Goal: Task Accomplishment & Management: Use online tool/utility

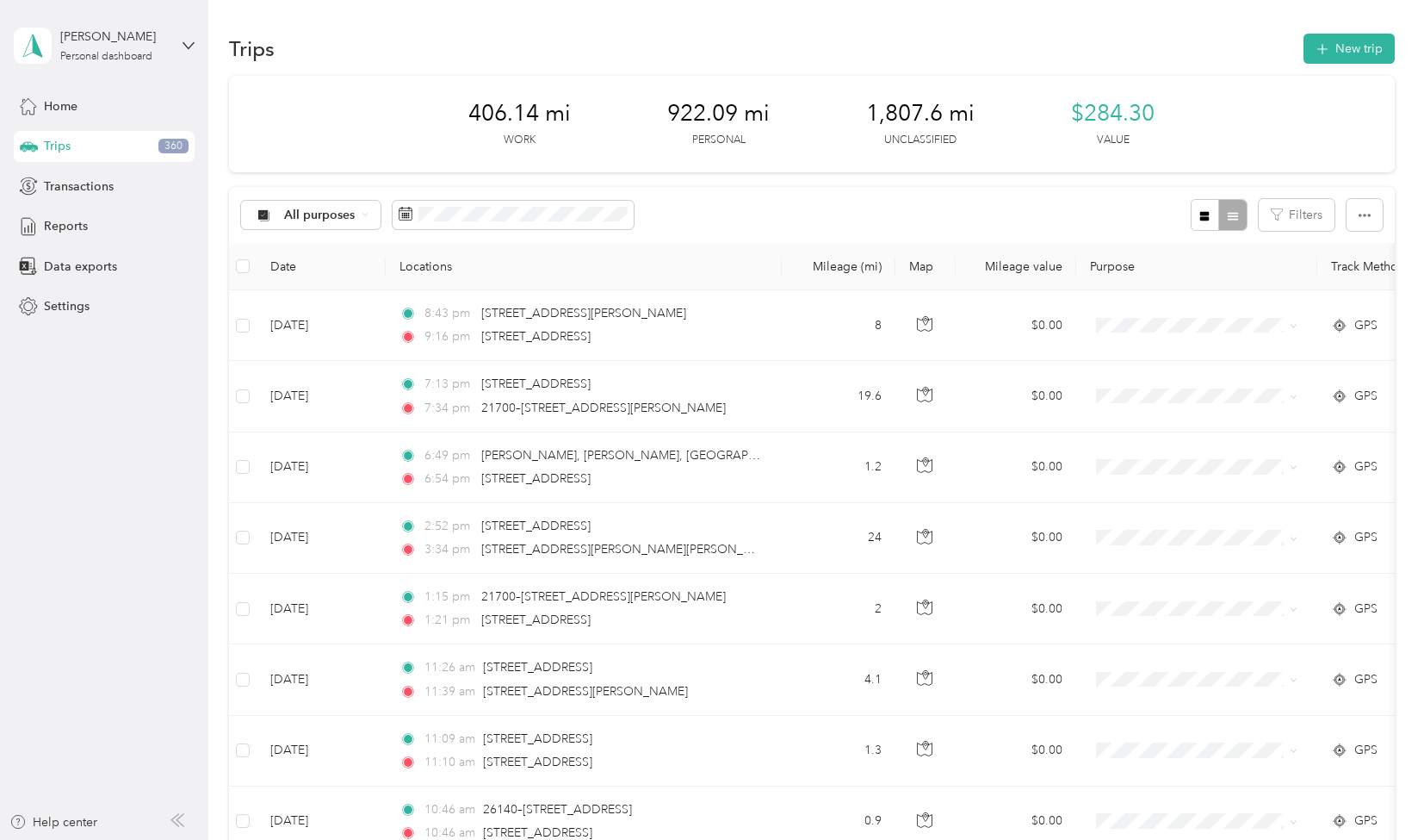
scroll to position [10056, 0]
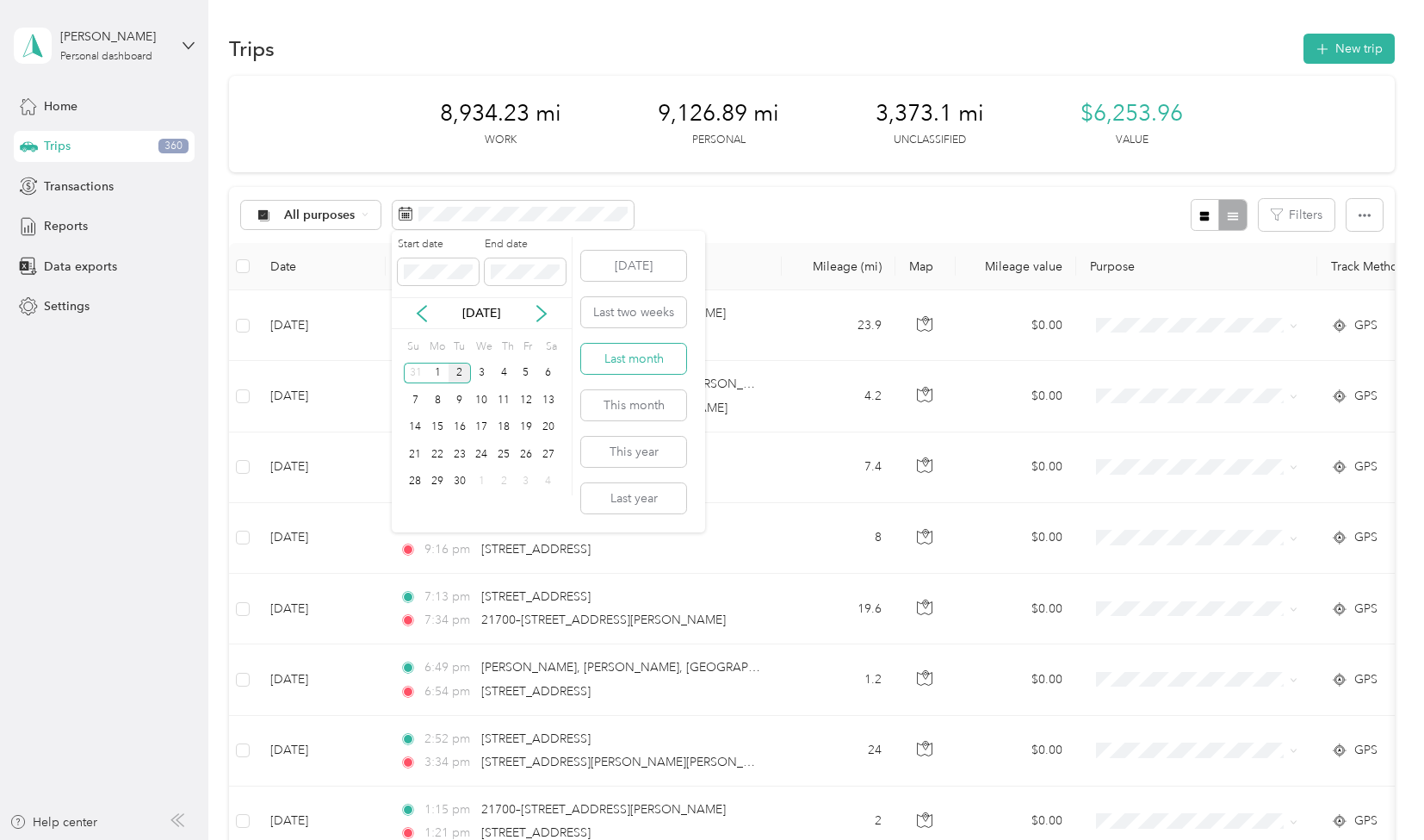
click at [626, 361] on button "Last month" at bounding box center [633, 359] width 105 height 30
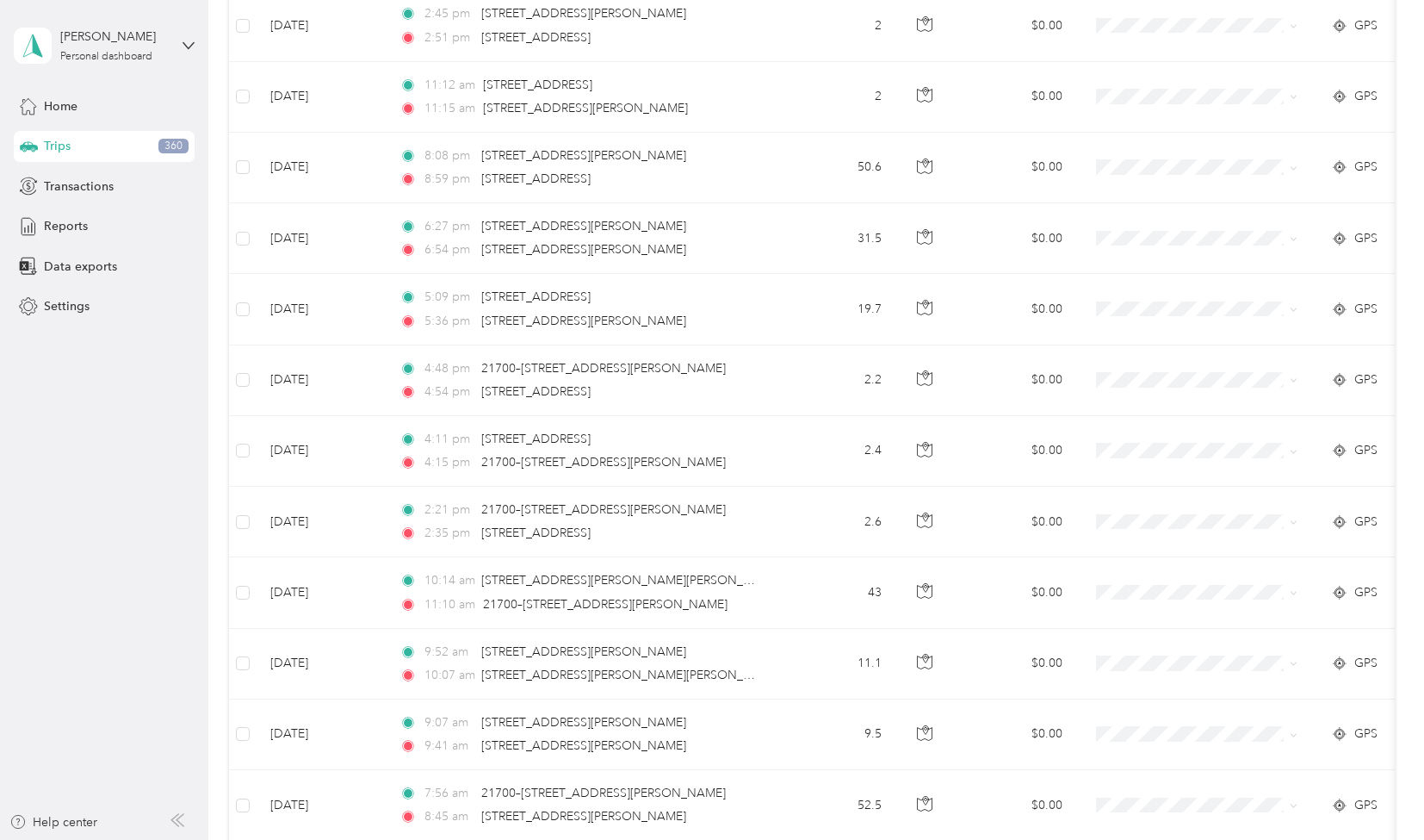
scroll to position [1524, 0]
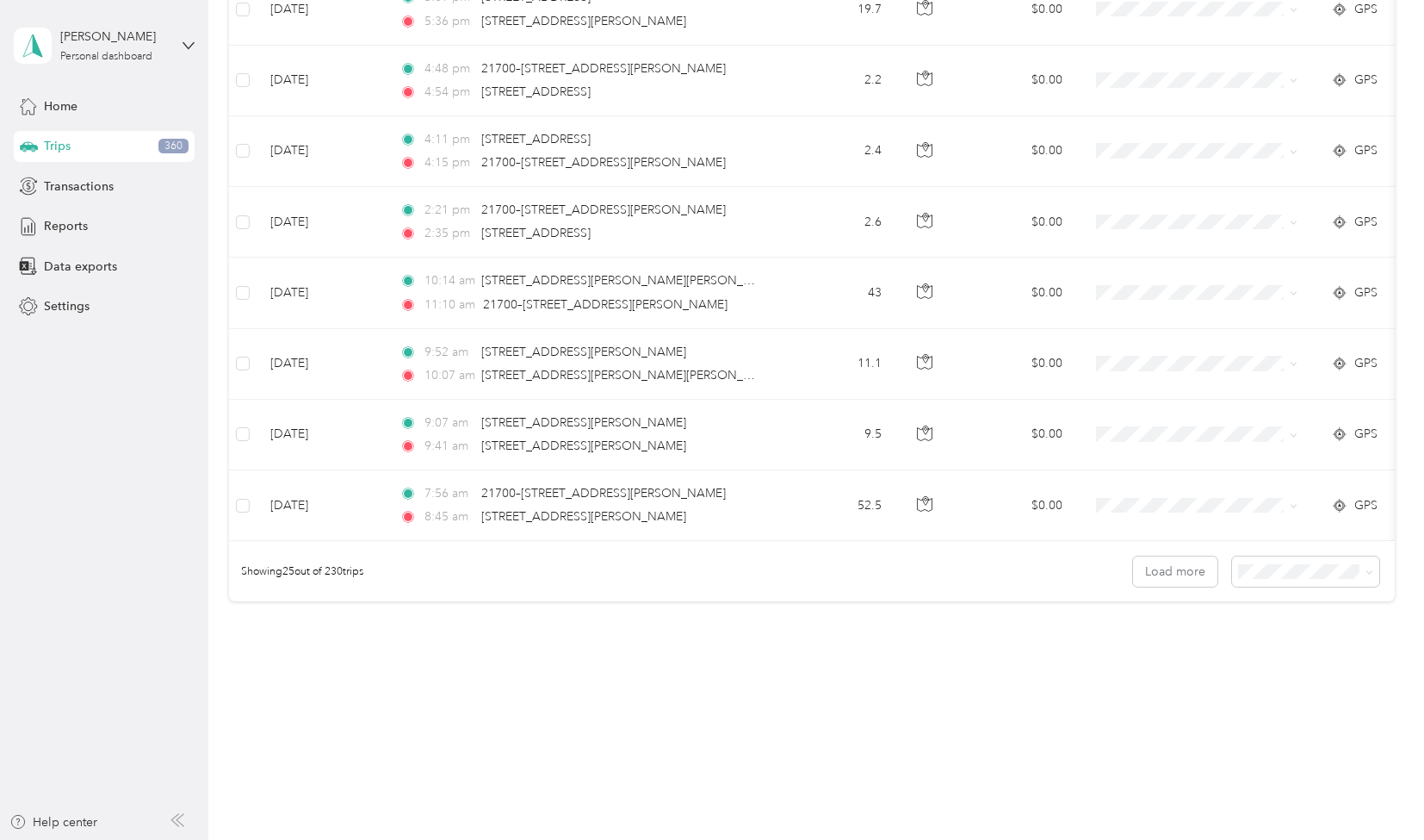
click at [1273, 671] on body "[PERSON_NAME] Personal dashboard Home Trips 360 Transactions Reports Data expor…" at bounding box center [708, 420] width 1416 height 840
click at [1272, 659] on span "100 per load" at bounding box center [1275, 654] width 71 height 15
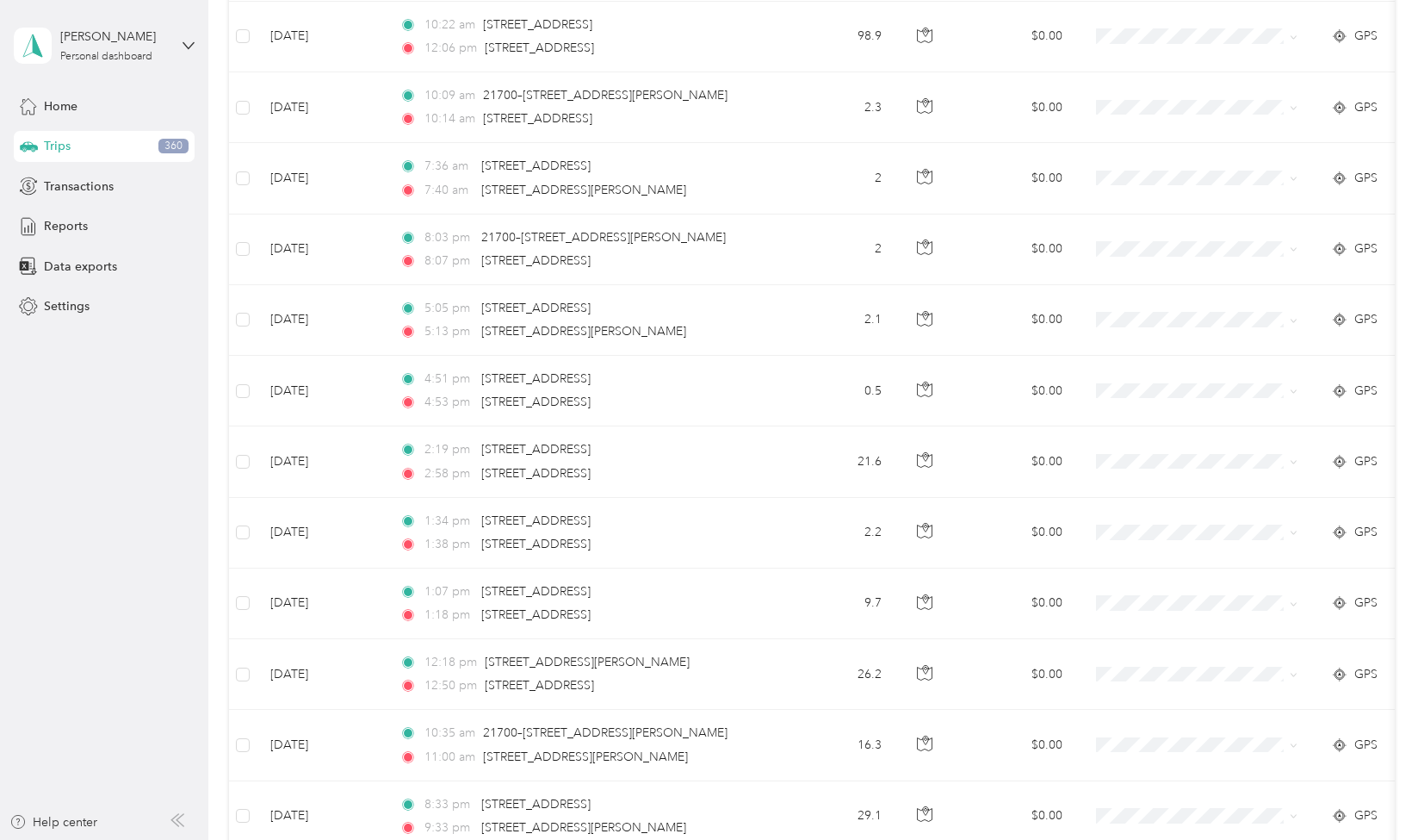
scroll to position [6816, 0]
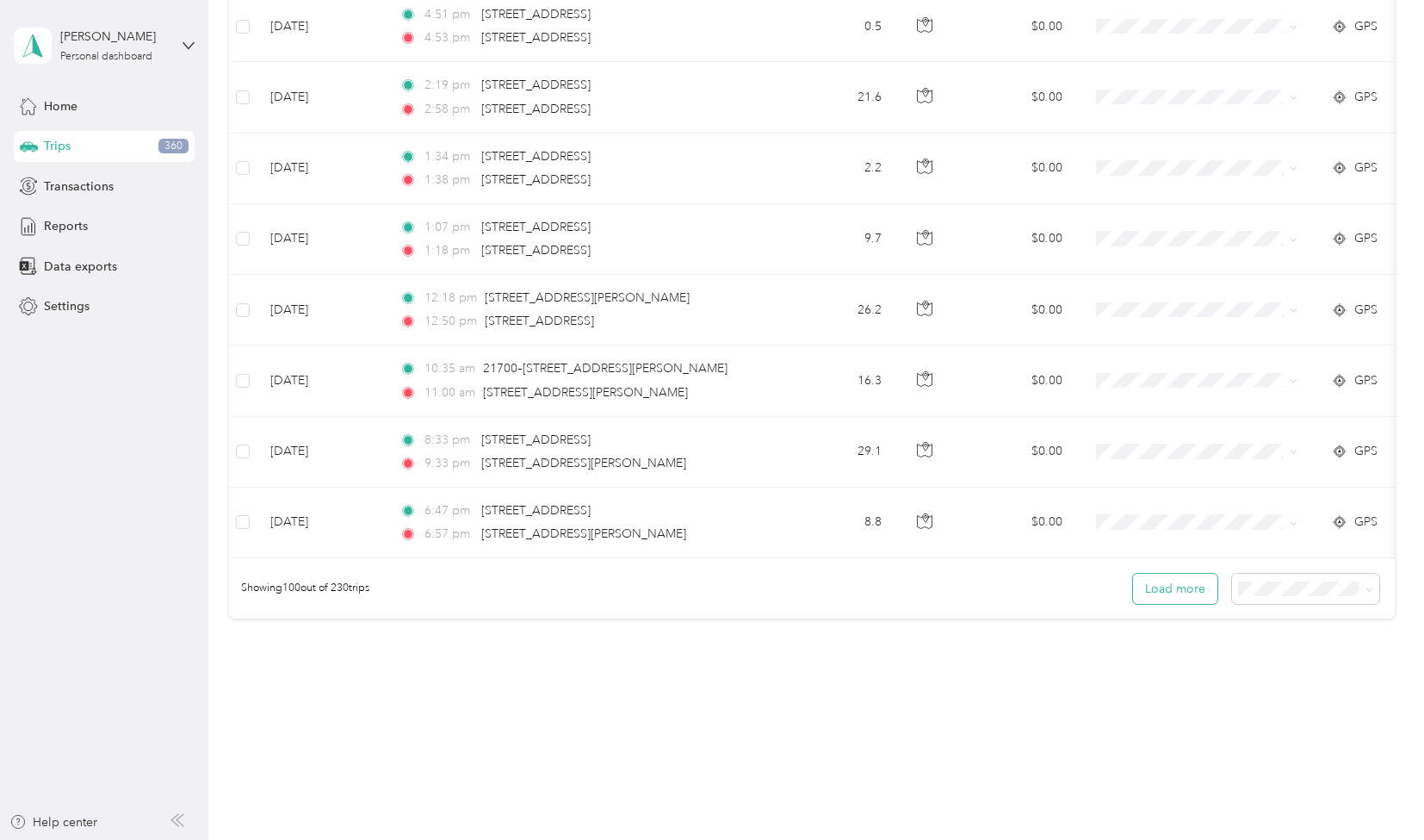
click at [1170, 574] on button "Load more" at bounding box center [1175, 589] width 84 height 30
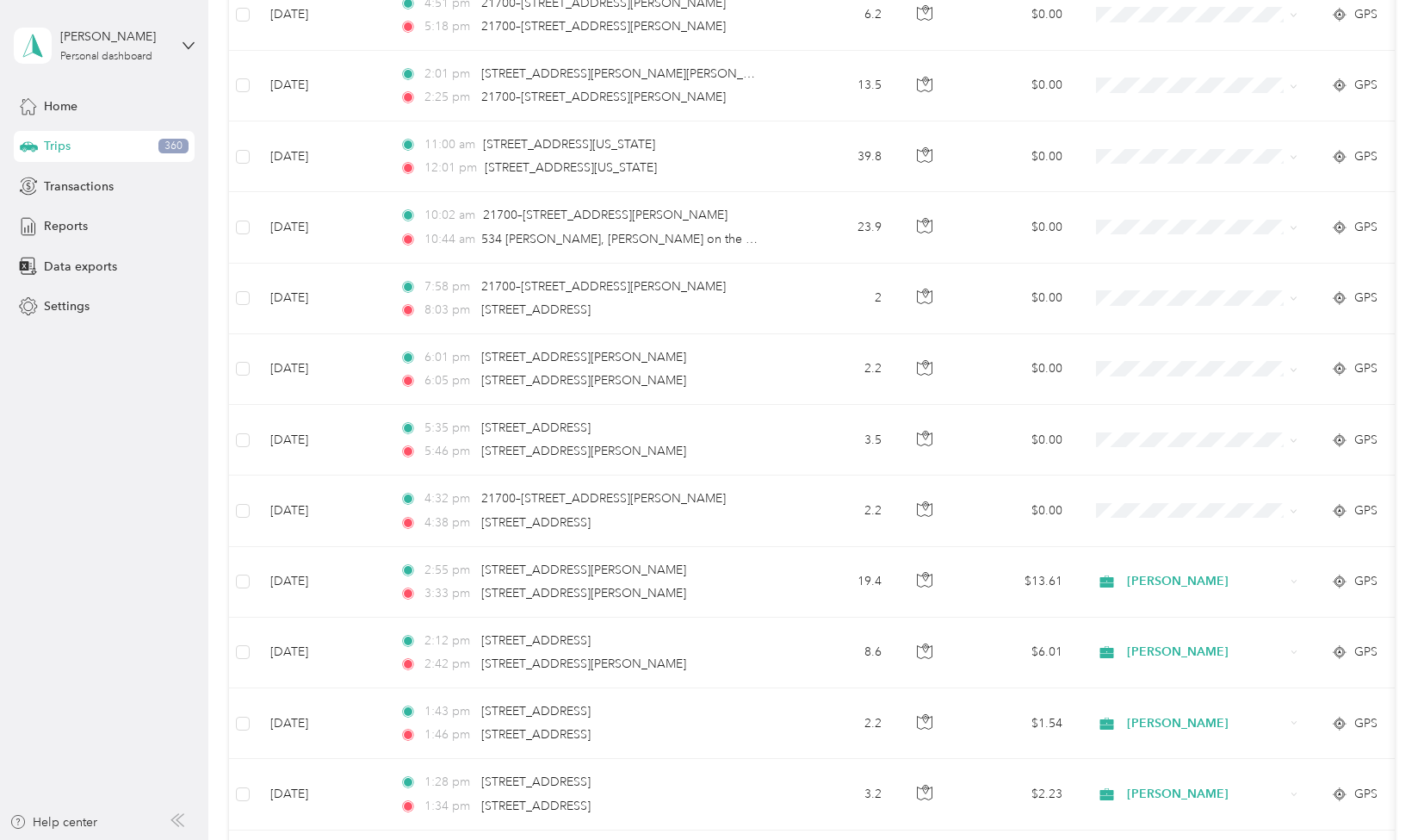
scroll to position [10328, 0]
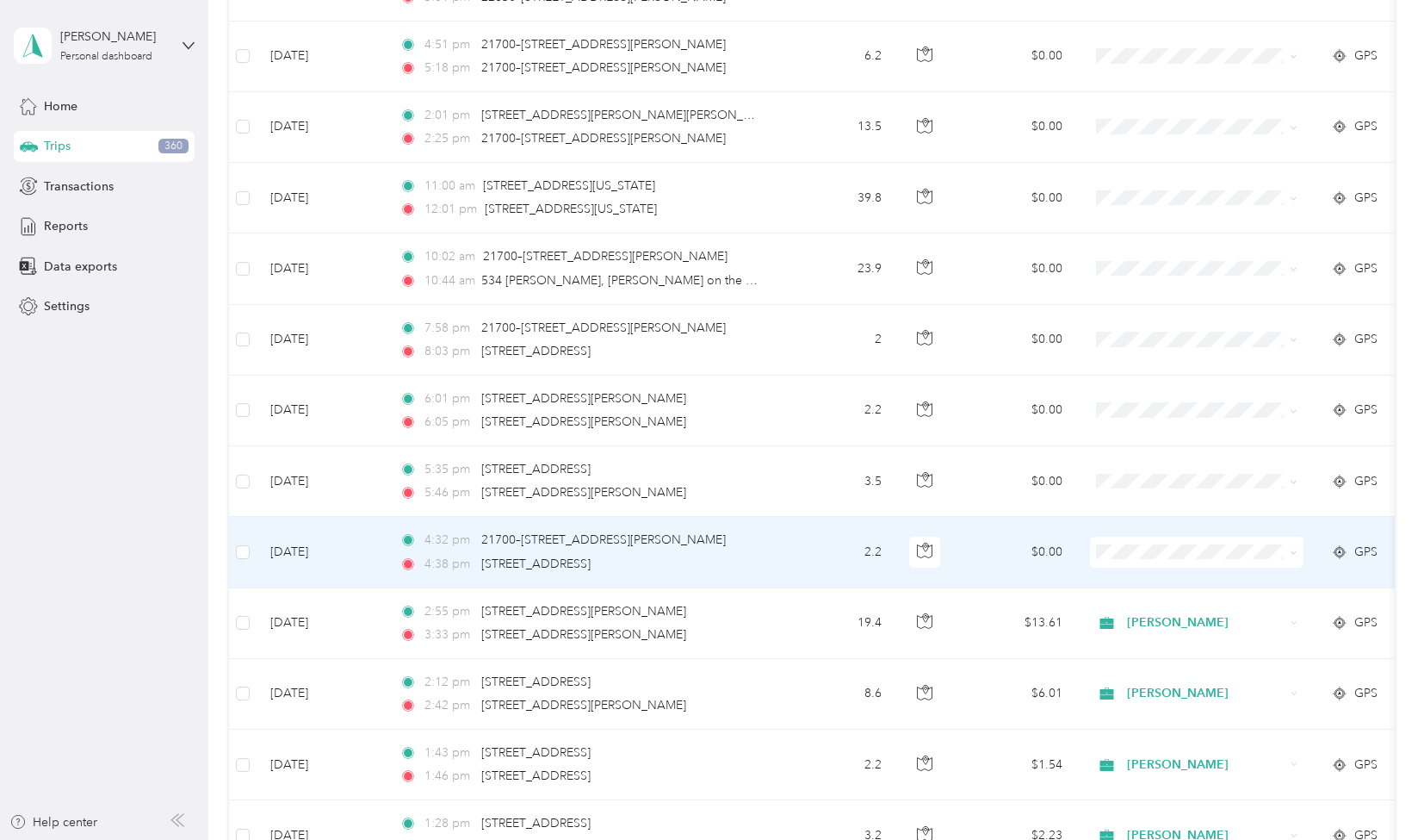
click at [1139, 720] on span "Personal" at bounding box center [1212, 712] width 159 height 18
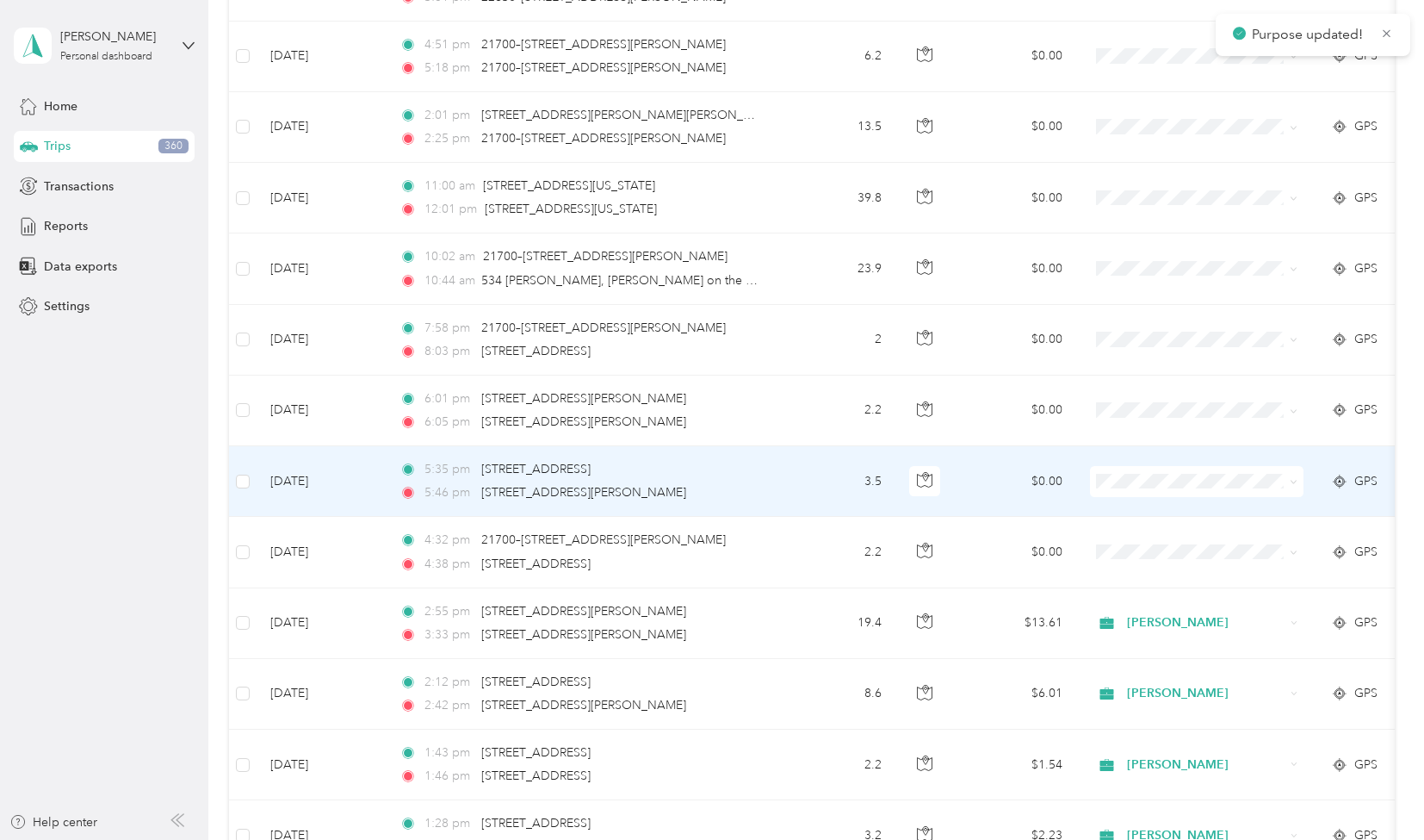
click at [1178, 466] on span at bounding box center [1197, 481] width 214 height 31
click at [1157, 646] on span "Personal" at bounding box center [1212, 651] width 159 height 18
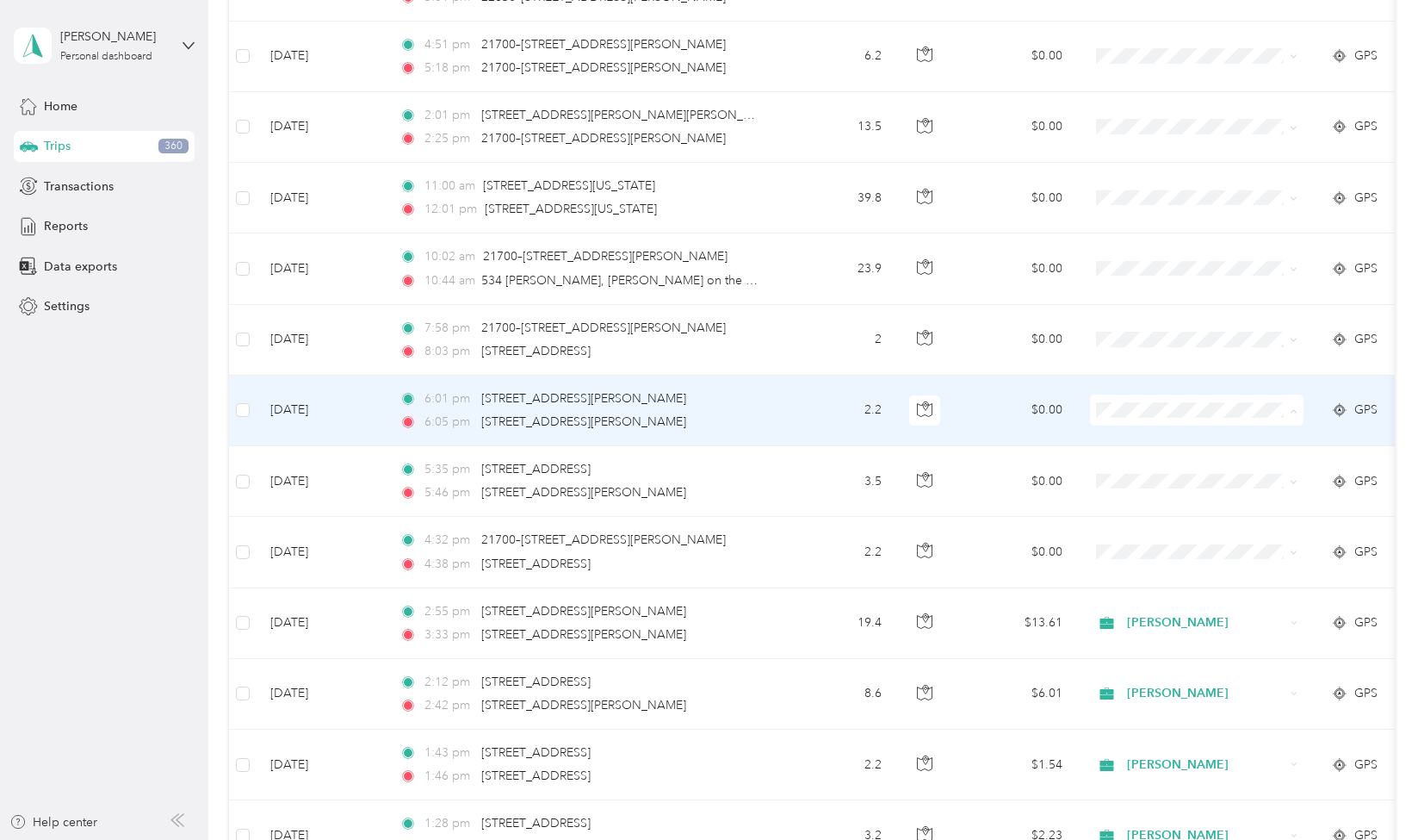
click at [1153, 585] on li "Personal" at bounding box center [1198, 580] width 214 height 30
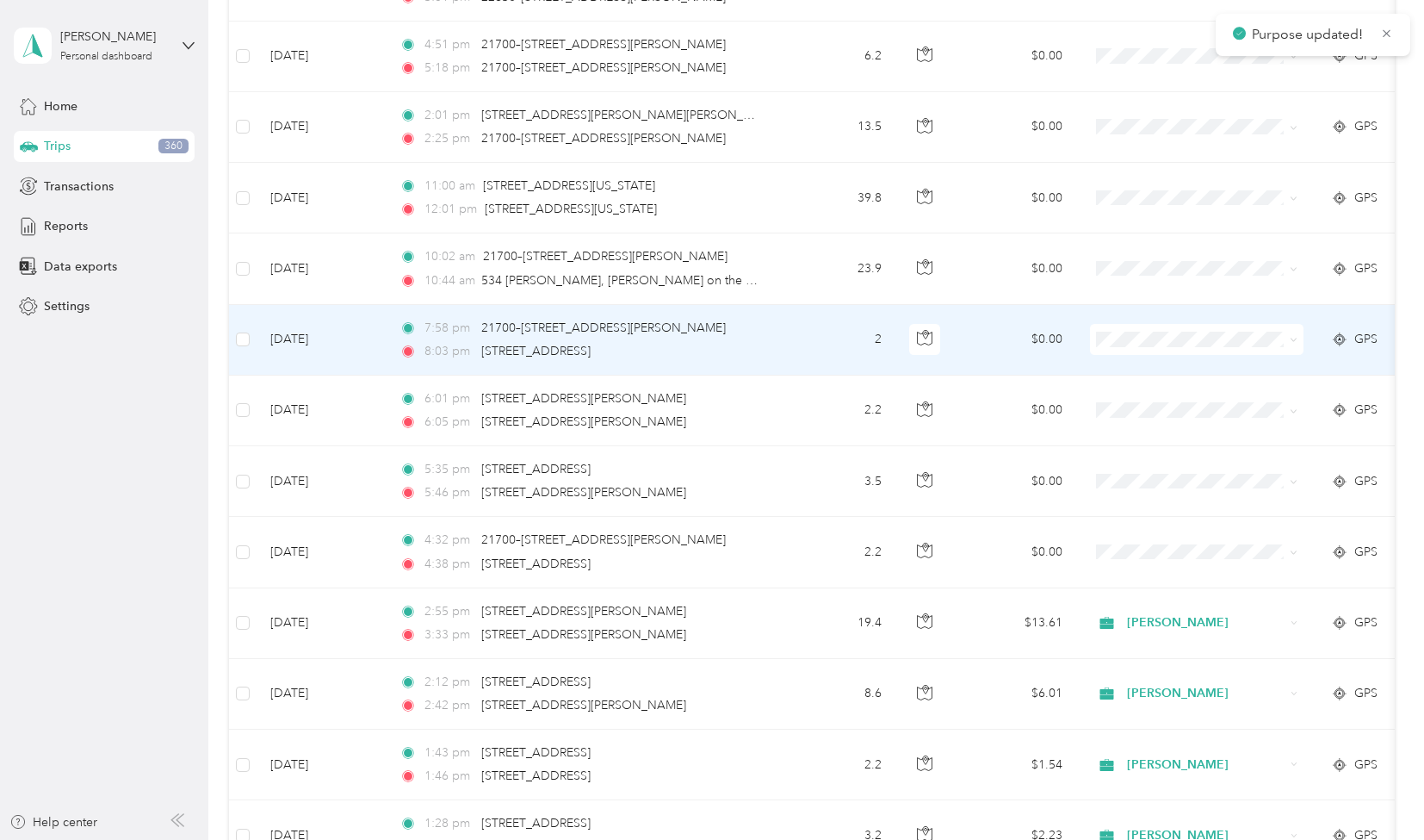
click at [1157, 511] on li "Personal" at bounding box center [1198, 508] width 214 height 30
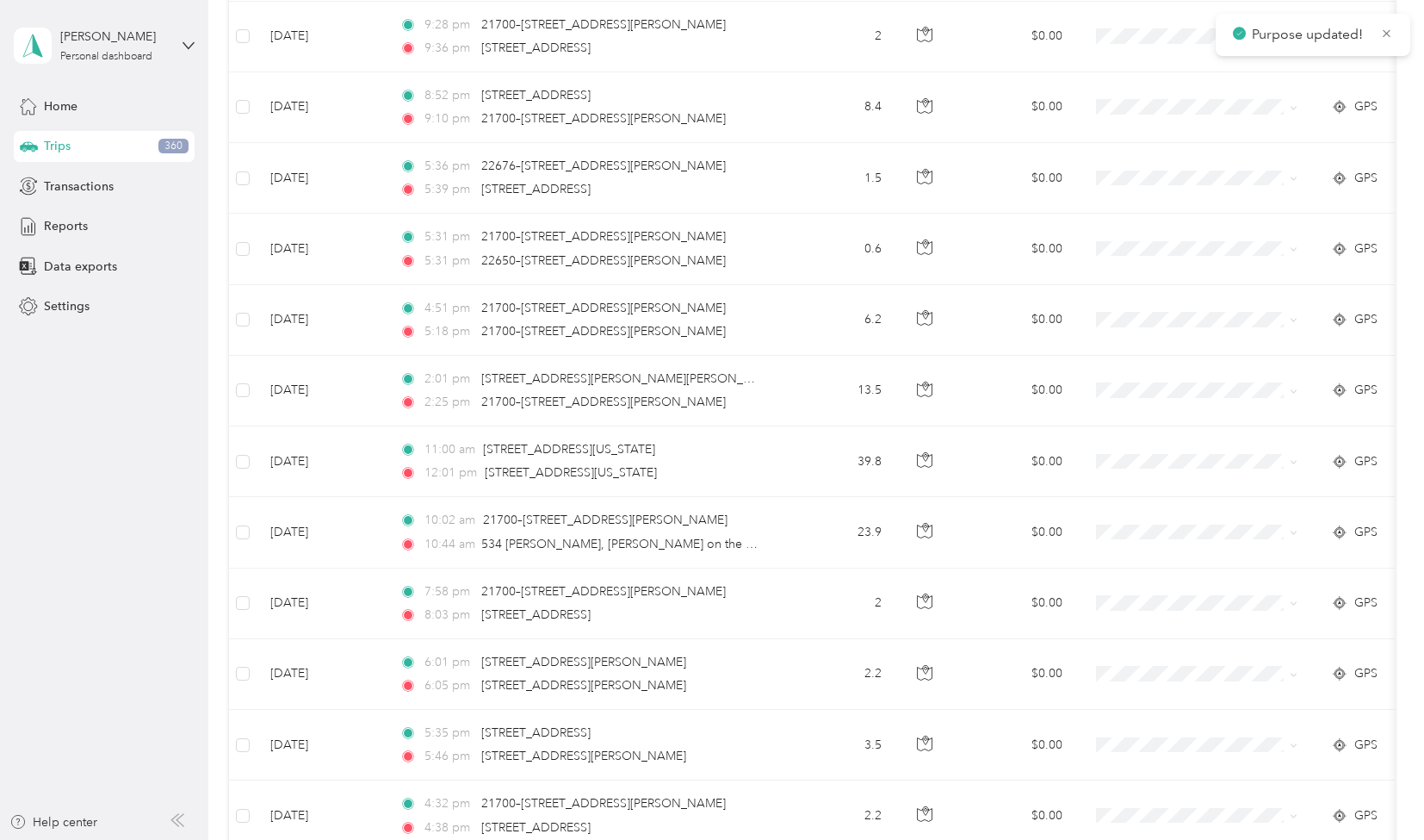
scroll to position [10052, 0]
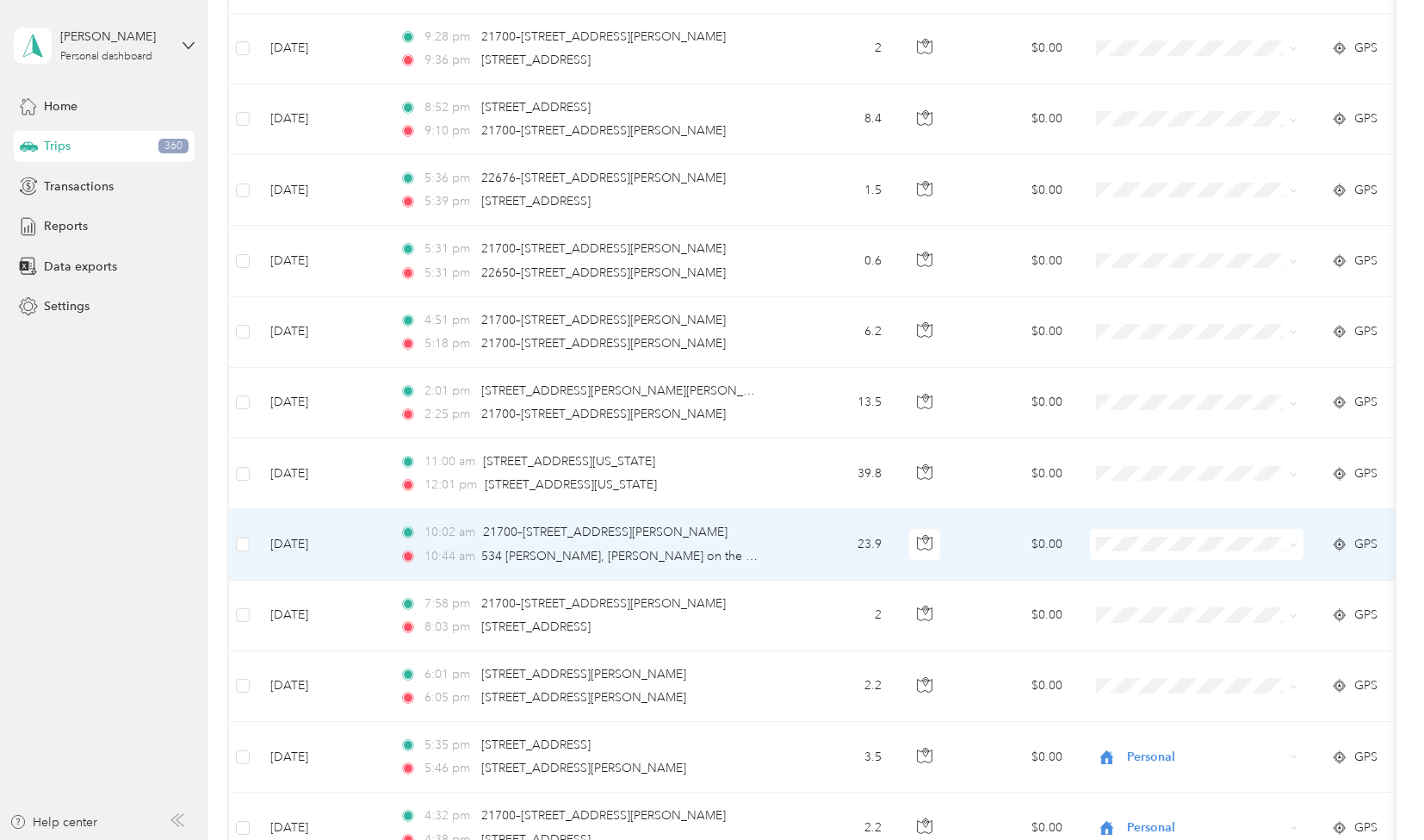
click at [771, 509] on td "10:02 am 21700–[STREET_ADDRESS][PERSON_NAME] 10:44 am 534 [GEOGRAPHIC_DATA], [P…" at bounding box center [584, 544] width 396 height 71
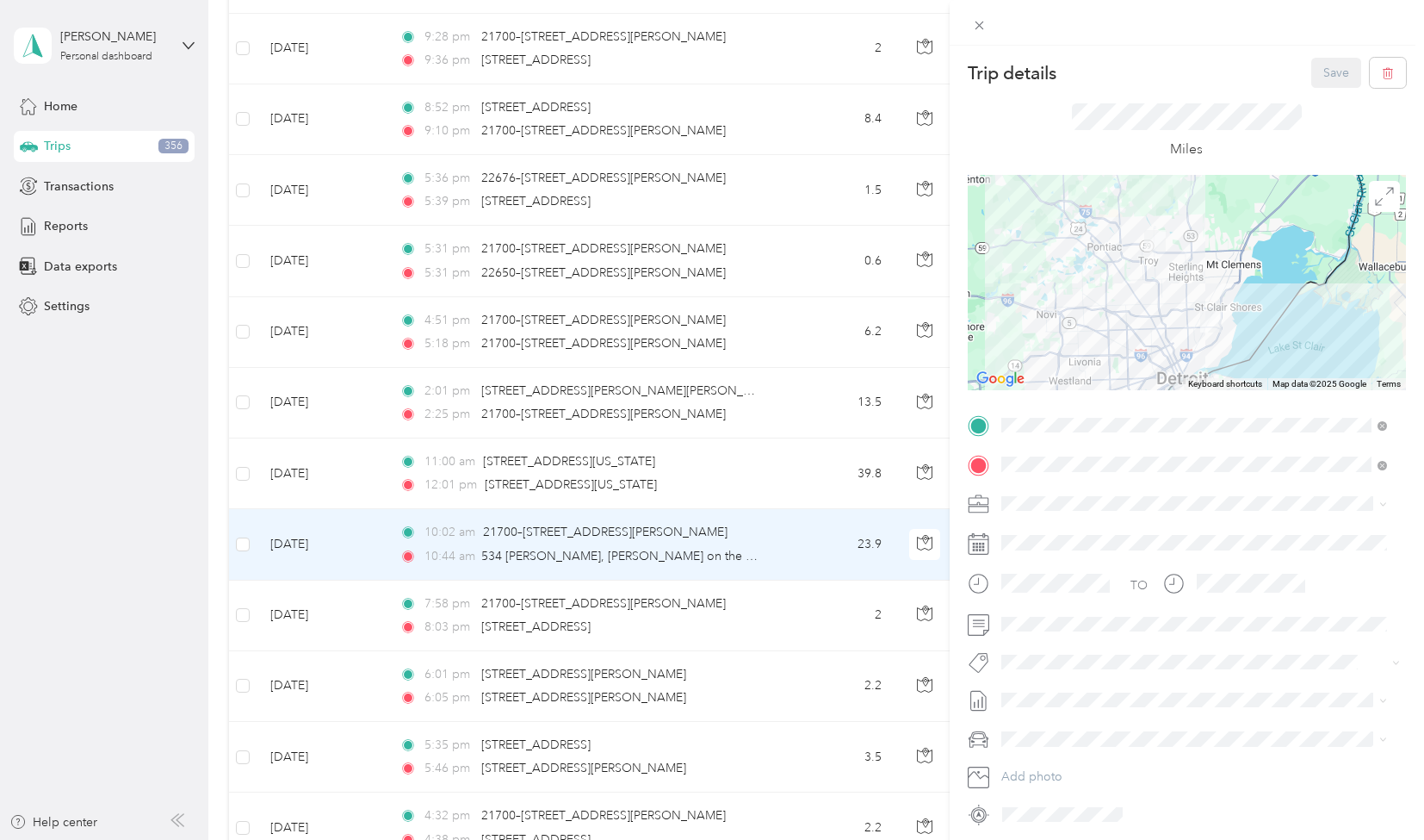
click at [1044, 568] on li "[PERSON_NAME]" at bounding box center [1195, 555] width 398 height 30
click at [1062, 694] on li "[PERSON_NAME]" at bounding box center [1195, 686] width 398 height 34
click at [1326, 63] on button "Save" at bounding box center [1337, 73] width 50 height 30
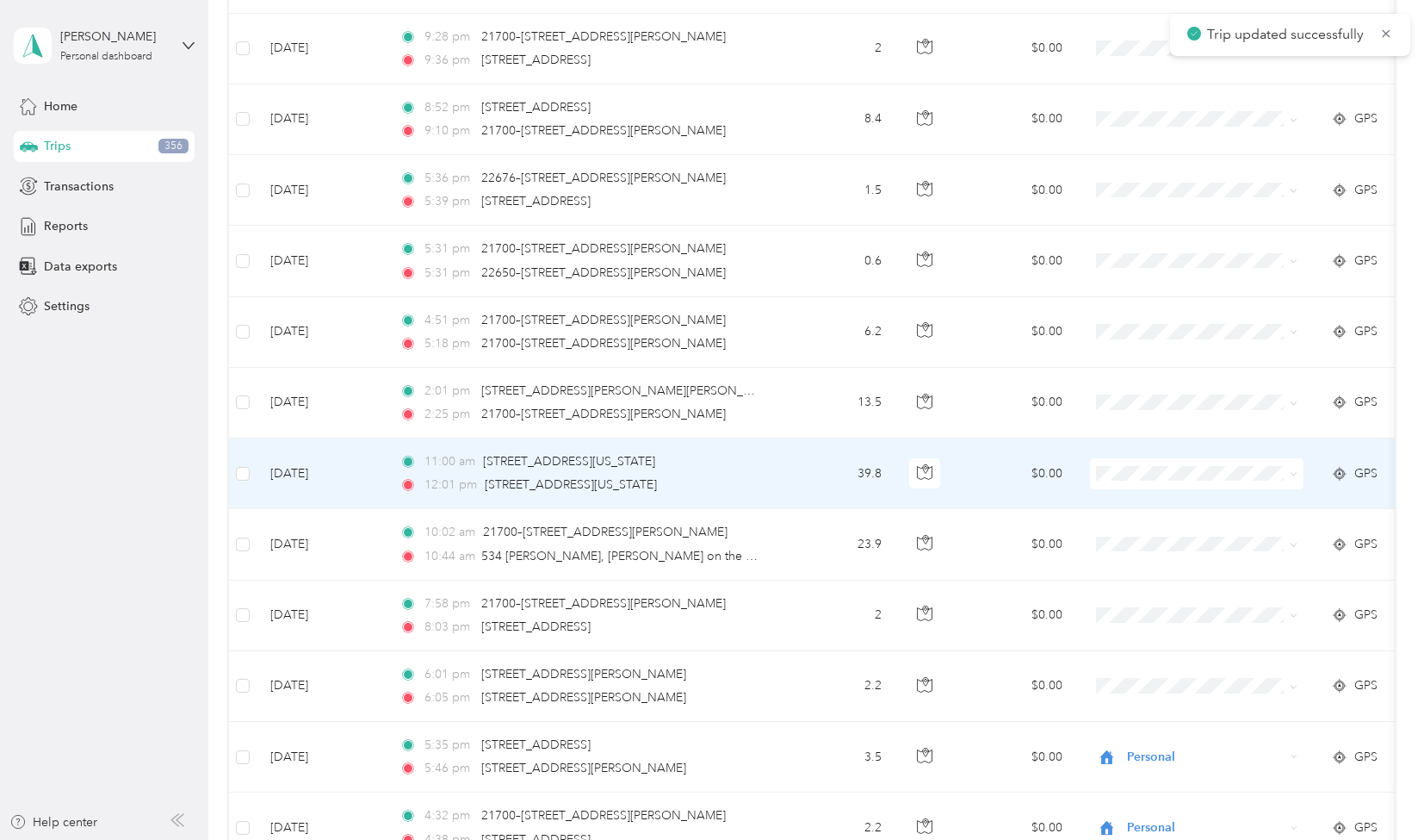
click at [969, 438] on td "$0.00" at bounding box center [1016, 473] width 121 height 71
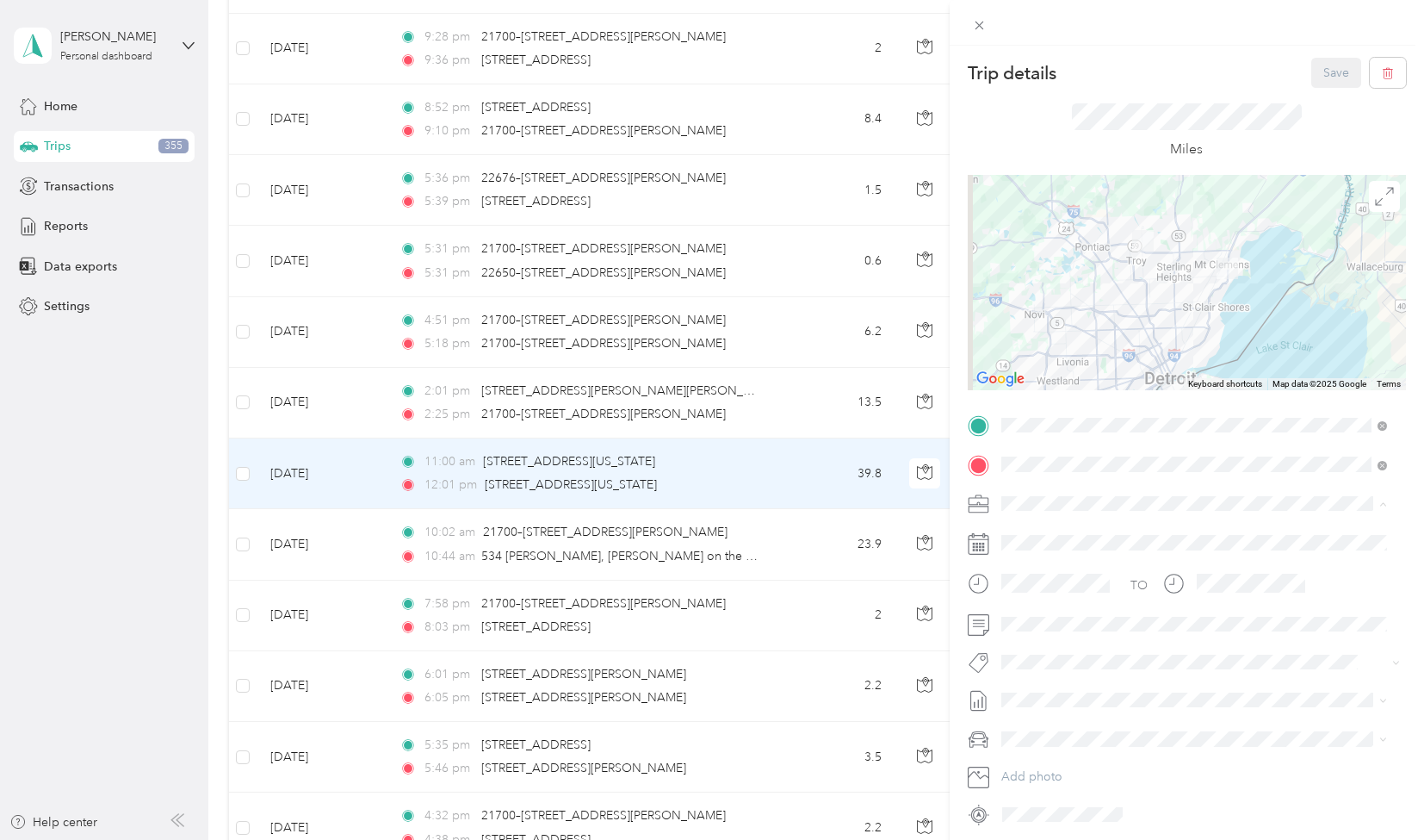
click at [1042, 559] on span "[PERSON_NAME]" at bounding box center [1056, 563] width 96 height 15
click at [1046, 687] on span "[PERSON_NAME]" at bounding box center [1062, 682] width 84 height 16
click at [1322, 75] on button "Save" at bounding box center [1337, 73] width 50 height 30
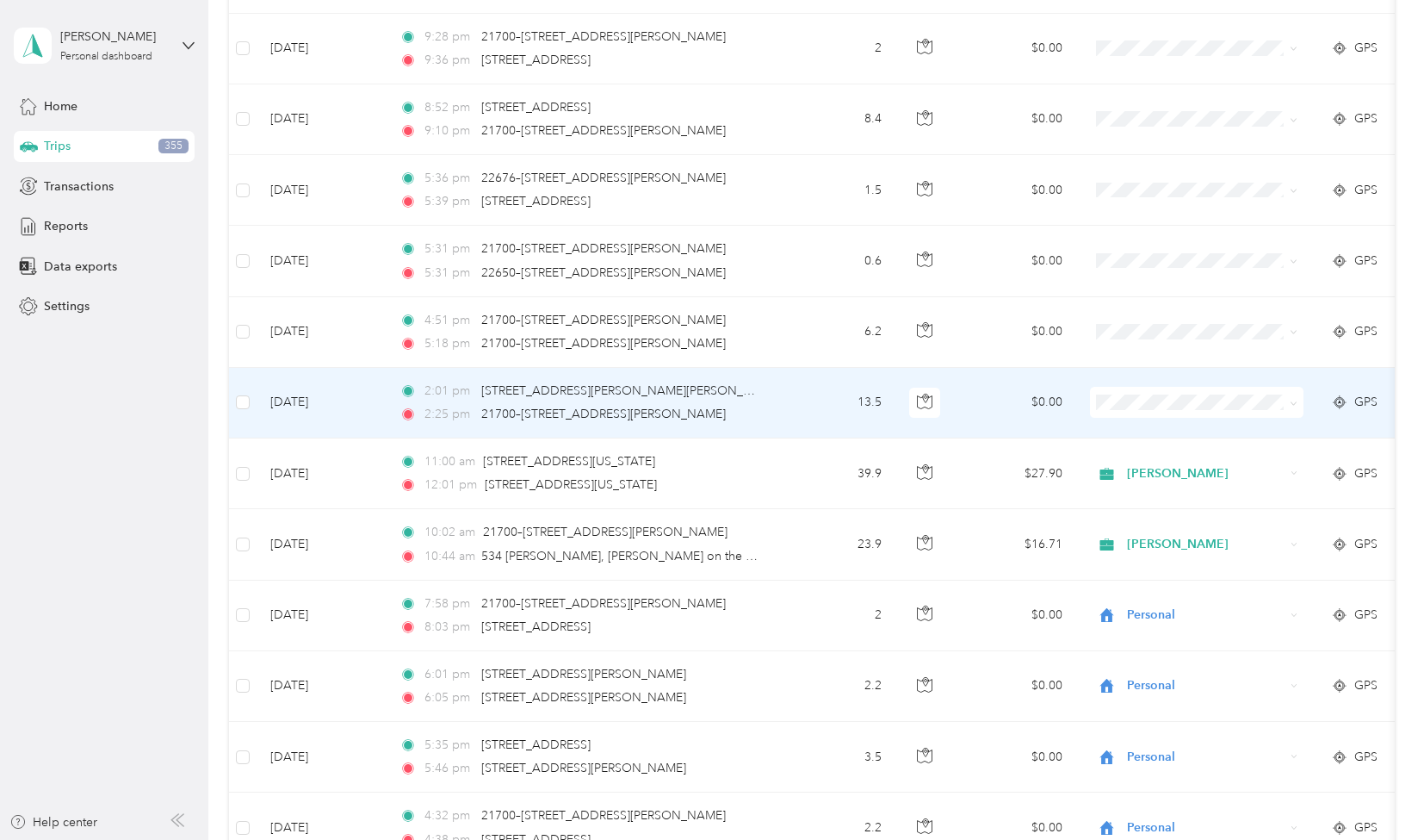
click at [1228, 387] on span at bounding box center [1197, 402] width 214 height 31
click at [1292, 400] on icon at bounding box center [1294, 404] width 8 height 8
click at [1173, 568] on span "Personal" at bounding box center [1212, 569] width 159 height 18
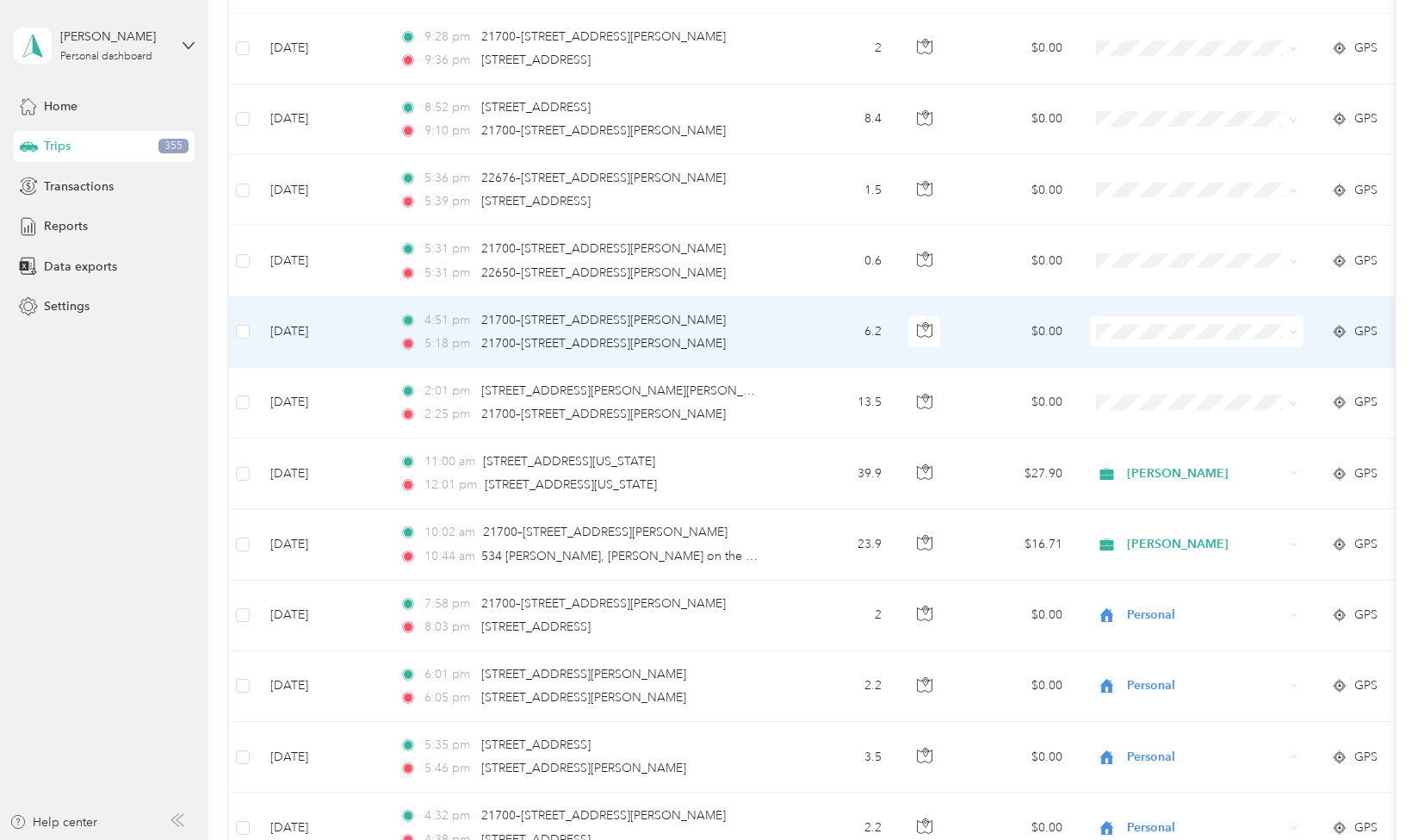
click at [1152, 499] on span "Personal" at bounding box center [1212, 494] width 159 height 18
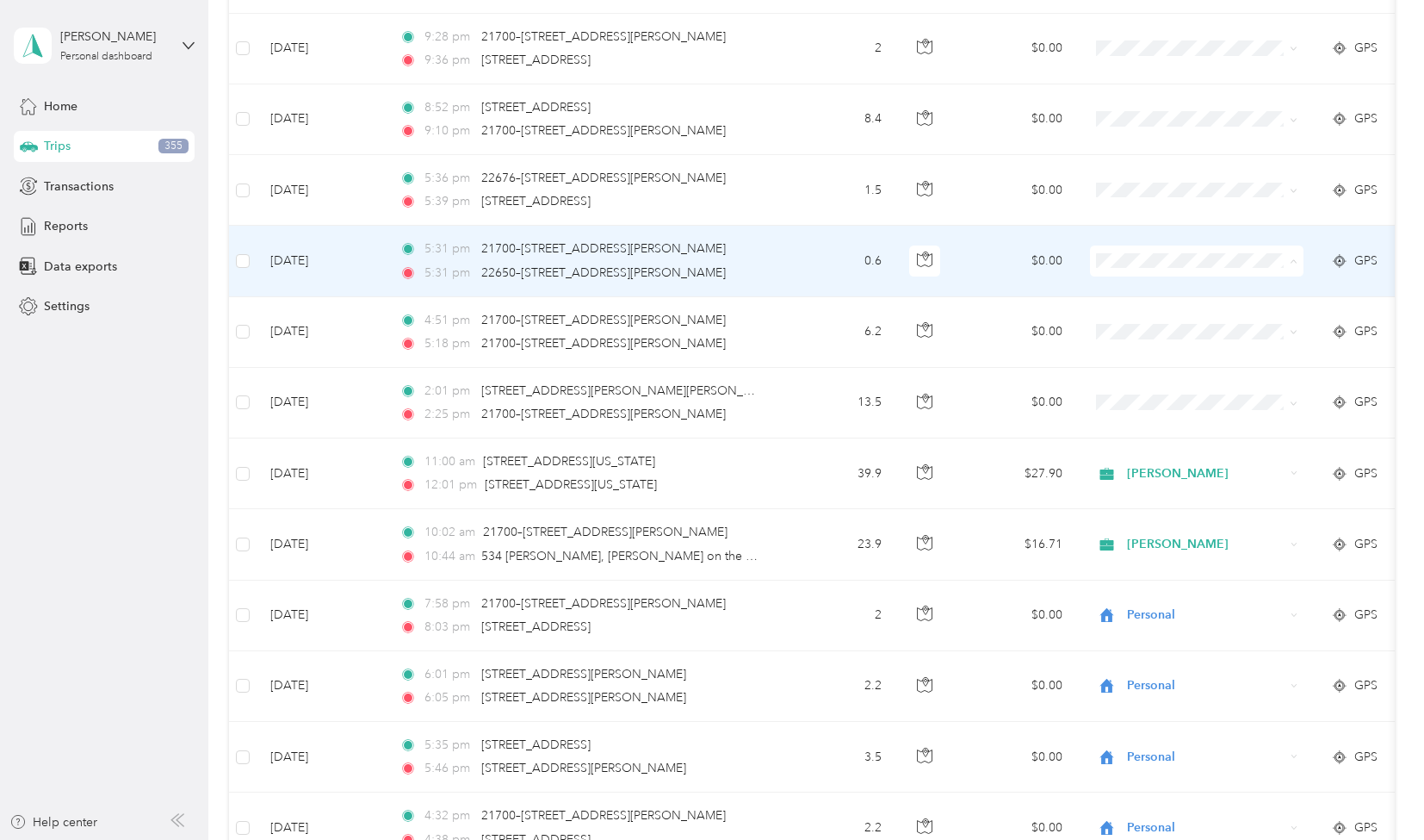
click at [1161, 424] on span "Personal" at bounding box center [1212, 433] width 159 height 18
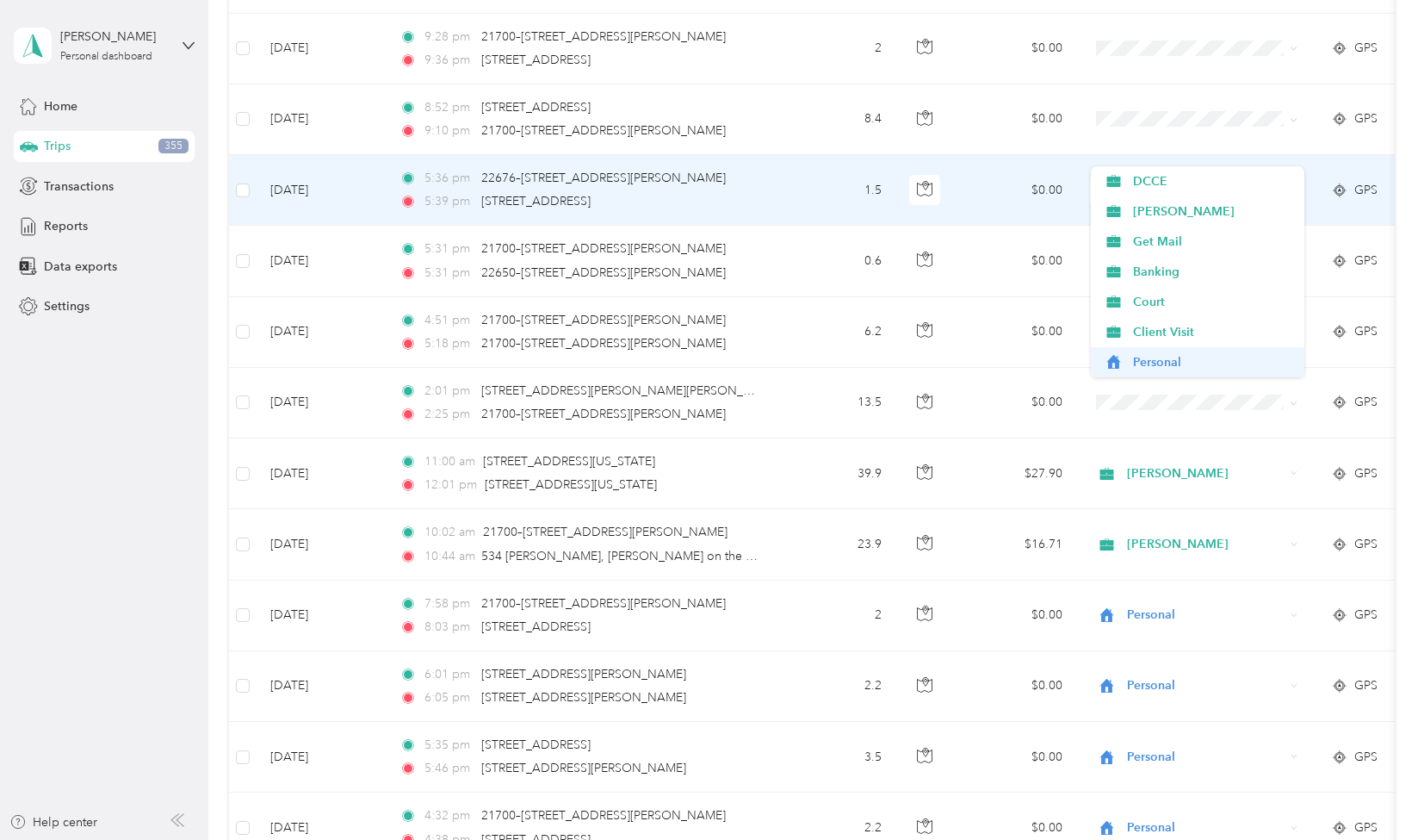
click at [1171, 363] on span "Personal" at bounding box center [1212, 362] width 159 height 18
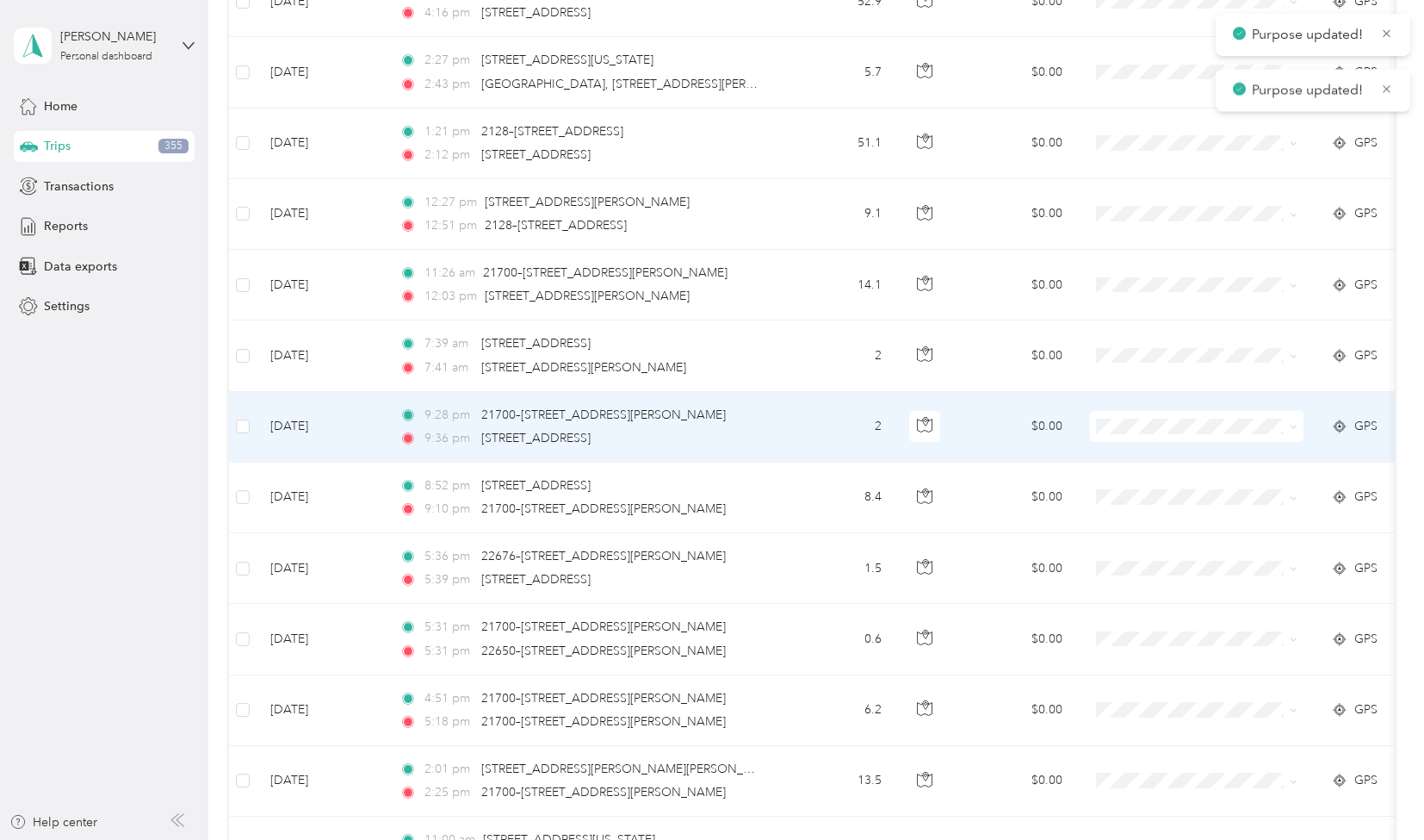
scroll to position [9673, 0]
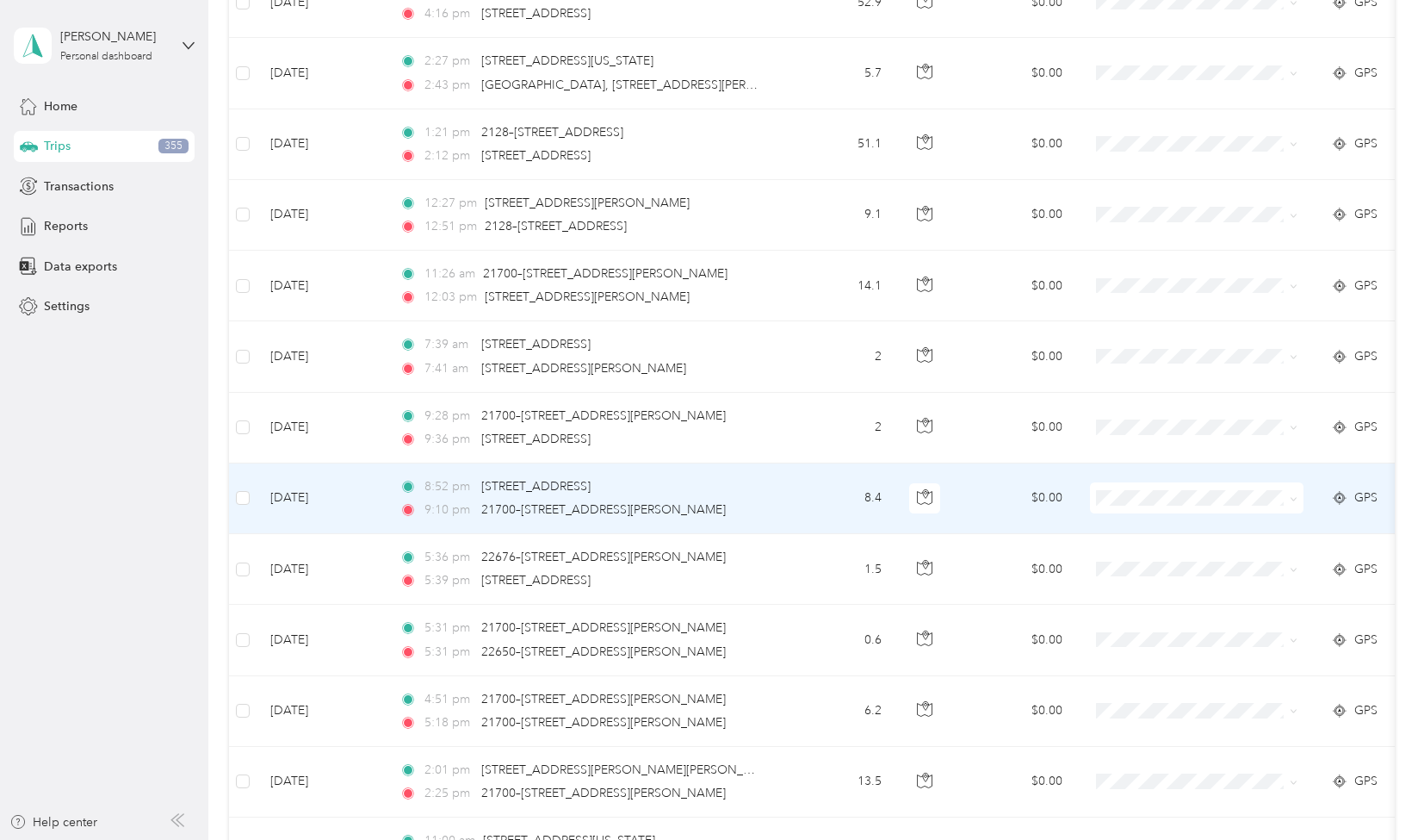
click at [1166, 669] on span "Personal" at bounding box center [1212, 670] width 159 height 18
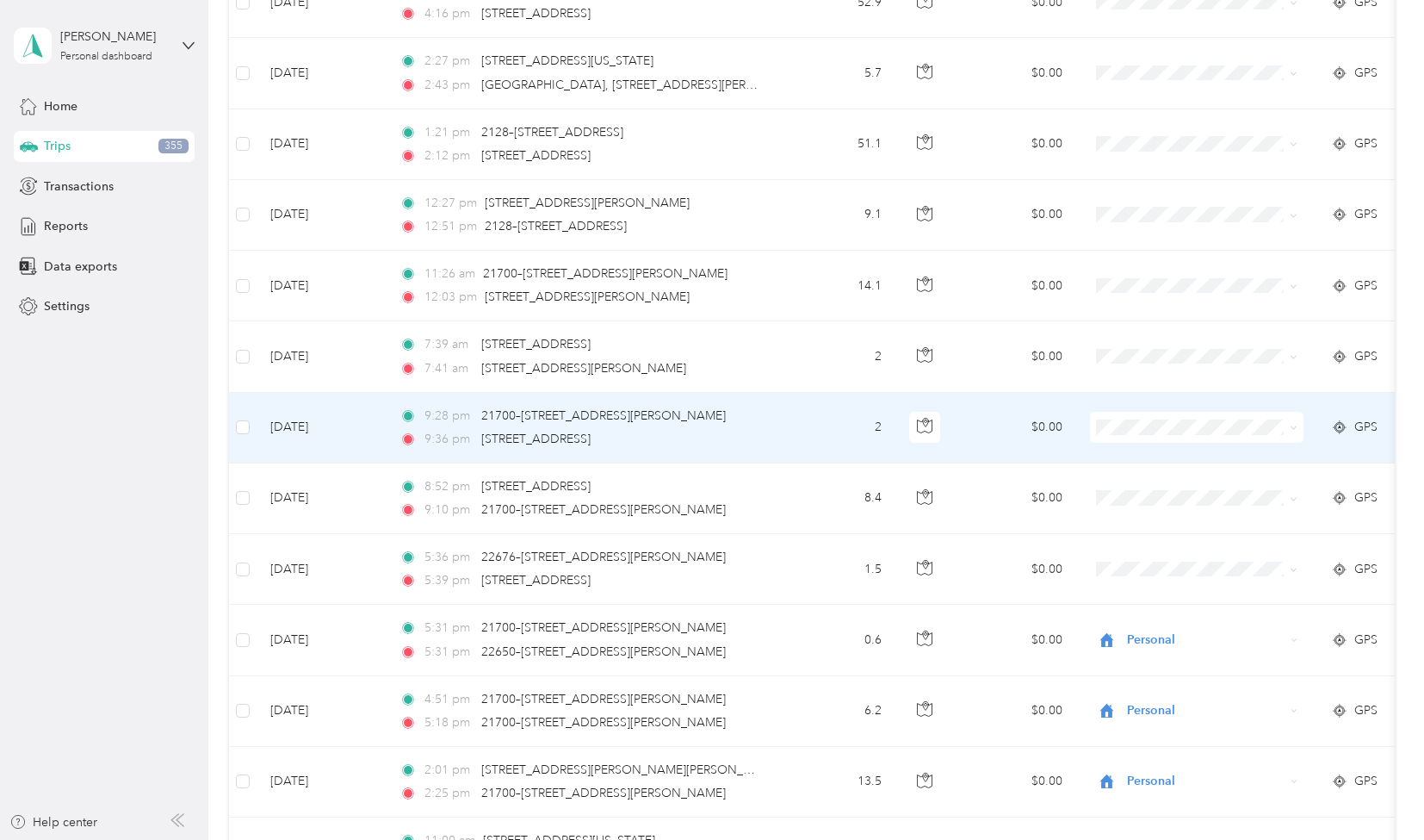
click at [1154, 595] on span "Personal" at bounding box center [1212, 593] width 159 height 18
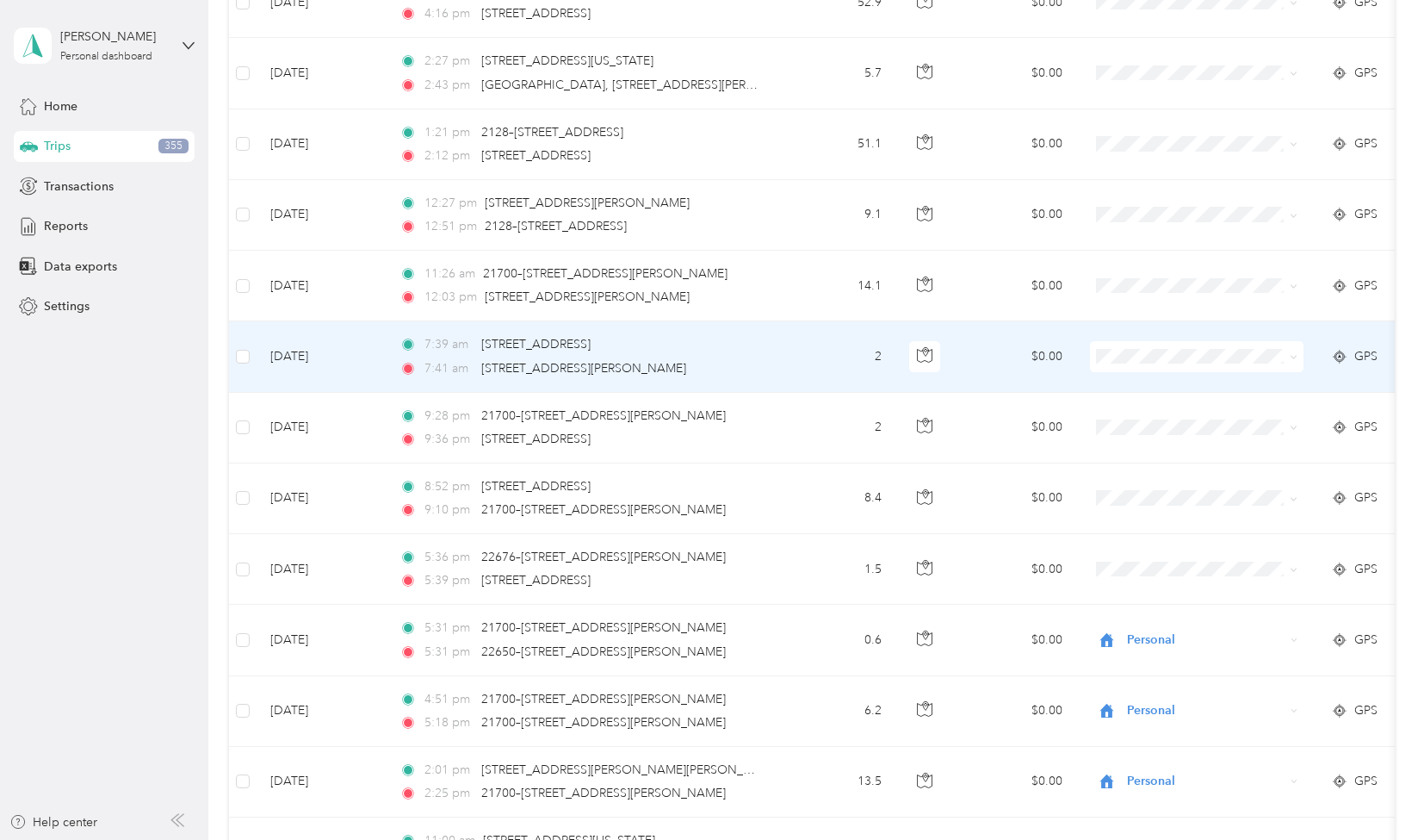
click at [1170, 526] on span "Personal" at bounding box center [1212, 527] width 159 height 18
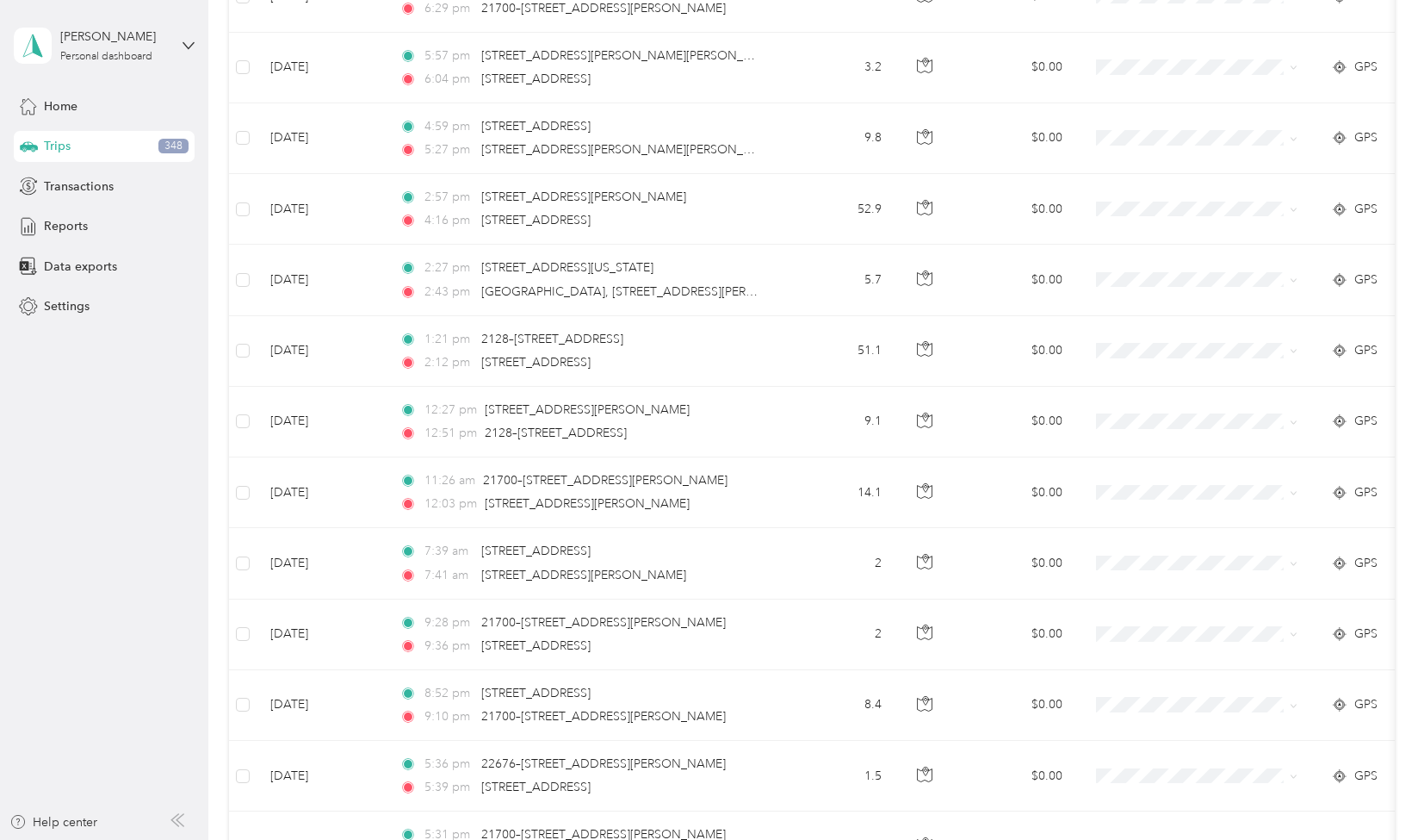
scroll to position [9398, 0]
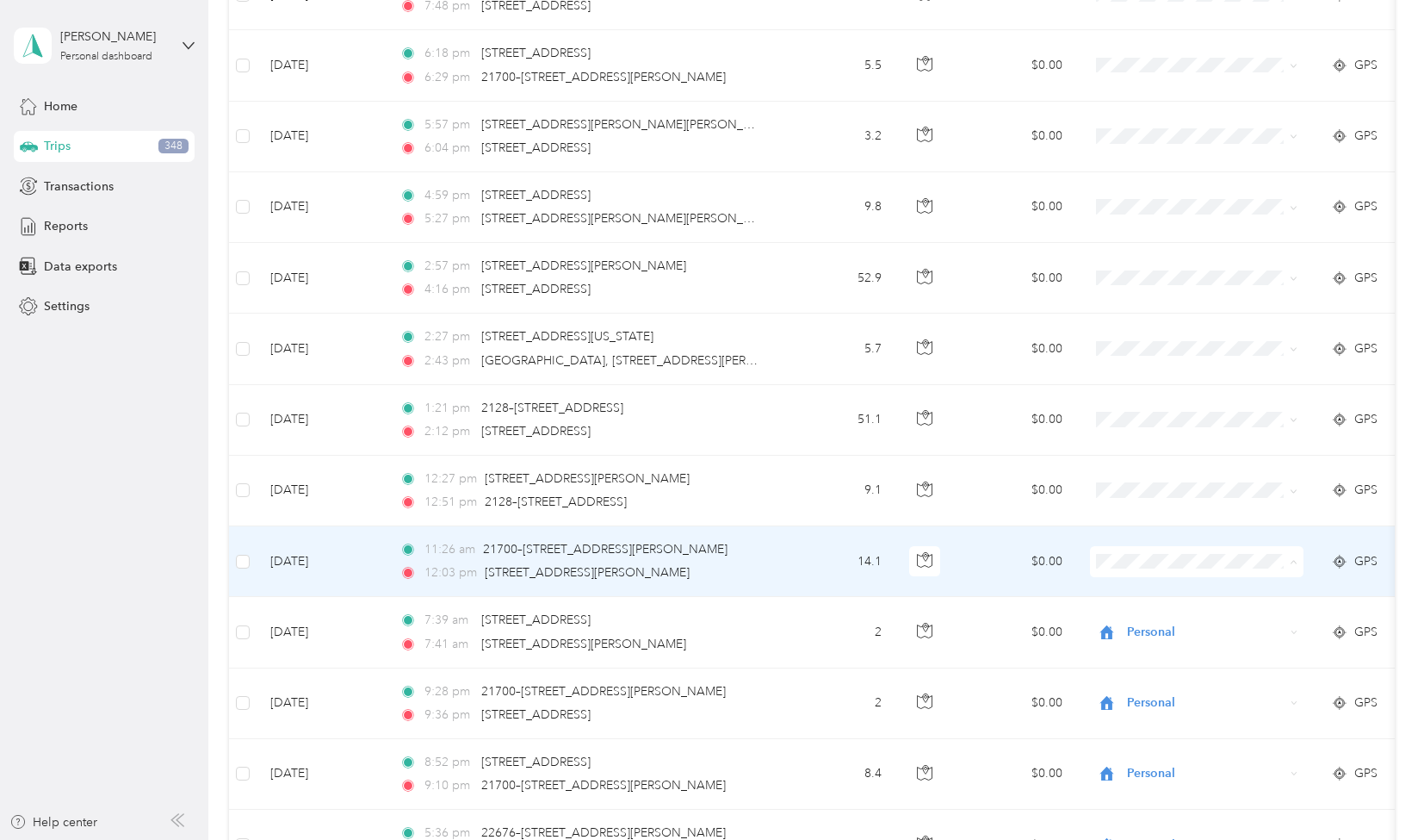
click at [1163, 733] on span "Personal" at bounding box center [1212, 734] width 159 height 18
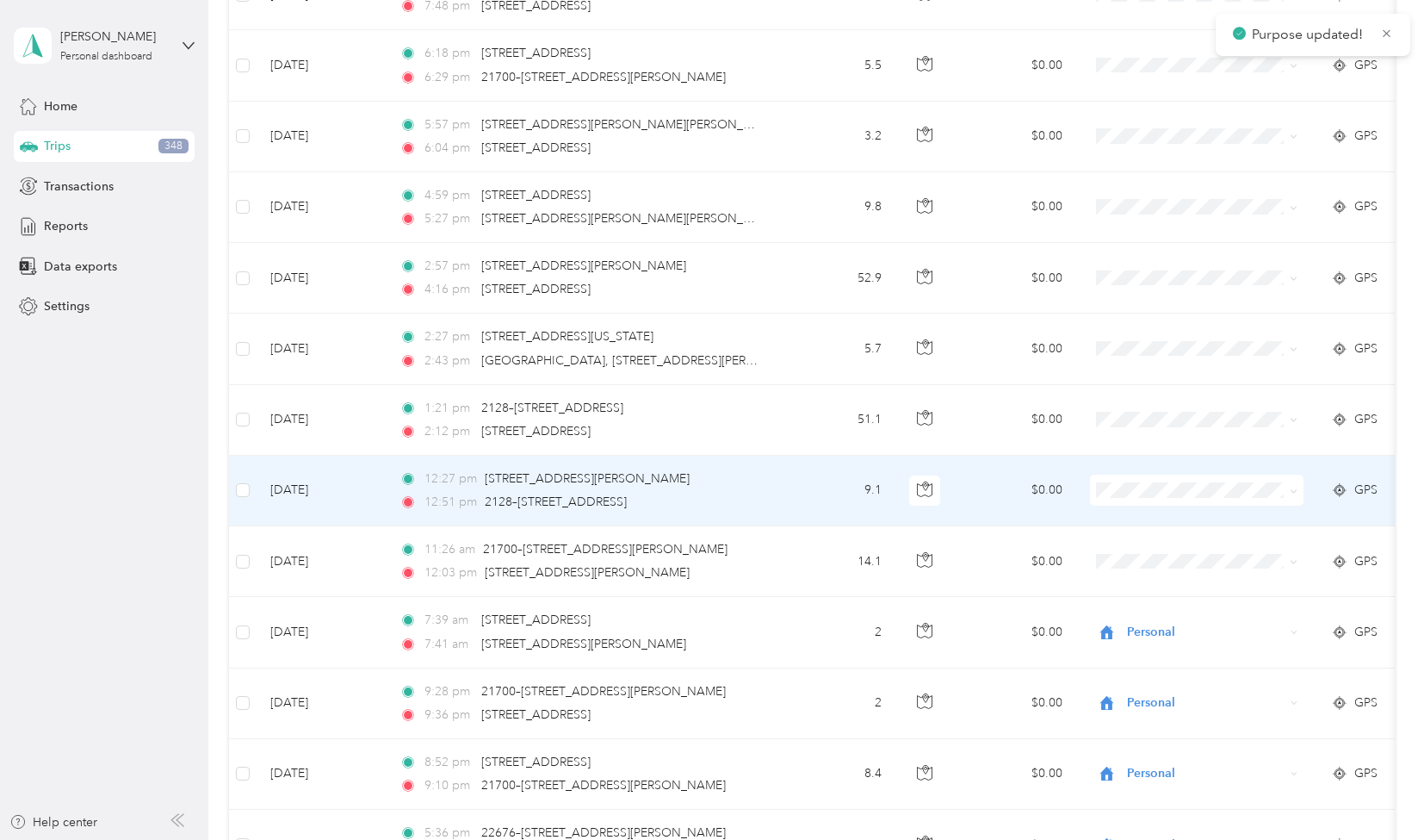
click at [984, 456] on td "$0.00" at bounding box center [1016, 491] width 121 height 71
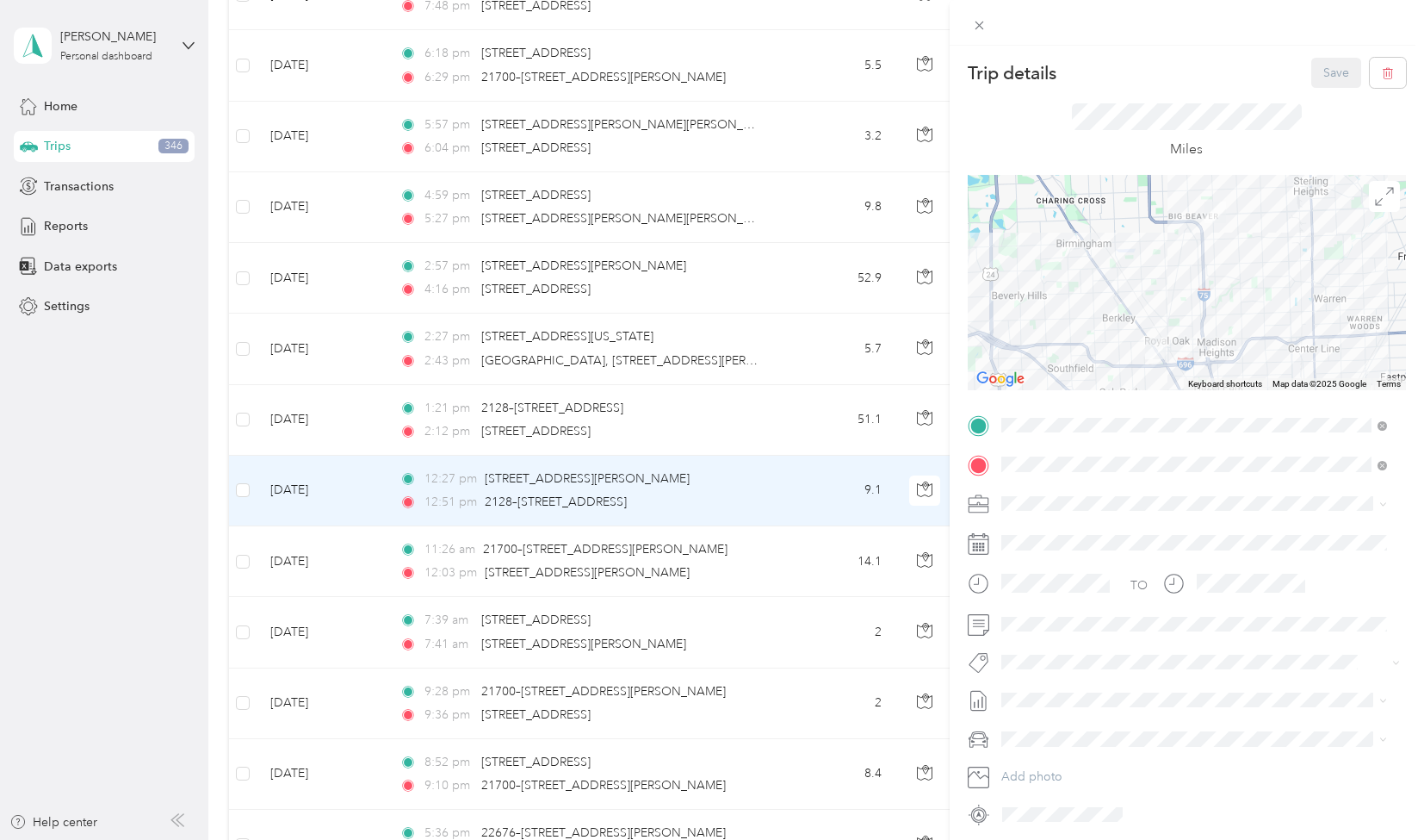
click at [1040, 566] on li "[PERSON_NAME]" at bounding box center [1195, 563] width 398 height 30
click at [1075, 490] on button "[PERSON_NAME]" at bounding box center [1062, 480] width 108 height 22
click at [1069, 593] on span "[PERSON_NAME]" at bounding box center [1062, 588] width 84 height 16
click at [1313, 75] on button "Save" at bounding box center [1337, 73] width 50 height 30
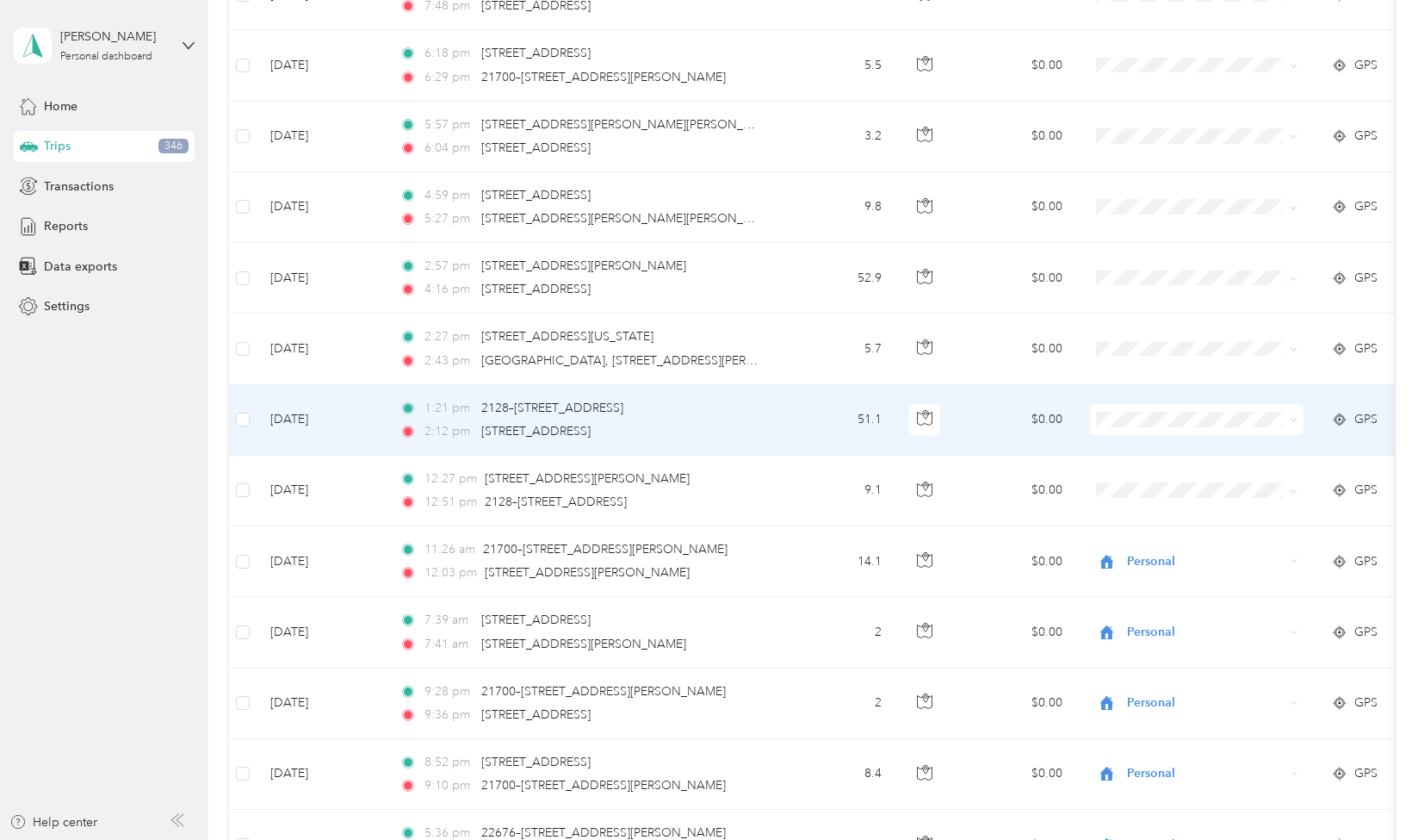
click at [757, 399] on div "1:21 pm 2128–[STREET_ADDRESS][PERSON_NAME]" at bounding box center [581, 408] width 362 height 19
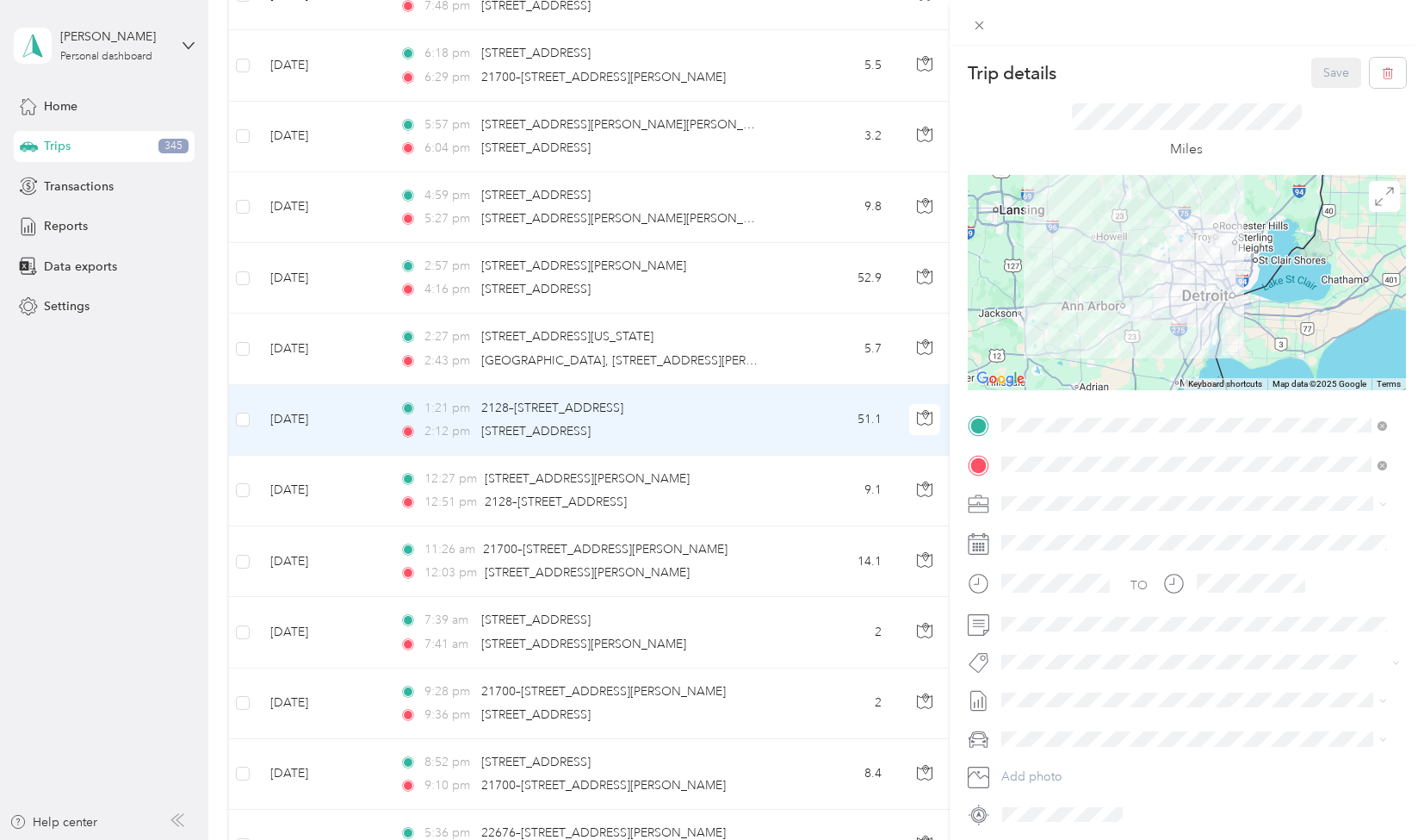
click at [1054, 562] on div "[PERSON_NAME]" at bounding box center [1195, 561] width 374 height 18
click at [1064, 618] on span "[PERSON_NAME]" at bounding box center [1062, 619] width 84 height 16
click at [785, 294] on div "Trip details Save This trip cannot be edited because it is either under review,…" at bounding box center [712, 420] width 1424 height 840
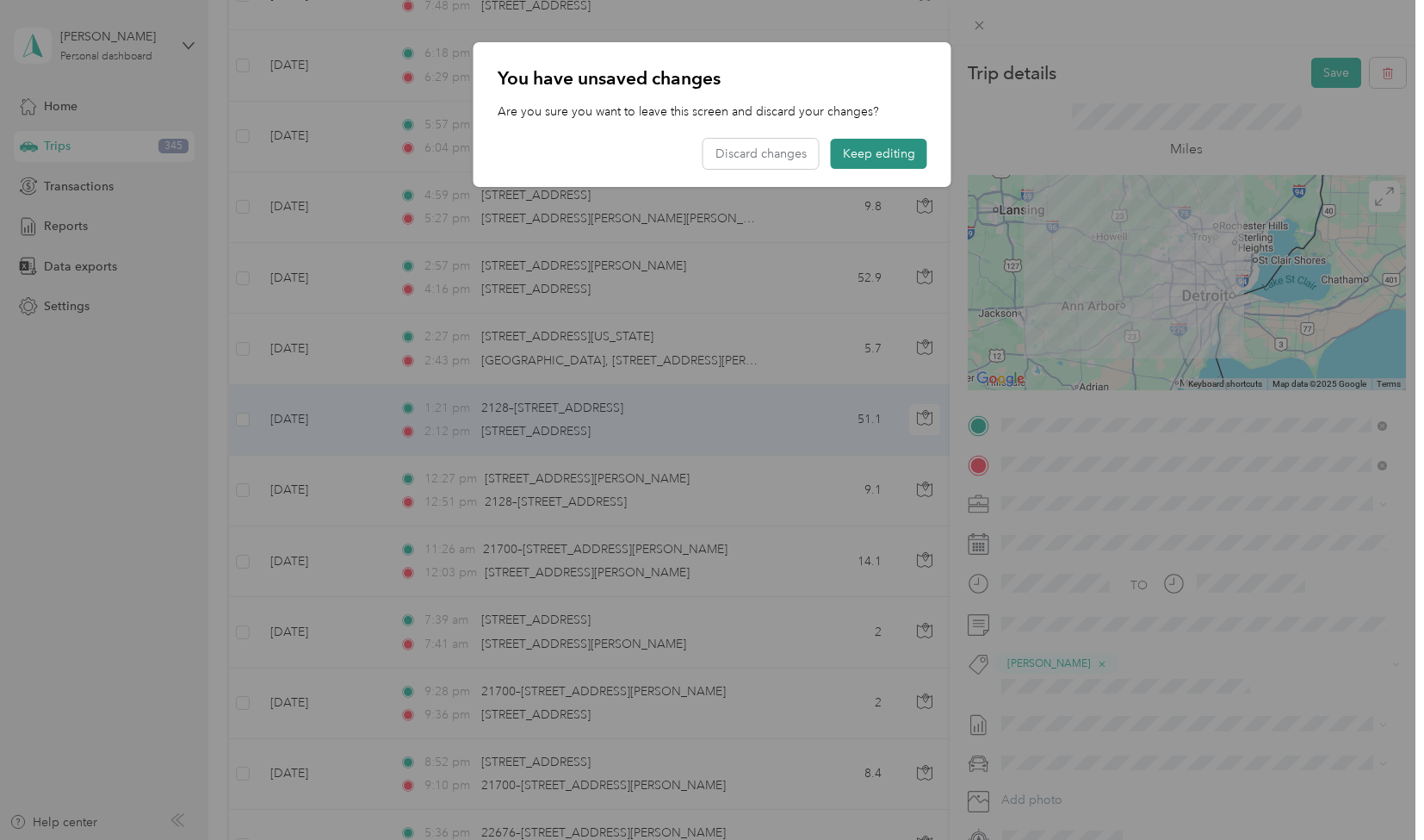
click at [878, 154] on button "Keep editing" at bounding box center [879, 154] width 96 height 30
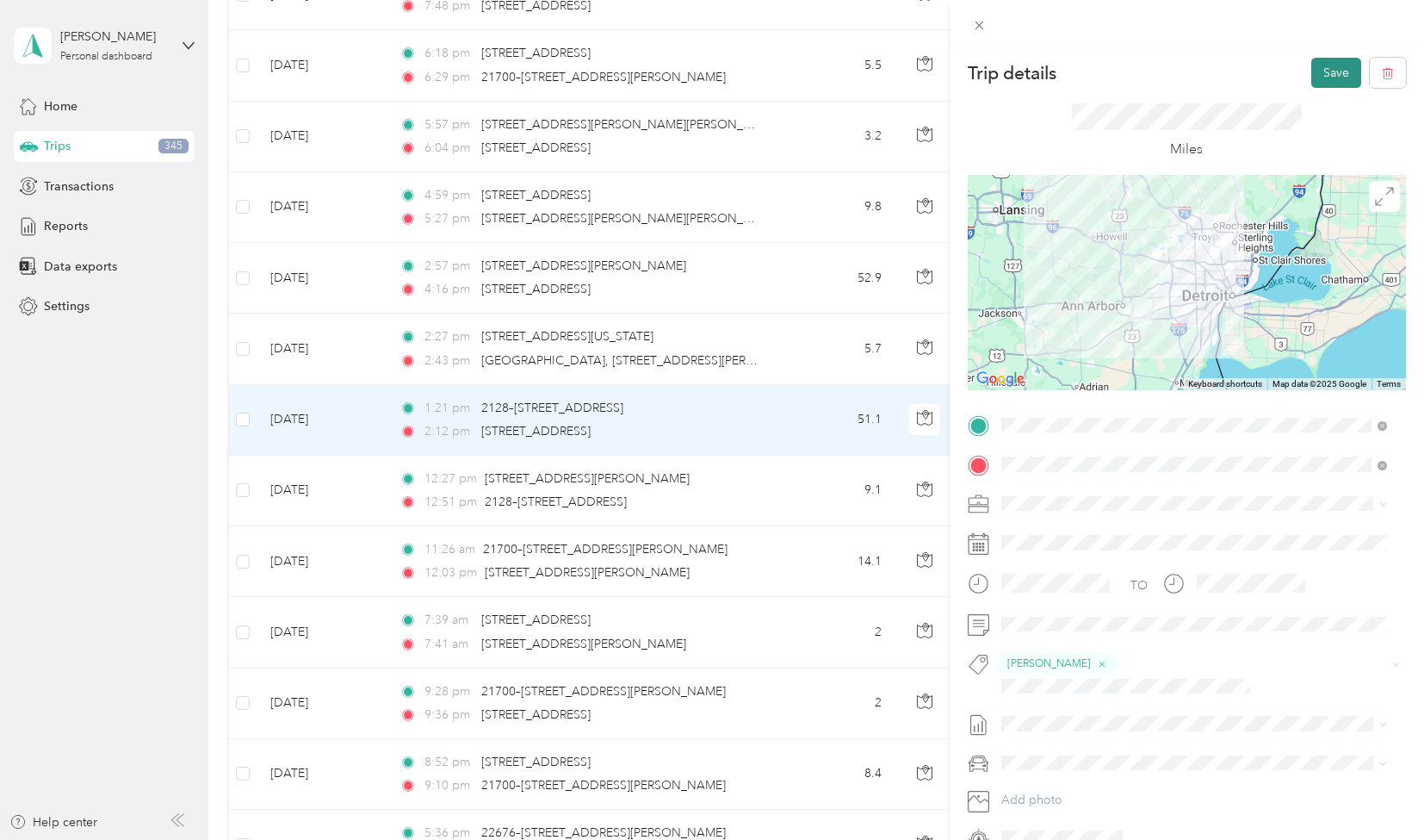
click at [1316, 71] on button "Save" at bounding box center [1337, 73] width 50 height 30
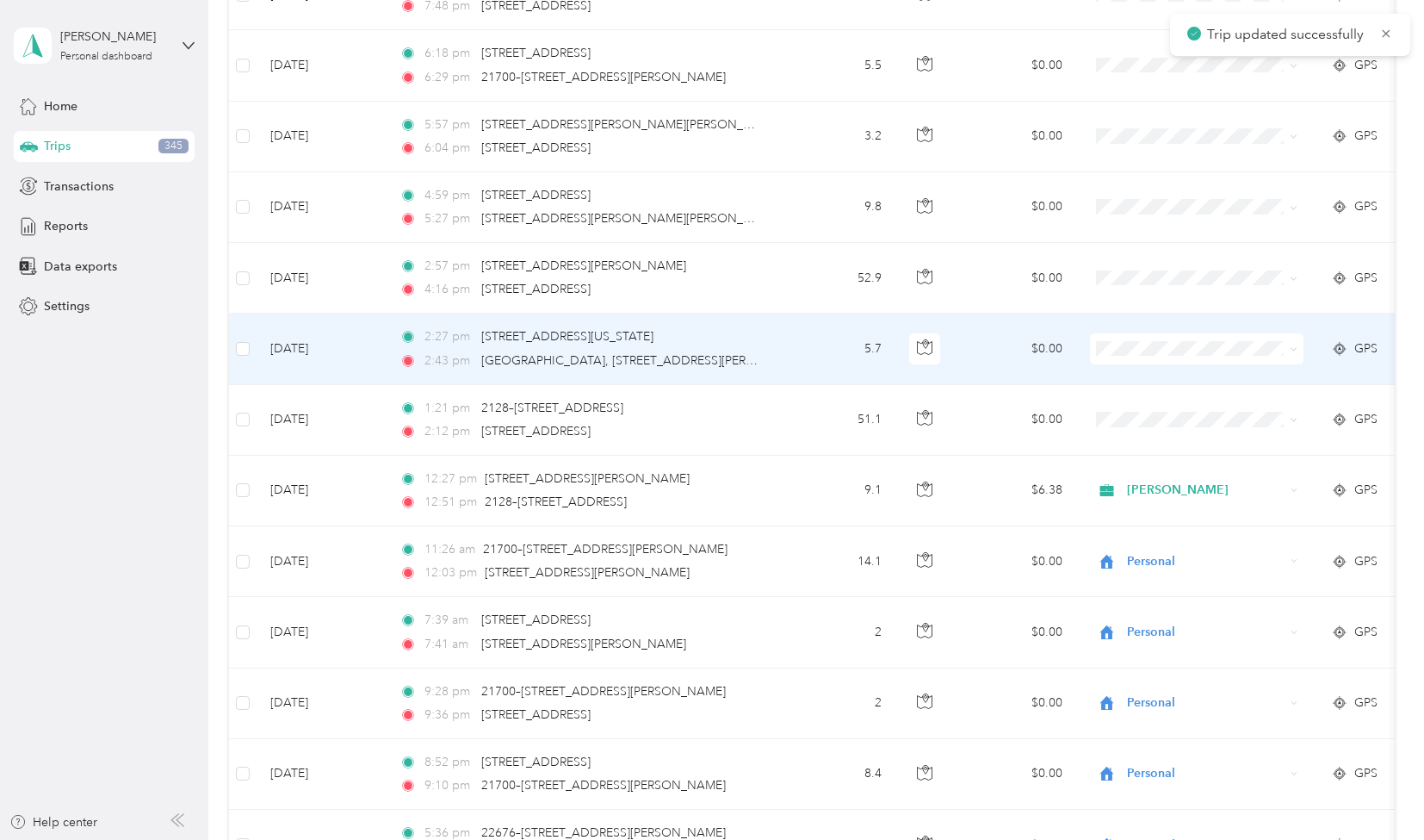
click at [835, 313] on td "5.7" at bounding box center [839, 348] width 114 height 71
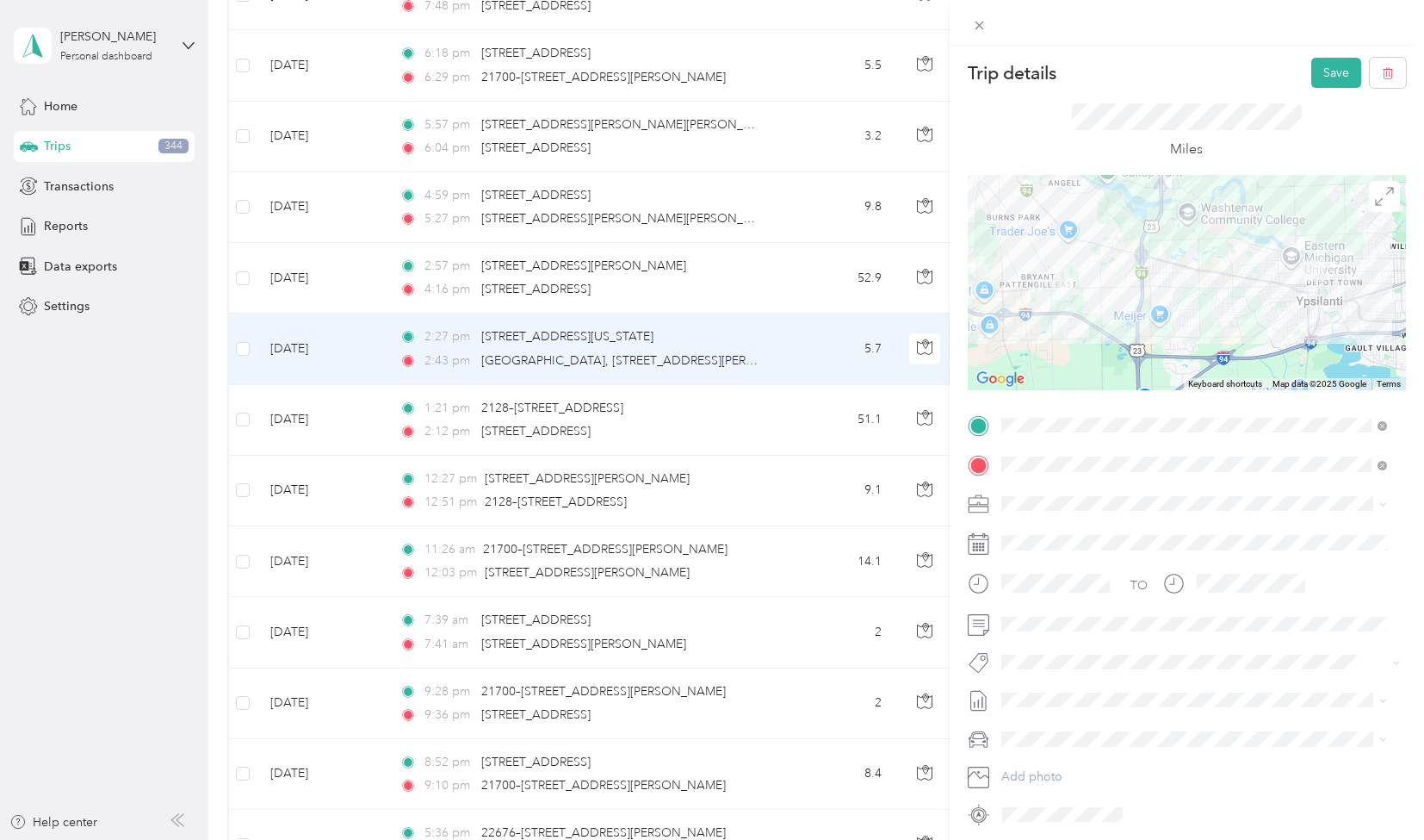
click at [1084, 593] on span "[PERSON_NAME]" at bounding box center [1062, 597] width 84 height 16
click at [1323, 65] on button "Save" at bounding box center [1337, 73] width 50 height 30
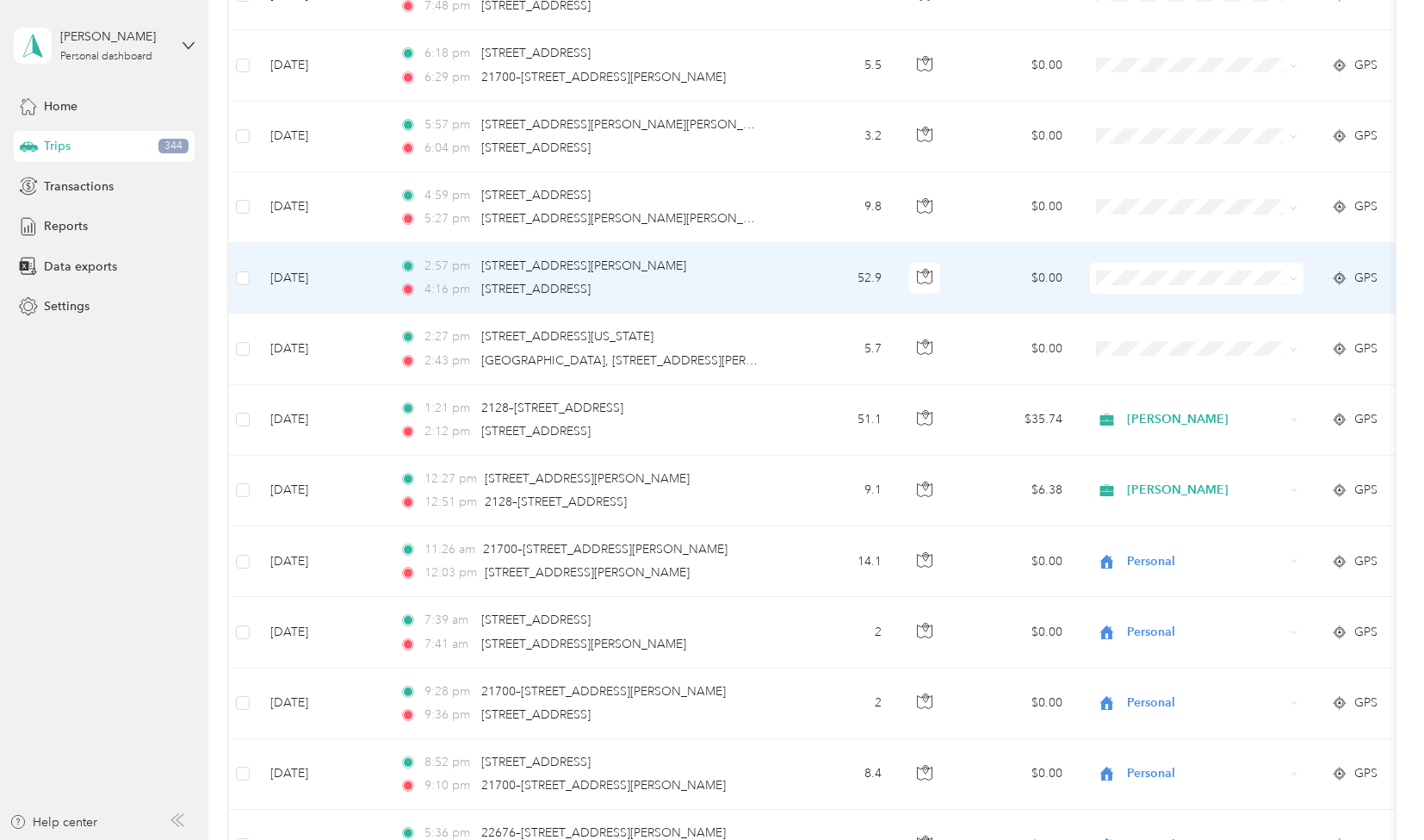
click at [810, 243] on td "52.9" at bounding box center [839, 278] width 114 height 71
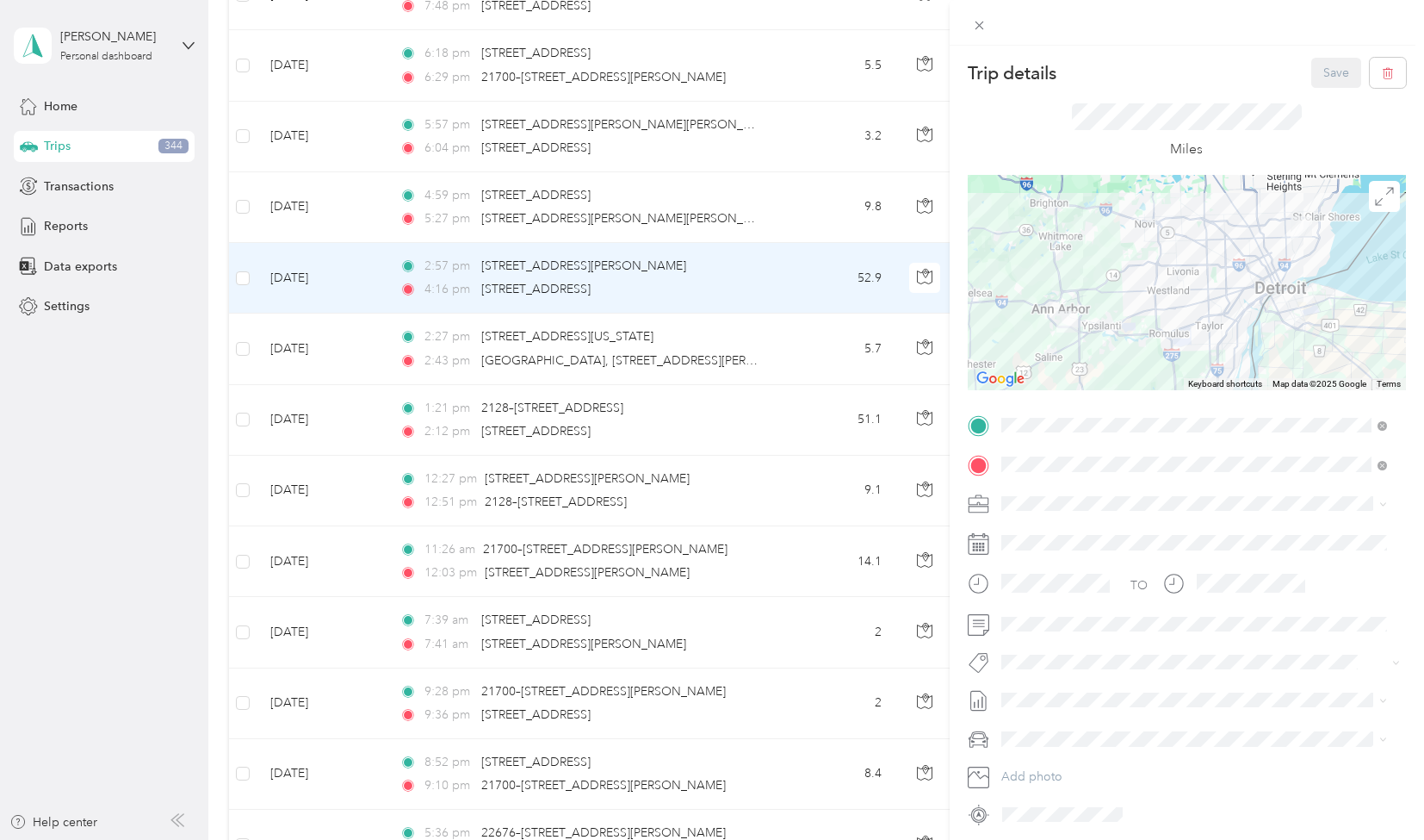
click at [763, 233] on div "Trip details Save This trip cannot be edited because it is either under review,…" at bounding box center [712, 420] width 1424 height 840
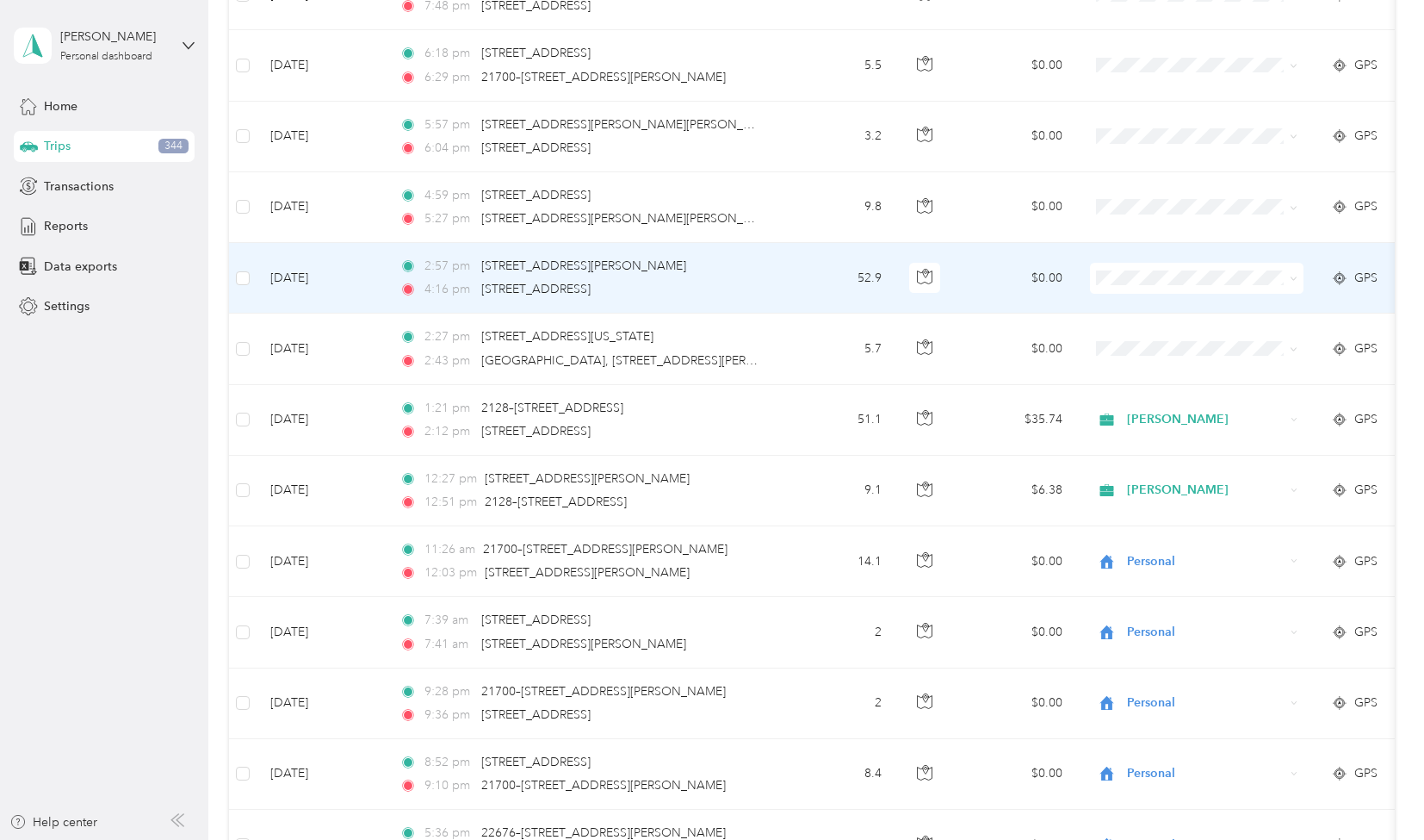
click at [774, 243] on td "2:57 pm [STREET_ADDRESS][PERSON_NAME] 4:16 pm [STREET_ADDRESS]" at bounding box center [584, 278] width 396 height 71
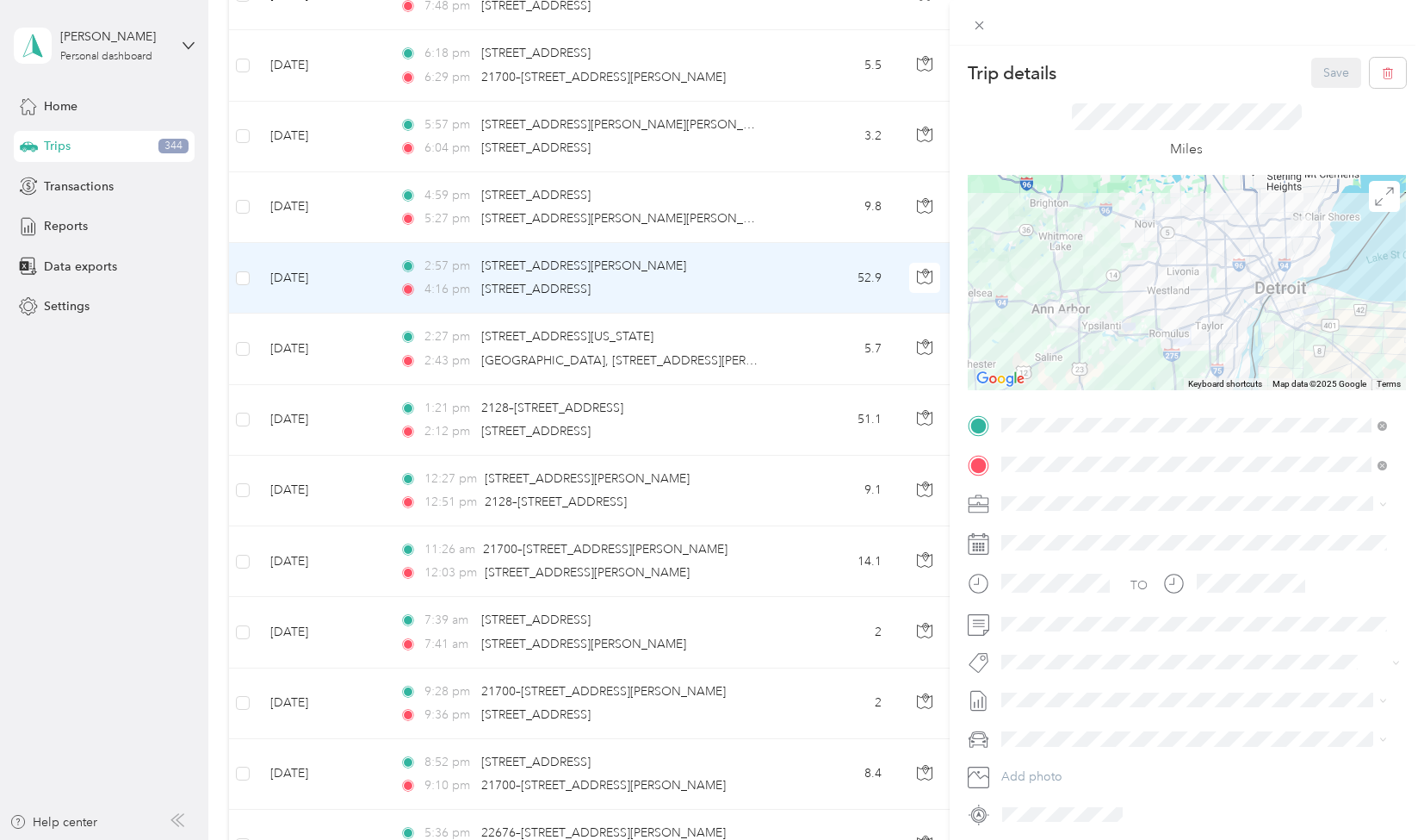
click at [1040, 562] on div "[PERSON_NAME]" at bounding box center [1195, 564] width 374 height 18
click at [1089, 598] on button "[PERSON_NAME]" at bounding box center [1062, 588] width 108 height 22
click at [1323, 72] on button "Save" at bounding box center [1337, 73] width 50 height 30
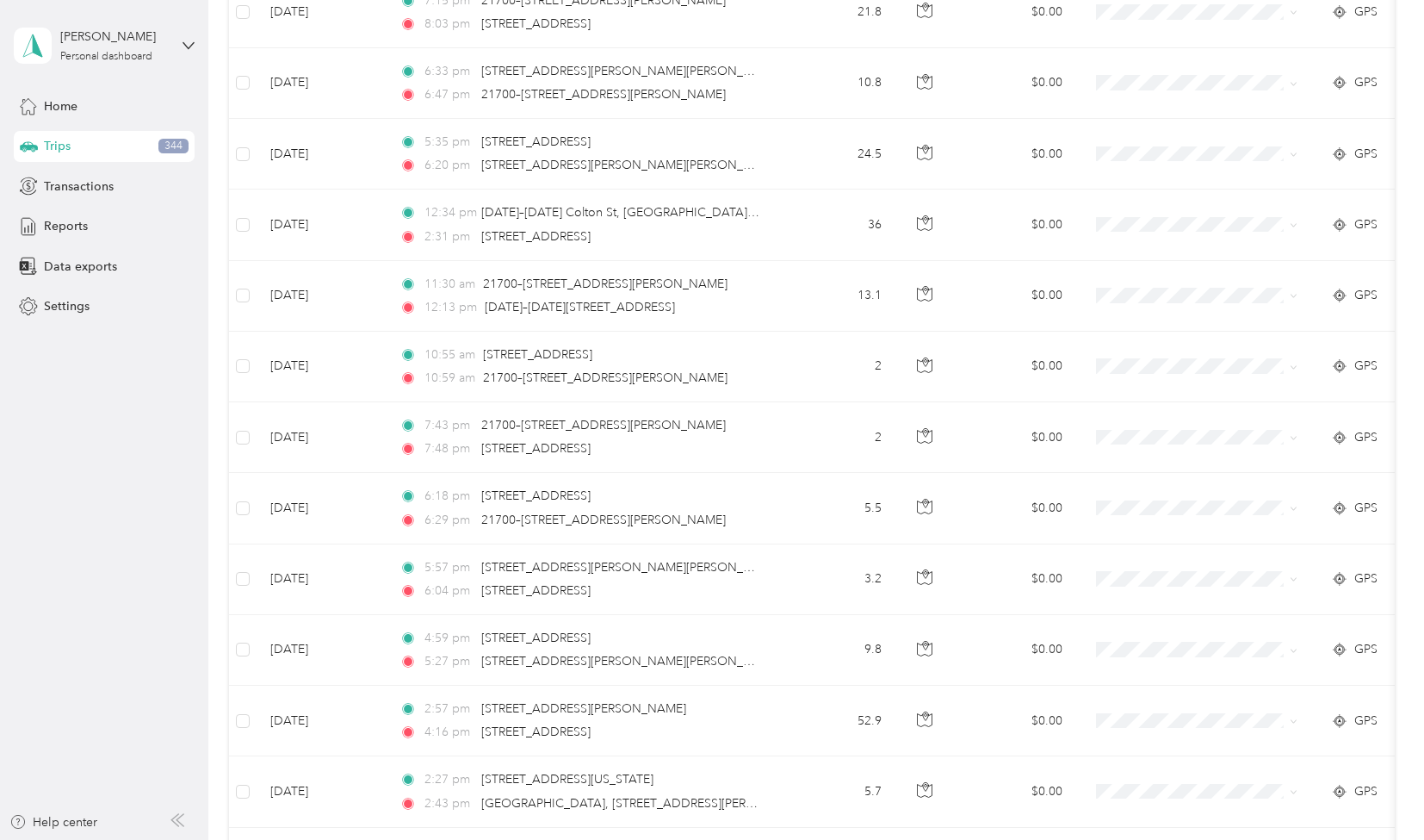
scroll to position [8950, 0]
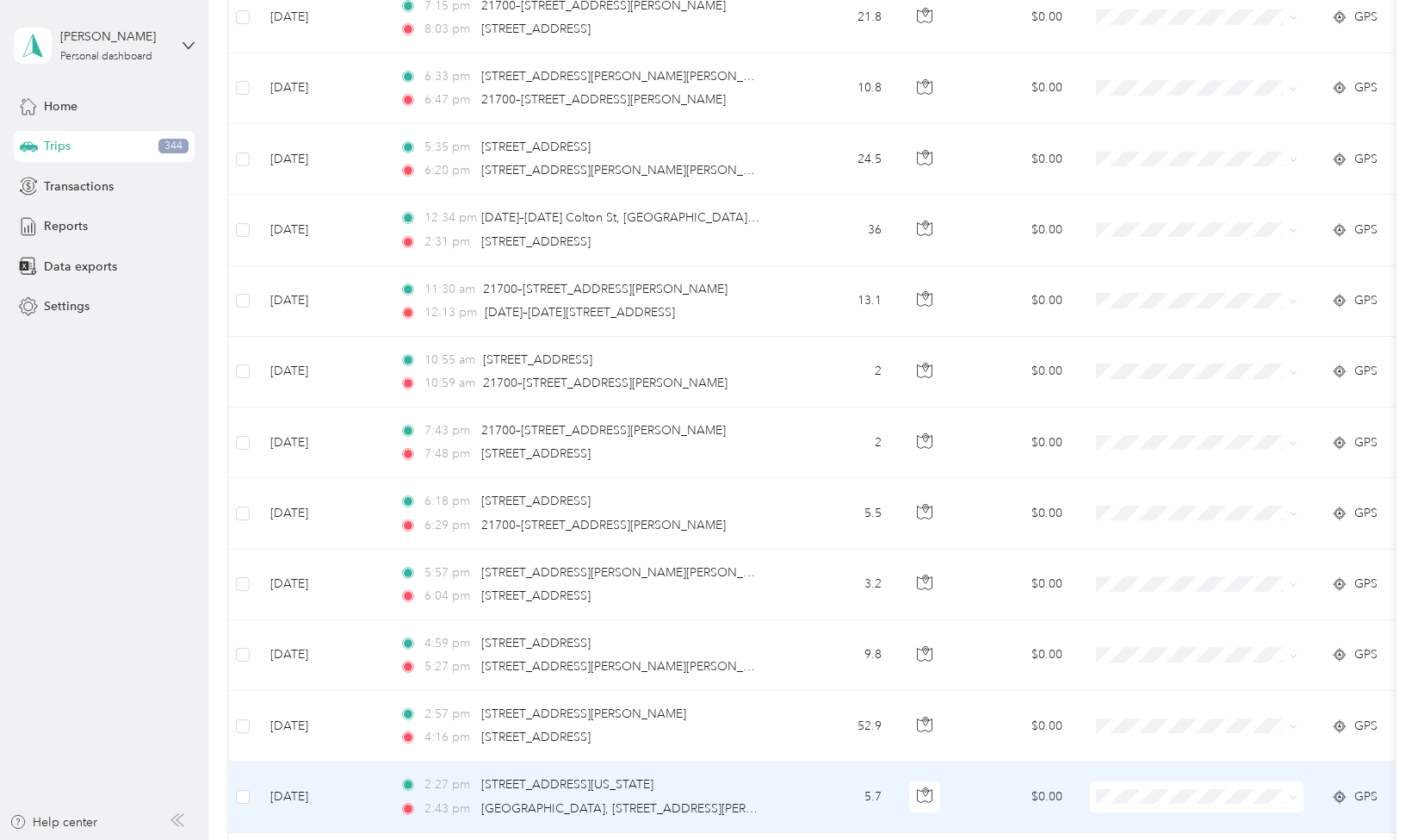
click at [816, 761] on td "5.7" at bounding box center [839, 796] width 114 height 71
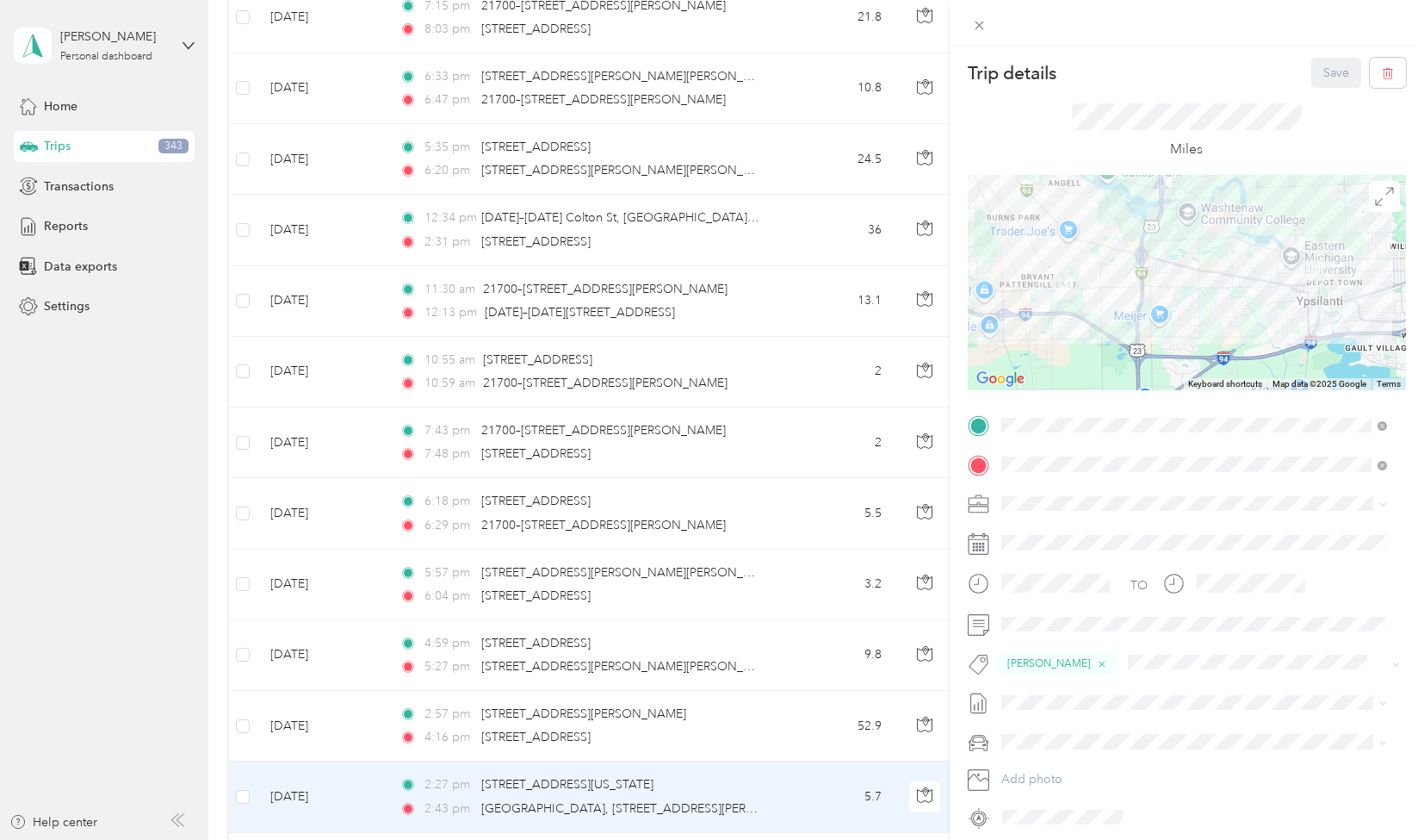
click at [1025, 562] on div "[PERSON_NAME]" at bounding box center [1195, 564] width 374 height 18
click at [1328, 71] on button "Save" at bounding box center [1337, 73] width 50 height 30
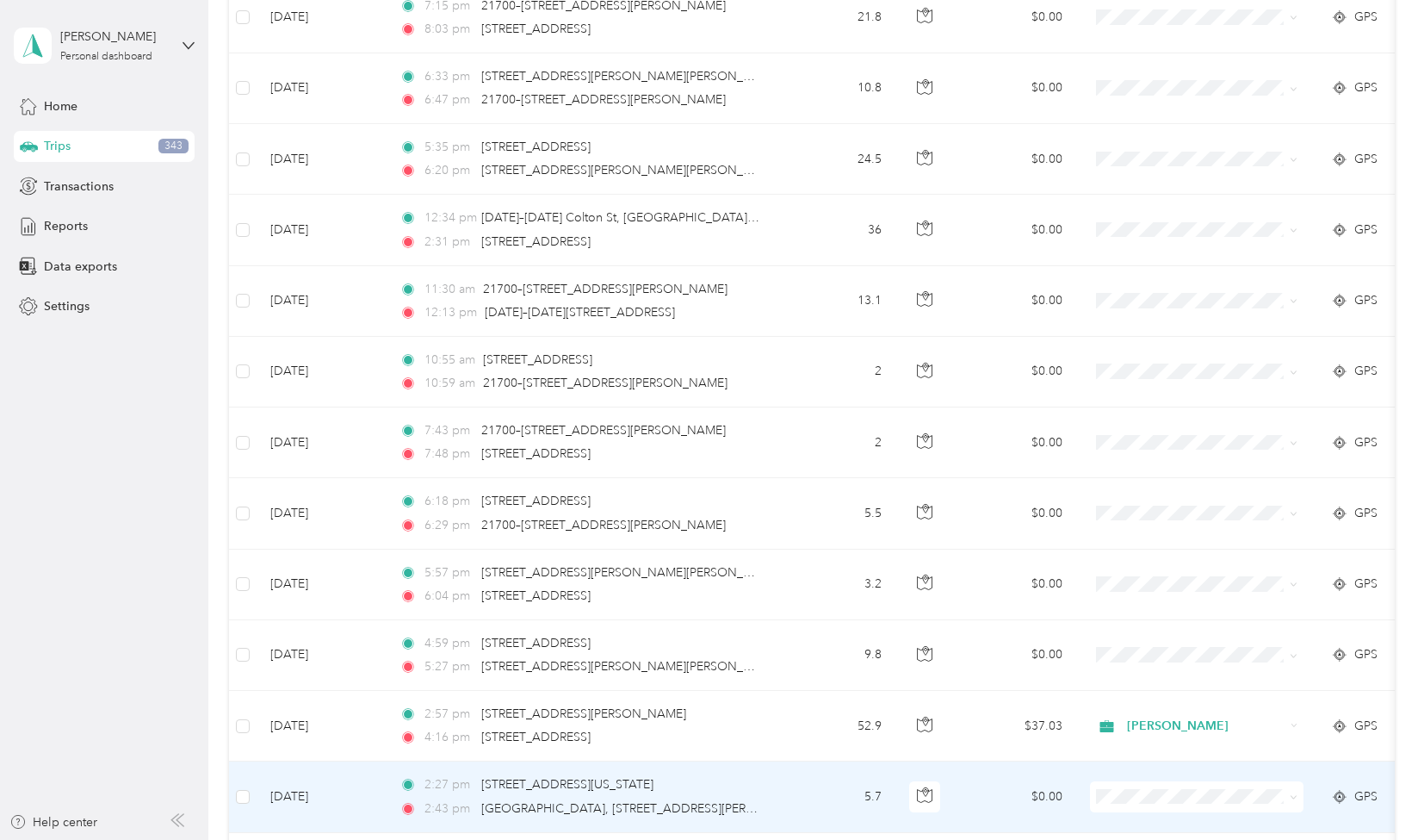
click at [1013, 761] on td "$0.00" at bounding box center [1016, 796] width 121 height 71
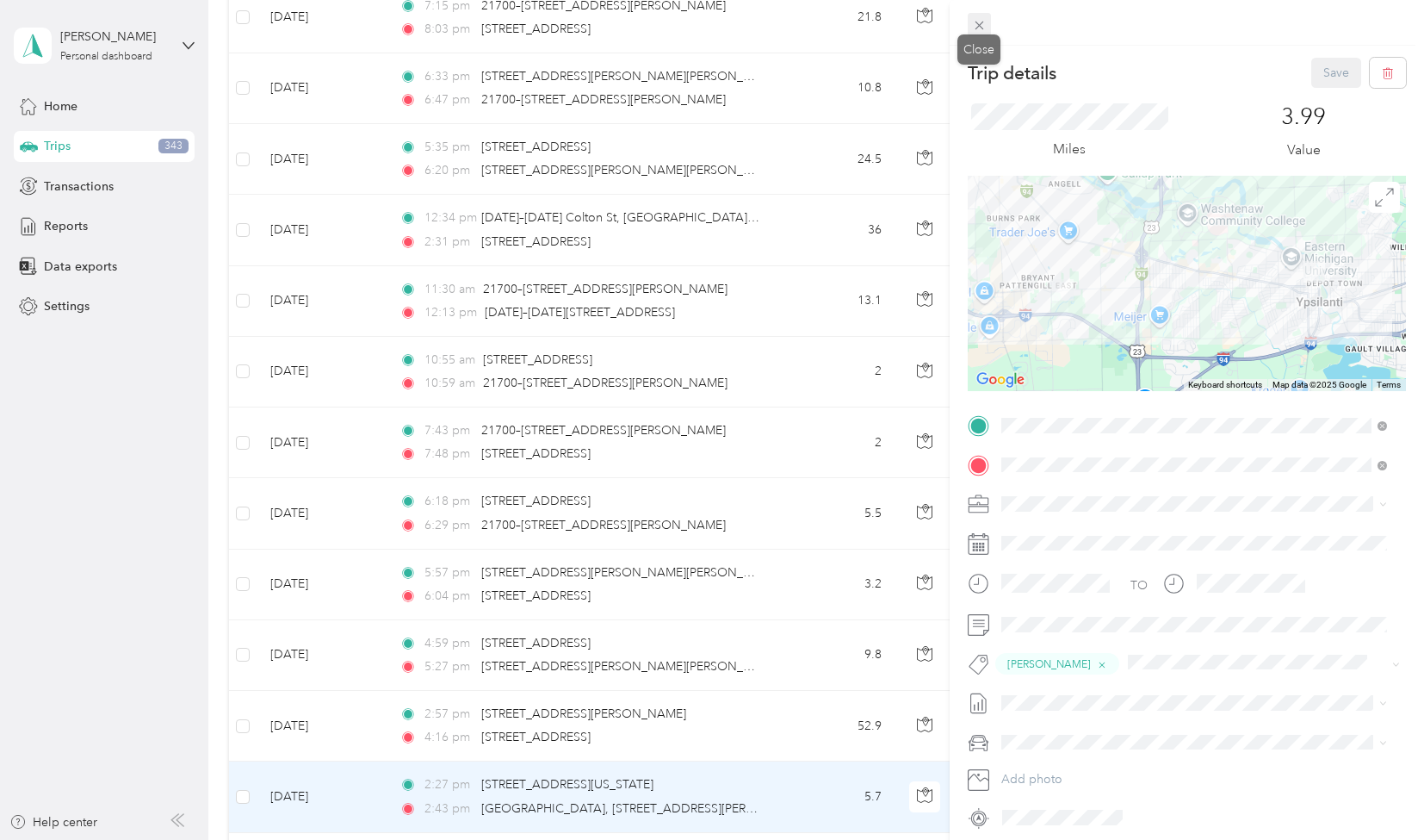
click at [980, 18] on icon at bounding box center [979, 25] width 15 height 15
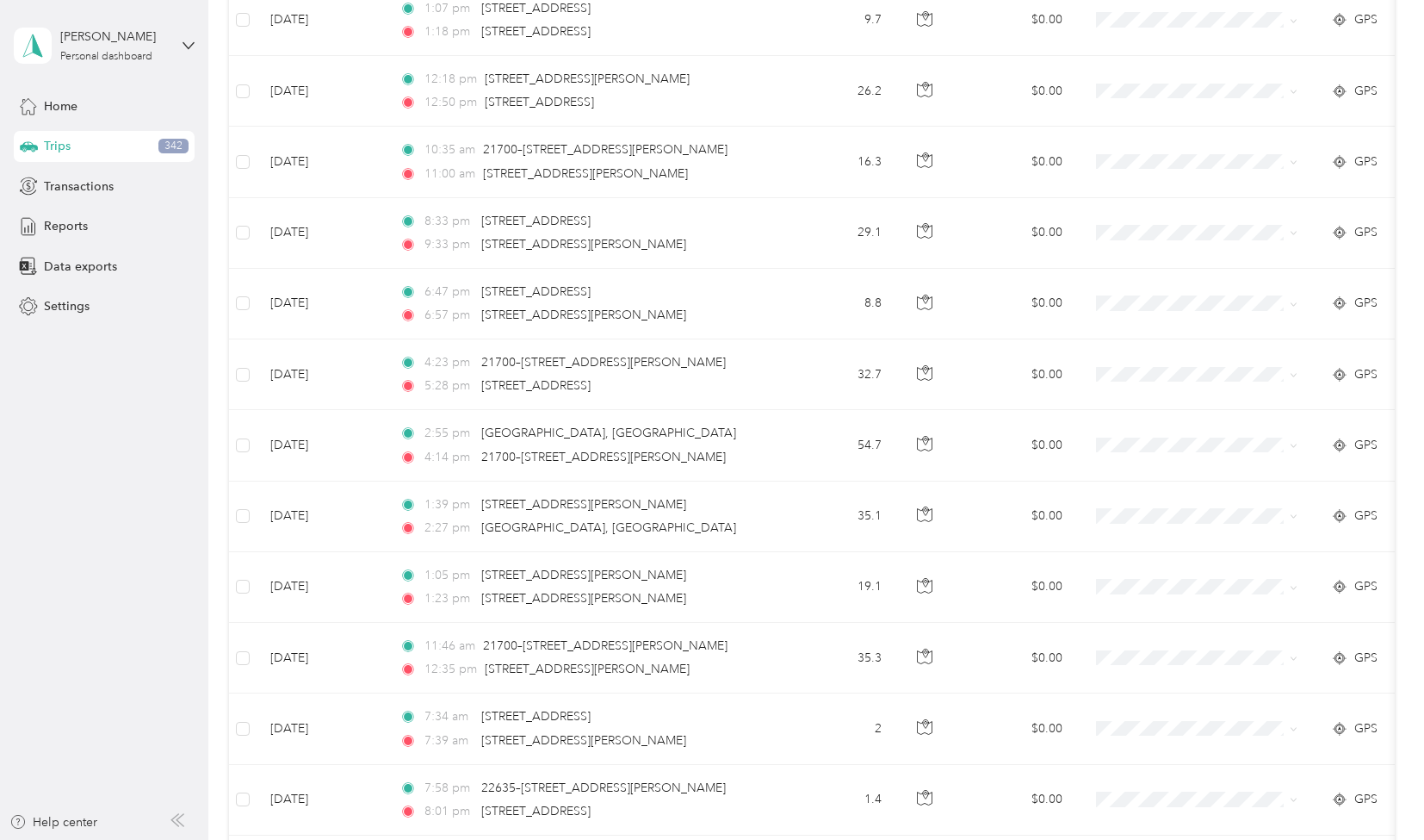
scroll to position [7014, 0]
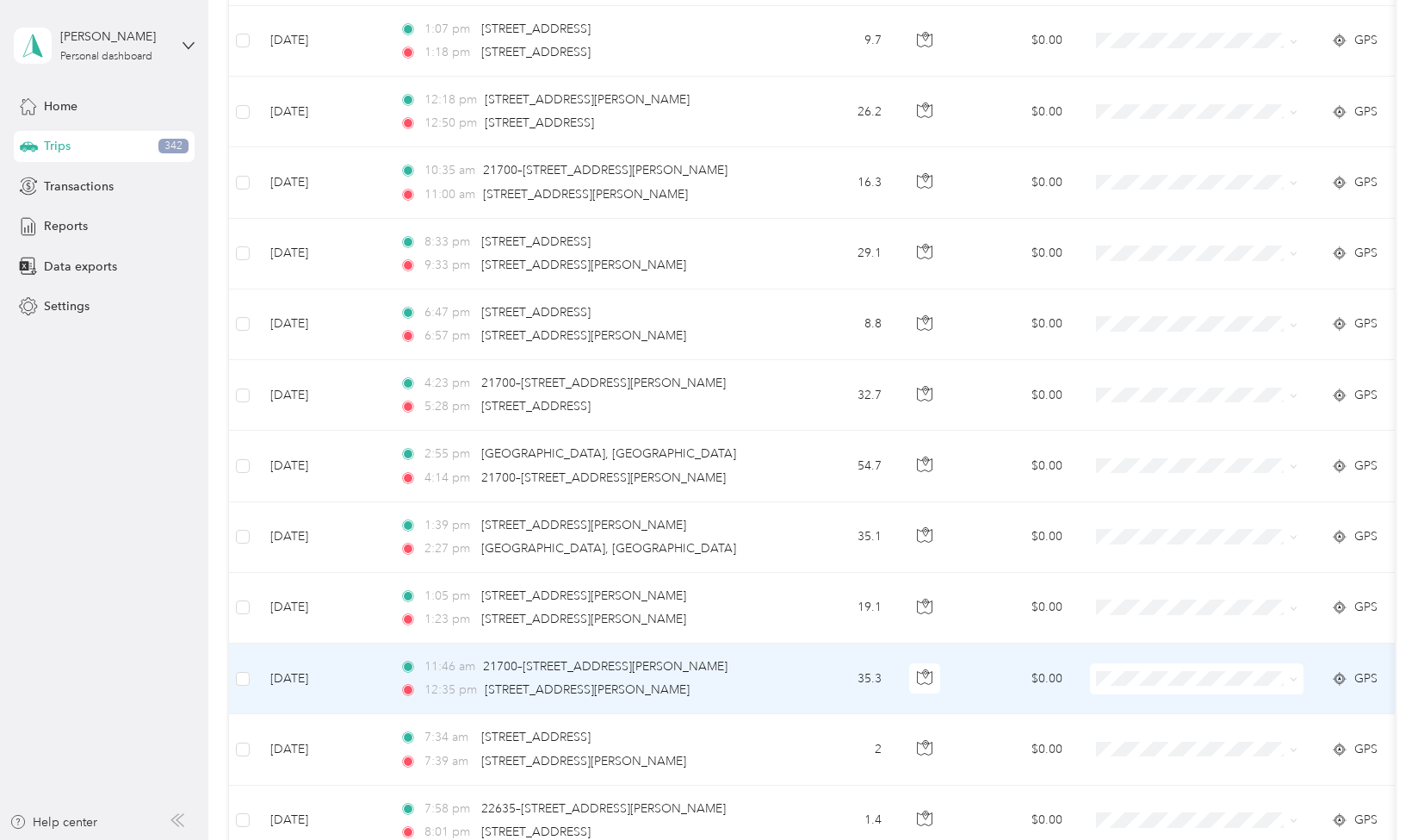
click at [813, 643] on td "35.3" at bounding box center [839, 678] width 114 height 71
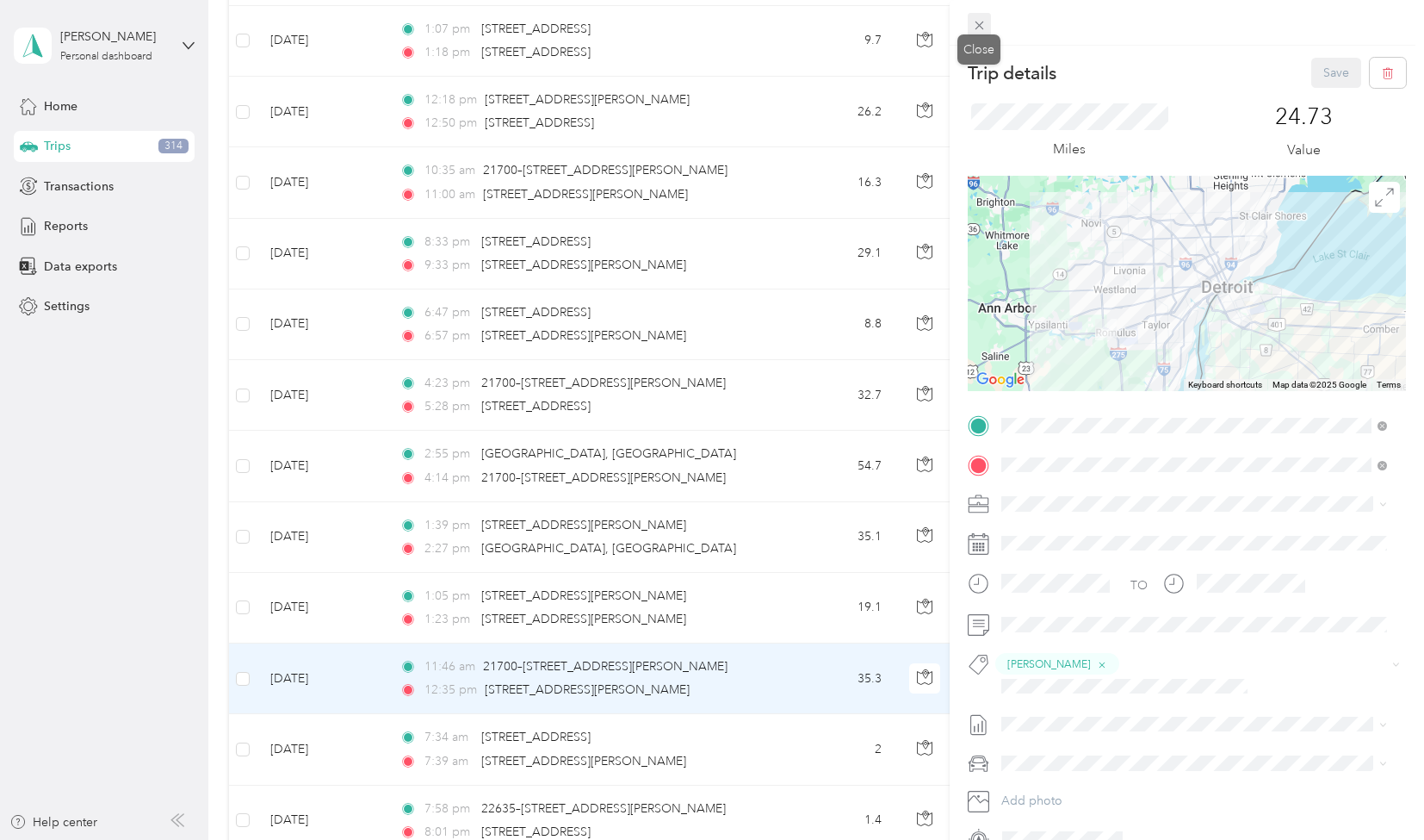
click at [977, 22] on icon at bounding box center [979, 26] width 9 height 9
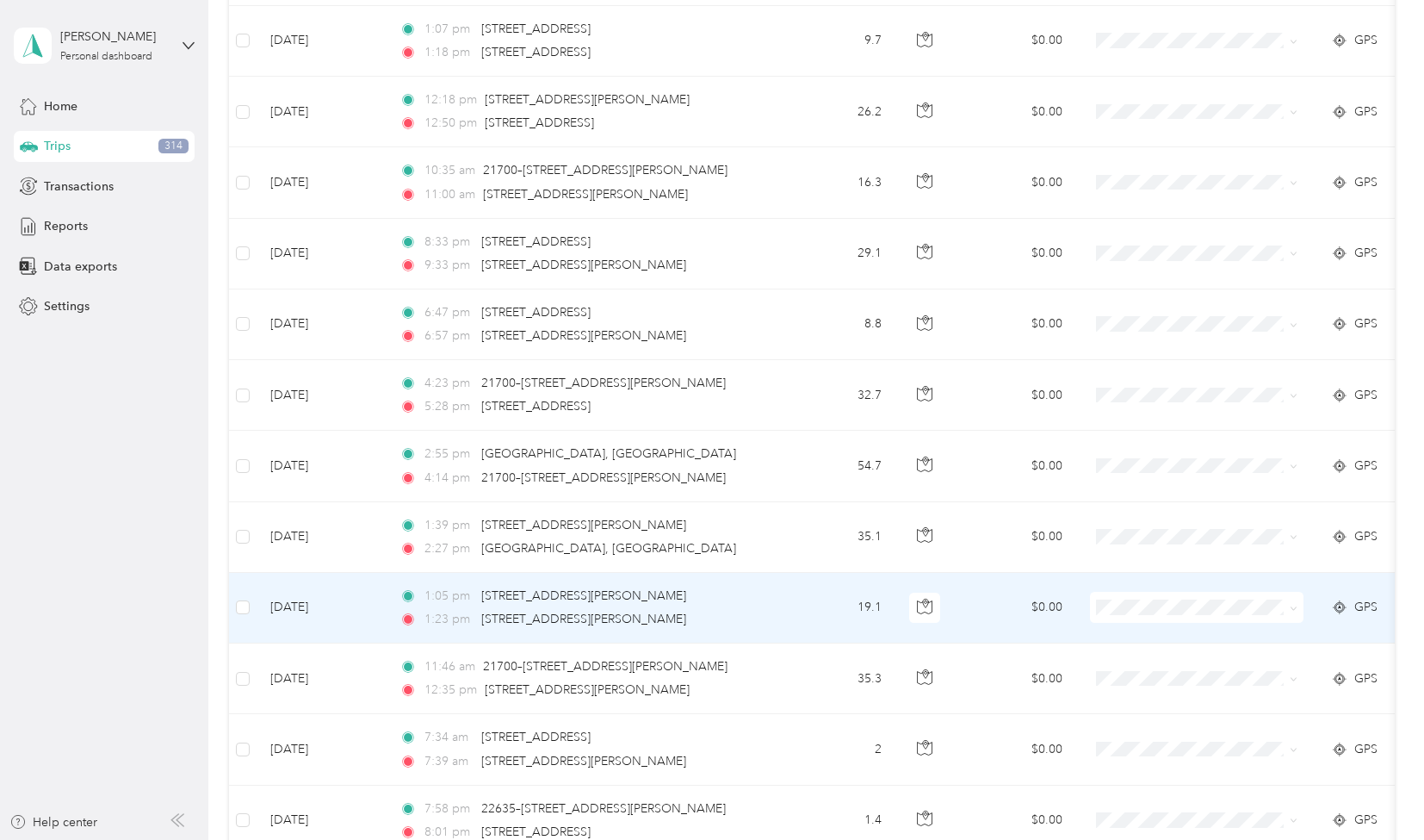
click at [801, 574] on td "19.1" at bounding box center [839, 608] width 114 height 71
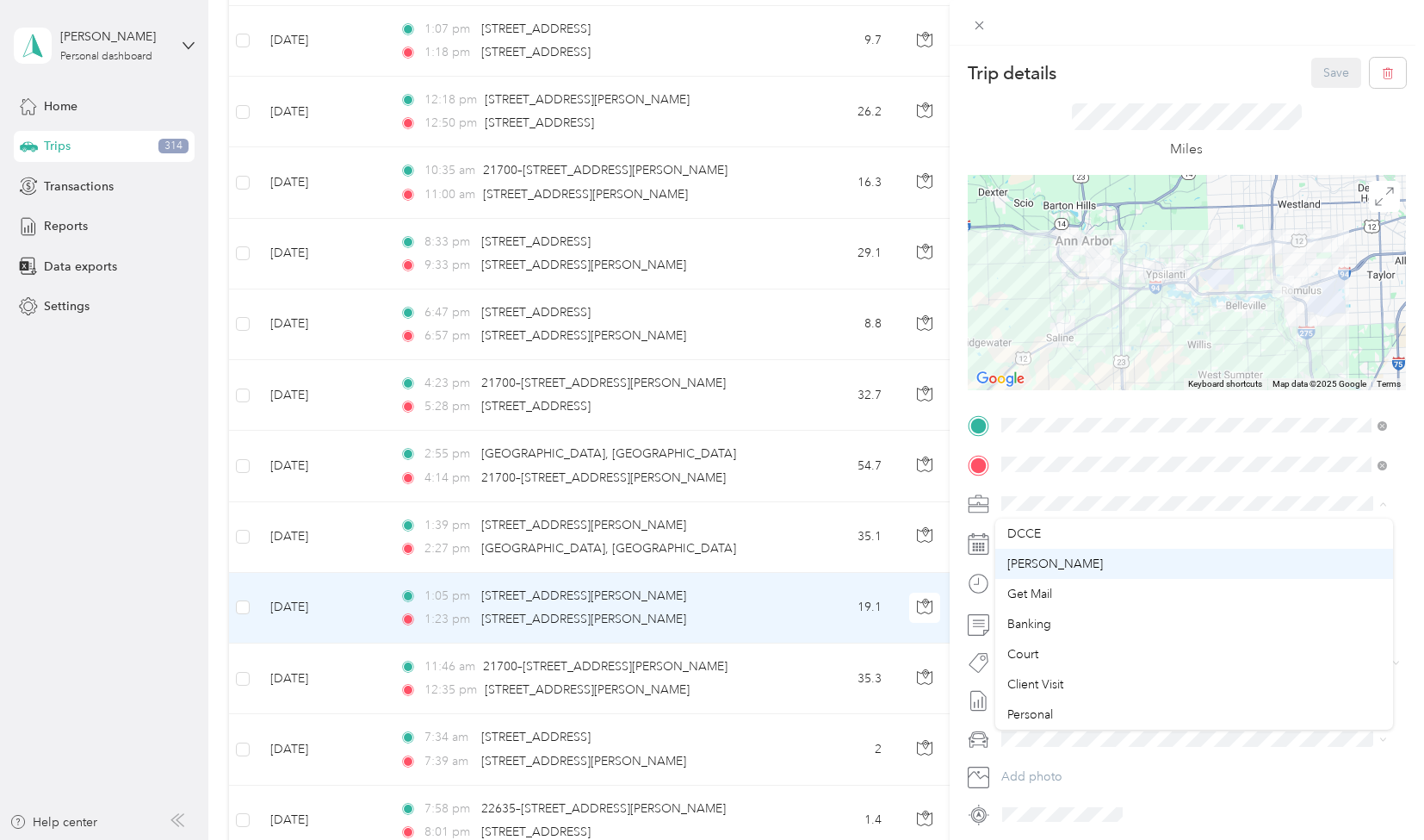
click at [1032, 562] on span "[PERSON_NAME]" at bounding box center [1056, 563] width 96 height 15
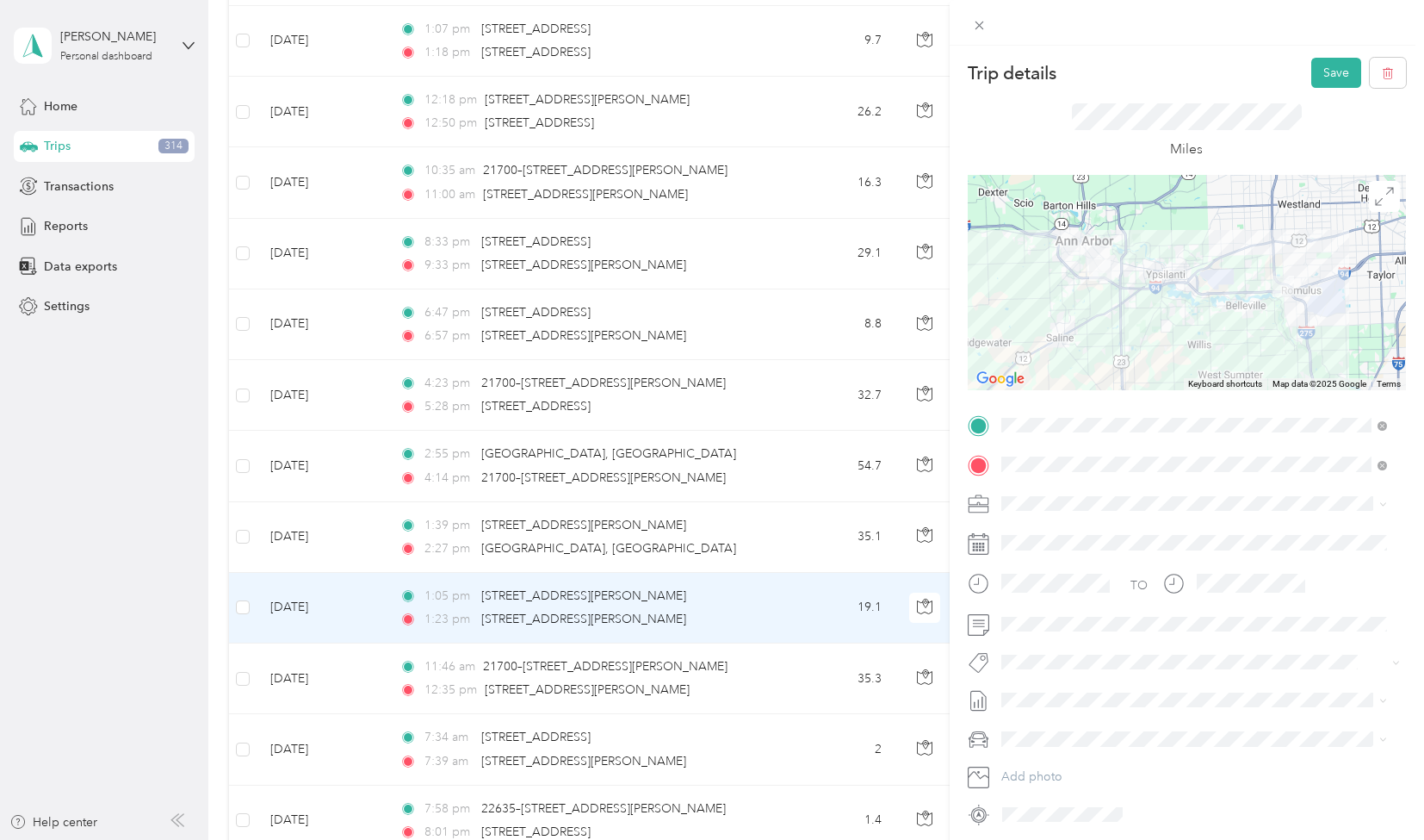
click at [1075, 596] on button "[PERSON_NAME]" at bounding box center [1062, 588] width 108 height 22
click at [1319, 75] on button "Save" at bounding box center [1337, 73] width 50 height 30
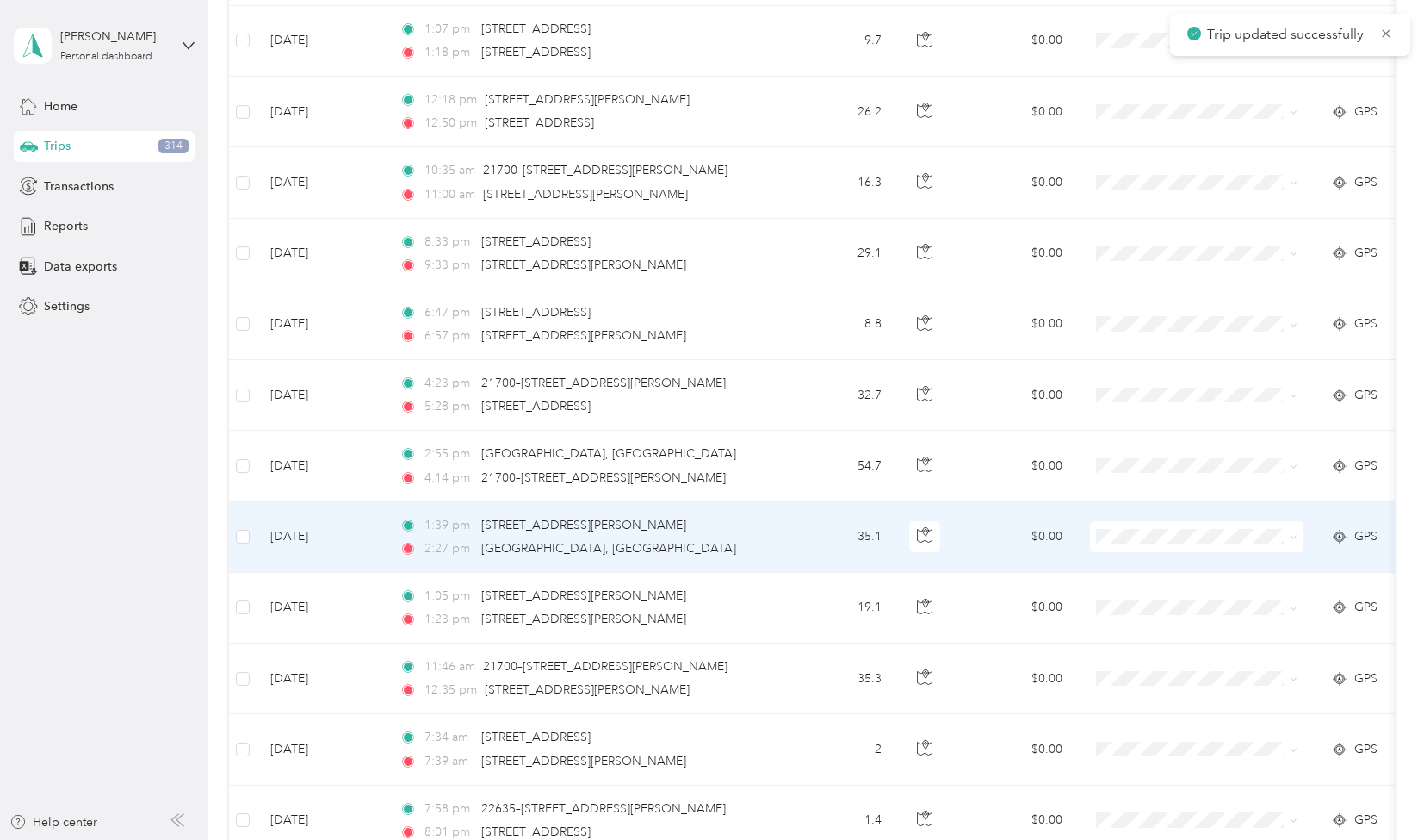
click at [824, 504] on td "35.1" at bounding box center [839, 537] width 114 height 71
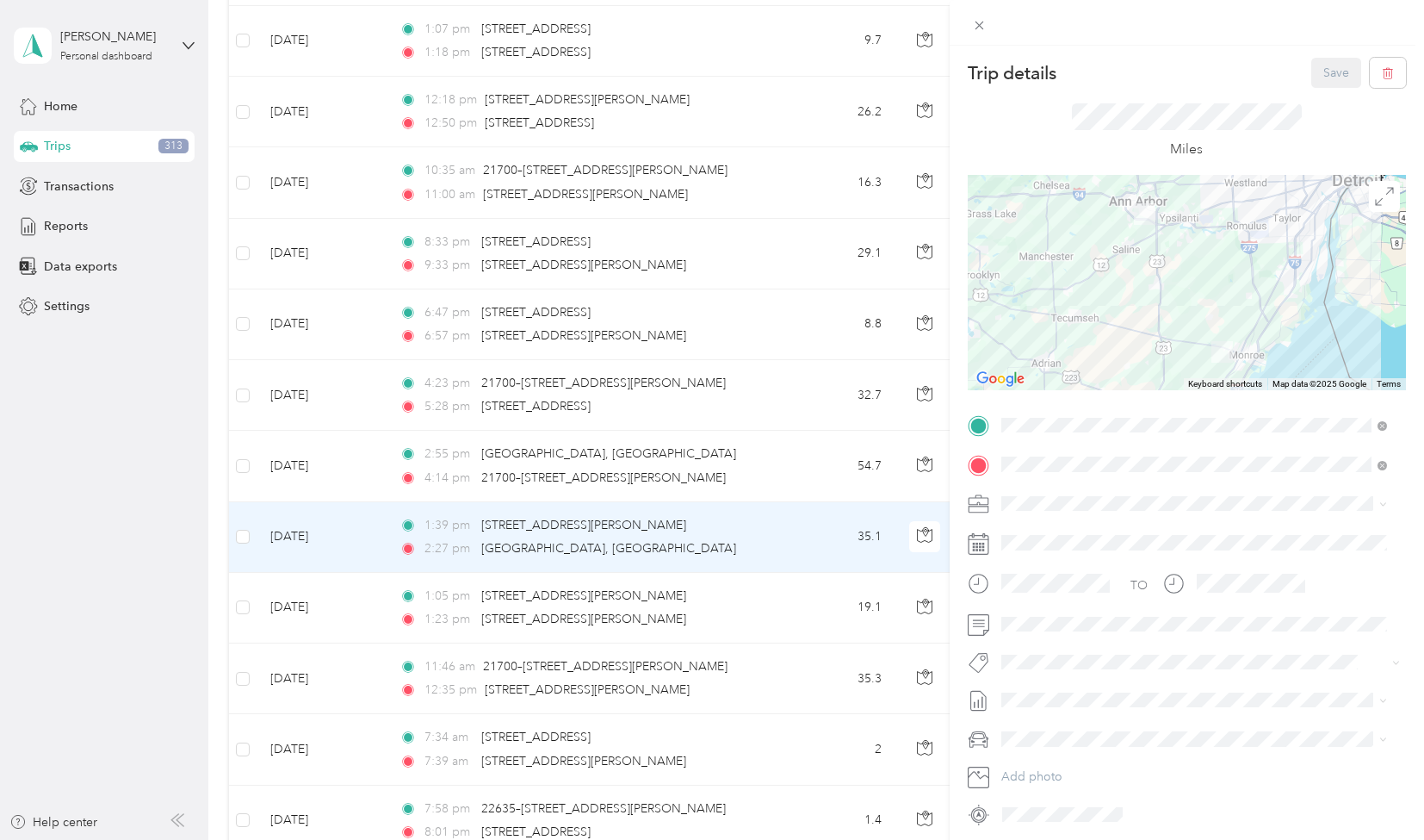
click at [1031, 562] on div "[PERSON_NAME]" at bounding box center [1195, 556] width 374 height 18
click at [1078, 592] on span "[PERSON_NAME]" at bounding box center [1062, 594] width 84 height 16
click at [1316, 76] on button "Save" at bounding box center [1337, 73] width 50 height 30
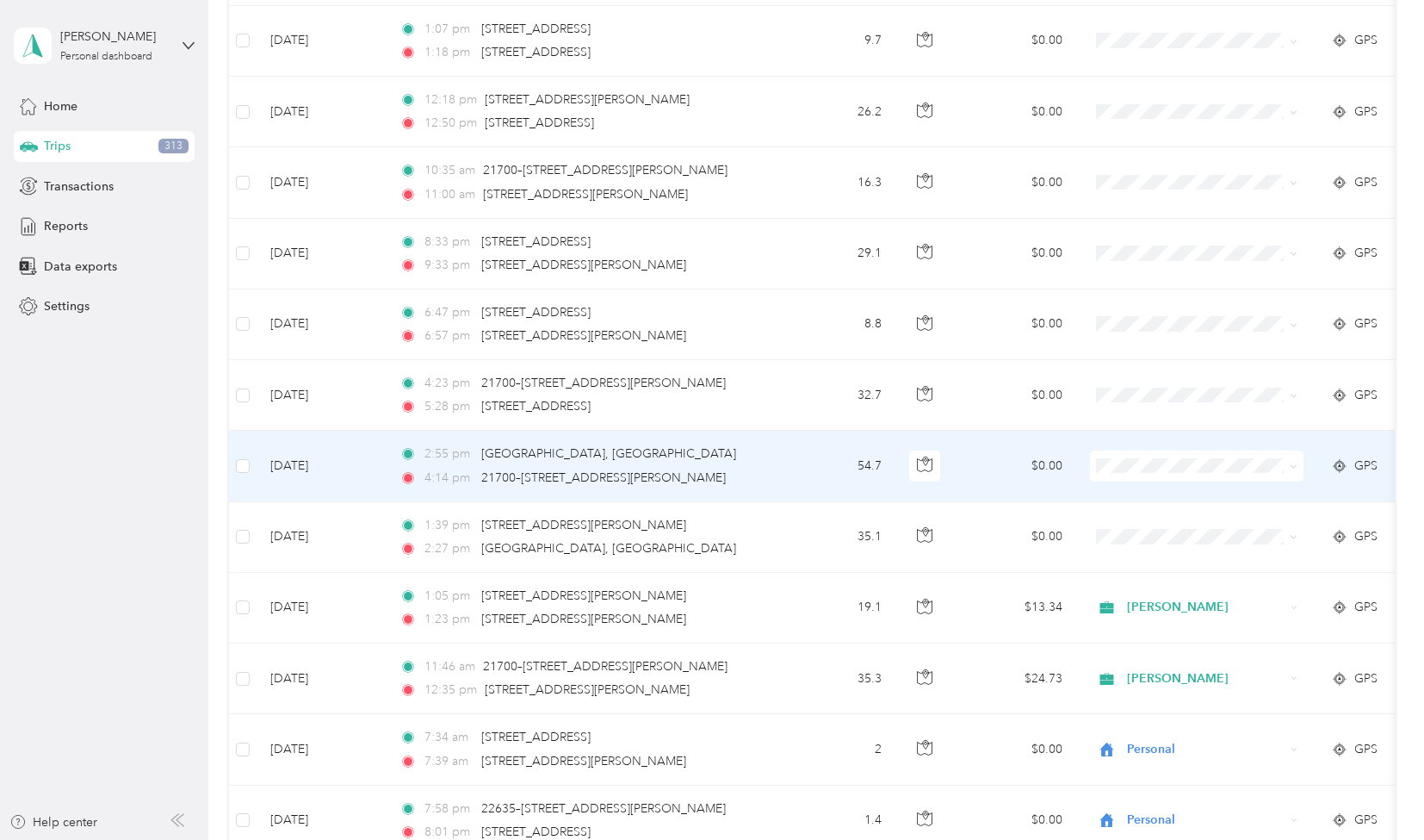
click at [1285, 456] on span at bounding box center [1291, 465] width 14 height 19
click at [1297, 456] on span at bounding box center [1291, 465] width 14 height 19
click at [1194, 648] on span "Personal" at bounding box center [1212, 641] width 159 height 18
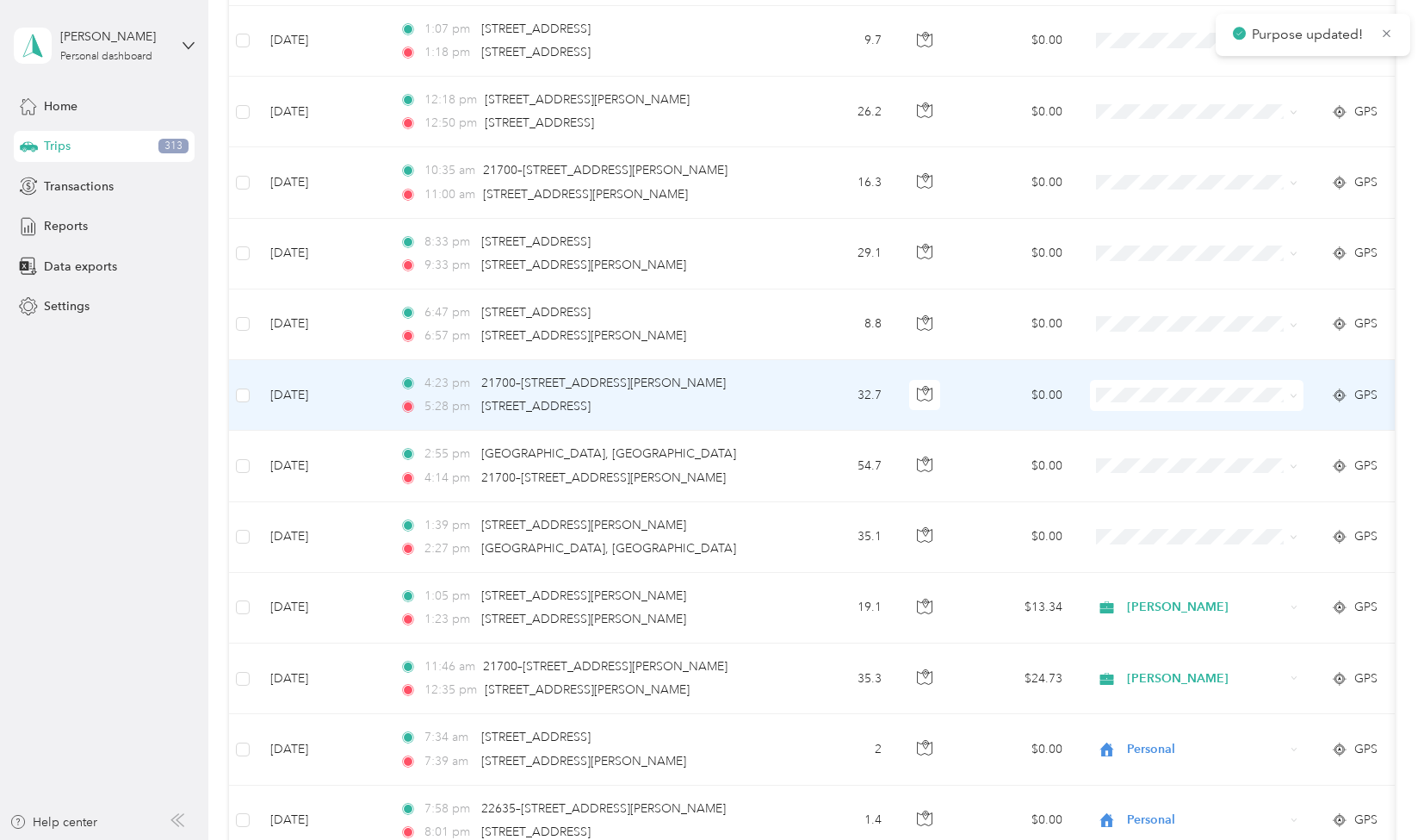
click at [1192, 568] on li "Personal" at bounding box center [1198, 577] width 214 height 30
click at [1153, 571] on span "Personal" at bounding box center [1212, 574] width 159 height 18
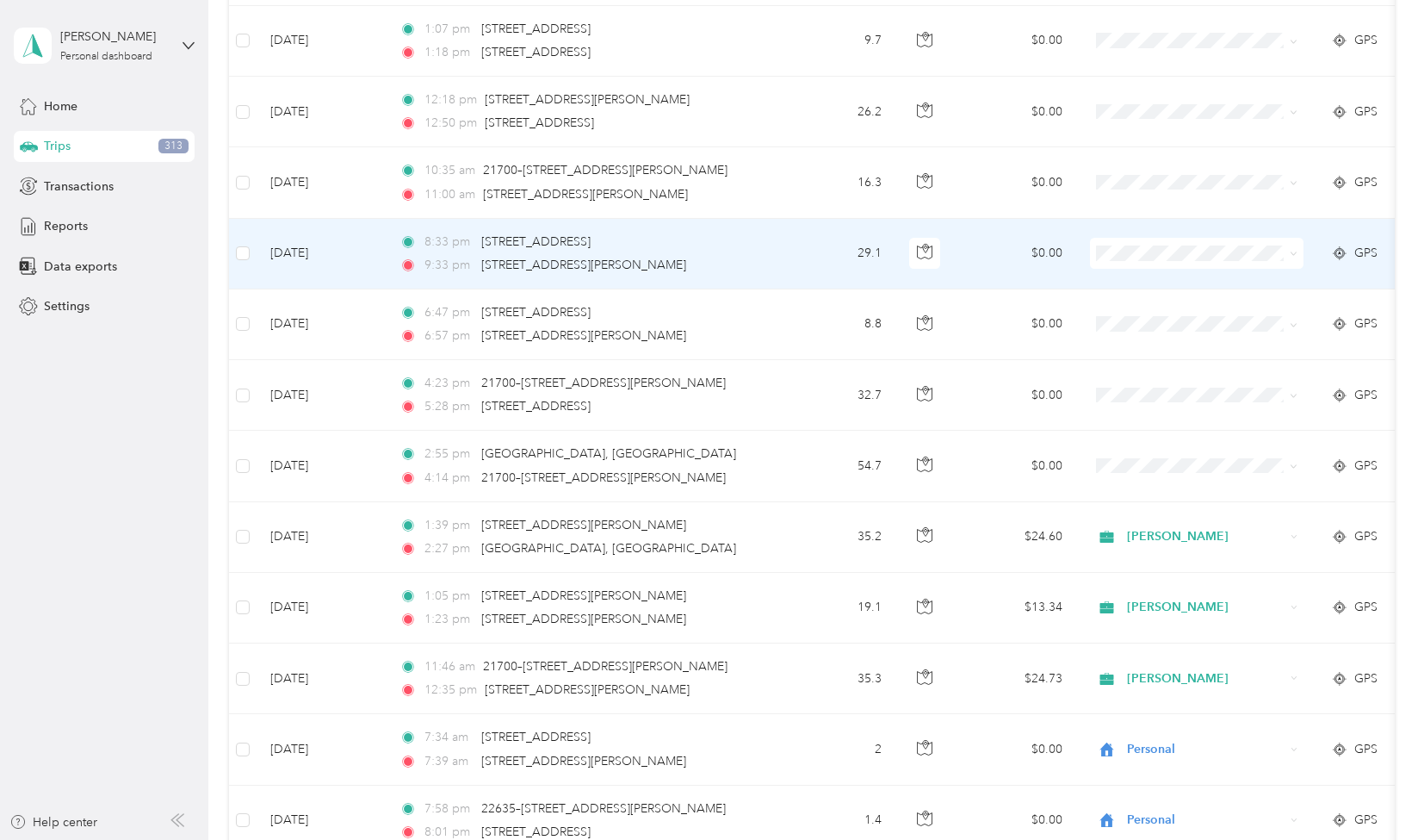
click at [1167, 432] on span "Personal" at bounding box center [1212, 434] width 159 height 18
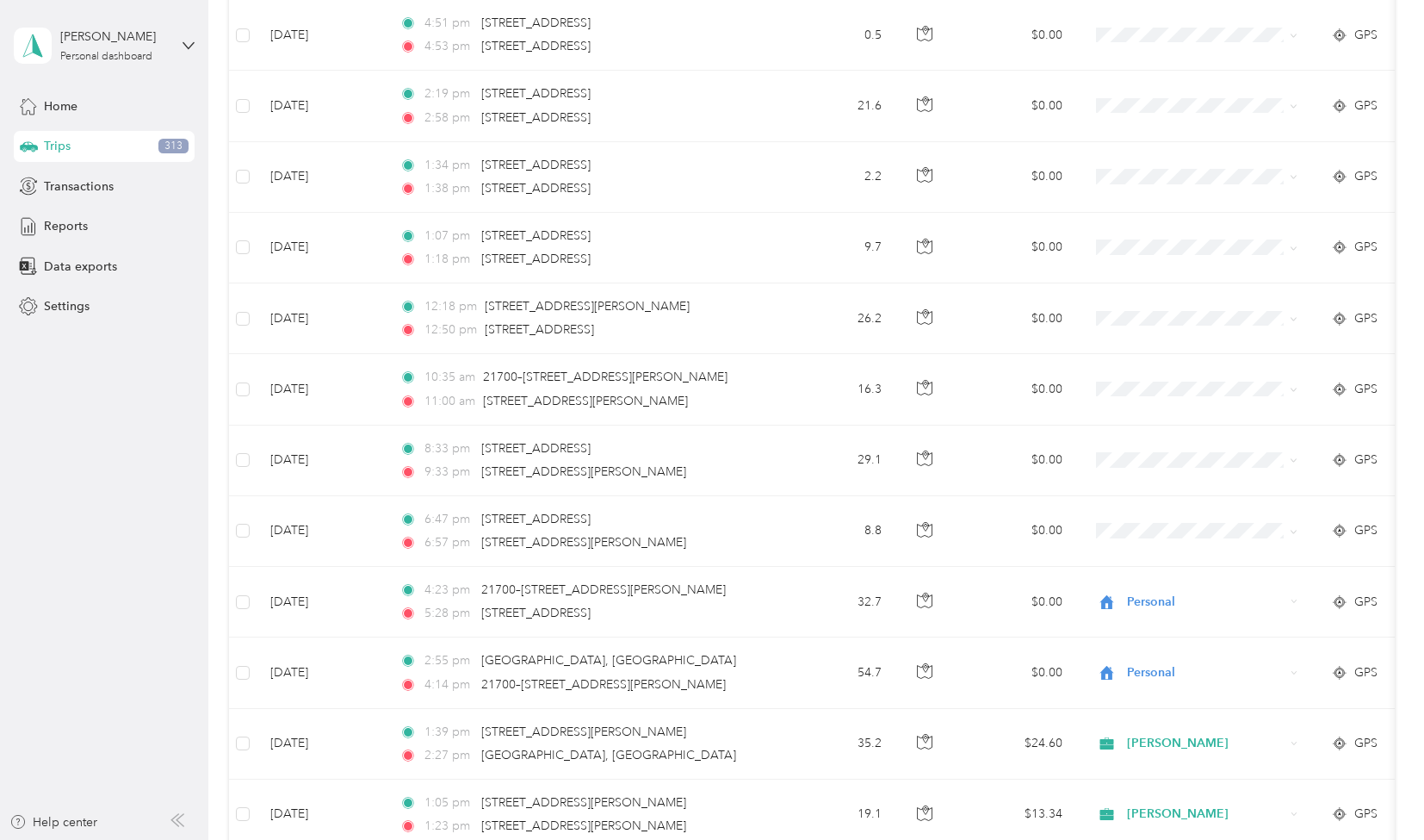
scroll to position [6773, 0]
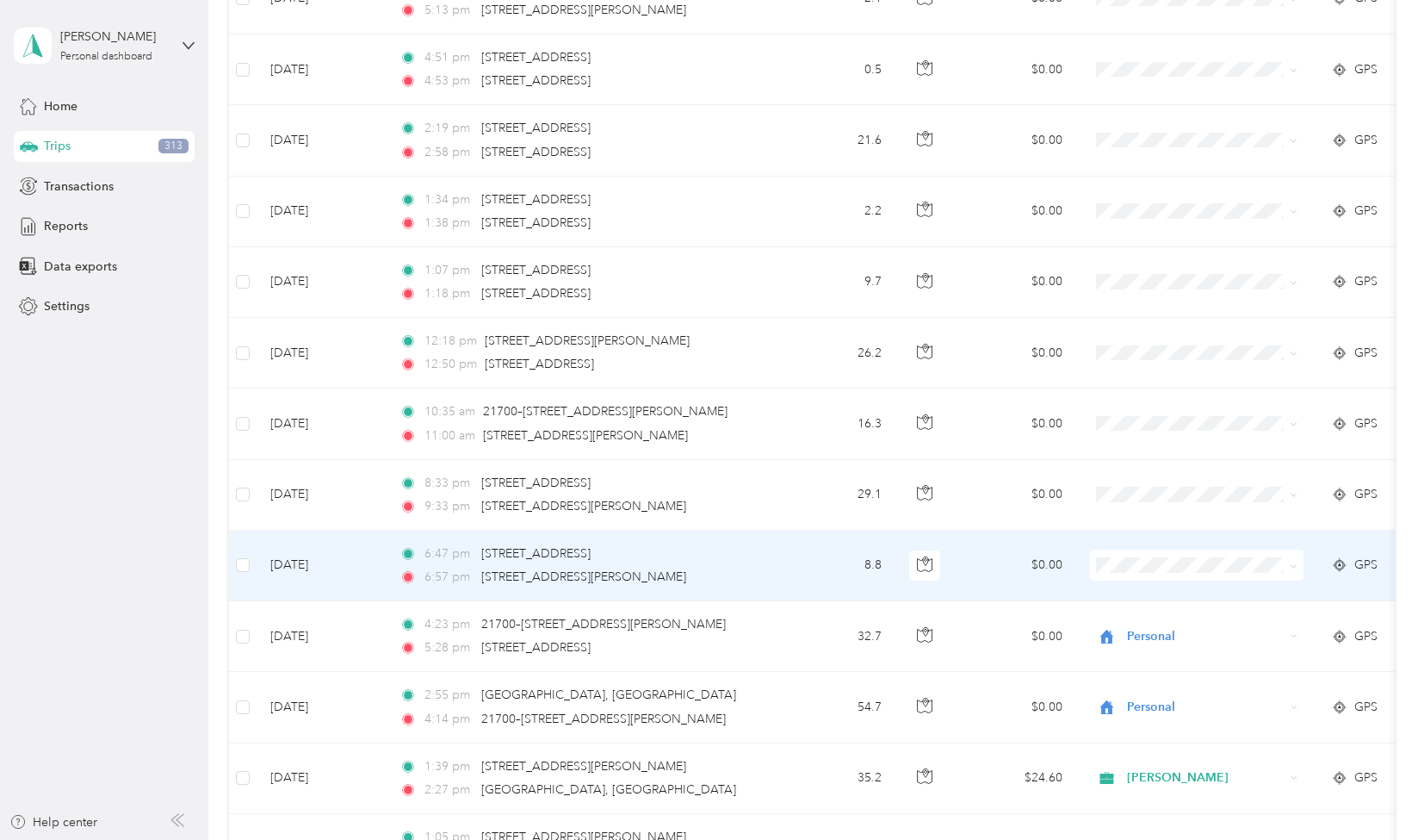
click at [1147, 743] on span "Personal" at bounding box center [1212, 744] width 159 height 18
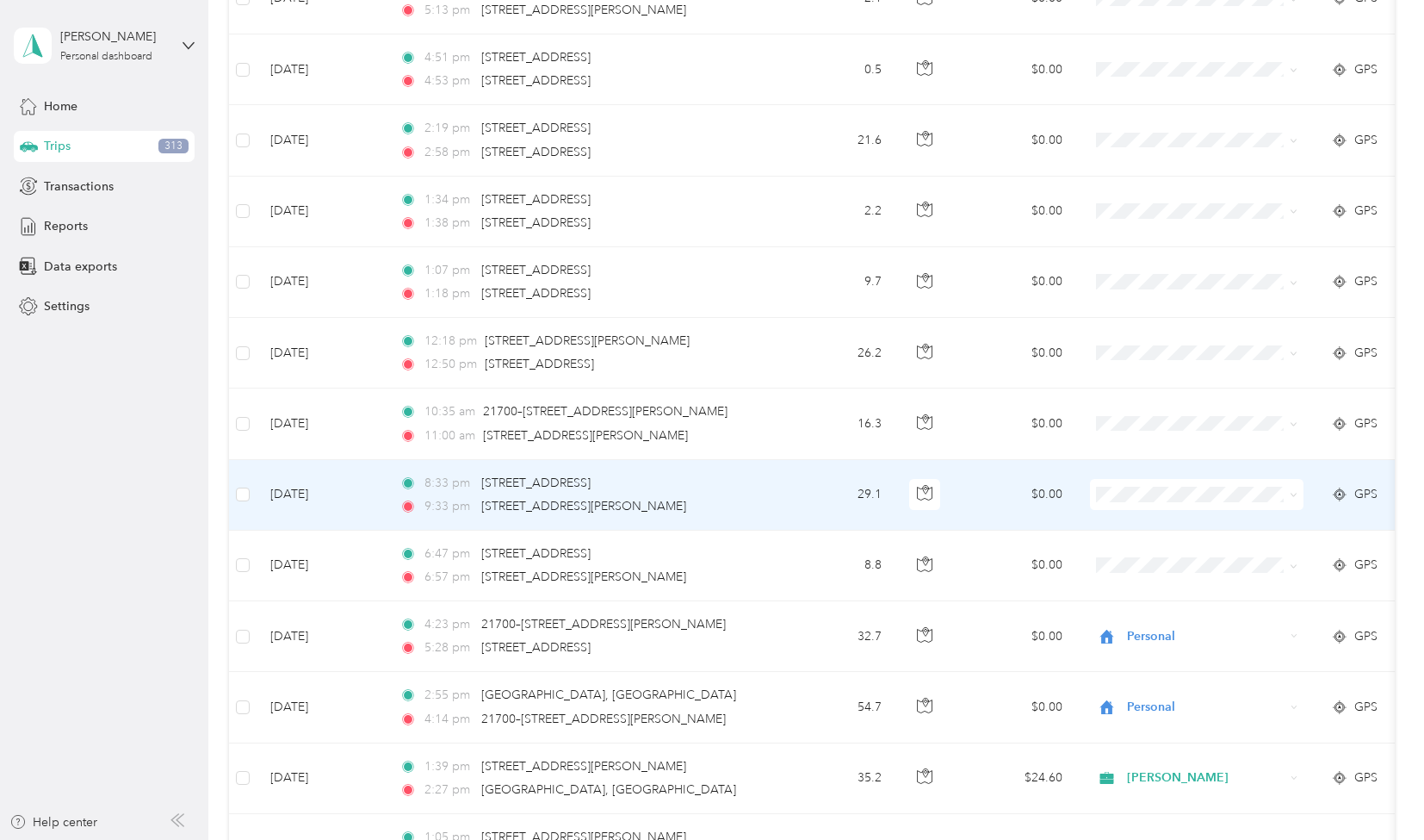
click at [1153, 674] on span "Personal" at bounding box center [1212, 672] width 159 height 18
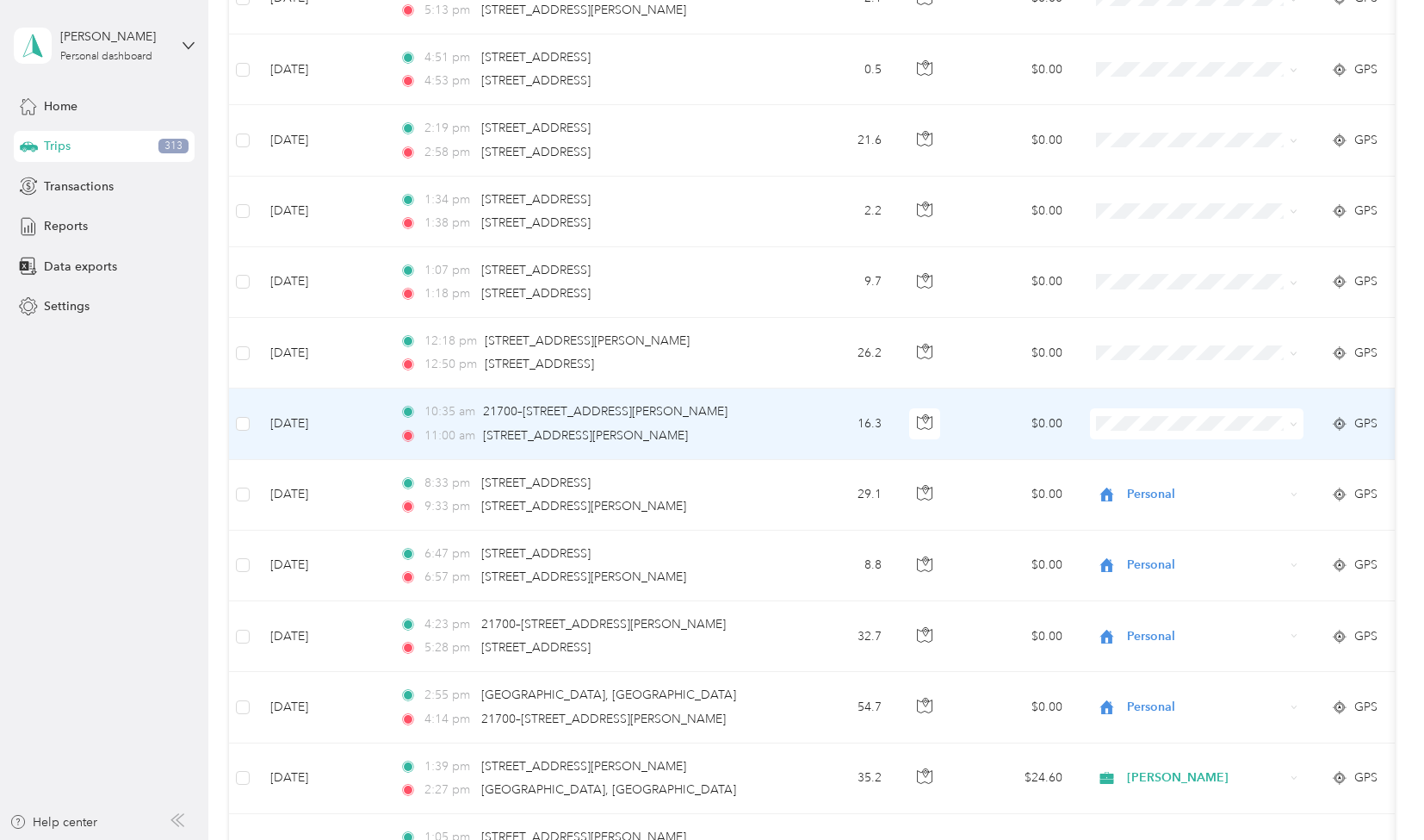
click at [810, 388] on td "16.3" at bounding box center [839, 423] width 114 height 71
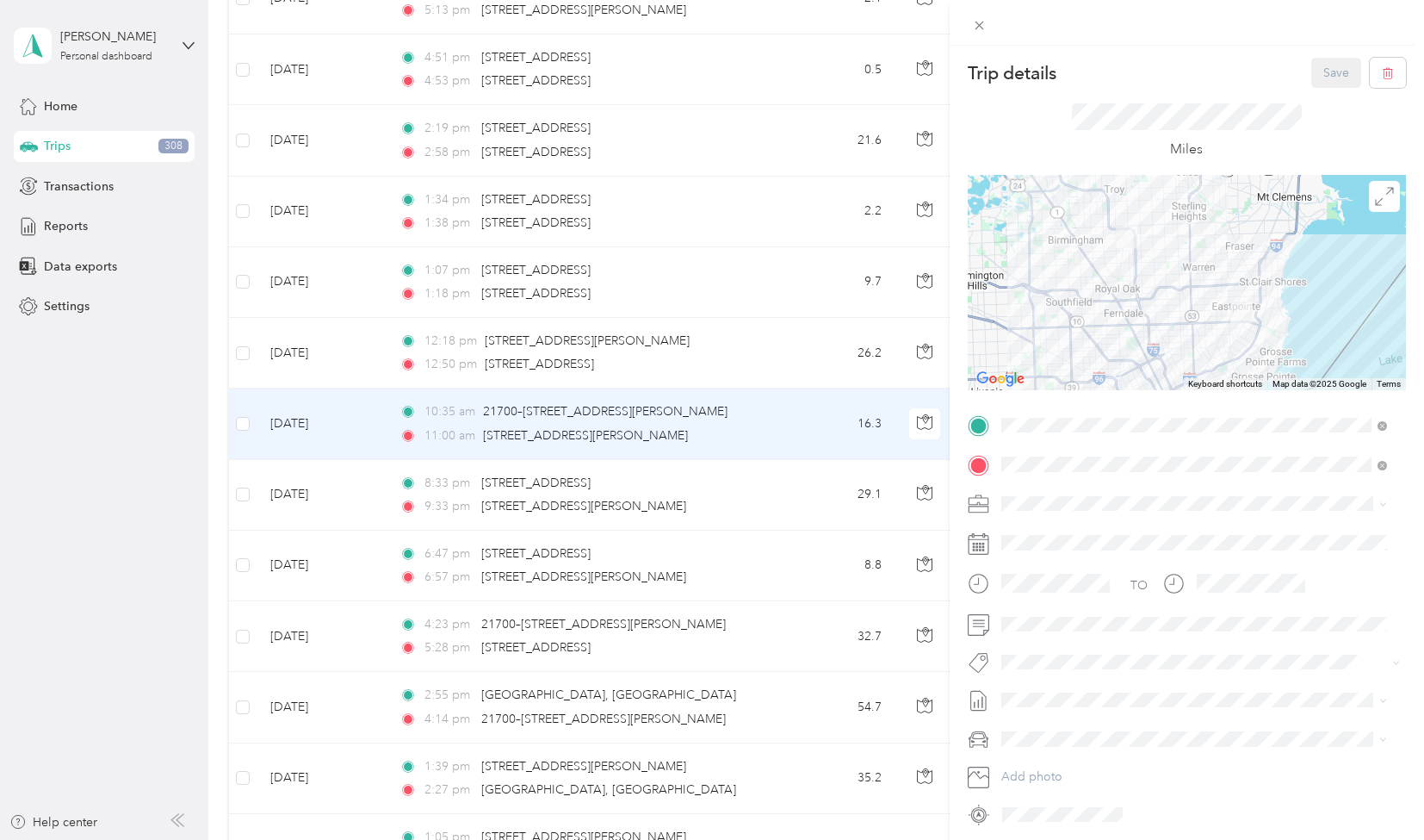
click at [1032, 565] on li "[PERSON_NAME]" at bounding box center [1195, 556] width 398 height 30
click at [1322, 78] on button "Save" at bounding box center [1337, 73] width 50 height 30
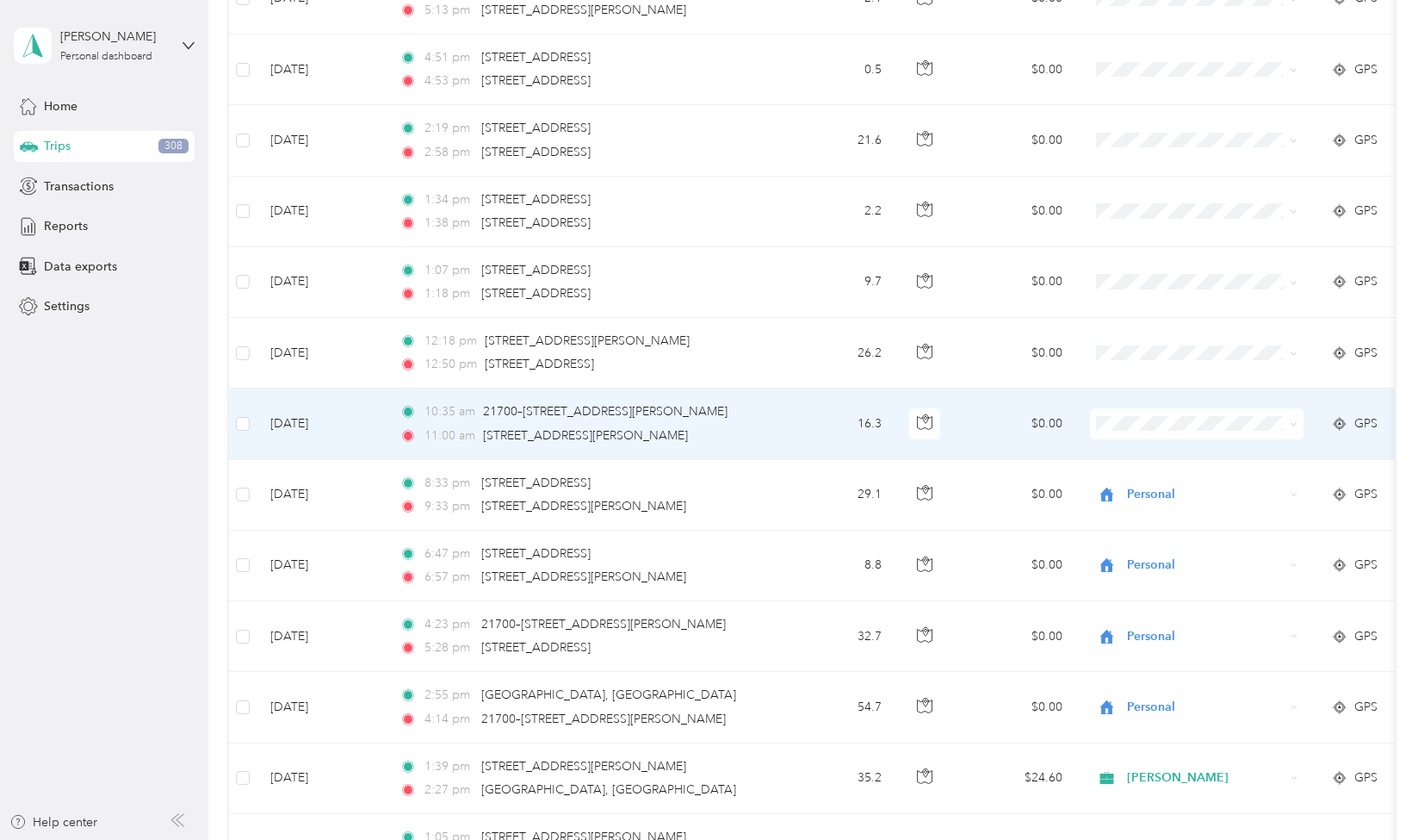
click at [785, 396] on td "16.3" at bounding box center [839, 423] width 114 height 71
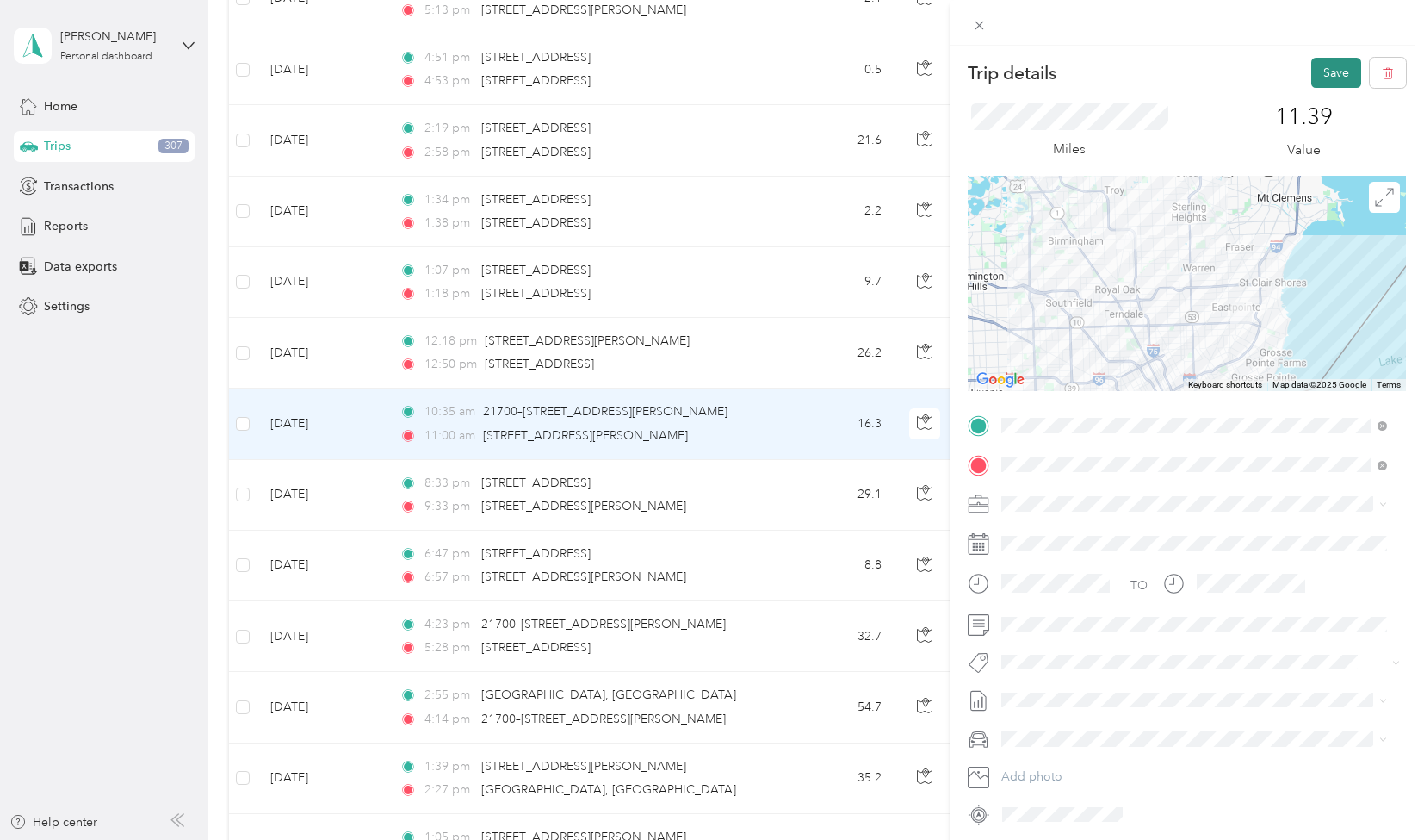
click at [1323, 71] on button "Save" at bounding box center [1337, 73] width 50 height 30
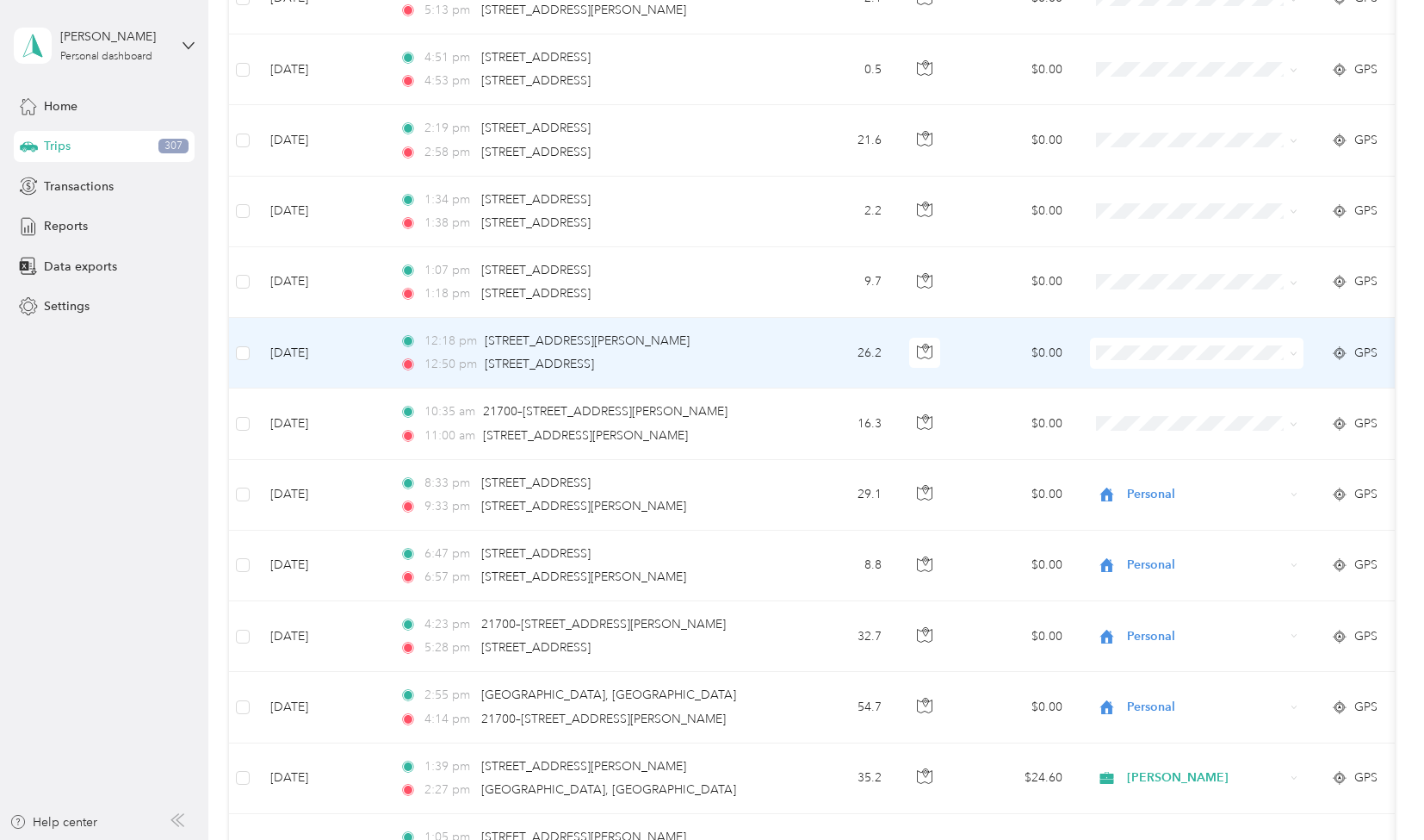
click at [792, 324] on td "26.2" at bounding box center [839, 353] width 114 height 71
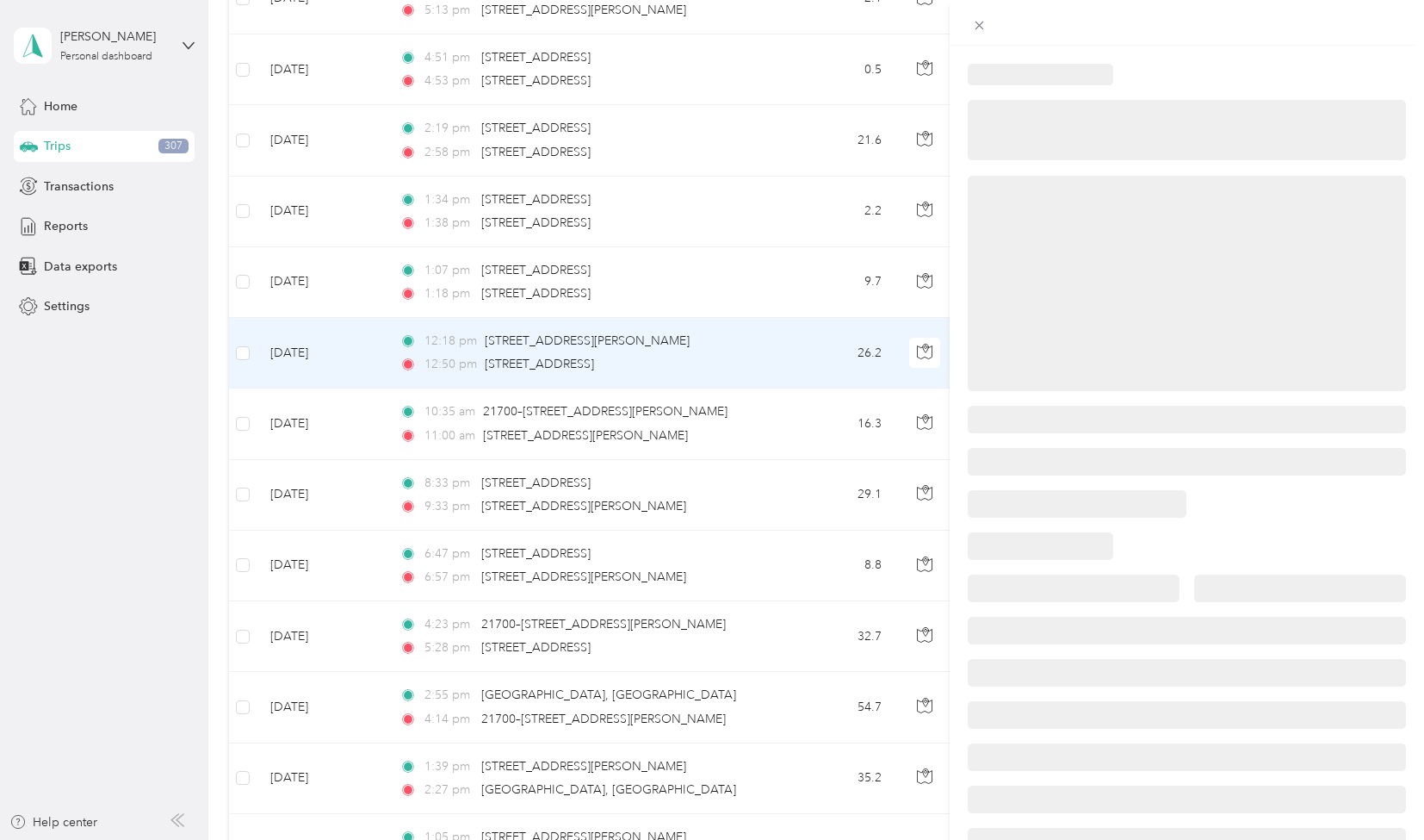
click at [803, 251] on div at bounding box center [712, 420] width 1424 height 840
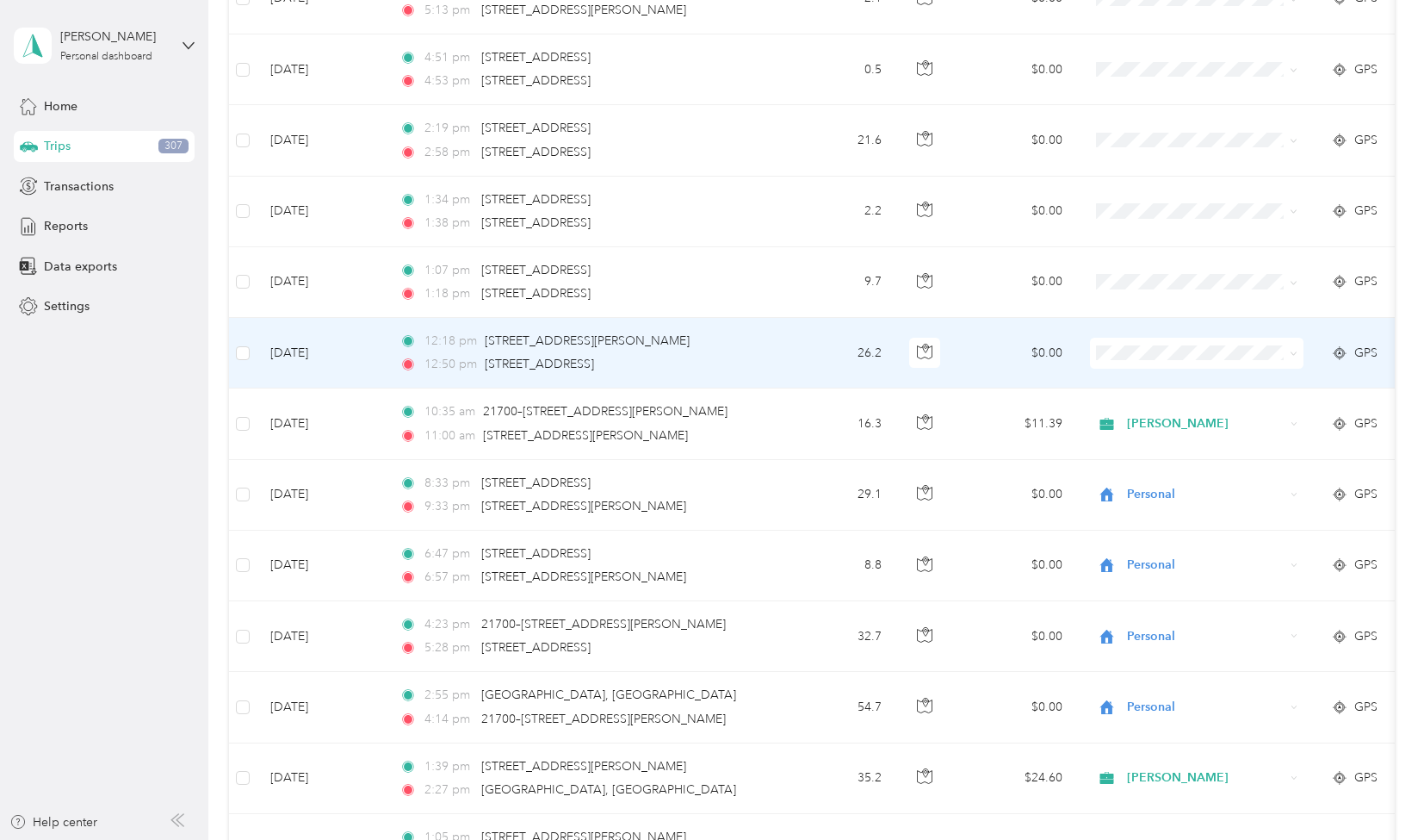
click at [771, 335] on td "12:18 pm [STREET_ADDRESS][PERSON_NAME][PERSON_NAME] 12:50 pm [STREET_ADDRESS]" at bounding box center [584, 353] width 396 height 71
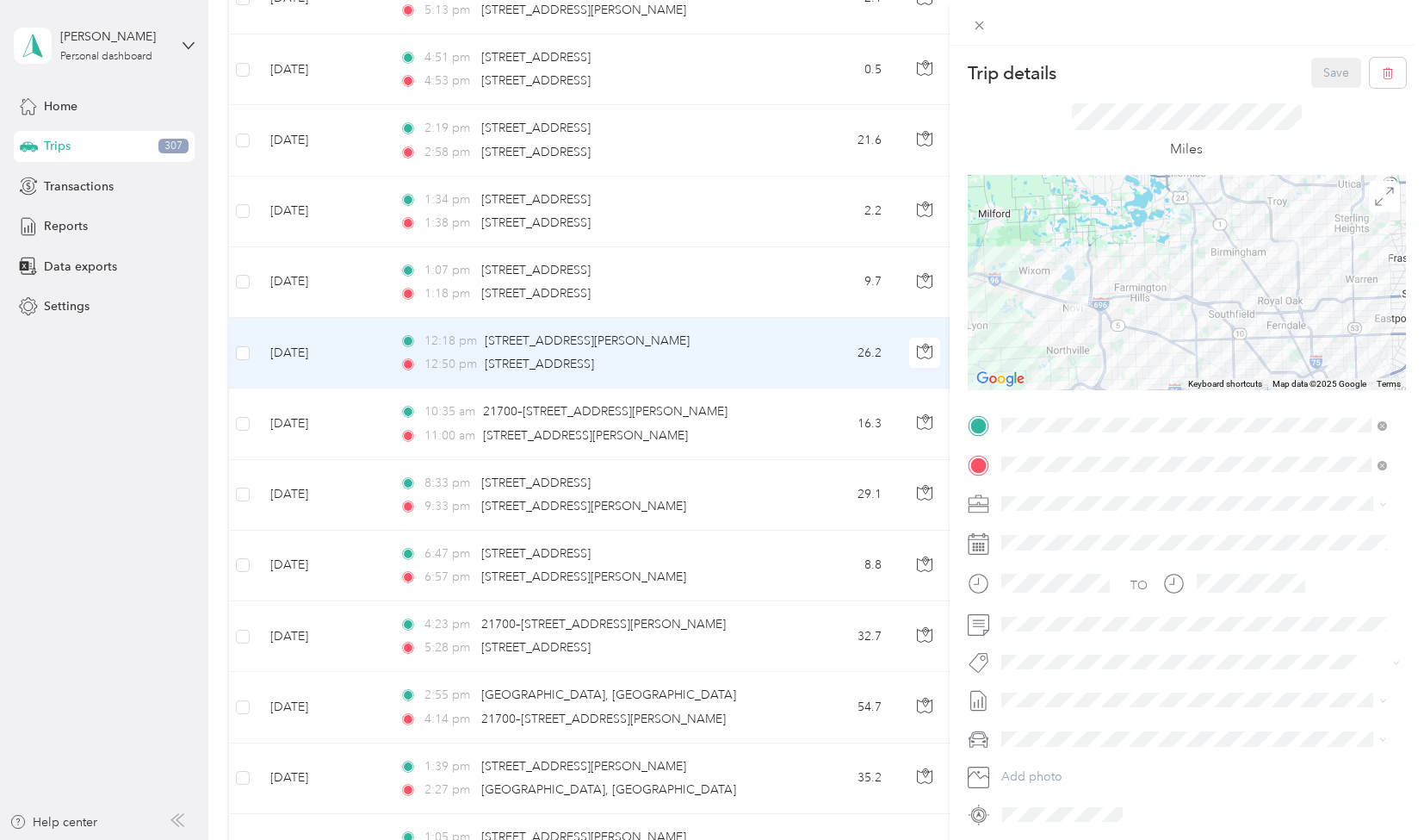
click at [1021, 574] on ol "DCCE [PERSON_NAME] Get Mail Banking Court Client Visit Personal" at bounding box center [1195, 615] width 398 height 211
click at [1030, 555] on div "[PERSON_NAME]" at bounding box center [1195, 558] width 374 height 18
click at [1084, 693] on li "[PERSON_NAME]" at bounding box center [1195, 683] width 398 height 34
click at [1313, 73] on button "Save" at bounding box center [1337, 73] width 50 height 30
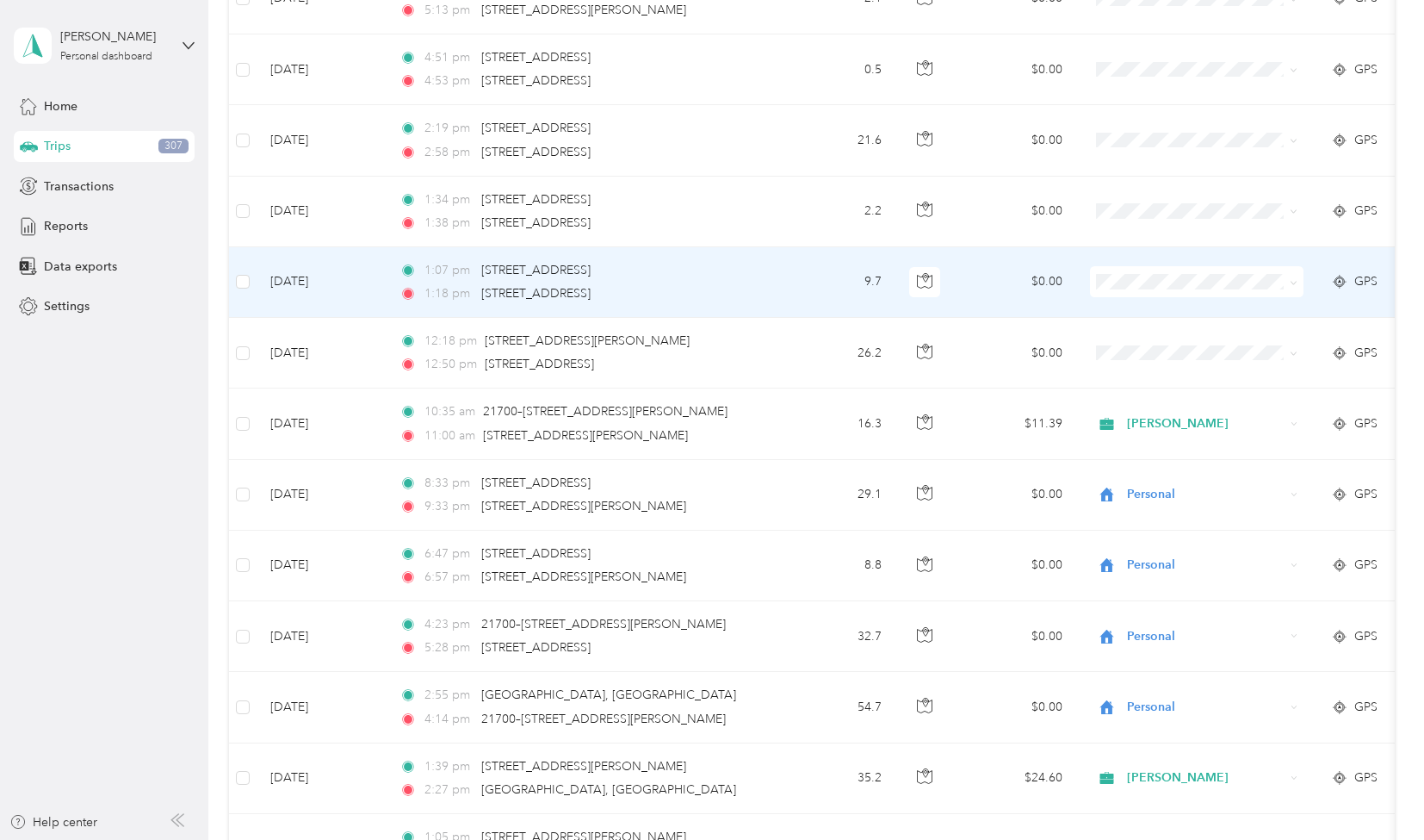
click at [797, 258] on td "9.7" at bounding box center [839, 282] width 114 height 71
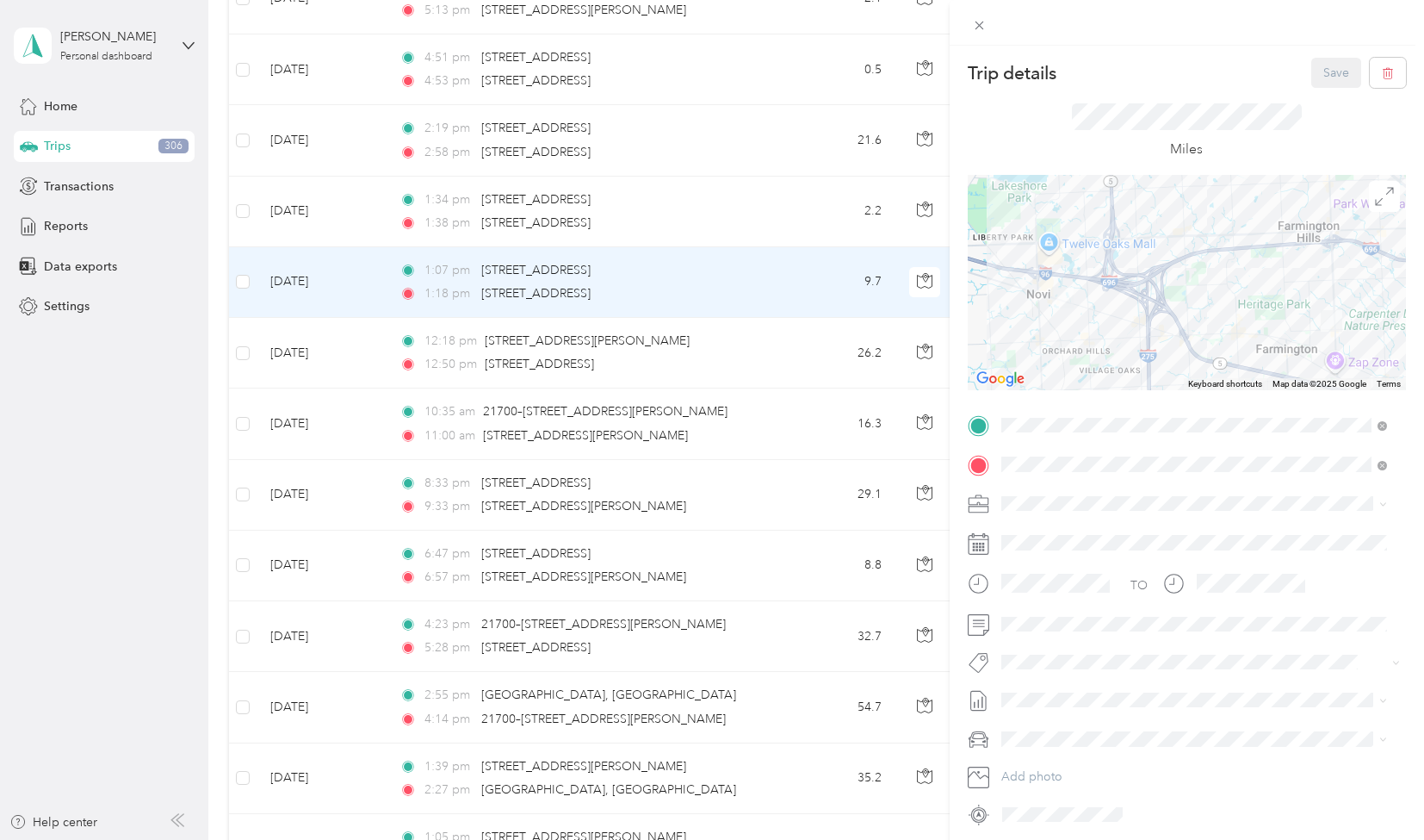
click at [1024, 559] on span "[PERSON_NAME]" at bounding box center [1056, 554] width 96 height 15
click at [1058, 688] on span "[PERSON_NAME]" at bounding box center [1062, 682] width 84 height 16
click at [1313, 72] on button "Save" at bounding box center [1337, 73] width 50 height 30
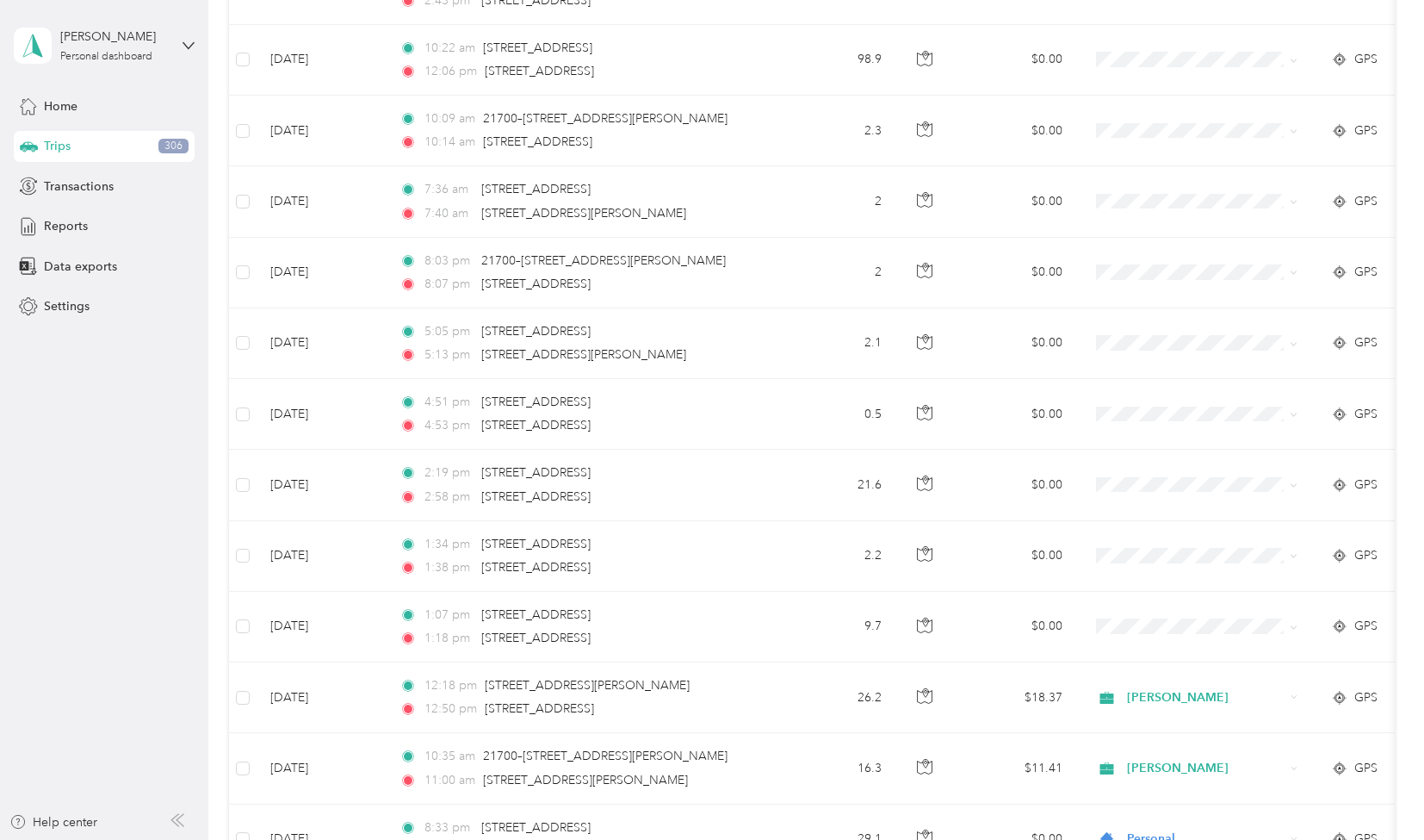
scroll to position [6394, 0]
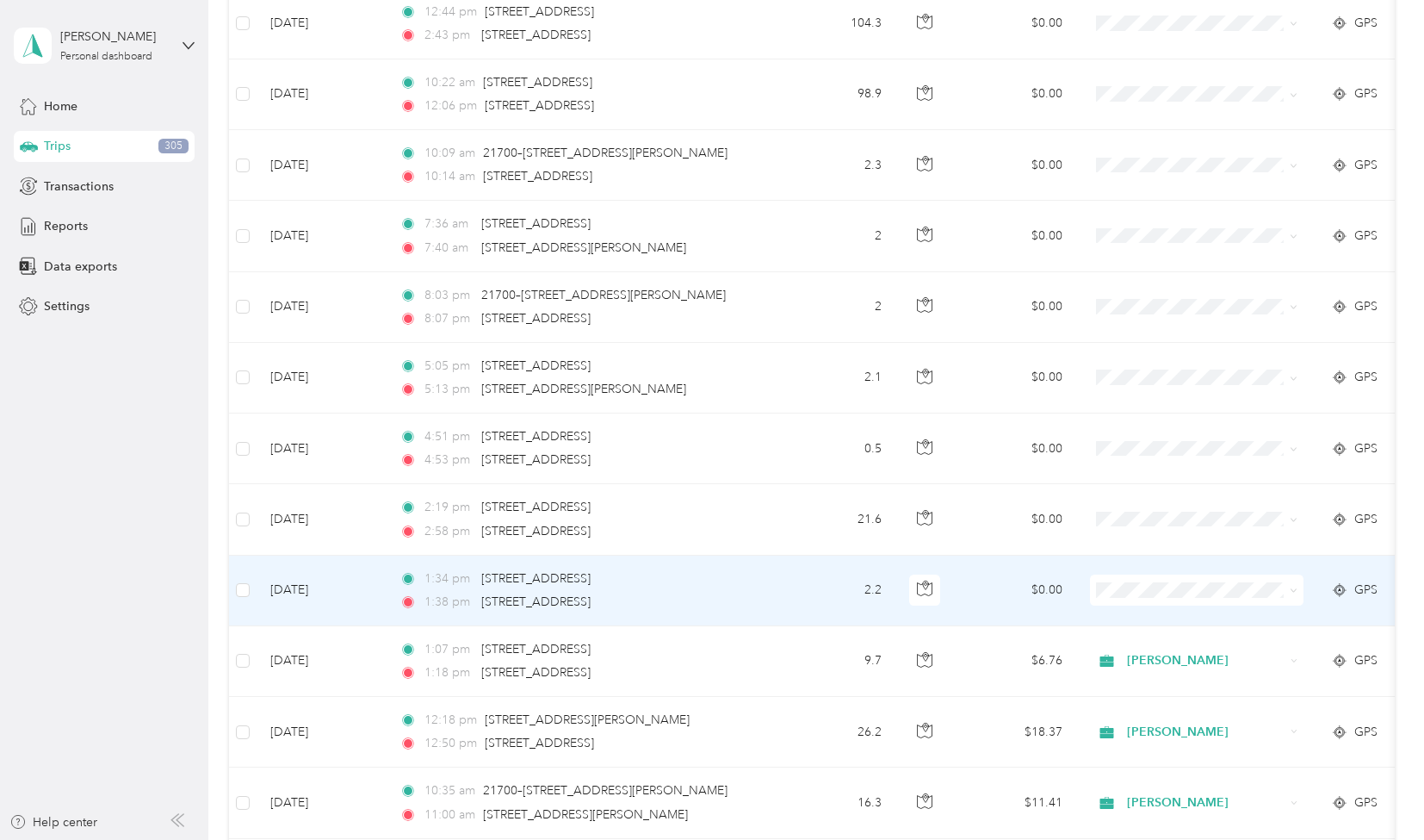
click at [788, 560] on td "2.2" at bounding box center [839, 590] width 114 height 71
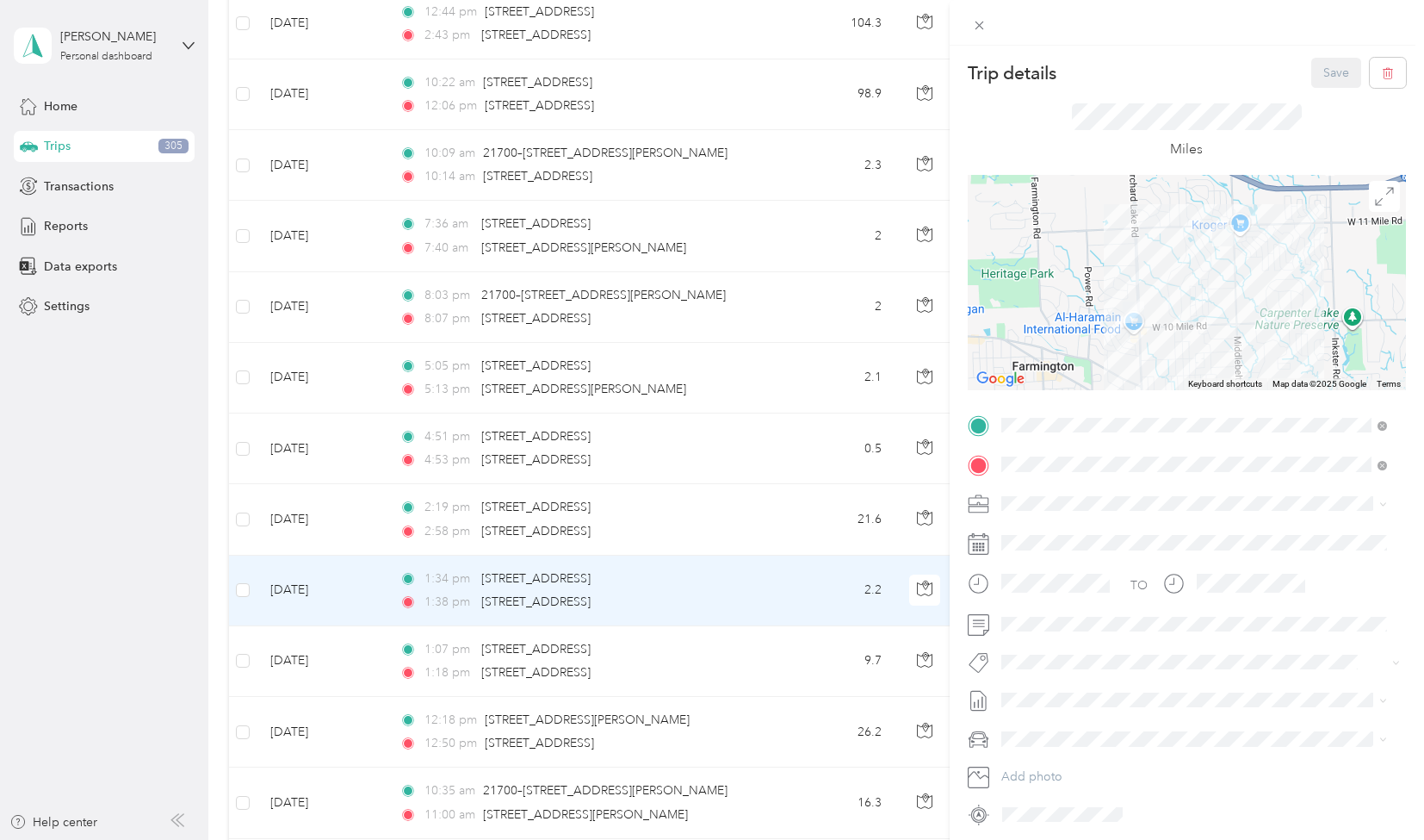
click at [1033, 564] on li "[PERSON_NAME]" at bounding box center [1195, 564] width 398 height 30
click at [1067, 688] on span "[PERSON_NAME]" at bounding box center [1062, 685] width 84 height 16
click at [1076, 754] on span "[PERSON_NAME]" at bounding box center [1062, 751] width 84 height 16
click at [1123, 731] on li "[PERSON_NAME]" at bounding box center [1195, 727] width 398 height 34
click at [1325, 73] on button "Save" at bounding box center [1337, 73] width 50 height 30
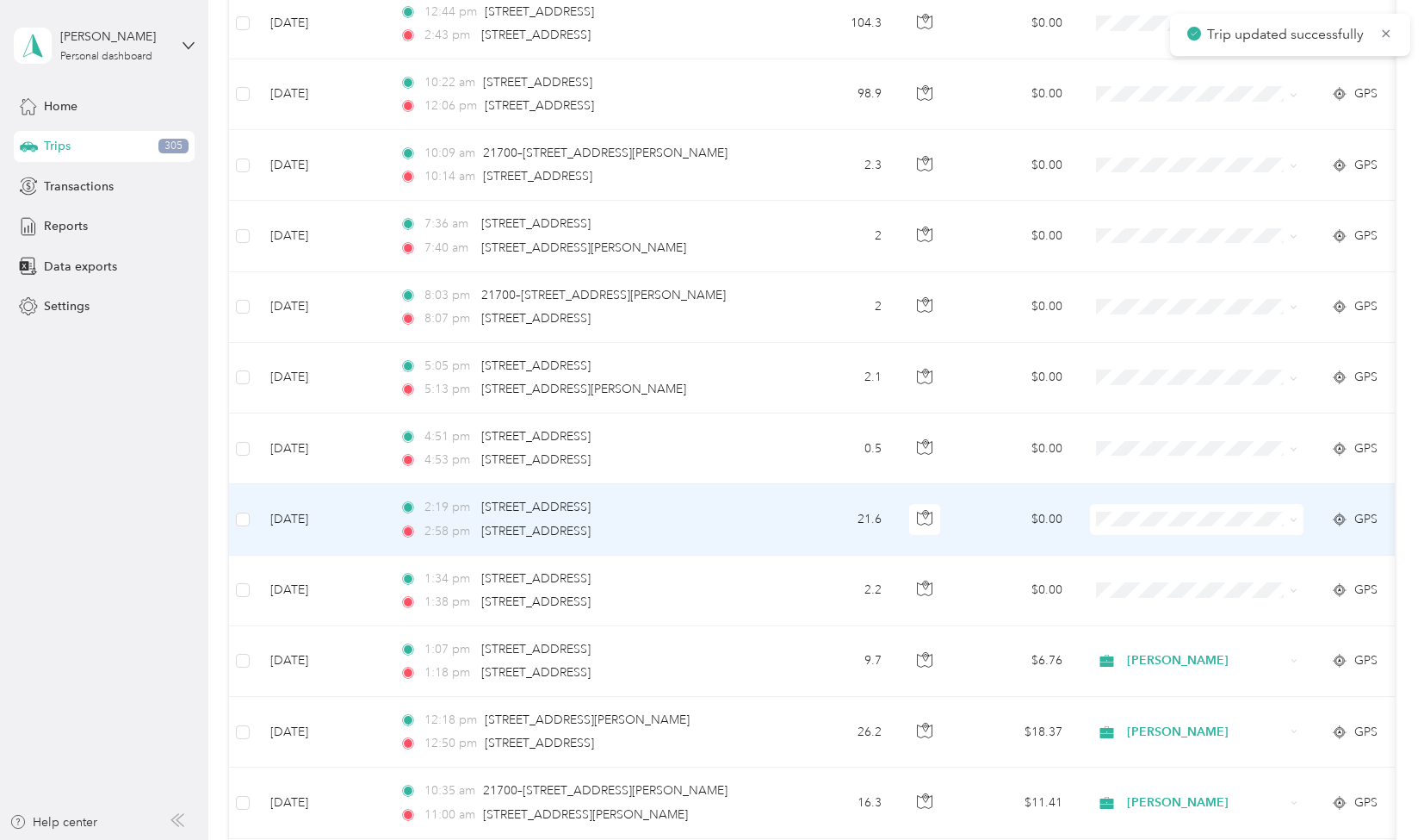
click at [846, 488] on td "21.6" at bounding box center [839, 519] width 114 height 71
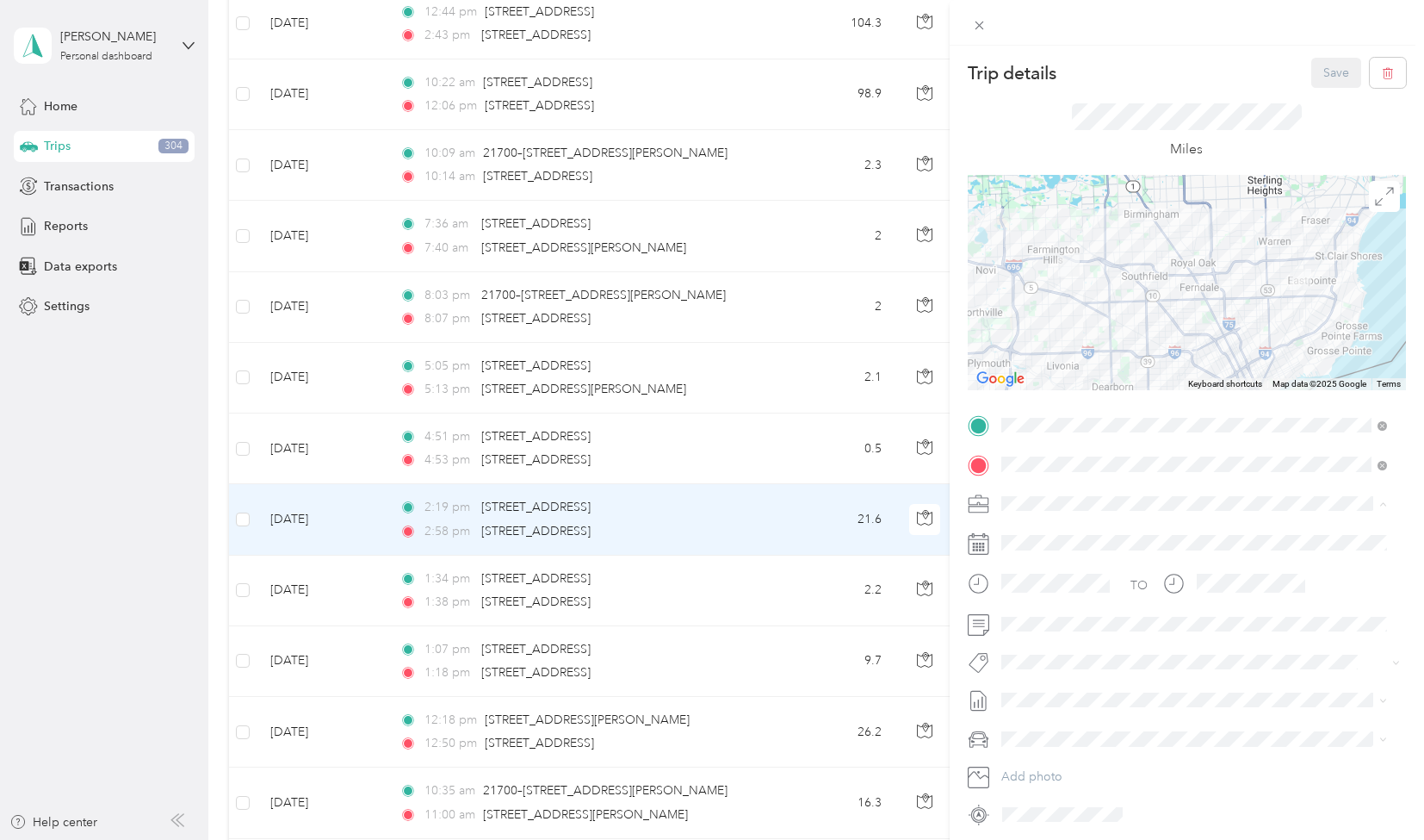
click at [1048, 564] on li "[PERSON_NAME]" at bounding box center [1195, 564] width 398 height 30
click at [1071, 690] on button "[PERSON_NAME]" at bounding box center [1062, 692] width 108 height 22
click at [1069, 729] on li "[PERSON_NAME]" at bounding box center [1195, 719] width 398 height 34
click at [1114, 726] on div "[PERSON_NAME]" at bounding box center [1195, 727] width 374 height 22
click at [1319, 66] on button "Save" at bounding box center [1337, 73] width 50 height 30
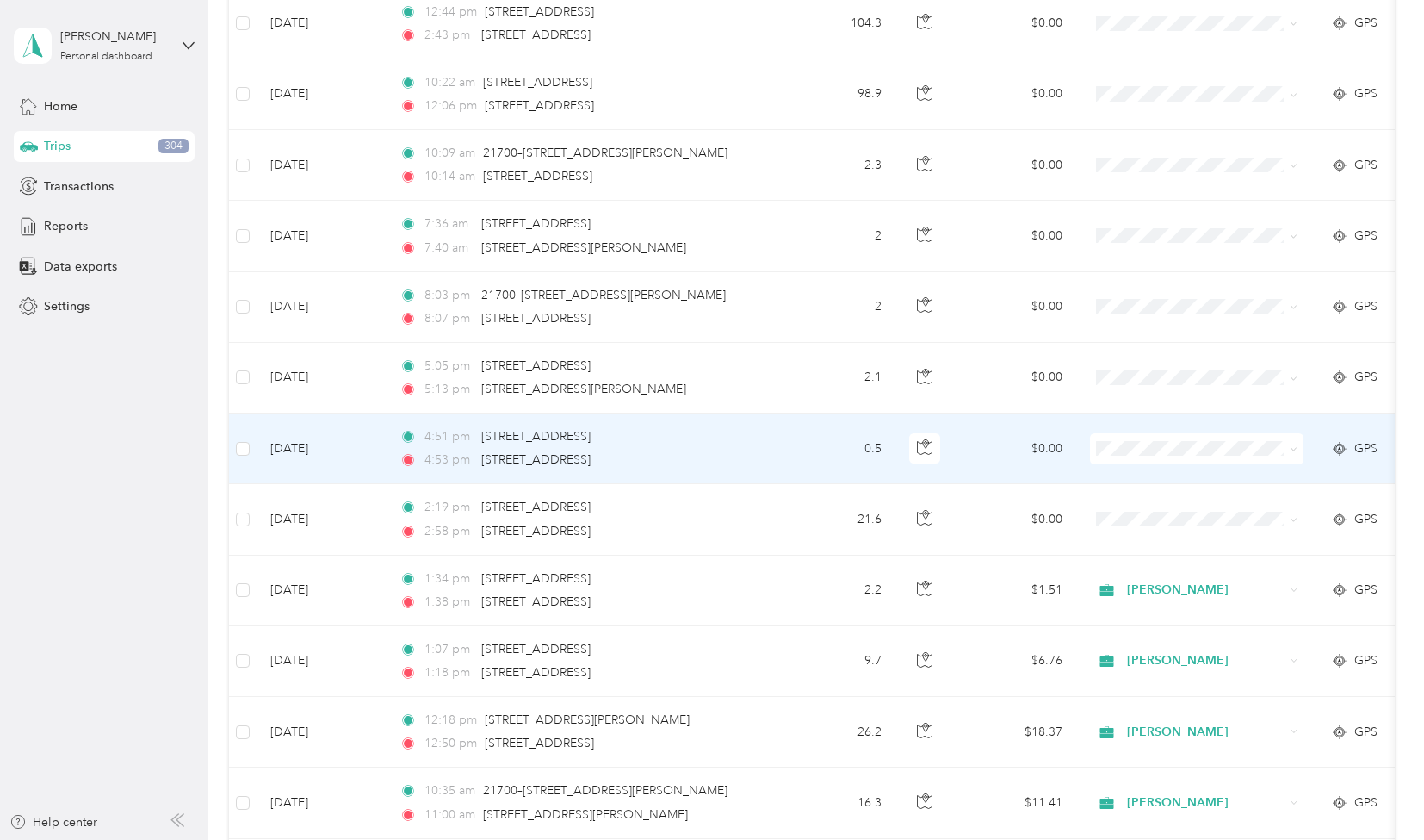
click at [1161, 625] on span "Personal" at bounding box center [1212, 625] width 159 height 18
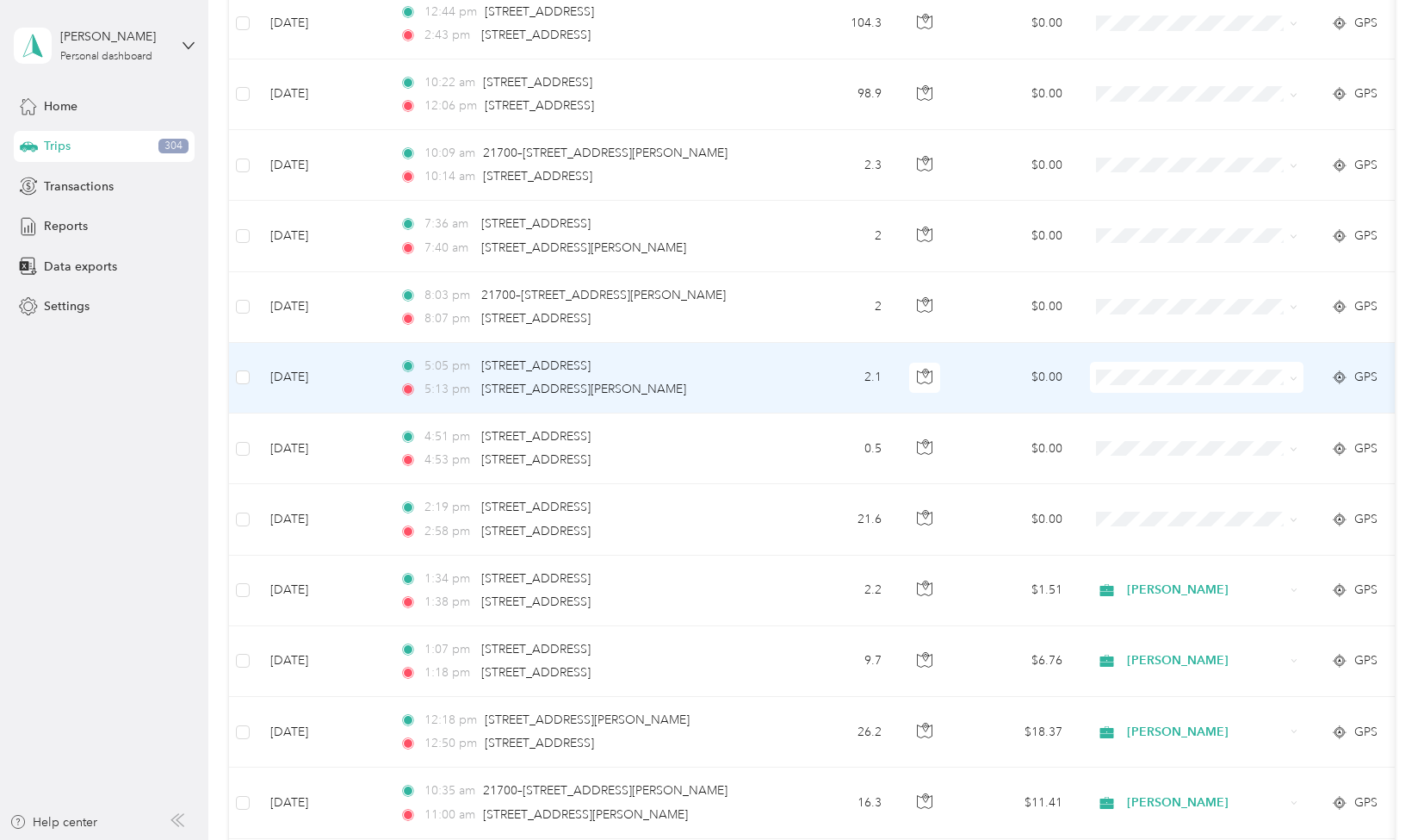
click at [1150, 555] on span "Personal" at bounding box center [1212, 562] width 159 height 18
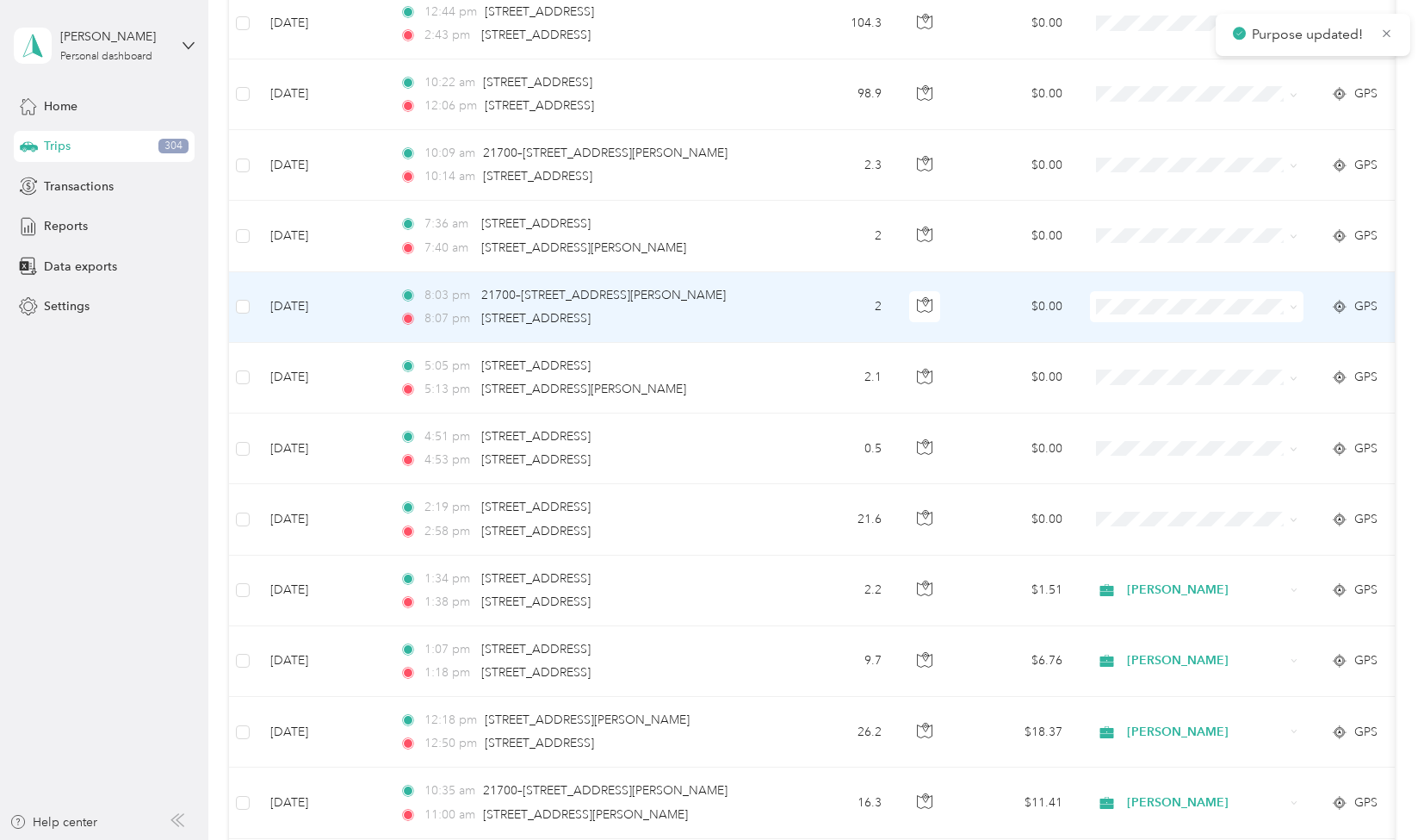
click at [1145, 487] on span "Personal" at bounding box center [1212, 490] width 159 height 18
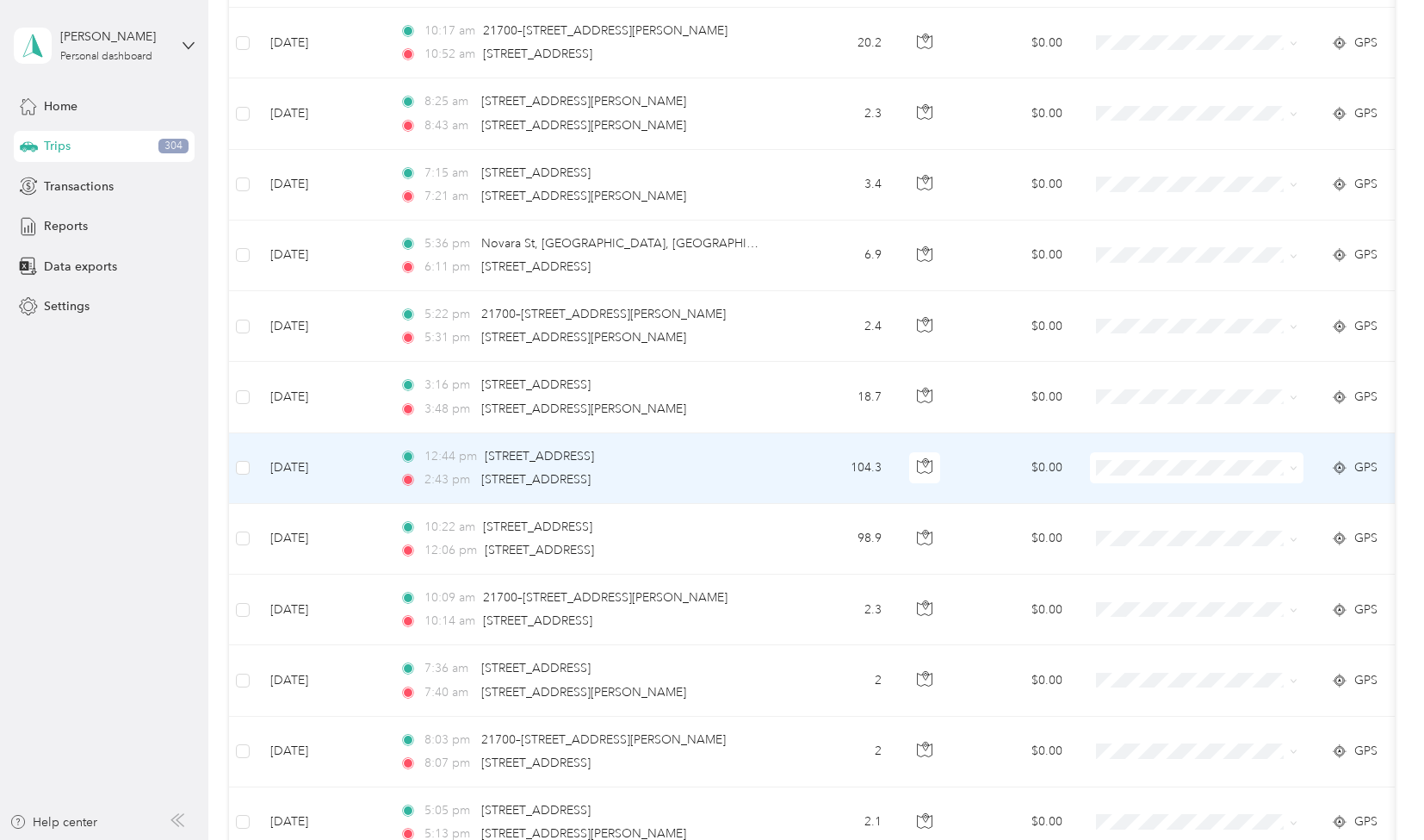
scroll to position [5946, 0]
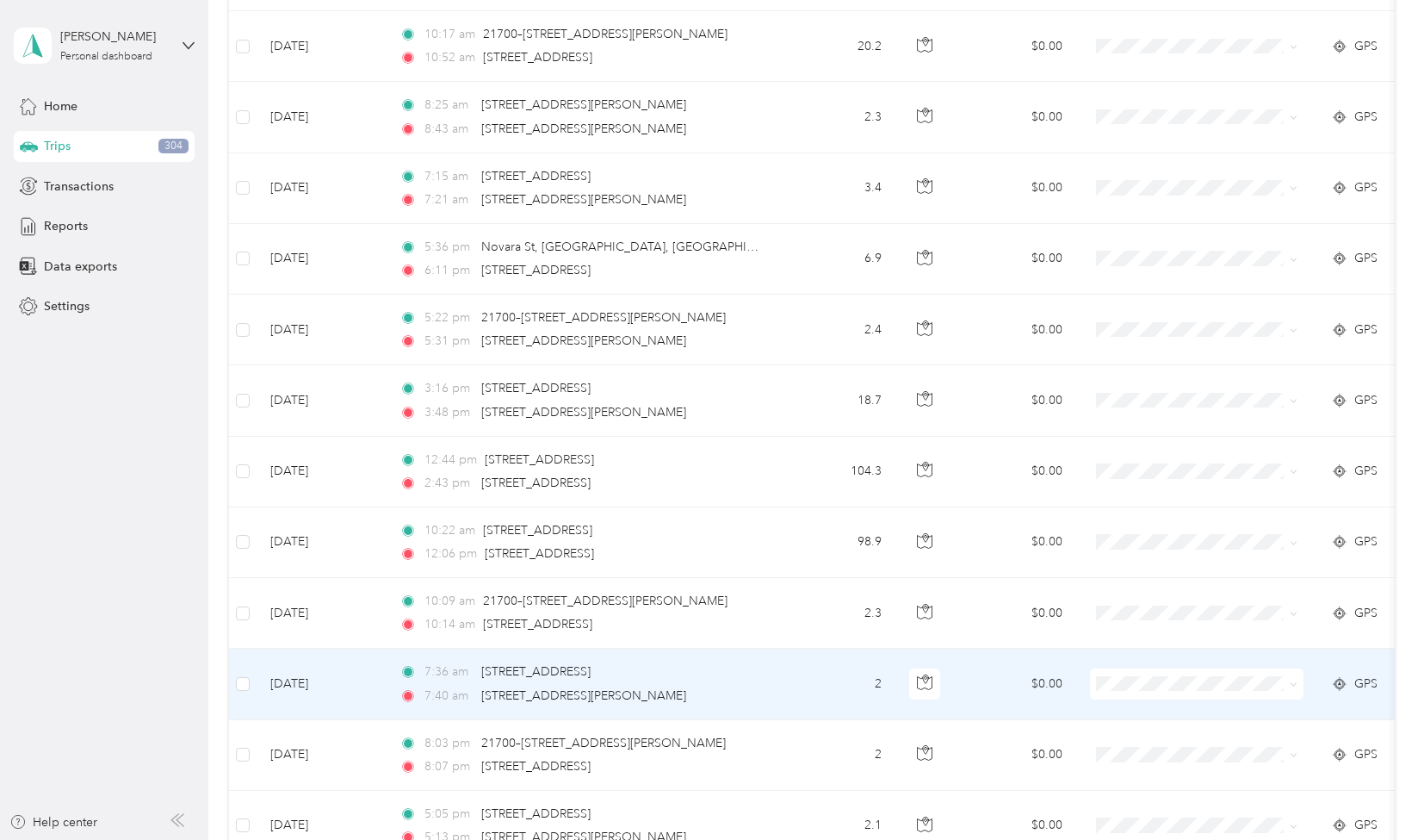
click at [1131, 625] on li "Personal" at bounding box center [1198, 616] width 214 height 30
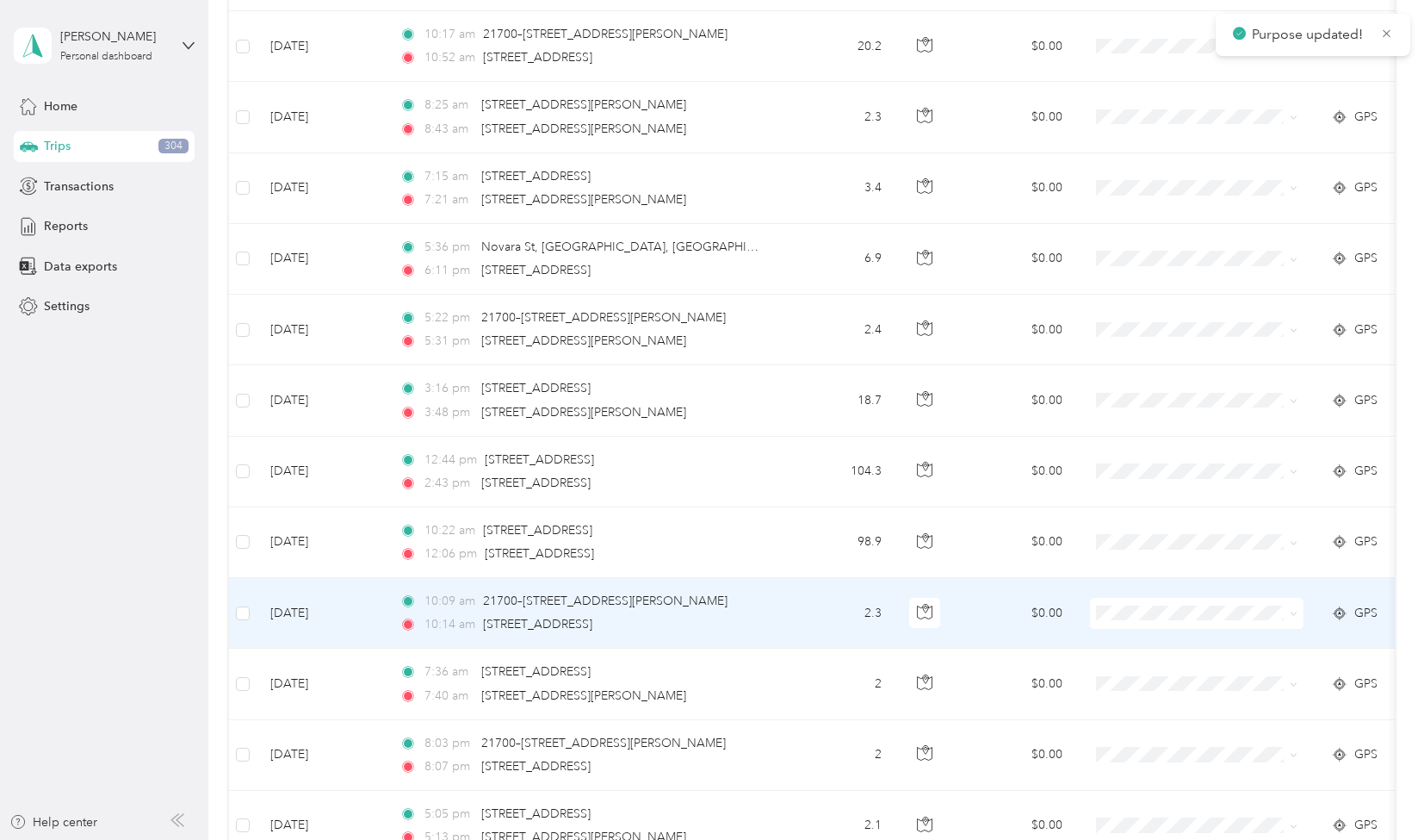
click at [1145, 793] on span "Personal" at bounding box center [1212, 800] width 159 height 18
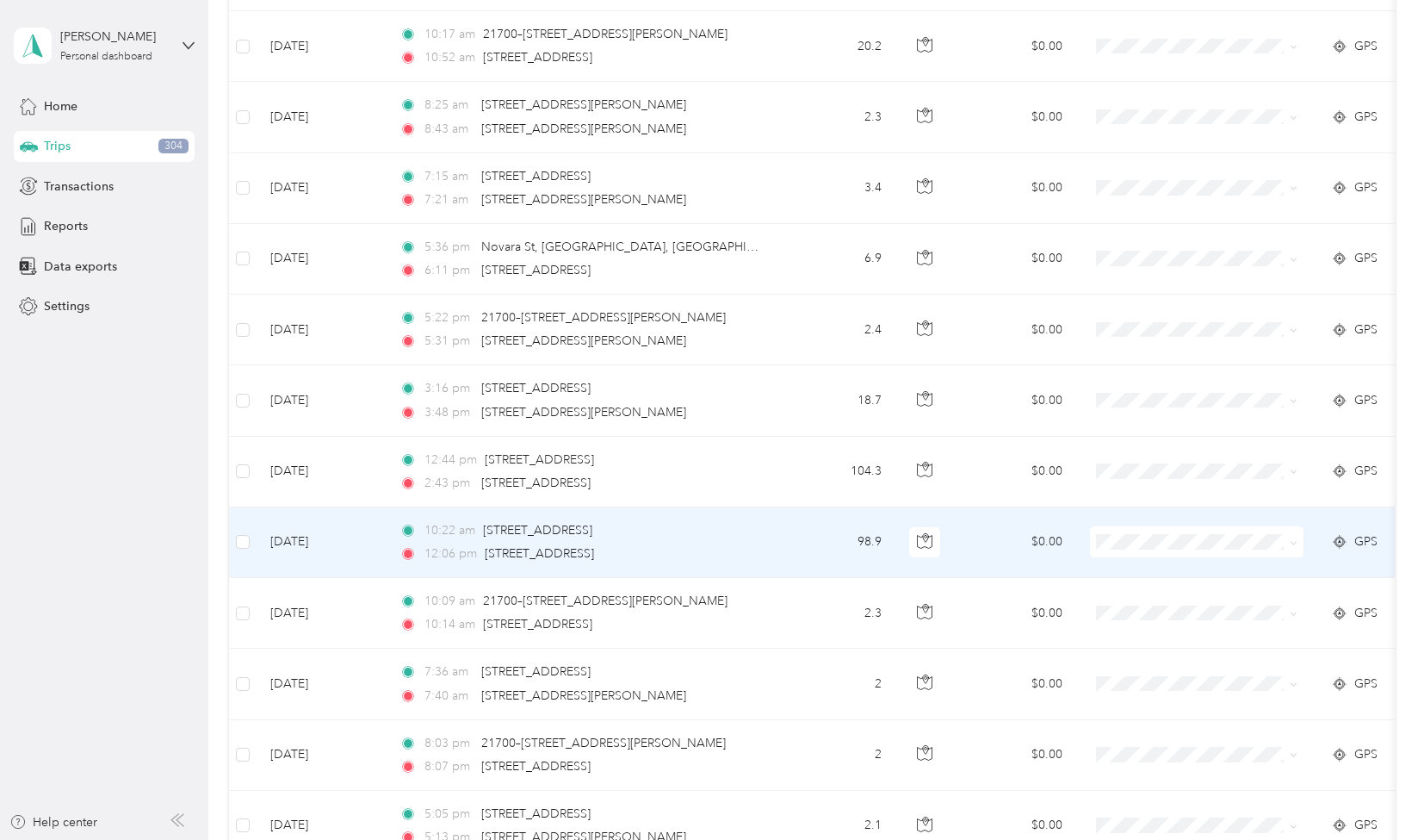
click at [812, 521] on td "98.9" at bounding box center [839, 542] width 114 height 71
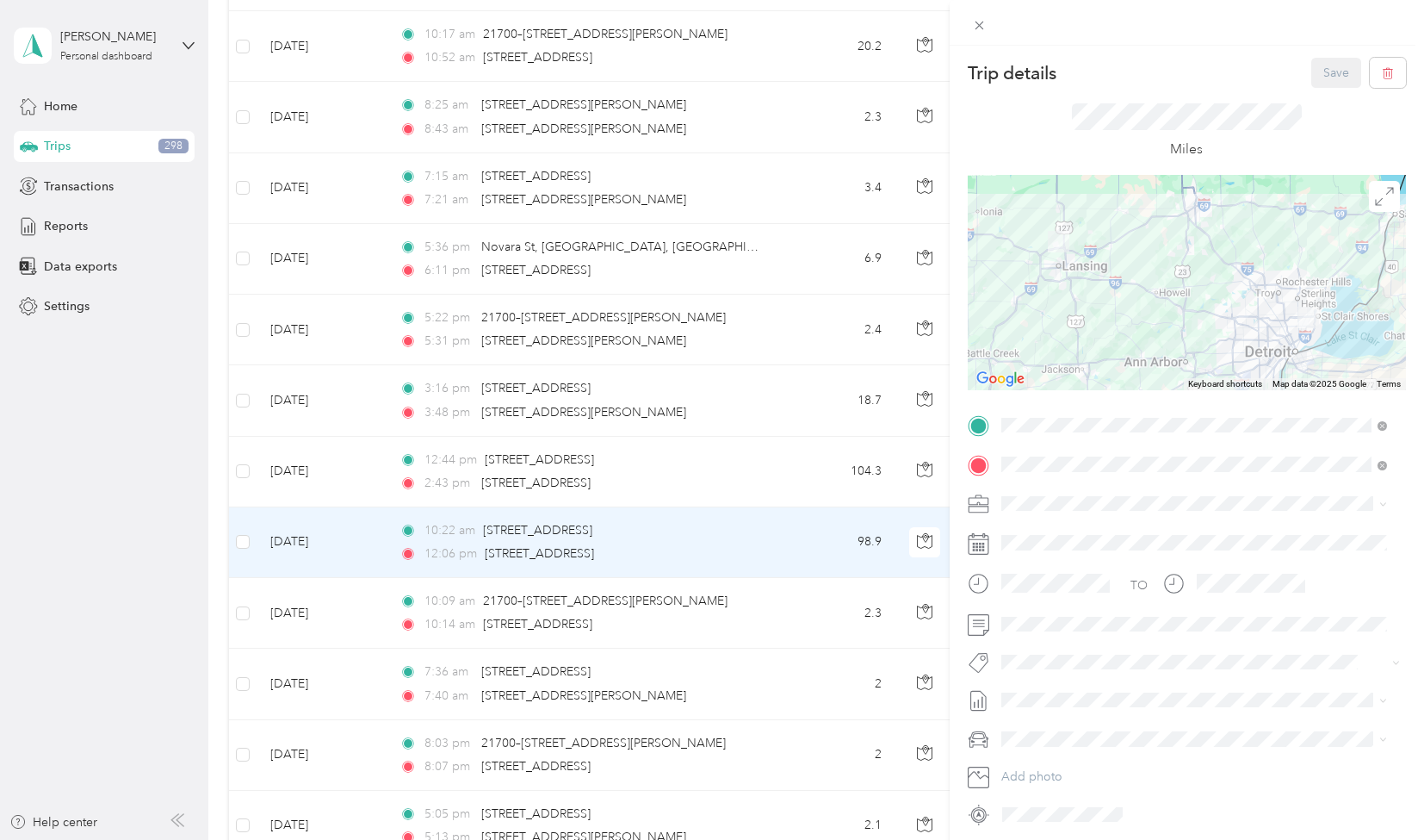
click at [1033, 562] on div "[PERSON_NAME]" at bounding box center [1195, 562] width 374 height 18
click at [1075, 752] on span "[PERSON_NAME]" at bounding box center [1062, 750] width 84 height 16
click at [1331, 74] on button "Save" at bounding box center [1337, 73] width 50 height 30
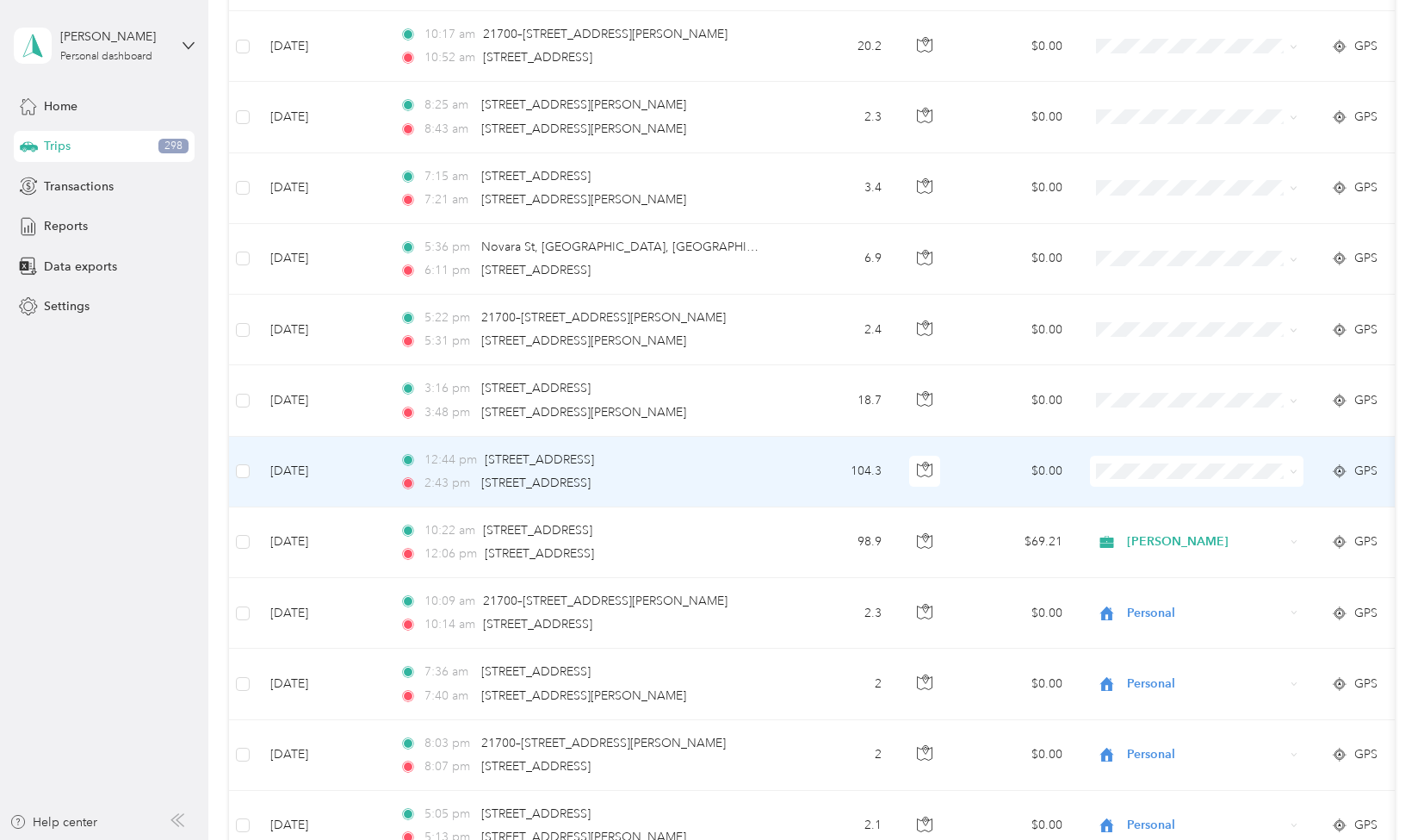
click at [806, 447] on td "104.3" at bounding box center [839, 472] width 114 height 71
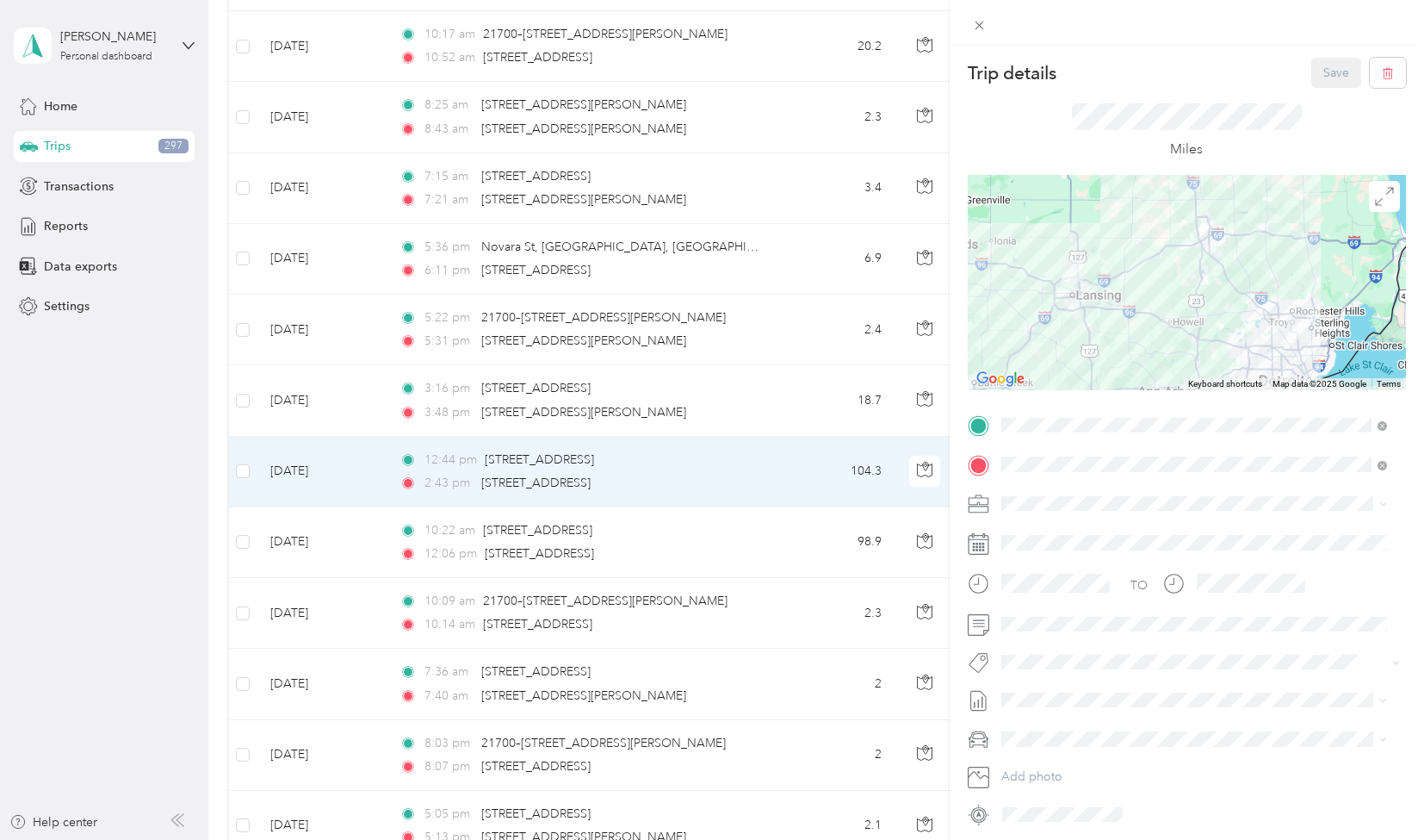
click at [1040, 562] on div "[PERSON_NAME]" at bounding box center [1195, 561] width 374 height 18
click at [1077, 602] on li "[PERSON_NAME]" at bounding box center [1195, 598] width 398 height 34
click at [1102, 692] on span "[PERSON_NAME]" at bounding box center [1062, 694] width 84 height 16
click at [1330, 73] on button "Save" at bounding box center [1337, 73] width 50 height 30
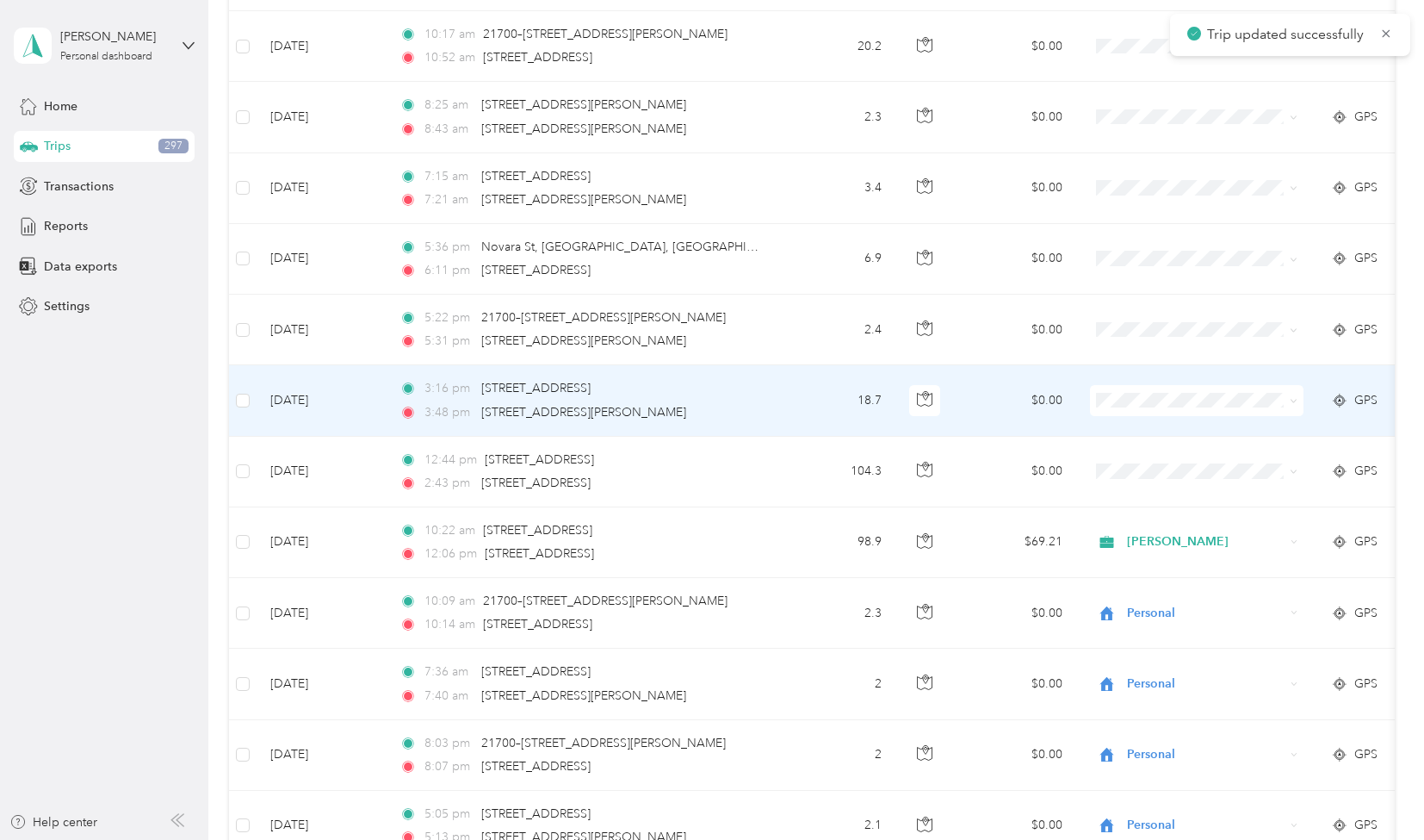
click at [767, 371] on td "3:16 pm [STREET_ADDRESS][PERSON_NAME] 3:48 pm [STREET_ADDRESS][PERSON_NAME]" at bounding box center [584, 400] width 396 height 71
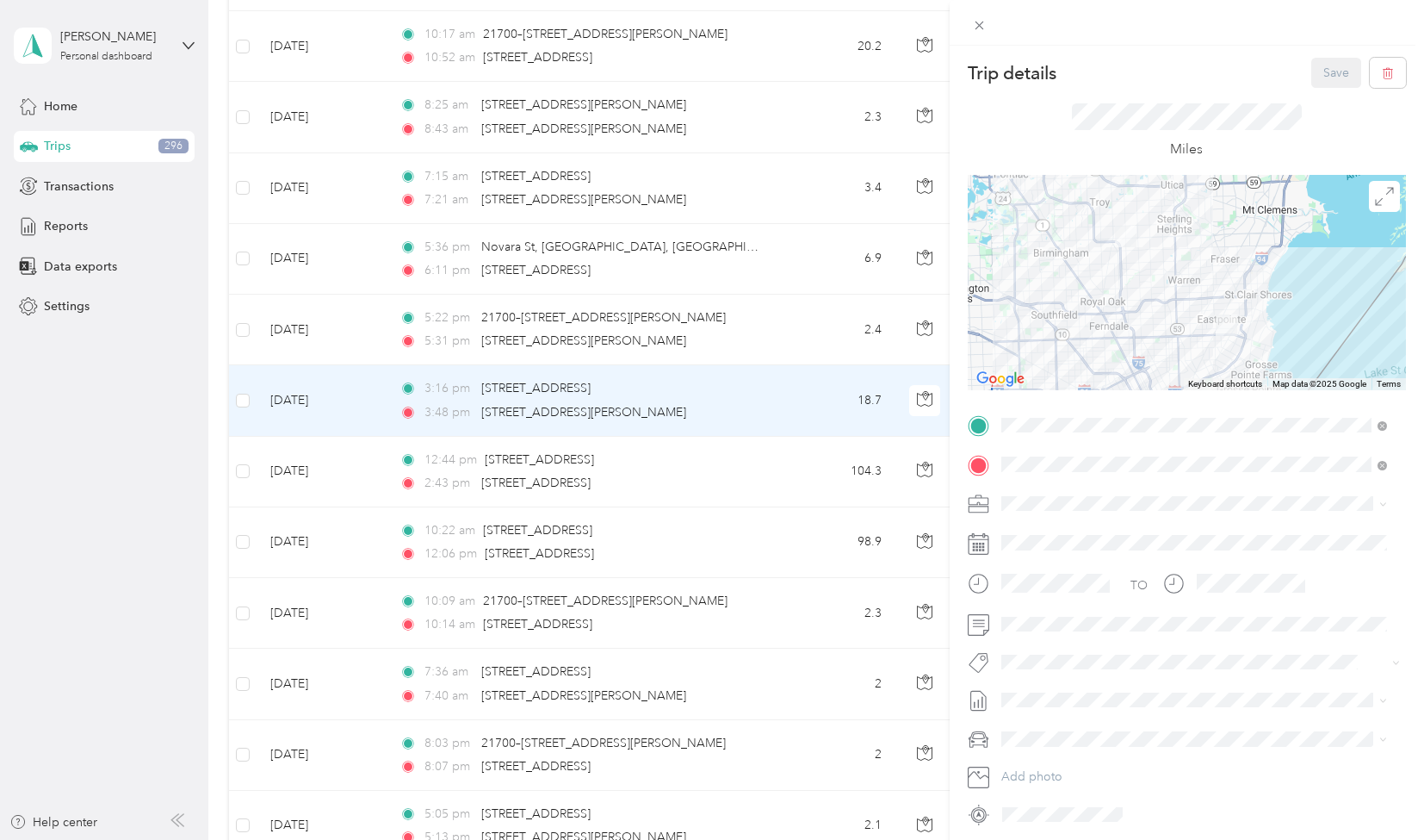
click at [1061, 562] on div "[PERSON_NAME]" at bounding box center [1195, 554] width 374 height 18
click at [1068, 603] on li "[PERSON_NAME]" at bounding box center [1195, 592] width 398 height 34
click at [1105, 690] on button "[PERSON_NAME]" at bounding box center [1062, 692] width 108 height 22
click at [1313, 72] on button "Save" at bounding box center [1337, 73] width 50 height 30
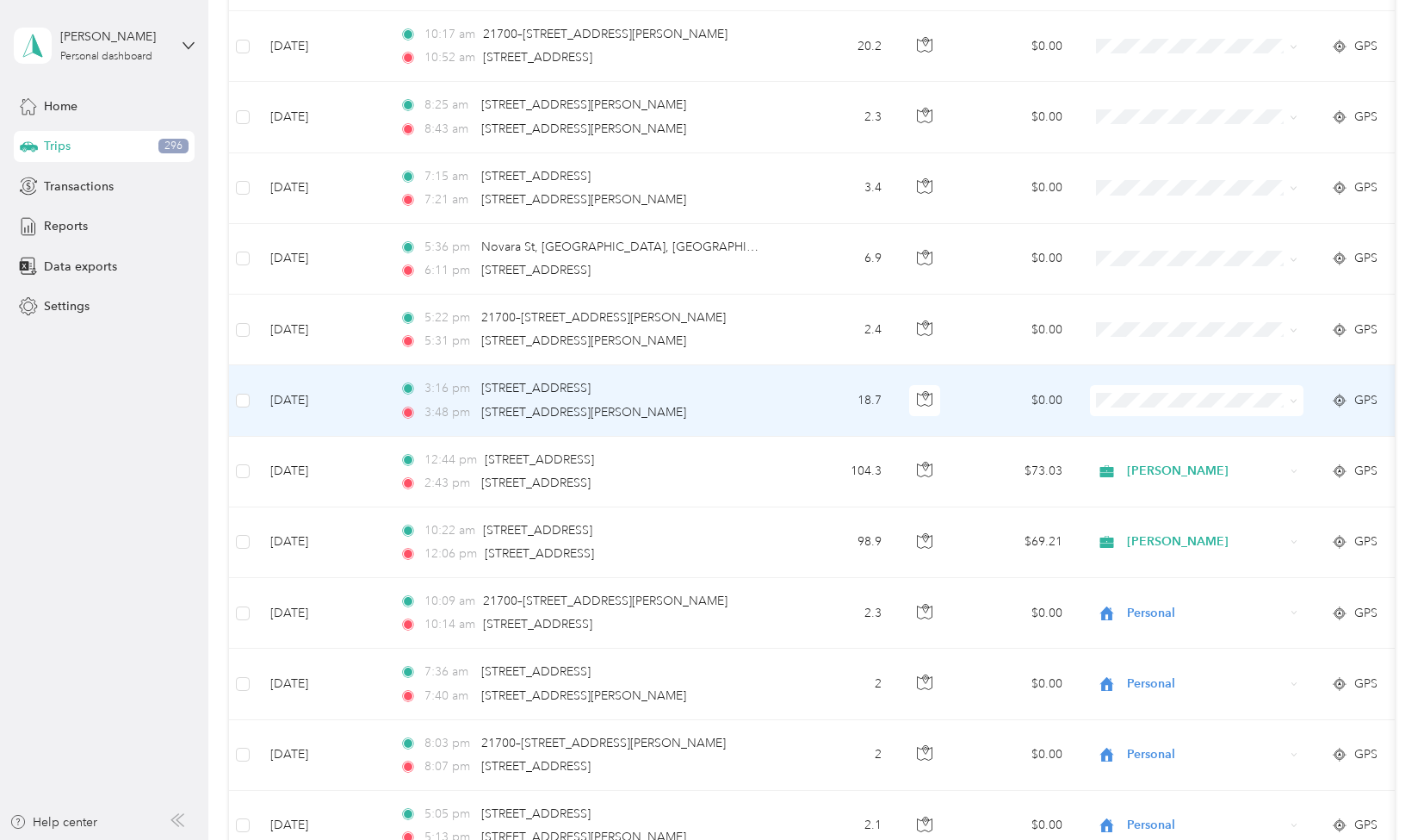
click at [1223, 385] on span at bounding box center [1197, 400] width 214 height 31
click at [1164, 583] on span "Personal" at bounding box center [1212, 579] width 159 height 18
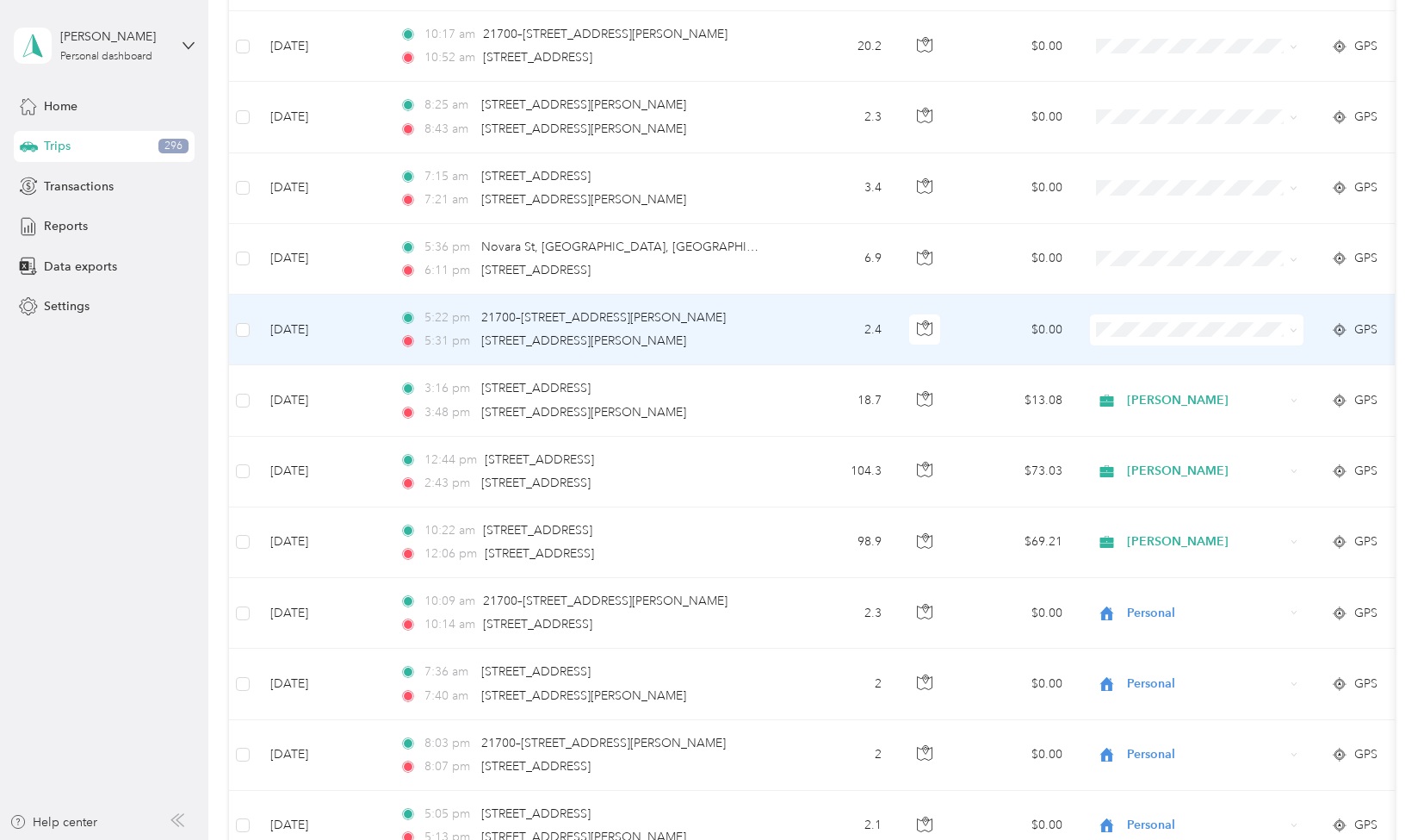
click at [1171, 512] on span "Personal" at bounding box center [1212, 511] width 159 height 18
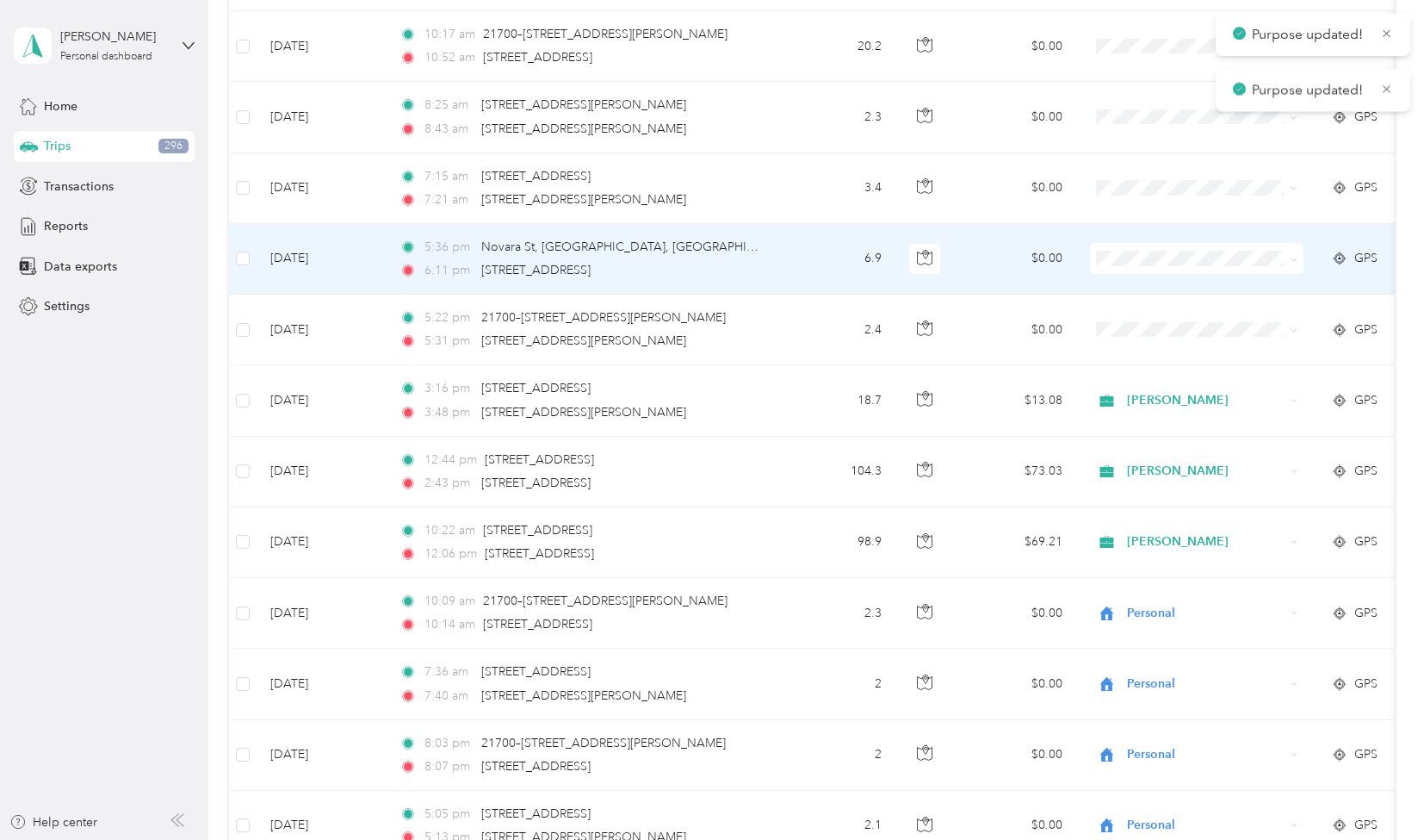
click at [1172, 444] on span "Personal" at bounding box center [1212, 445] width 159 height 18
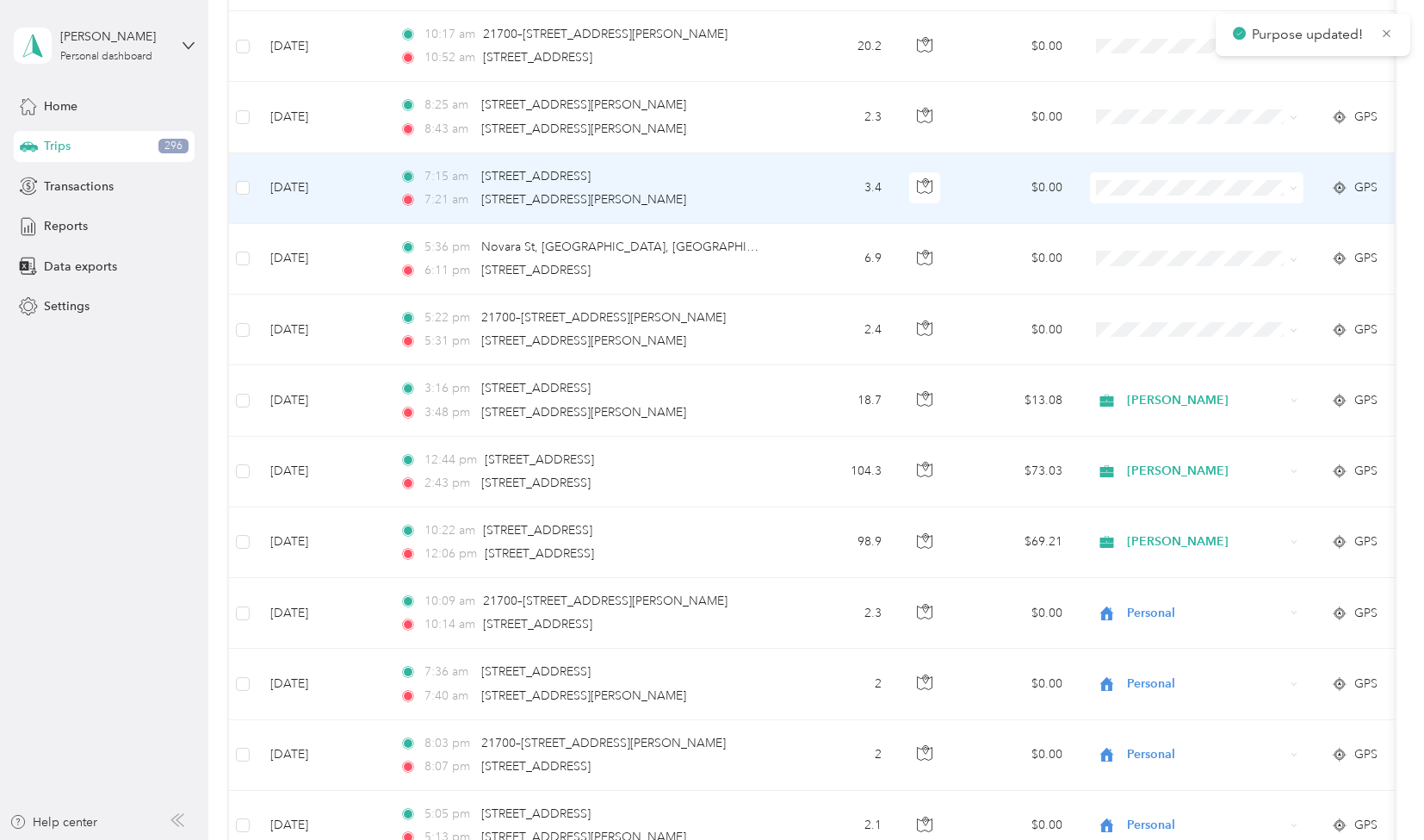
click at [1185, 369] on span "Personal" at bounding box center [1212, 368] width 159 height 18
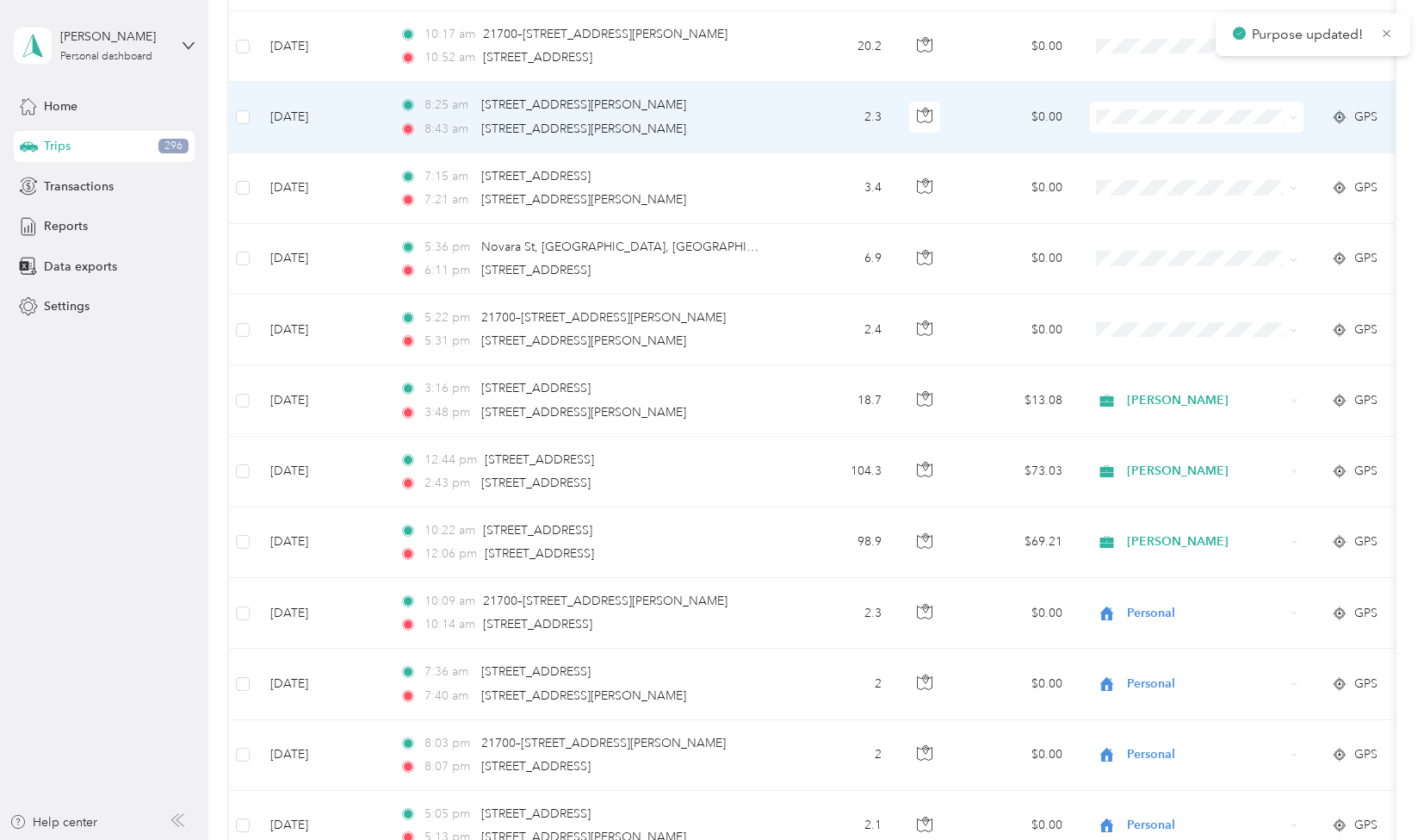
click at [1176, 304] on span "Personal" at bounding box center [1212, 304] width 159 height 18
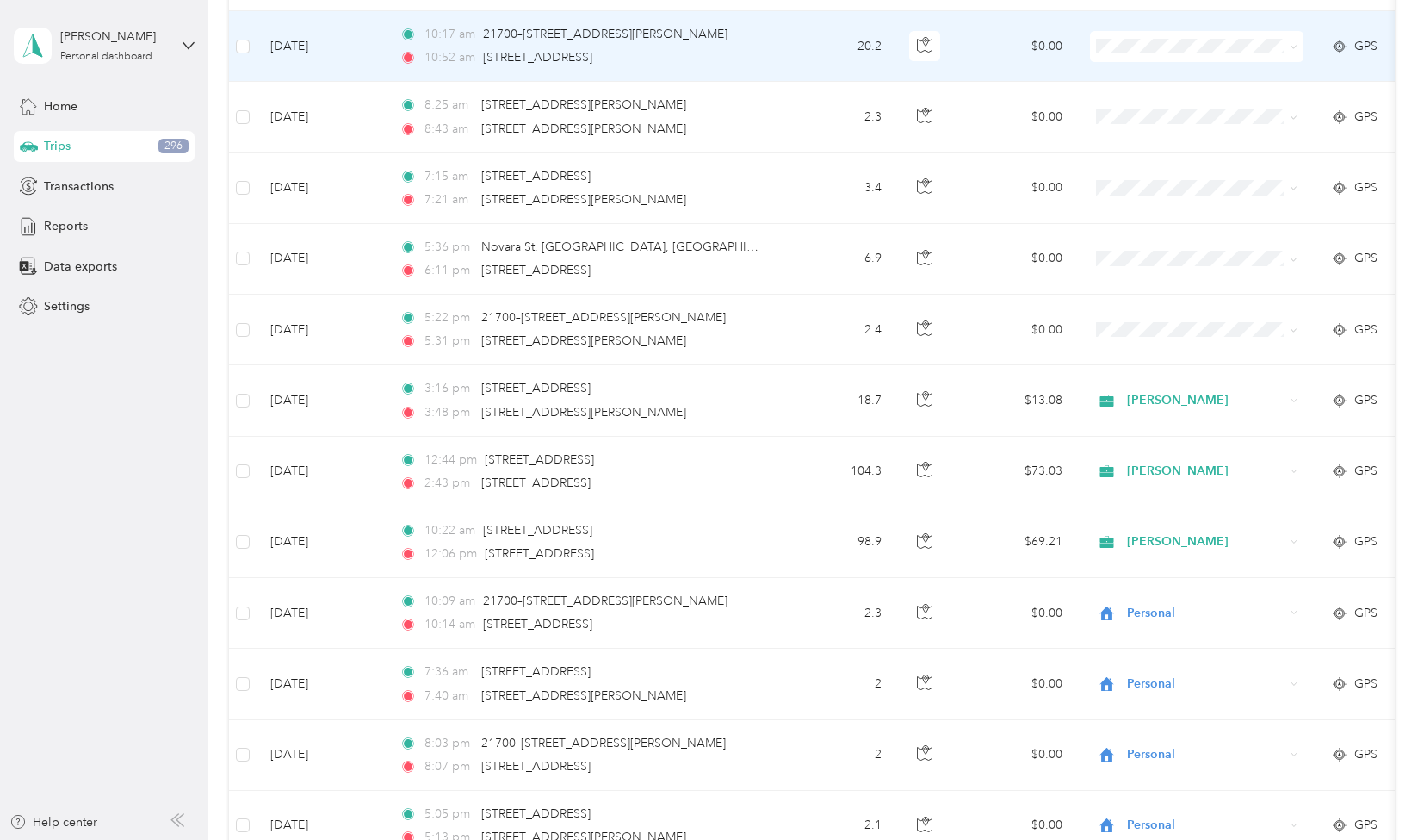
click at [1164, 231] on span "Personal" at bounding box center [1212, 230] width 159 height 18
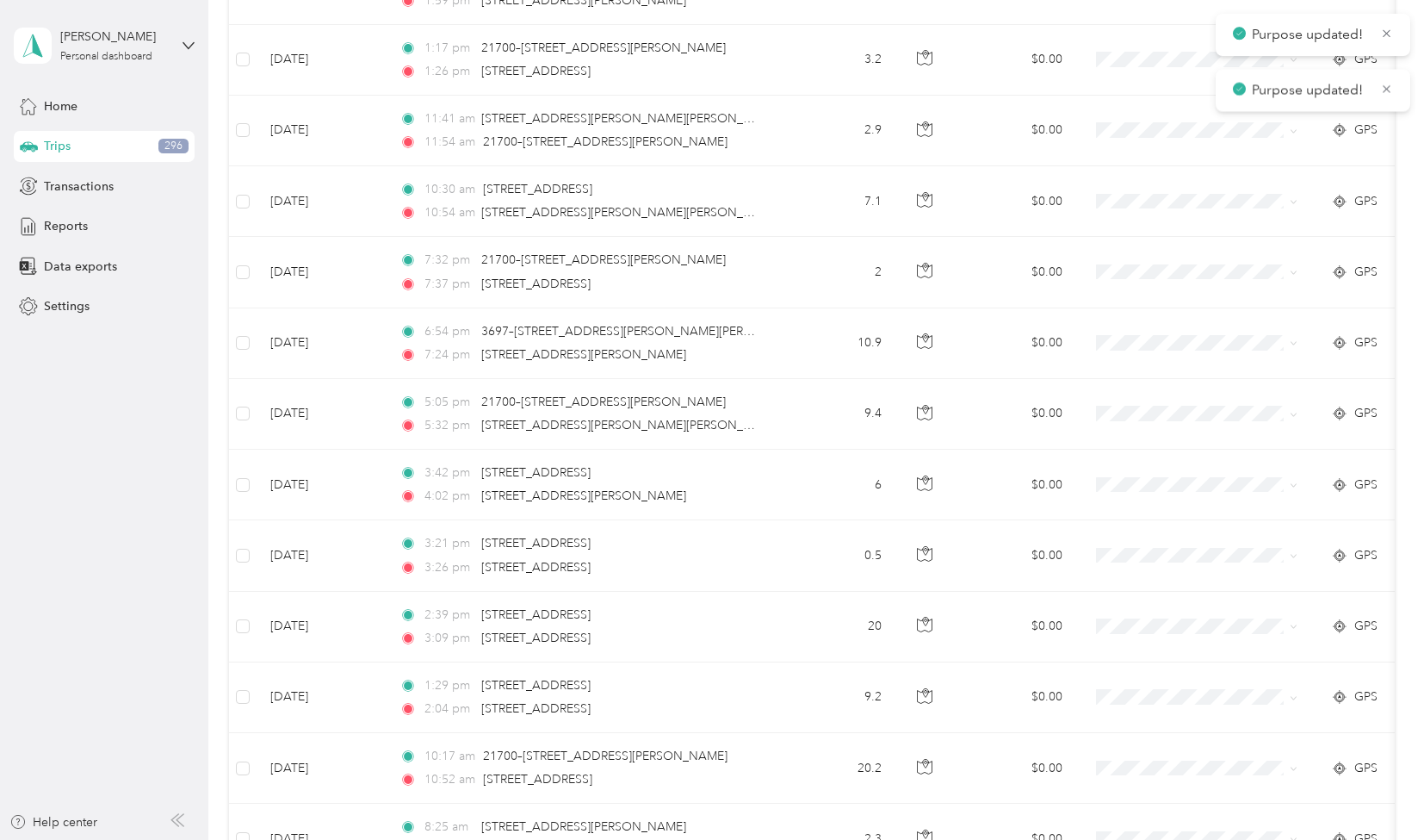
scroll to position [5222, 0]
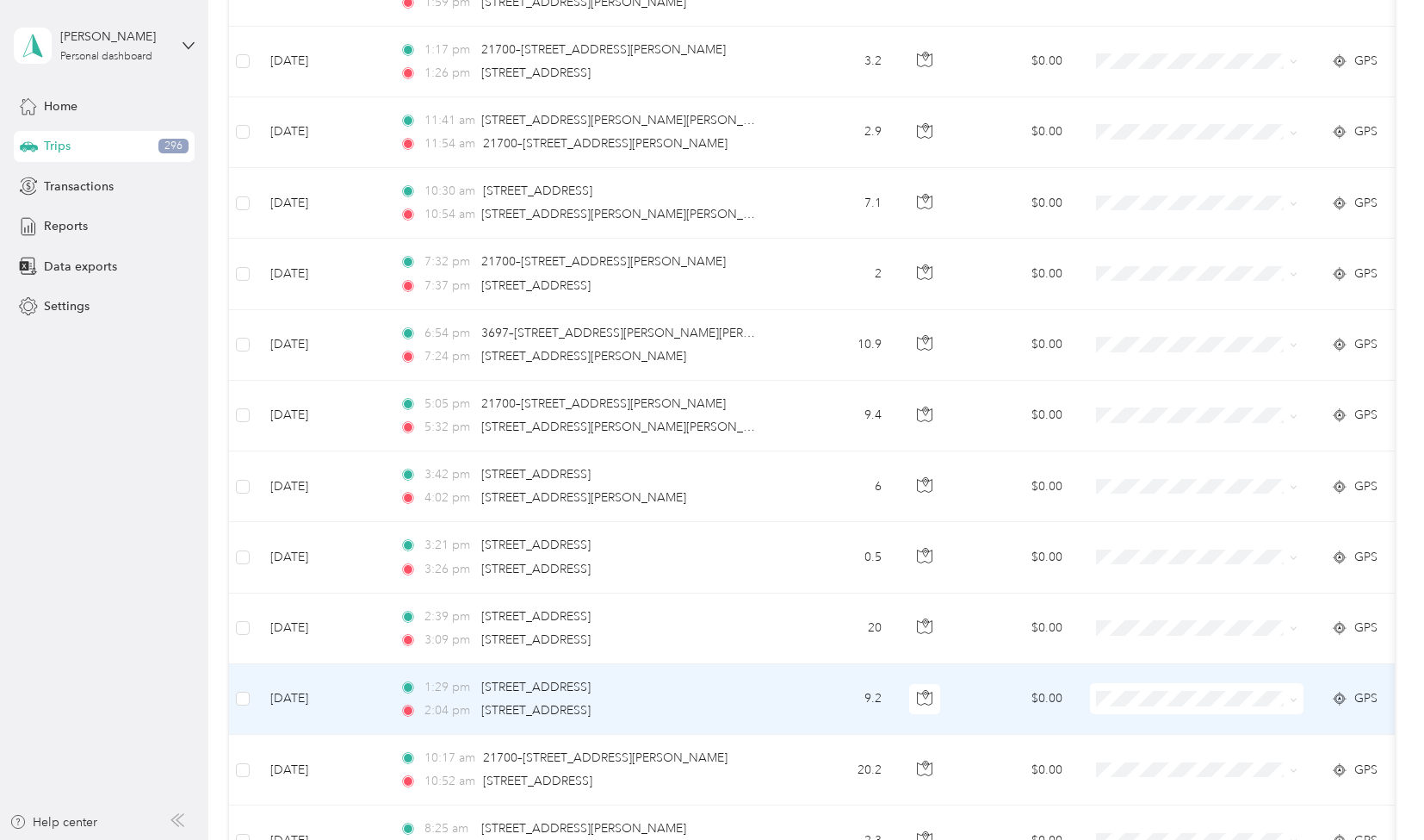
click at [1145, 640] on span "Personal" at bounding box center [1212, 642] width 159 height 18
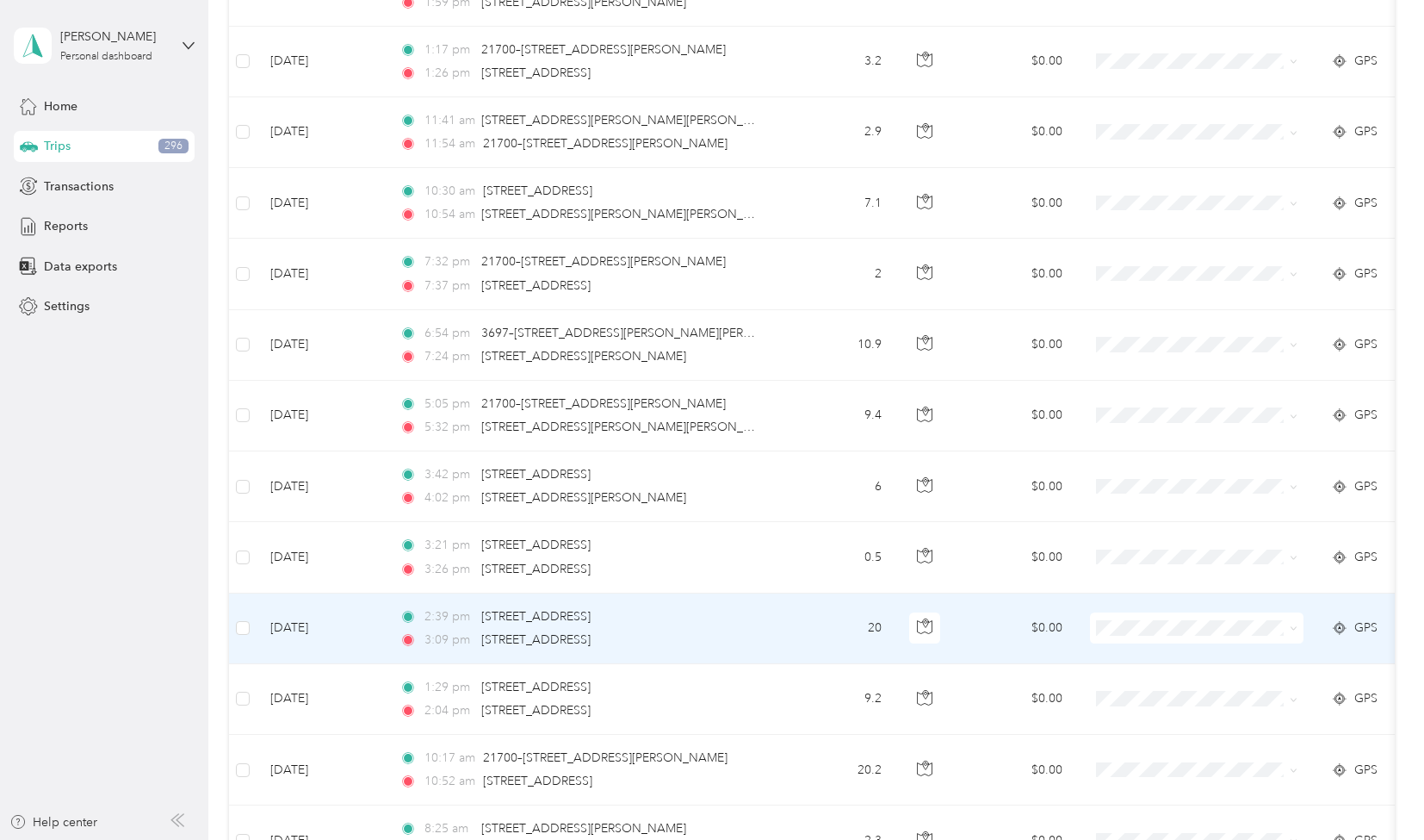
click at [1157, 809] on span "Personal" at bounding box center [1212, 816] width 159 height 18
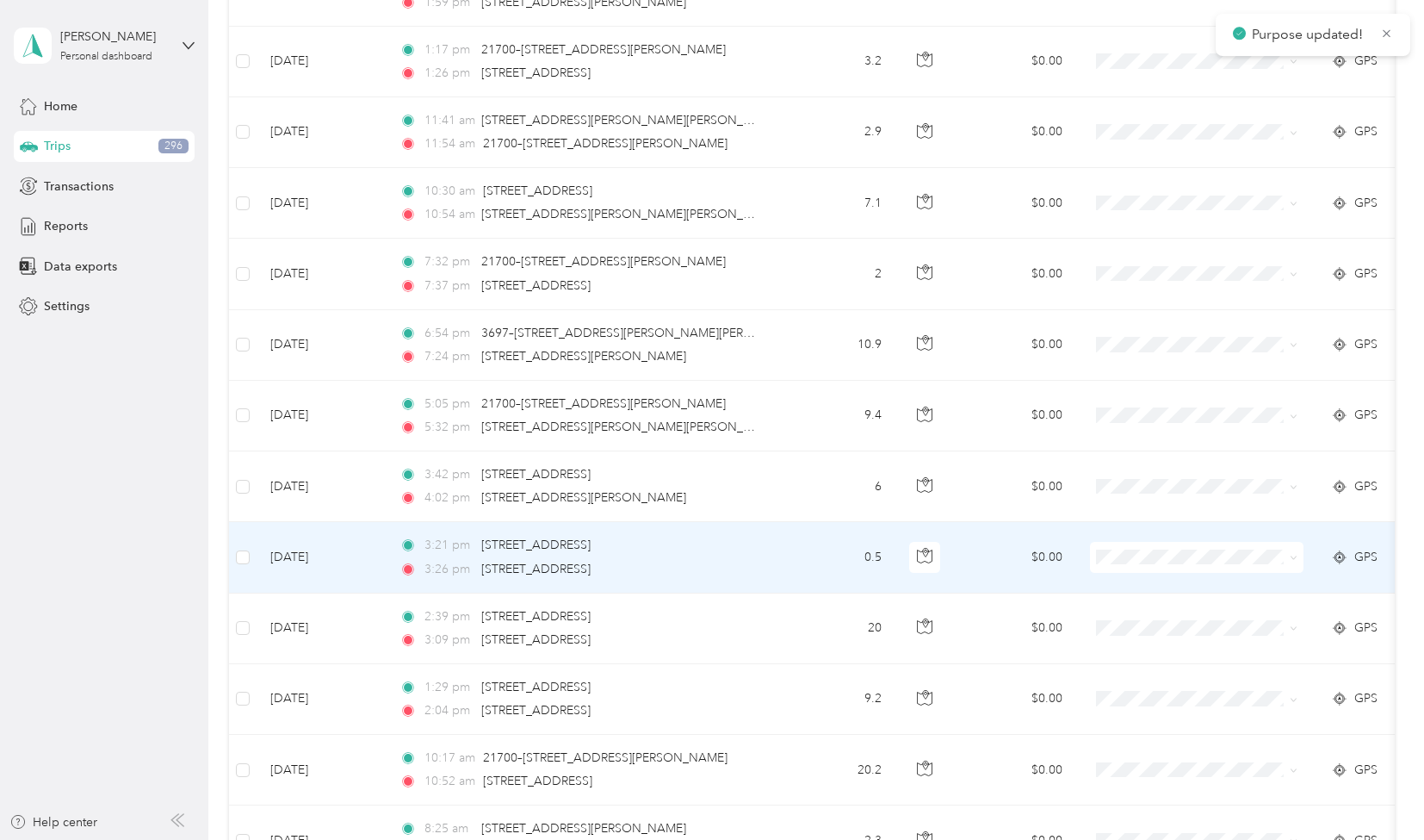
click at [1162, 741] on span "Personal" at bounding box center [1212, 738] width 159 height 18
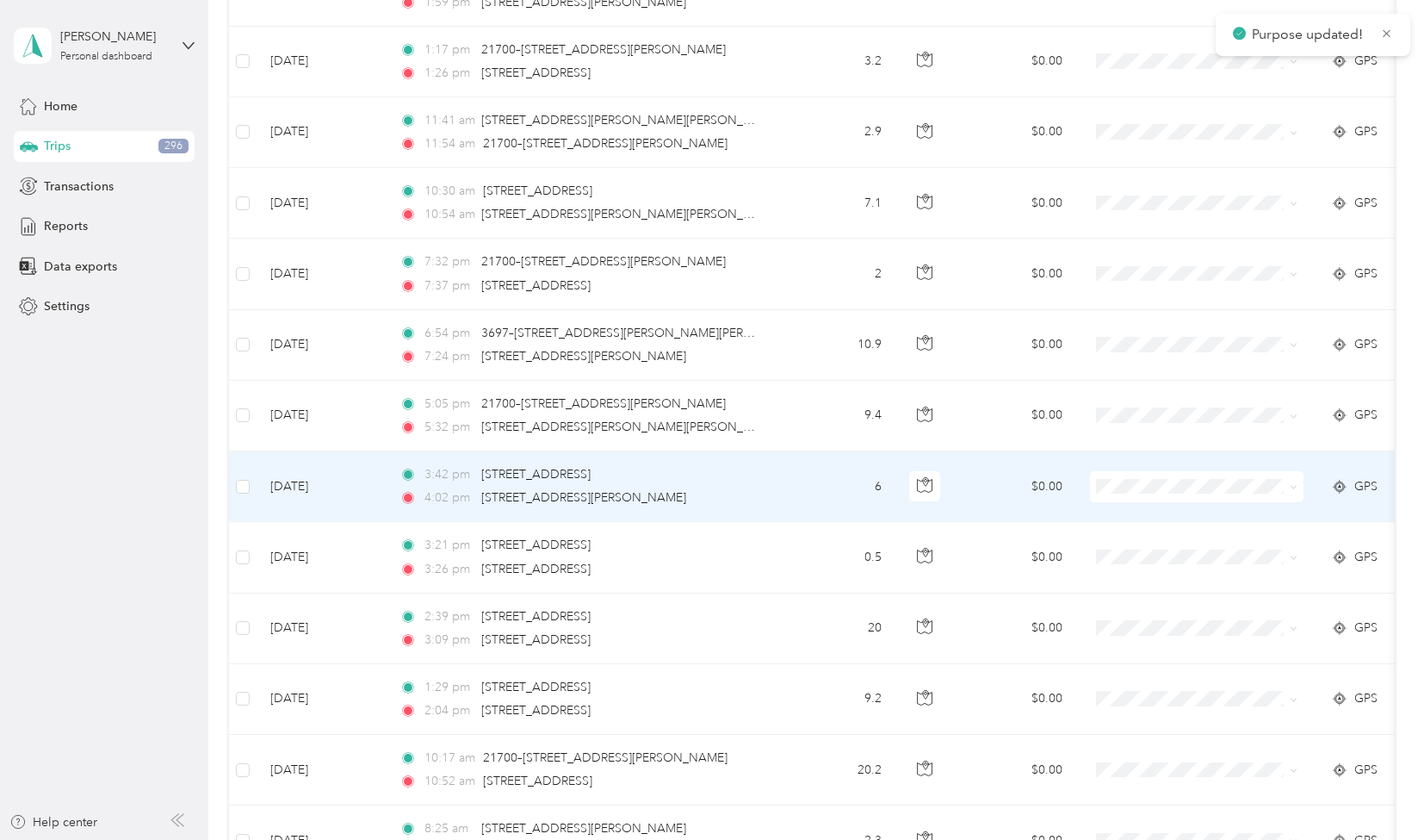
click at [1171, 666] on li "Personal" at bounding box center [1198, 667] width 214 height 30
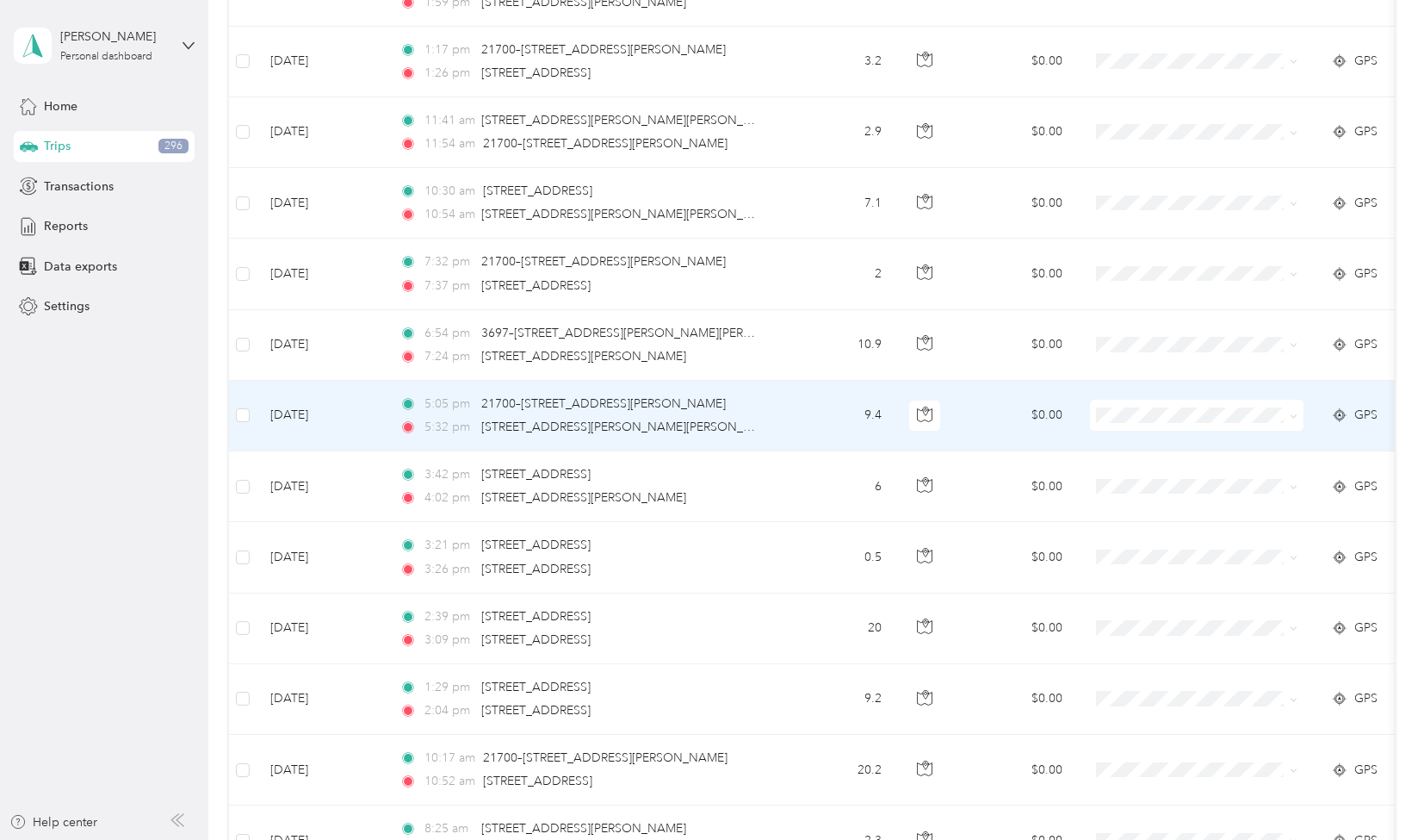
click at [1198, 402] on span at bounding box center [1197, 415] width 214 height 31
click at [1157, 596] on li "Personal" at bounding box center [1198, 605] width 214 height 30
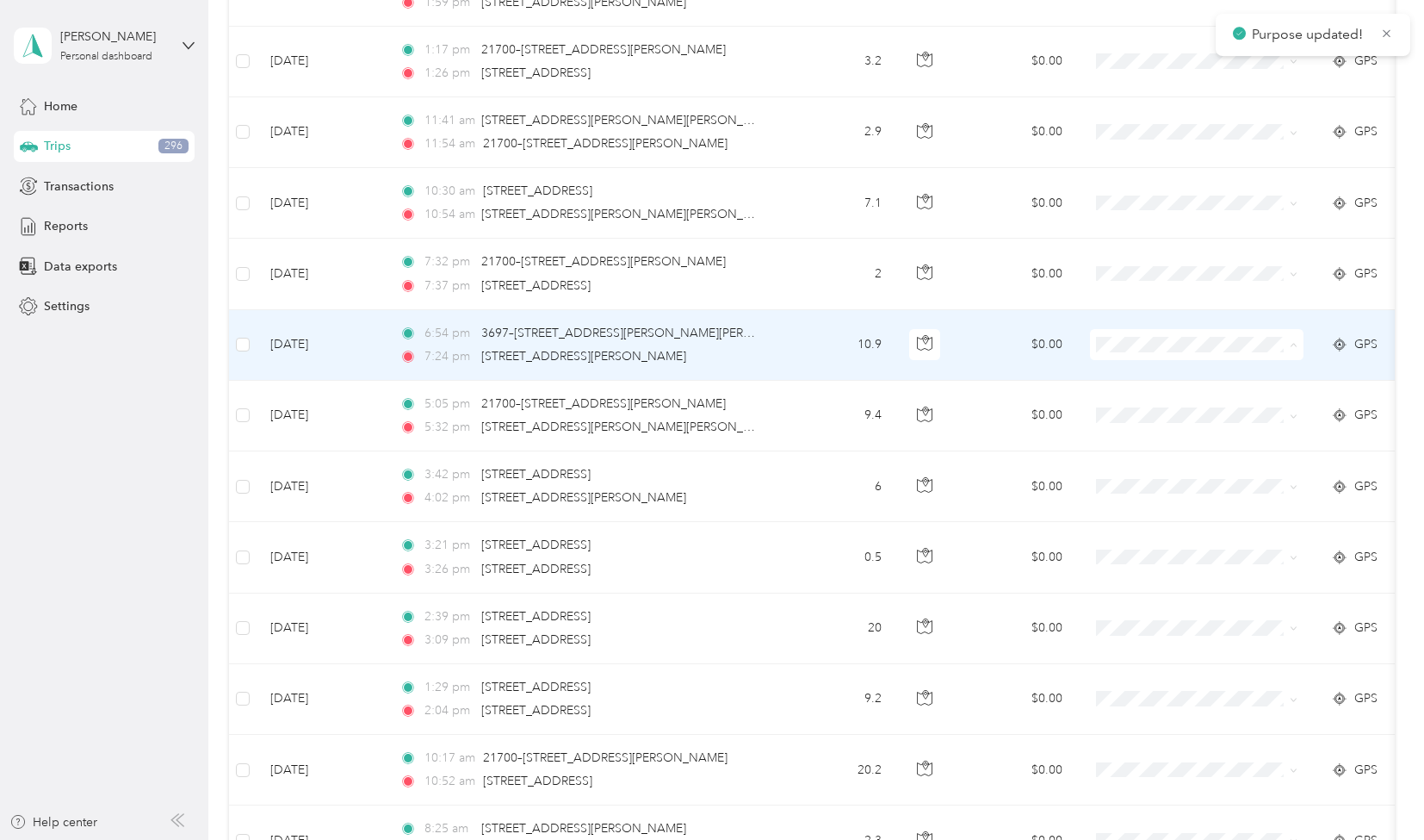
click at [1174, 532] on span "Personal" at bounding box center [1212, 535] width 159 height 18
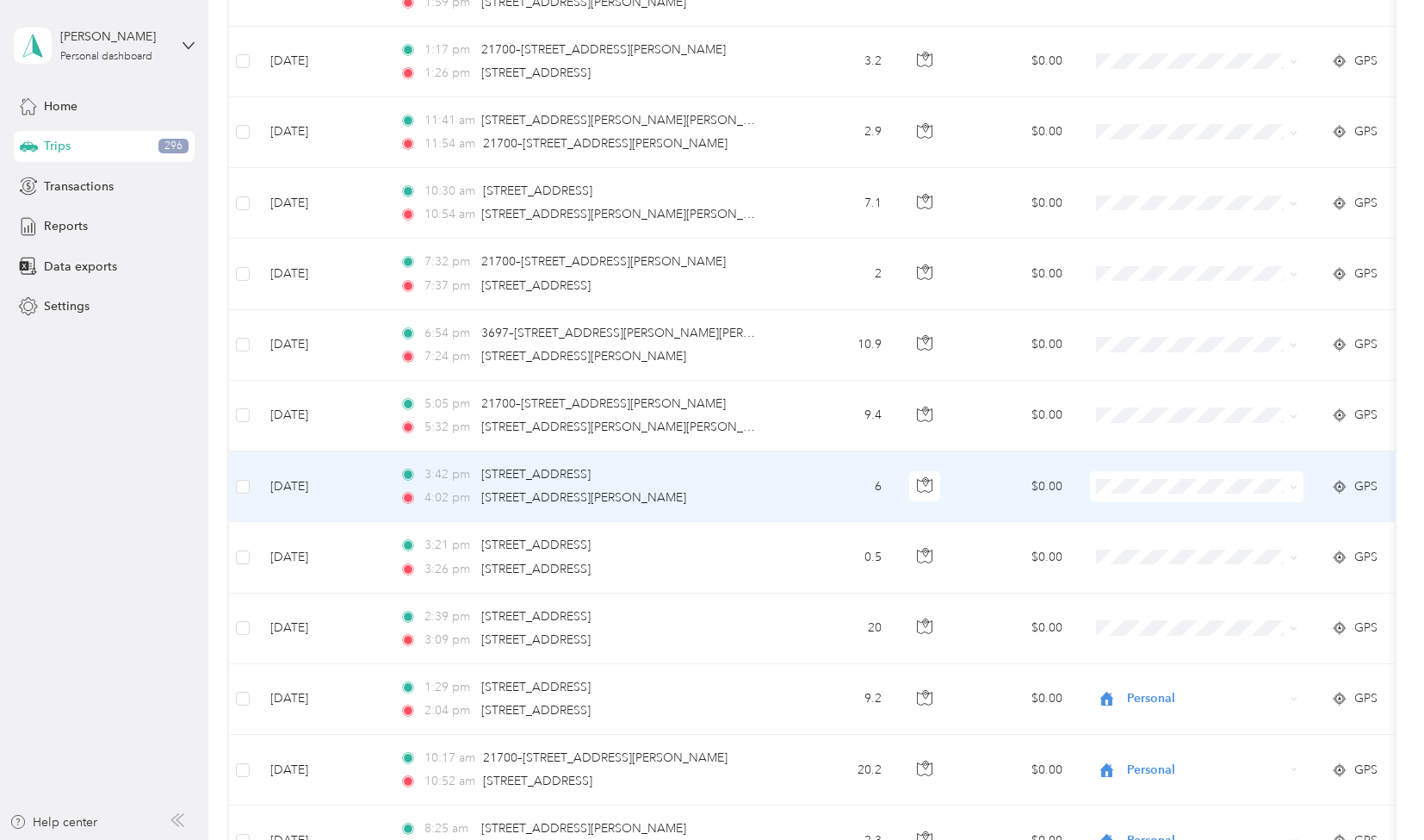
click at [1157, 671] on span "Personal" at bounding box center [1212, 676] width 159 height 18
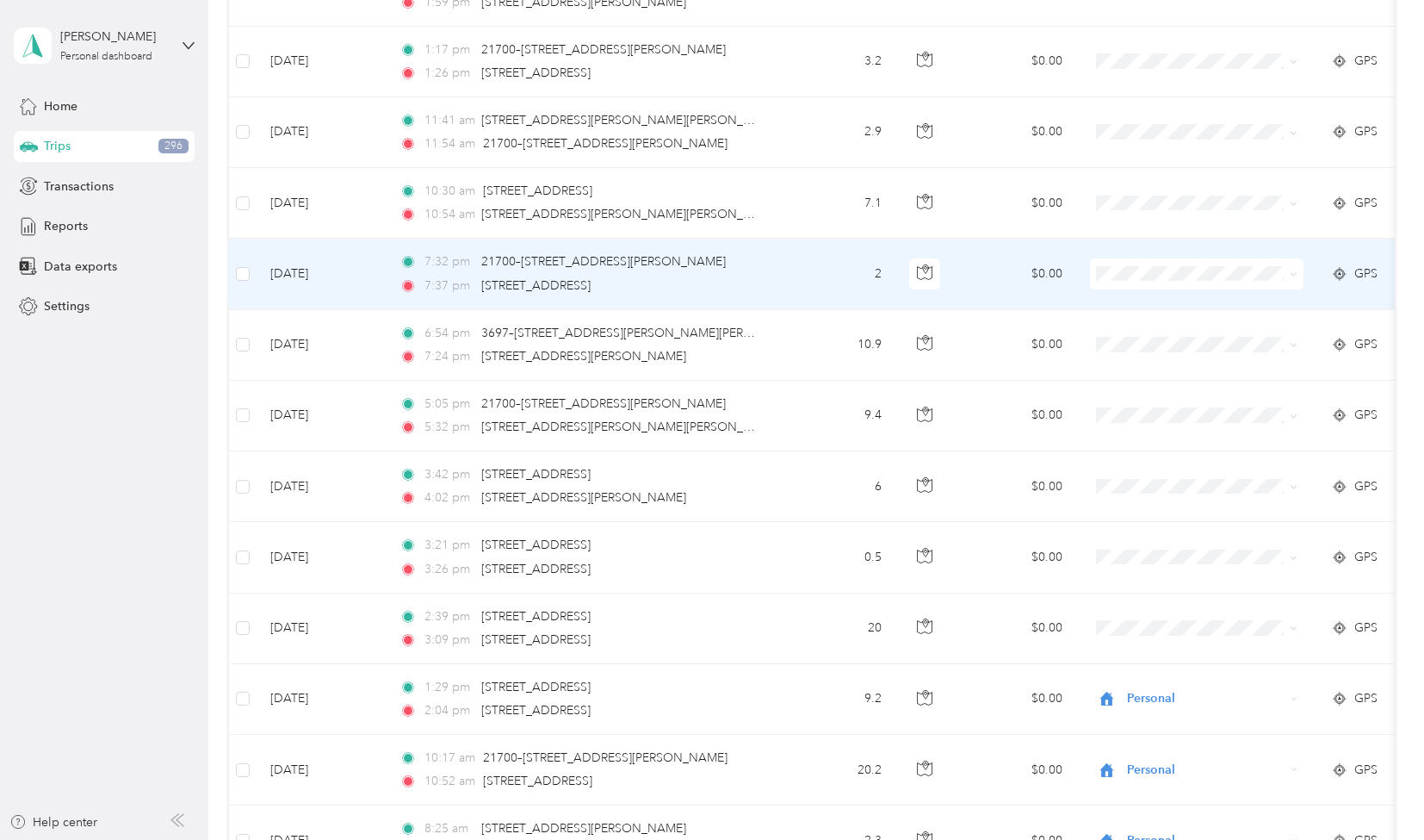
click at [1140, 458] on span "Personal" at bounding box center [1212, 464] width 159 height 18
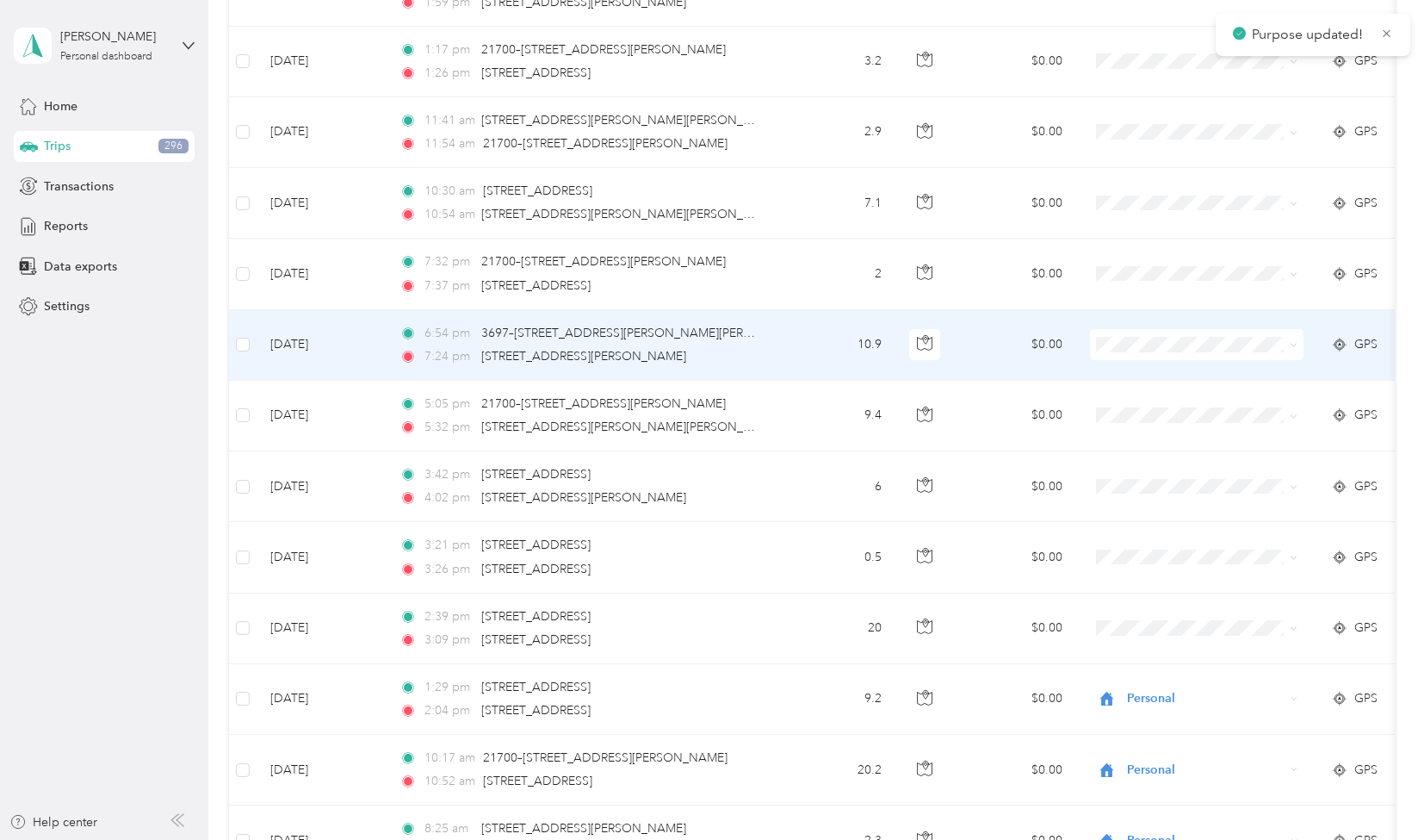
click at [1160, 530] on span "Personal" at bounding box center [1212, 526] width 159 height 18
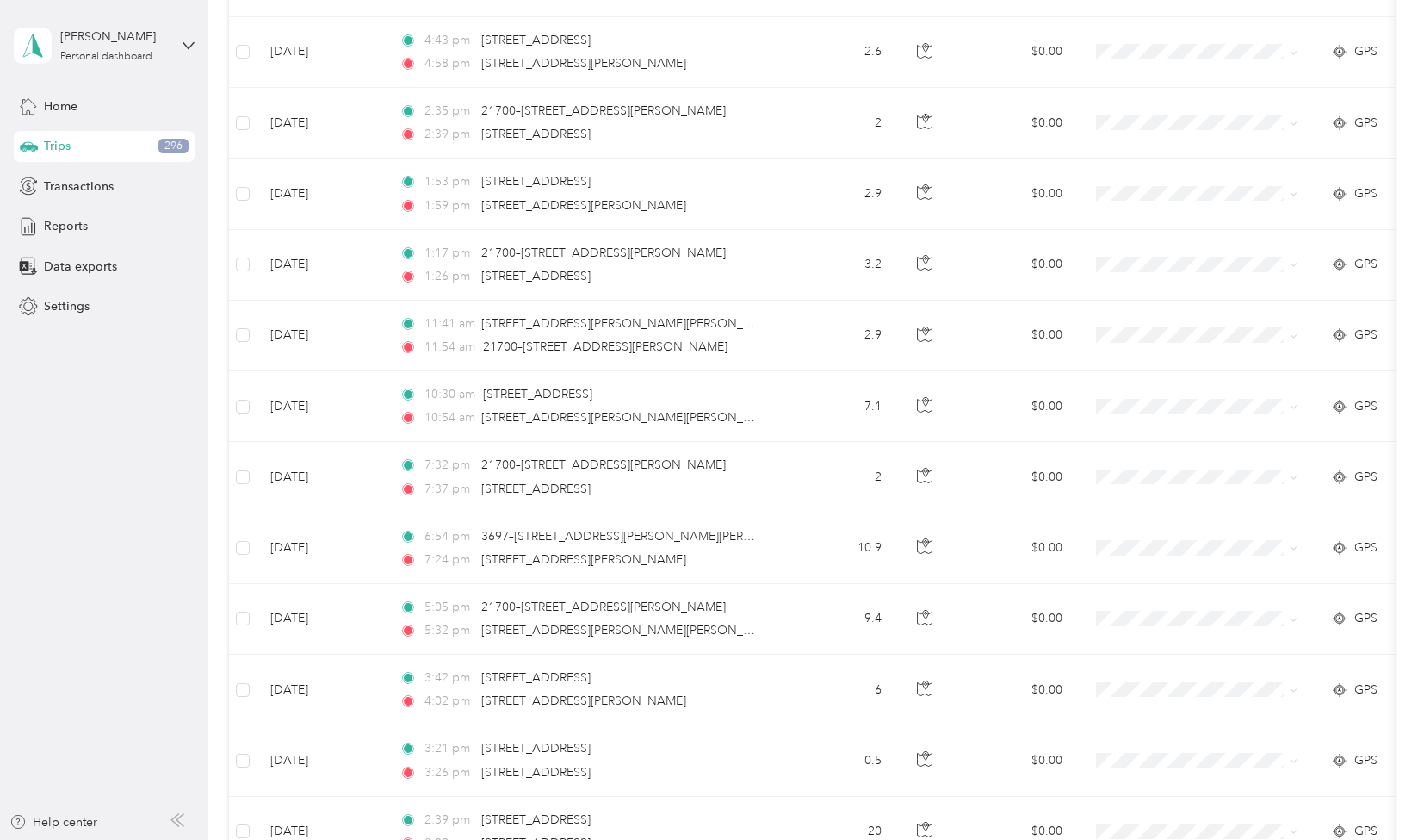
scroll to position [5016, 0]
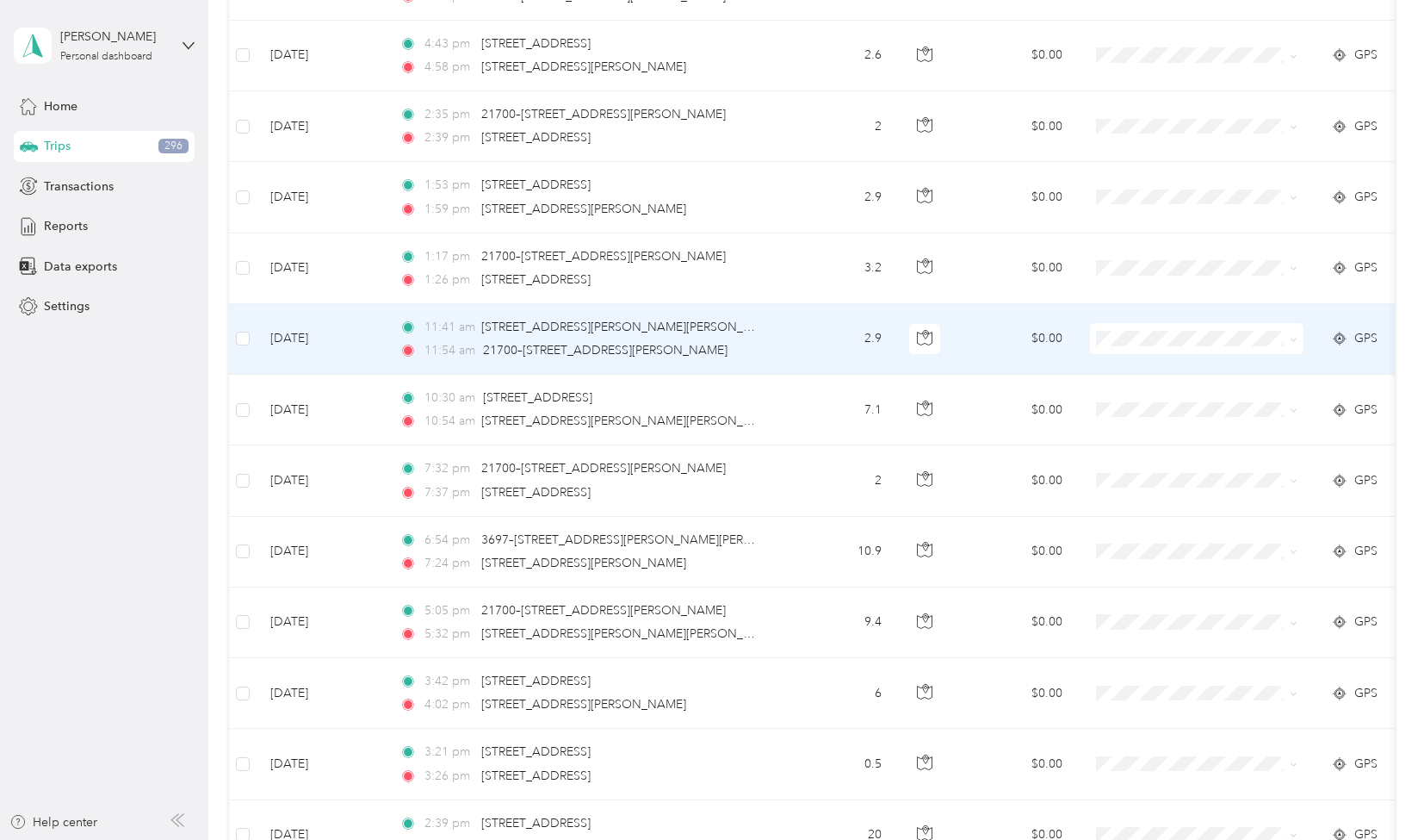
click at [1152, 333] on td at bounding box center [1197, 339] width 241 height 71
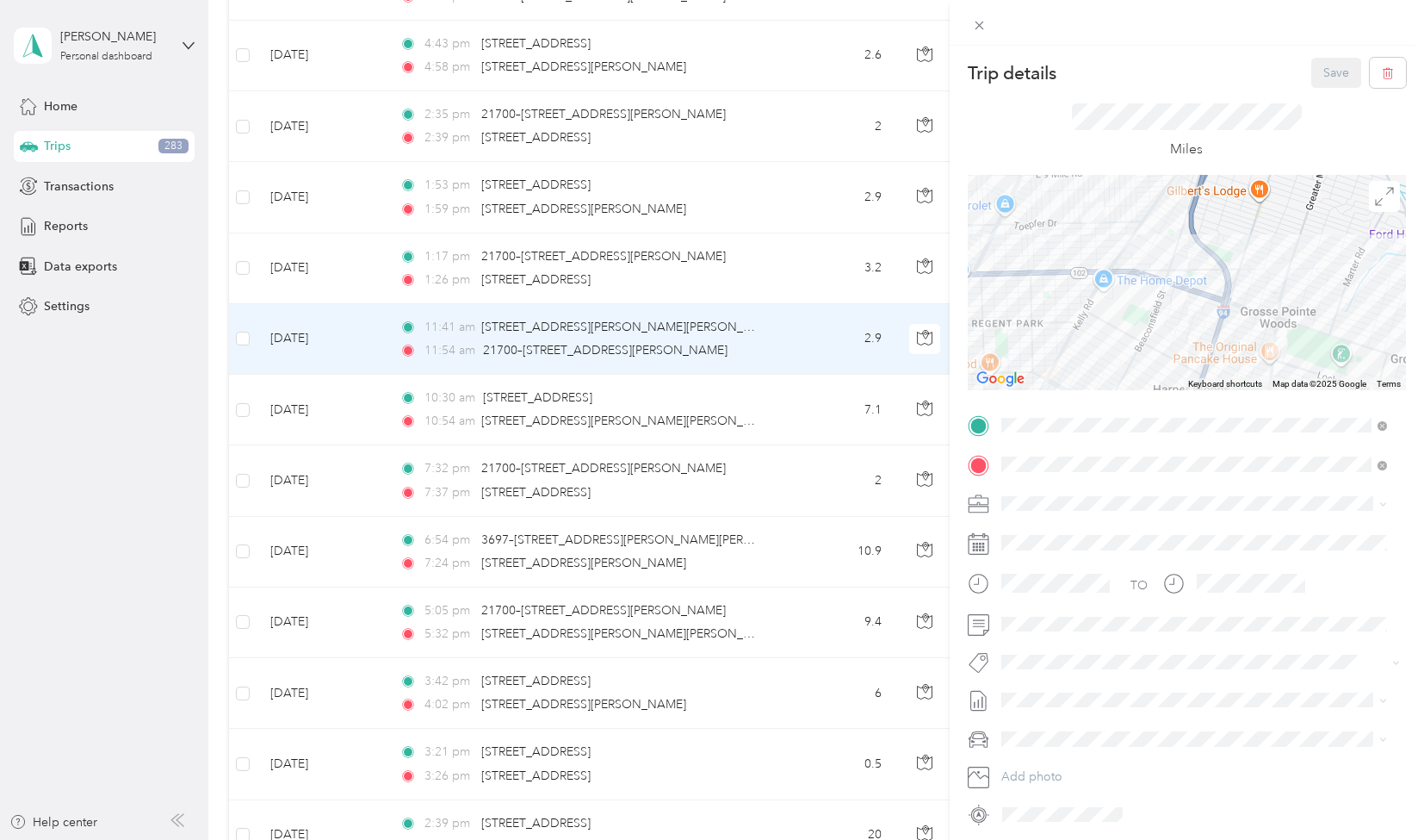
click at [1033, 712] on span "Personal" at bounding box center [1031, 706] width 46 height 15
click at [1326, 87] on button "Save" at bounding box center [1337, 73] width 50 height 30
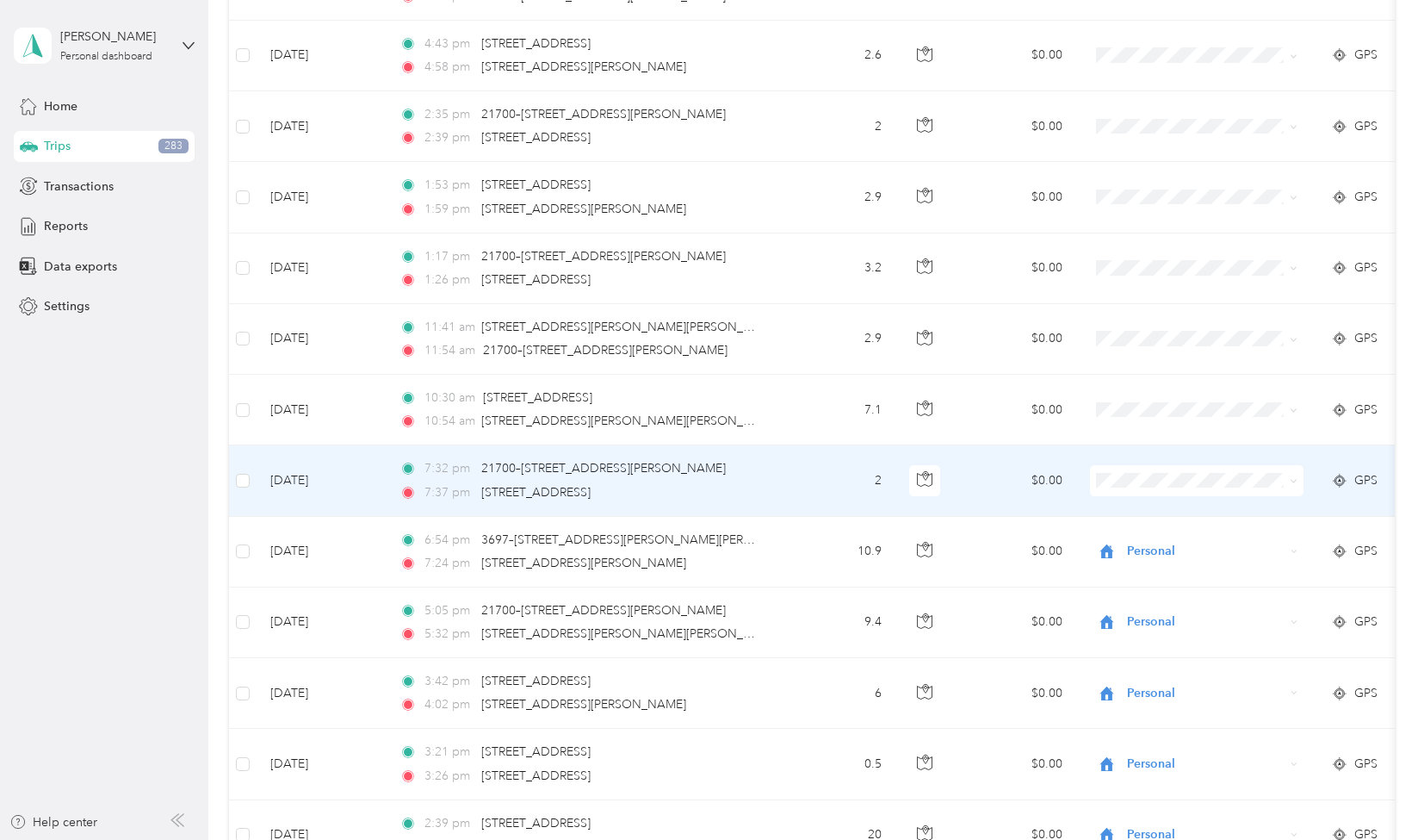
click at [1219, 465] on span at bounding box center [1197, 480] width 214 height 31
click at [1151, 671] on span "Personal" at bounding box center [1212, 666] width 159 height 18
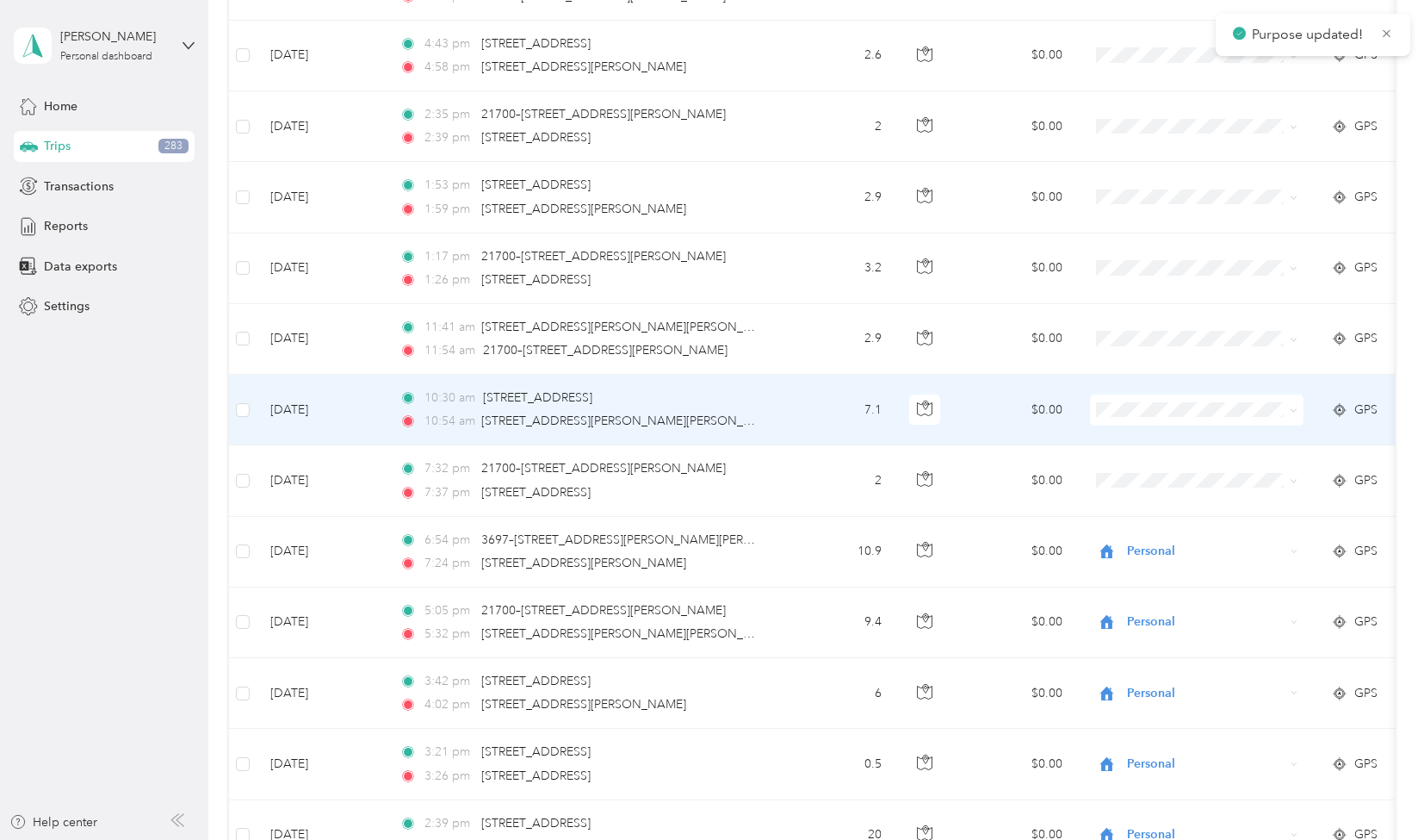
click at [1150, 595] on span "Personal" at bounding box center [1212, 591] width 159 height 18
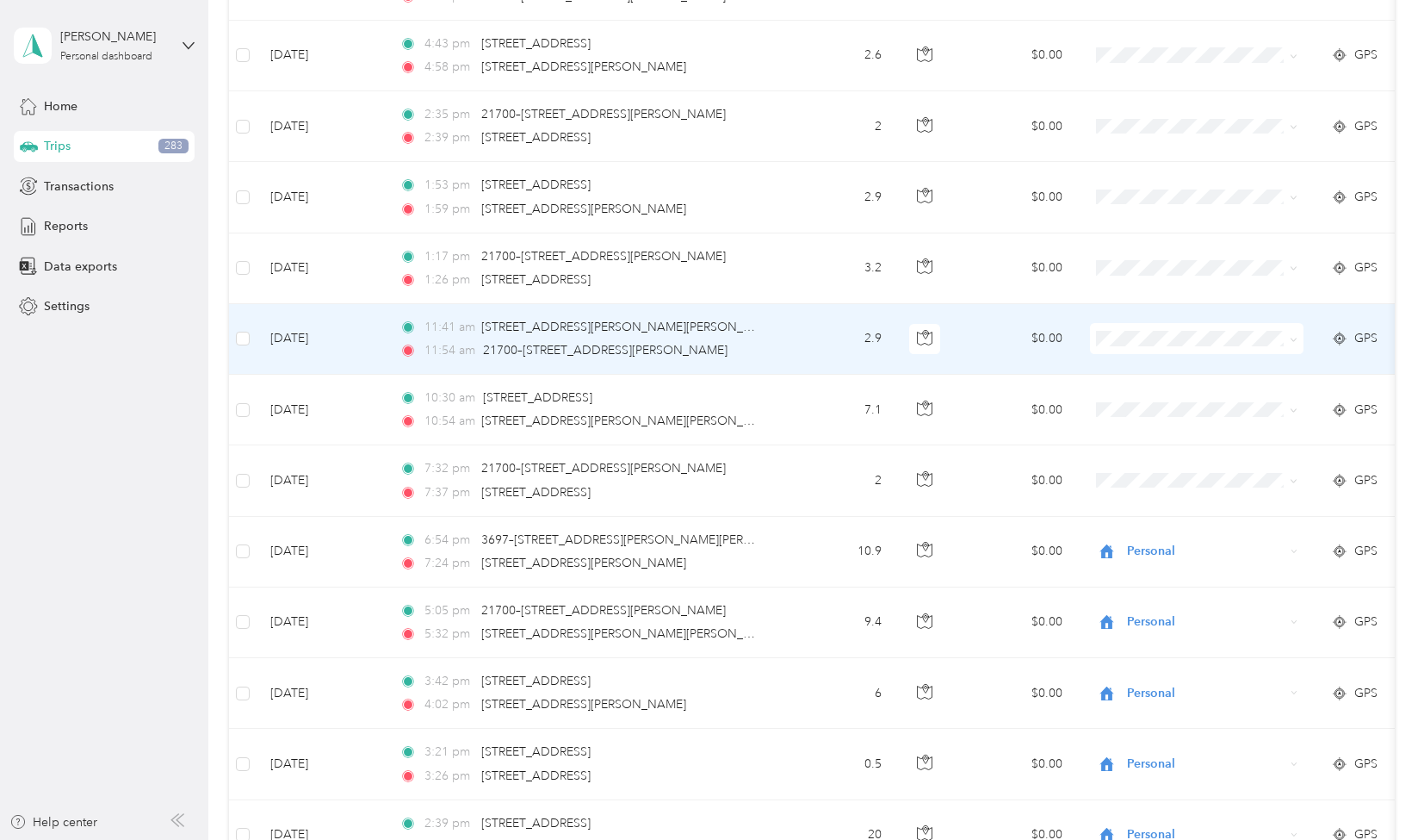
click at [1192, 323] on span at bounding box center [1197, 338] width 214 height 31
click at [1201, 329] on span "Personal" at bounding box center [1206, 338] width 158 height 19
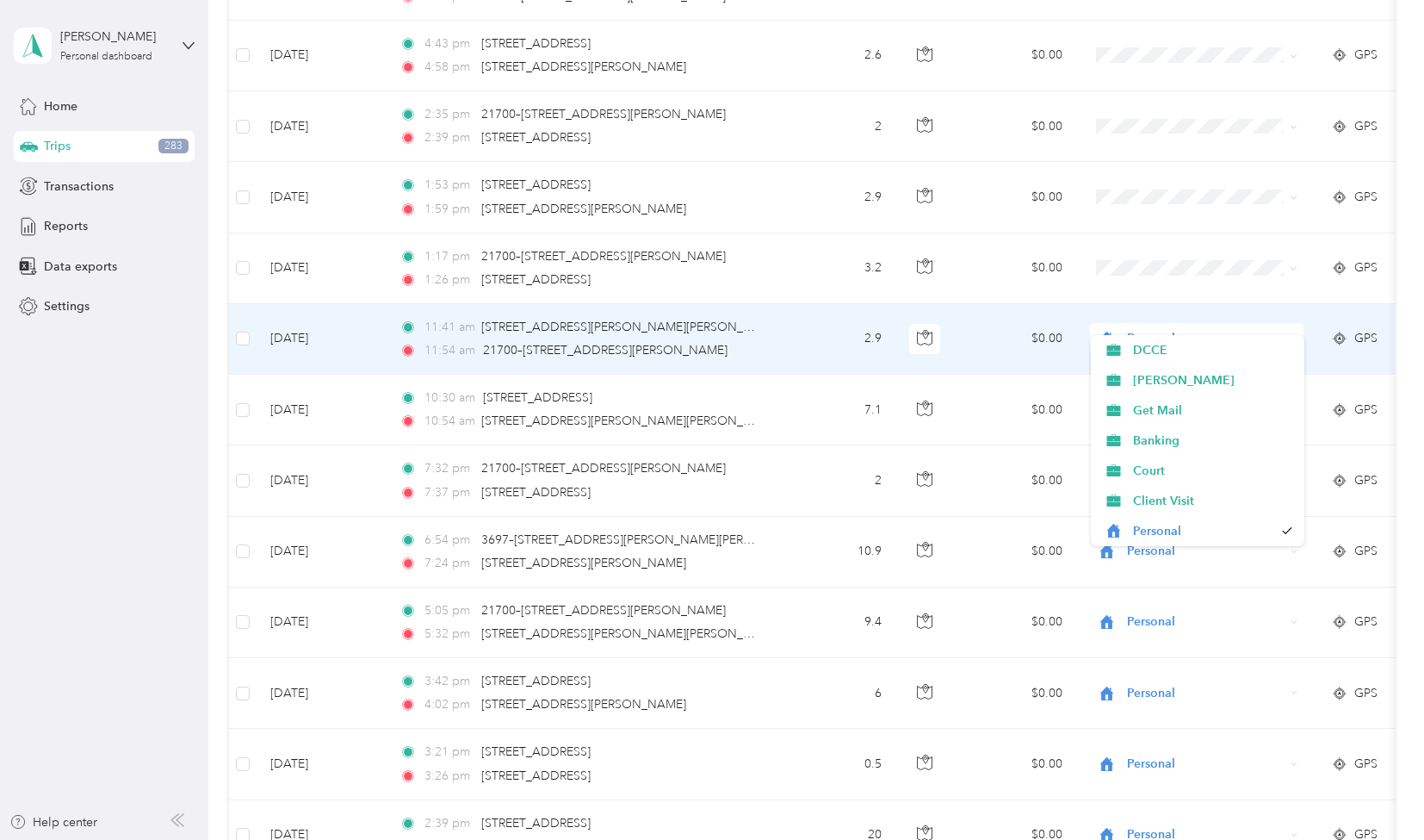
click at [1201, 329] on span "Personal" at bounding box center [1206, 338] width 158 height 19
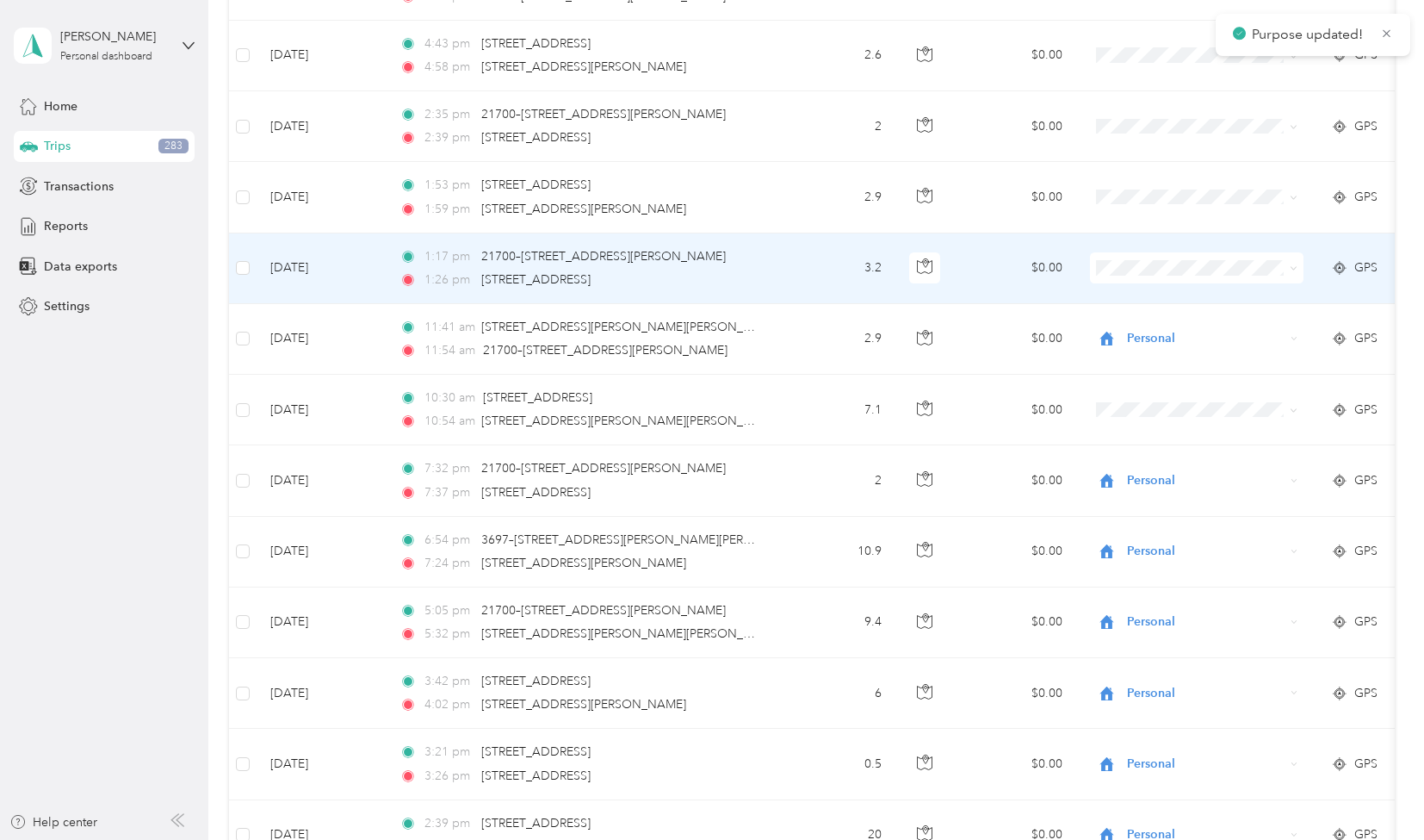
click at [1147, 464] on li "Personal" at bounding box center [1198, 458] width 214 height 30
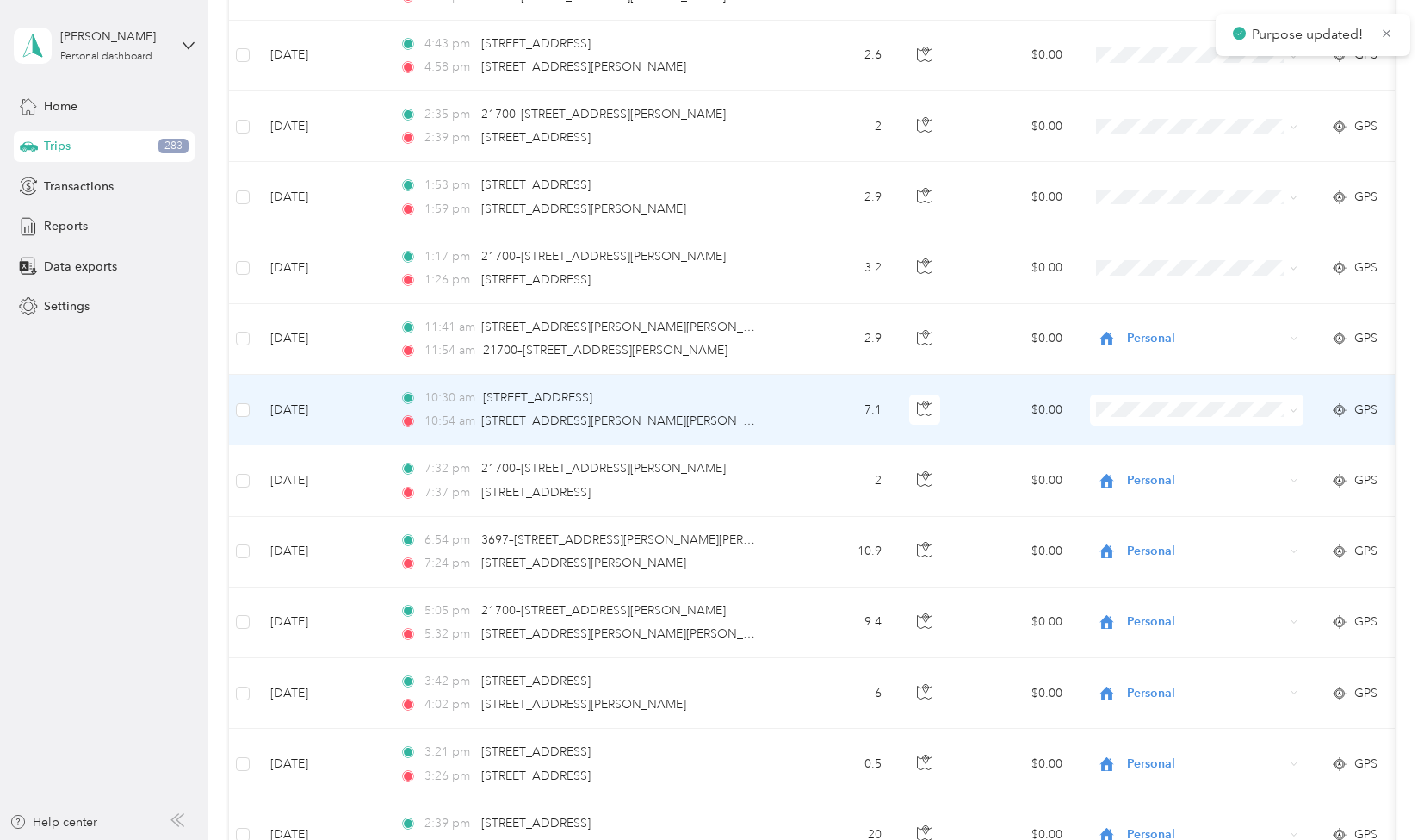
click at [1163, 593] on span "Personal" at bounding box center [1212, 592] width 159 height 18
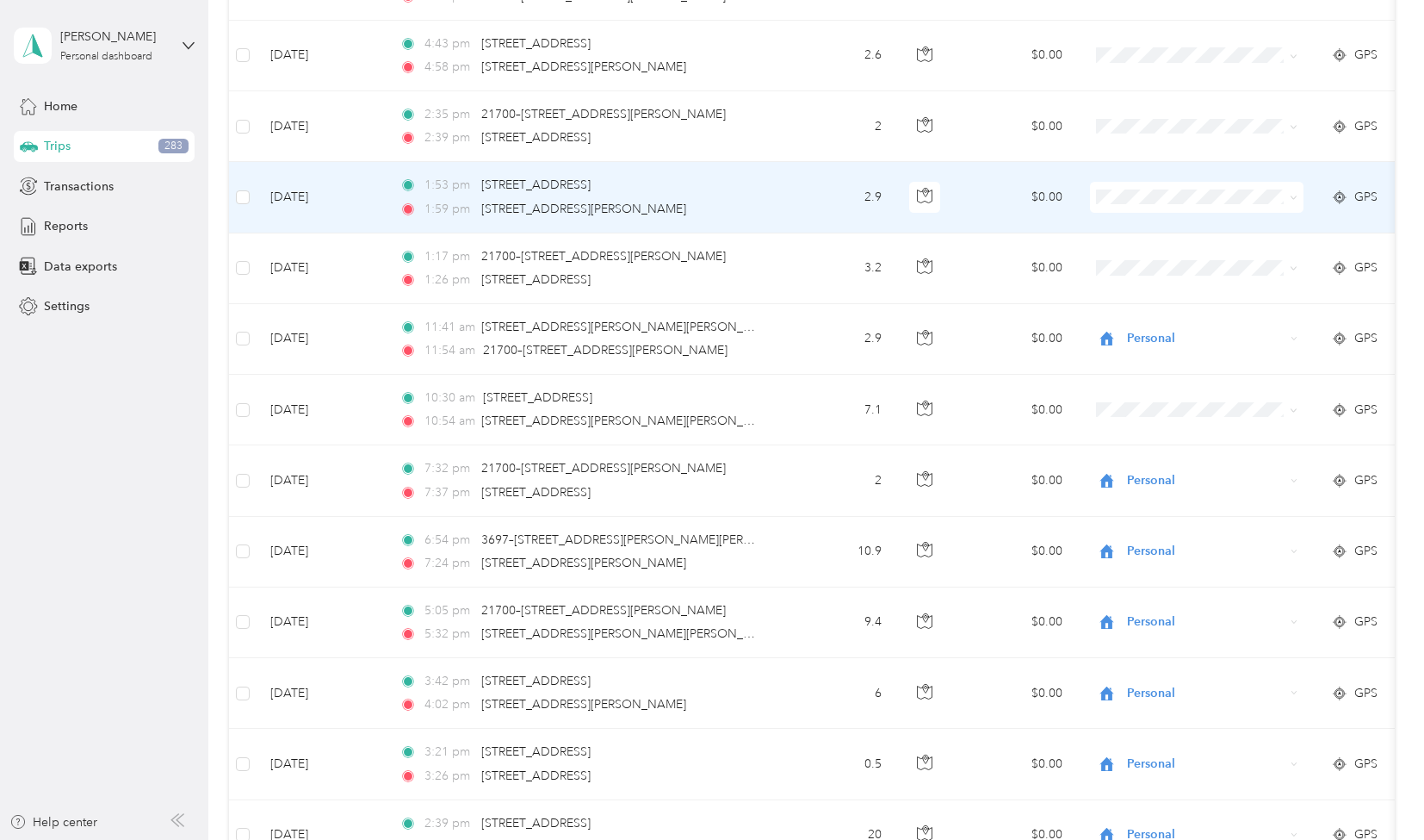
click at [1149, 388] on span "Personal" at bounding box center [1212, 380] width 159 height 18
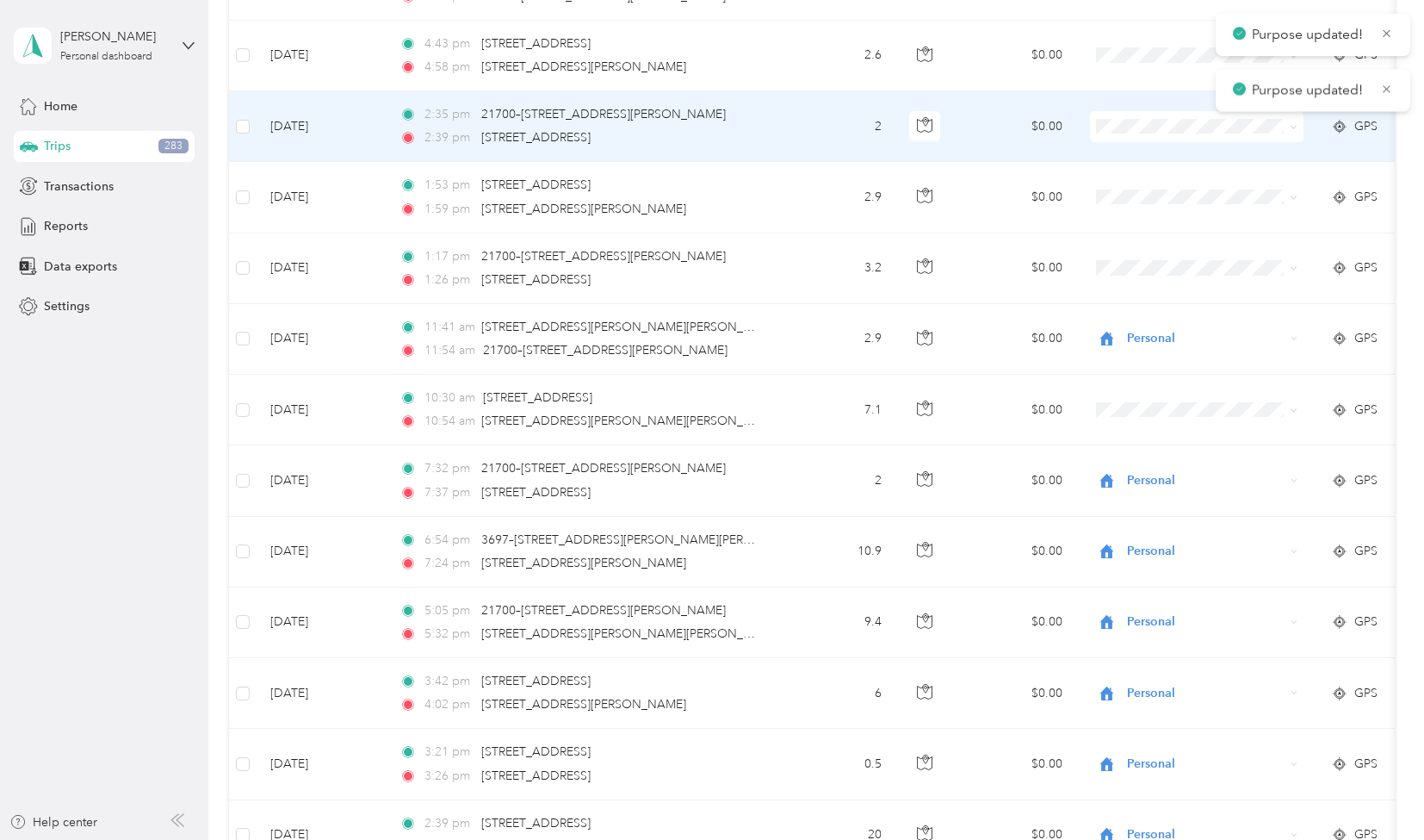
click at [1155, 311] on span "Personal" at bounding box center [1212, 317] width 159 height 18
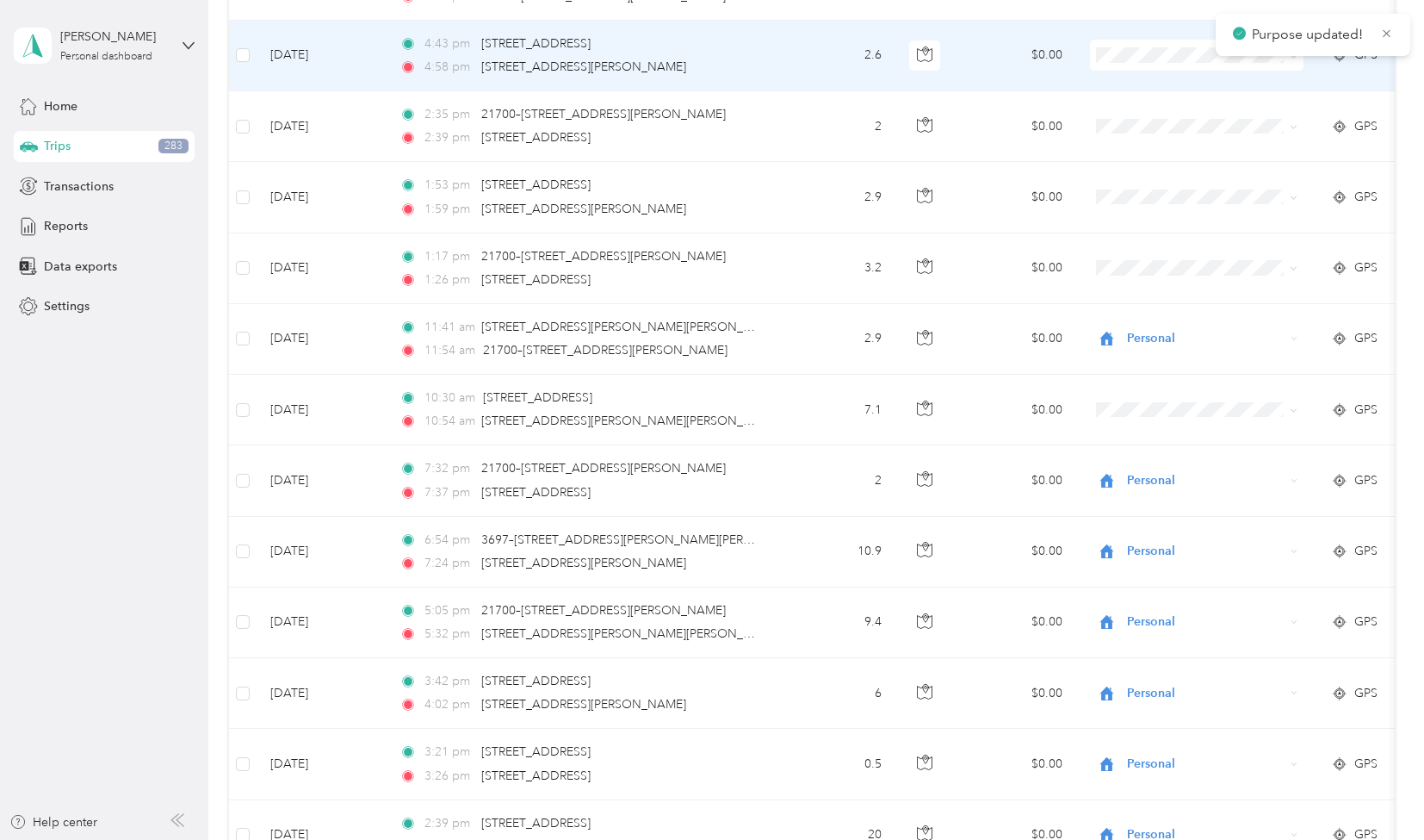
click at [1144, 240] on span "Personal" at bounding box center [1212, 245] width 159 height 18
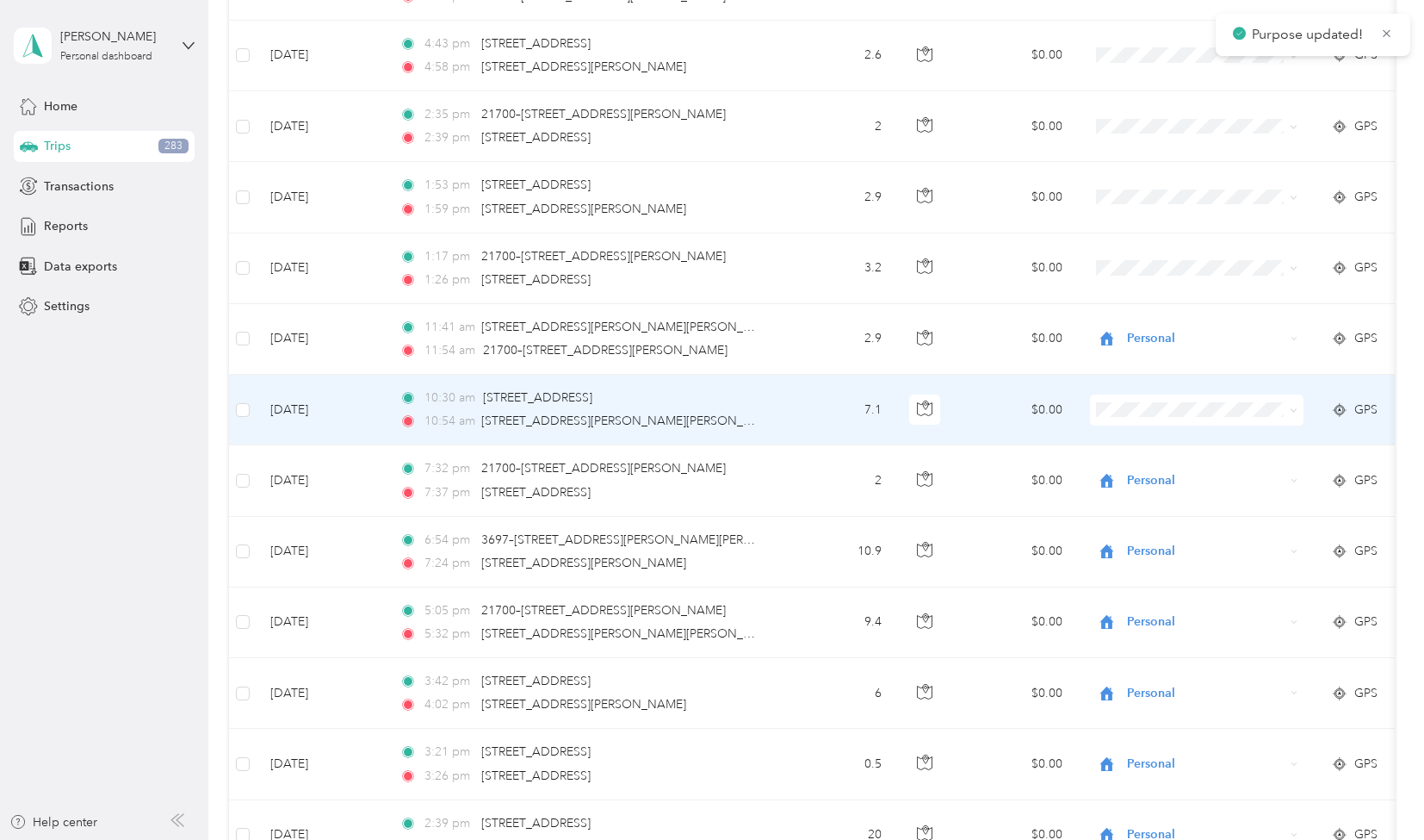
click at [1142, 591] on li "Personal" at bounding box center [1198, 593] width 214 height 30
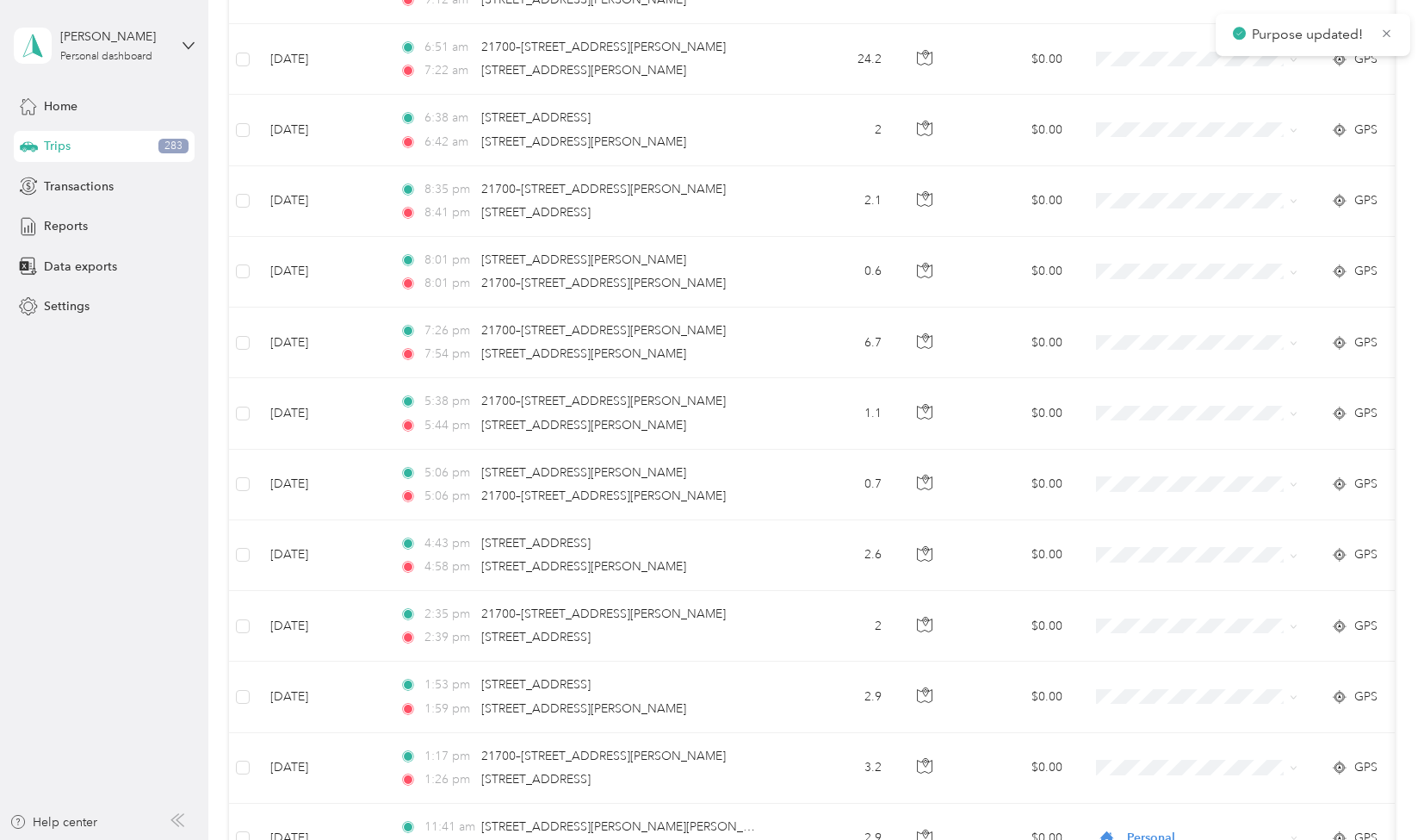
scroll to position [4499, 0]
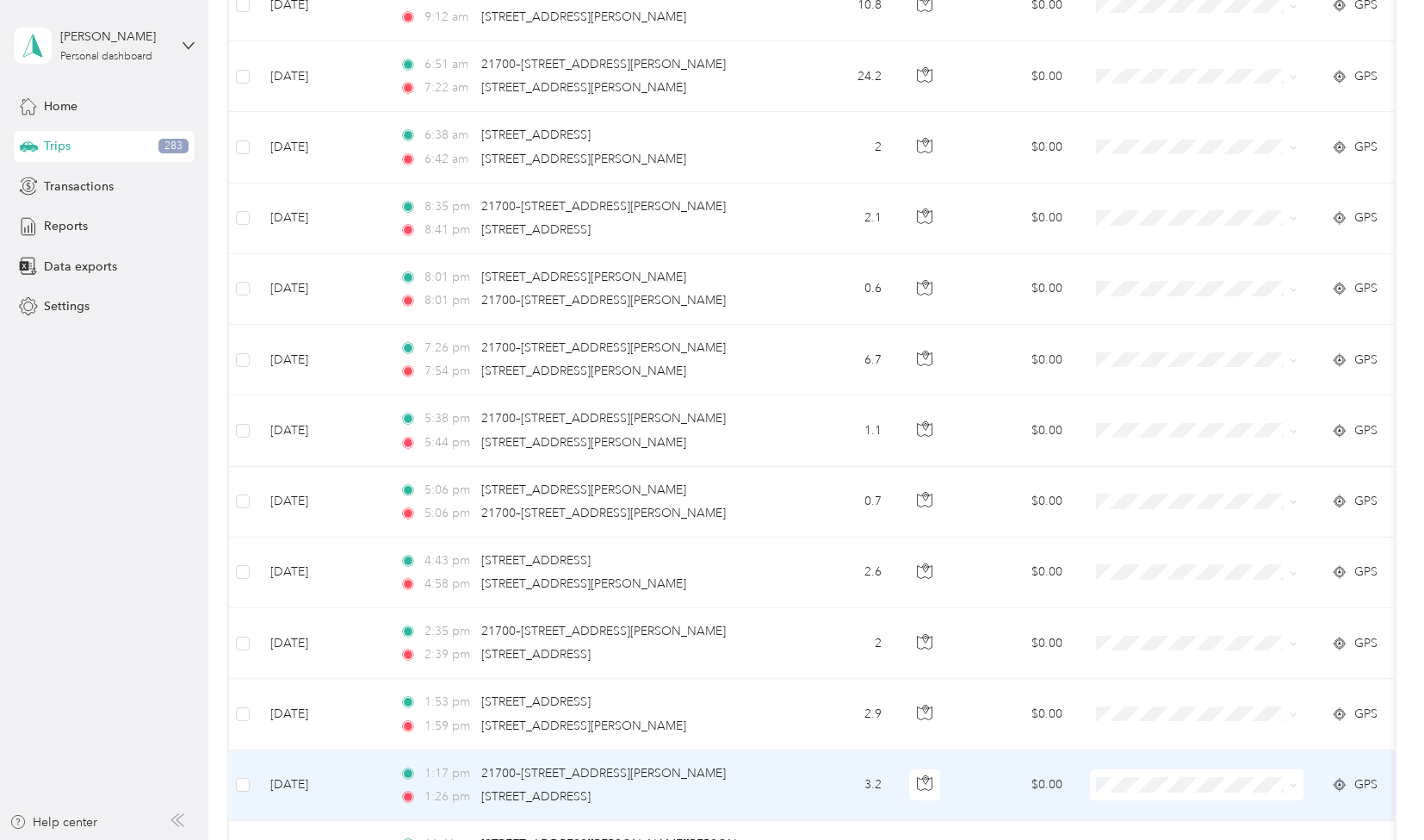
click at [1156, 736] on li "Personal" at bounding box center [1198, 722] width 214 height 30
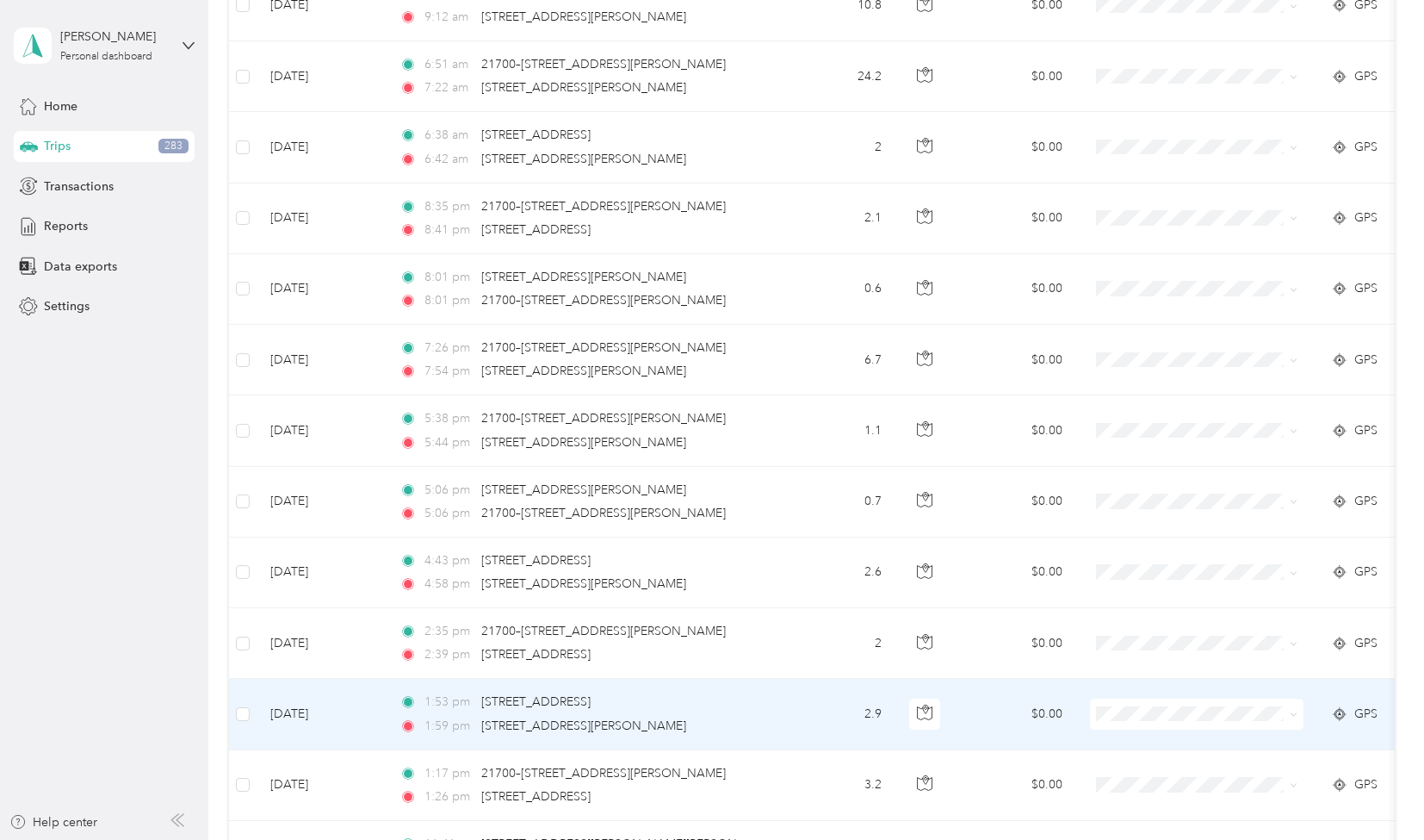
click at [1149, 655] on span "Personal" at bounding box center [1212, 660] width 159 height 18
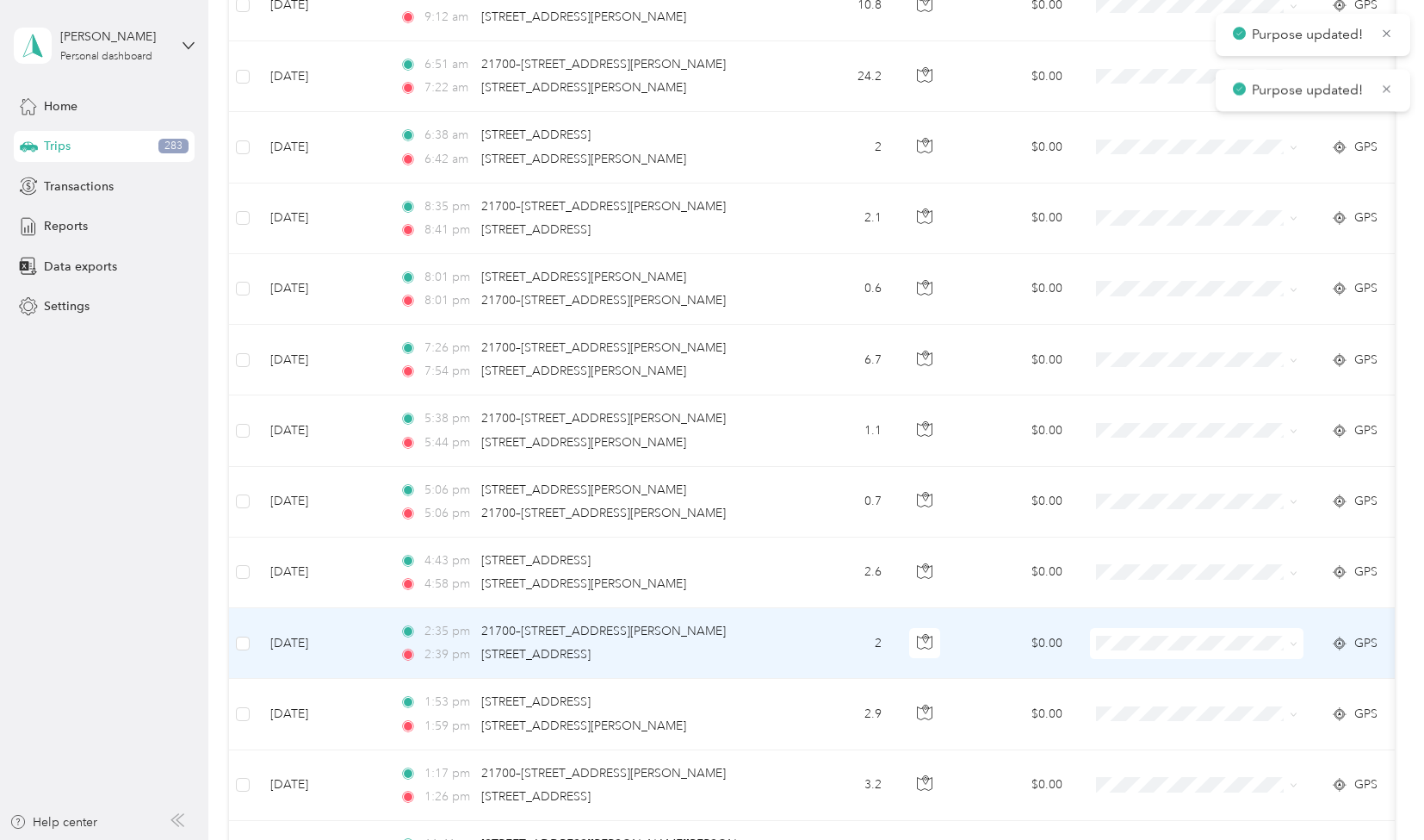
click at [1160, 593] on li "Personal" at bounding box center [1198, 589] width 214 height 30
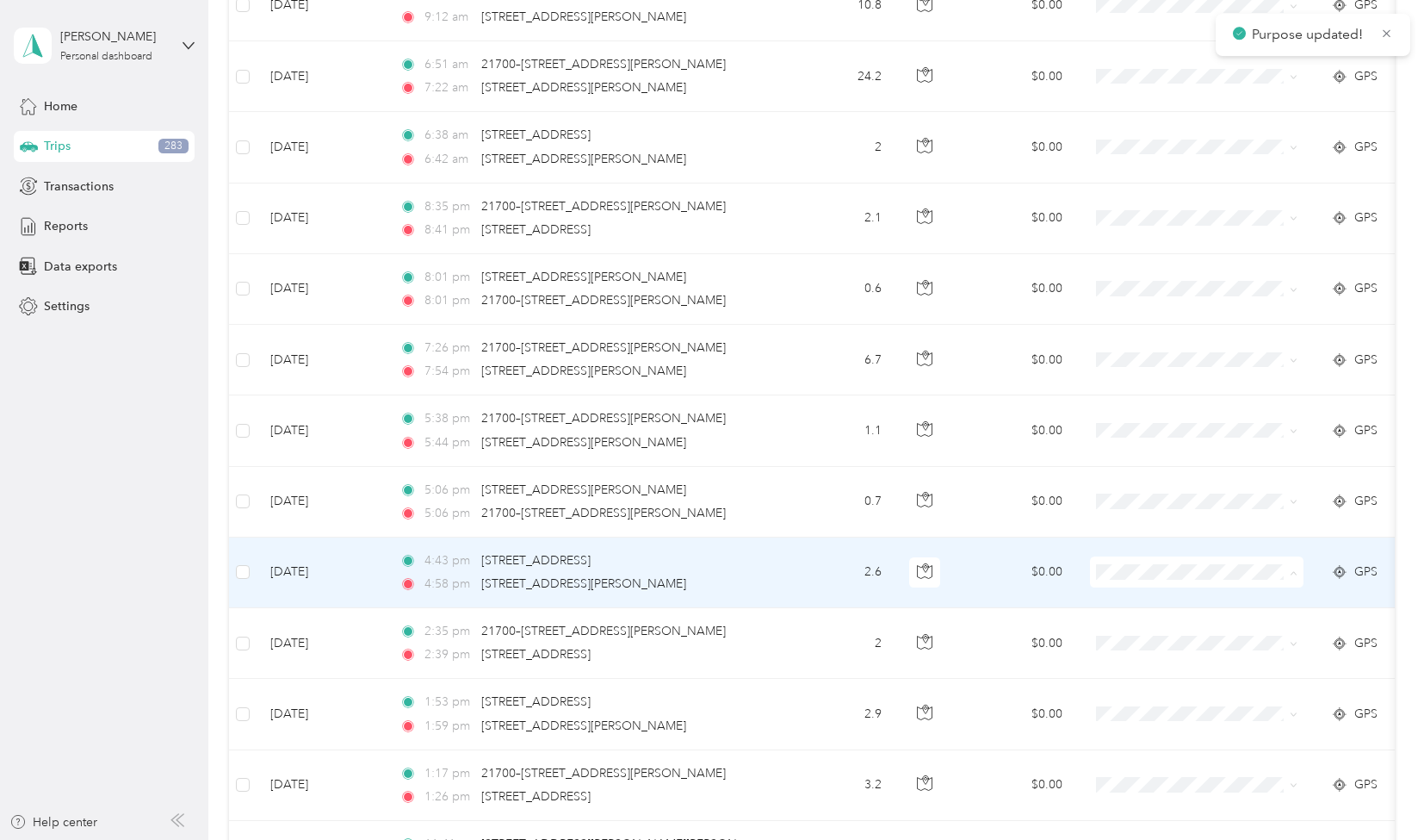
click at [1143, 756] on span "Personal" at bounding box center [1212, 765] width 159 height 18
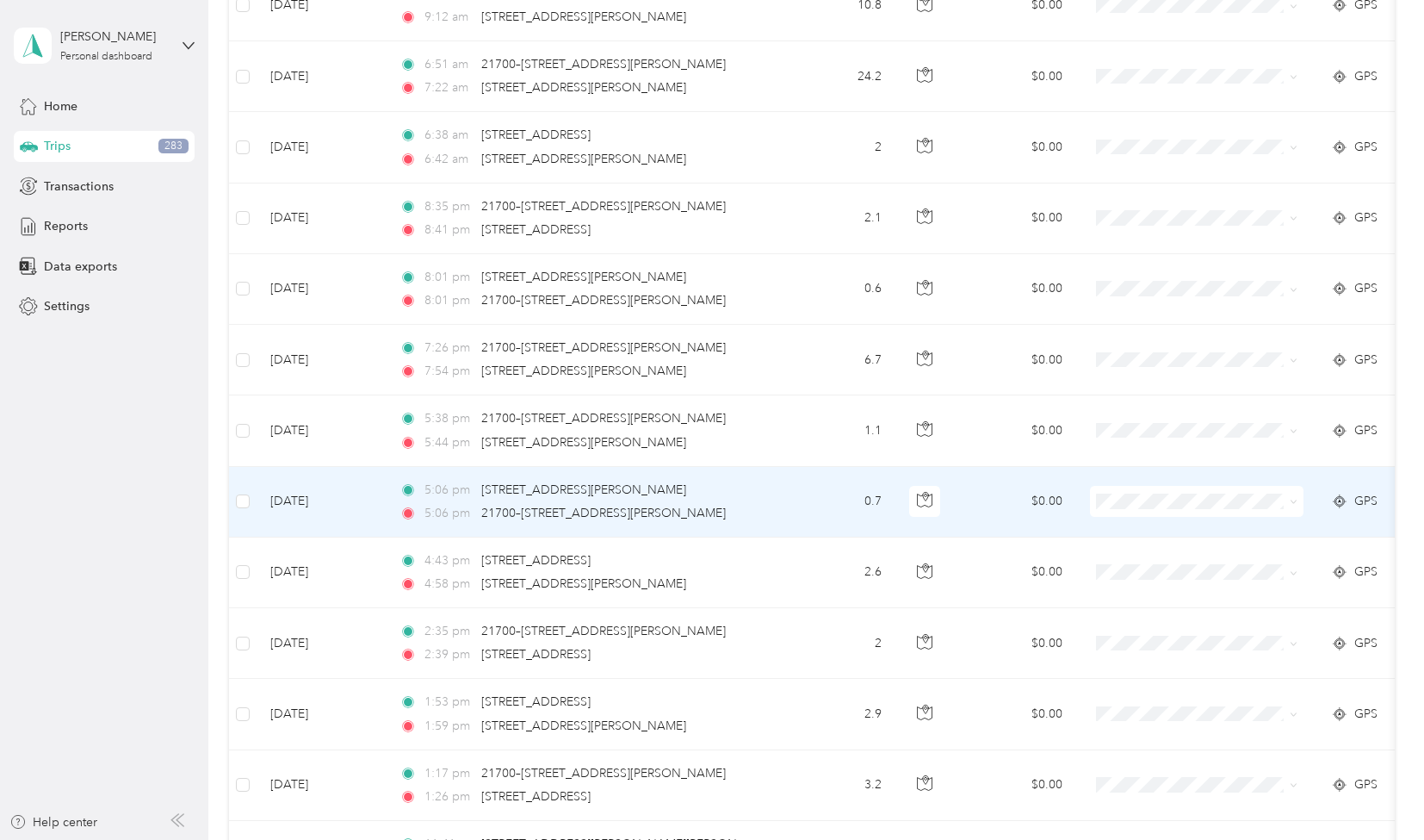
click at [1149, 687] on span "Personal" at bounding box center [1212, 685] width 159 height 18
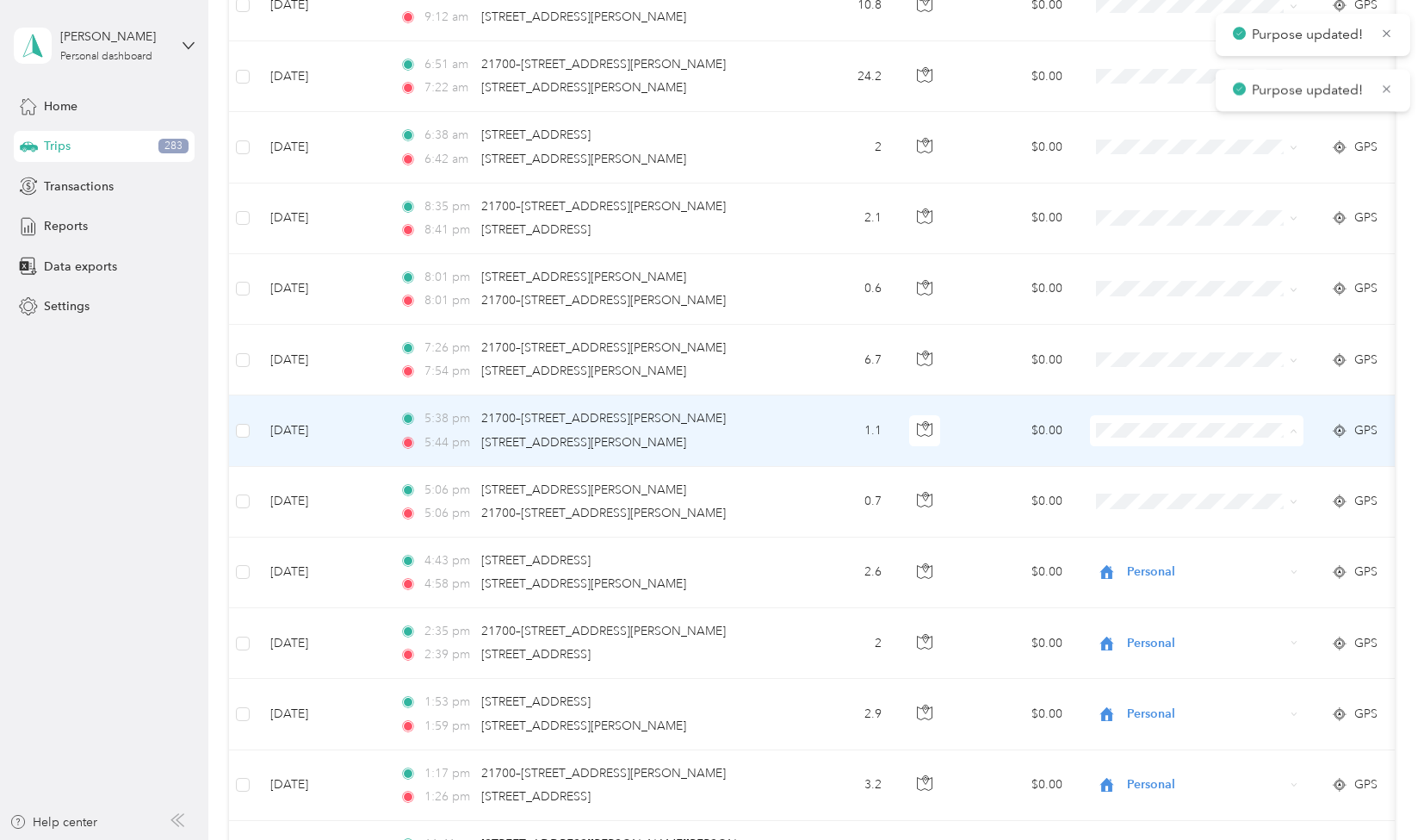
click at [1157, 615] on span "Personal" at bounding box center [1212, 624] width 159 height 18
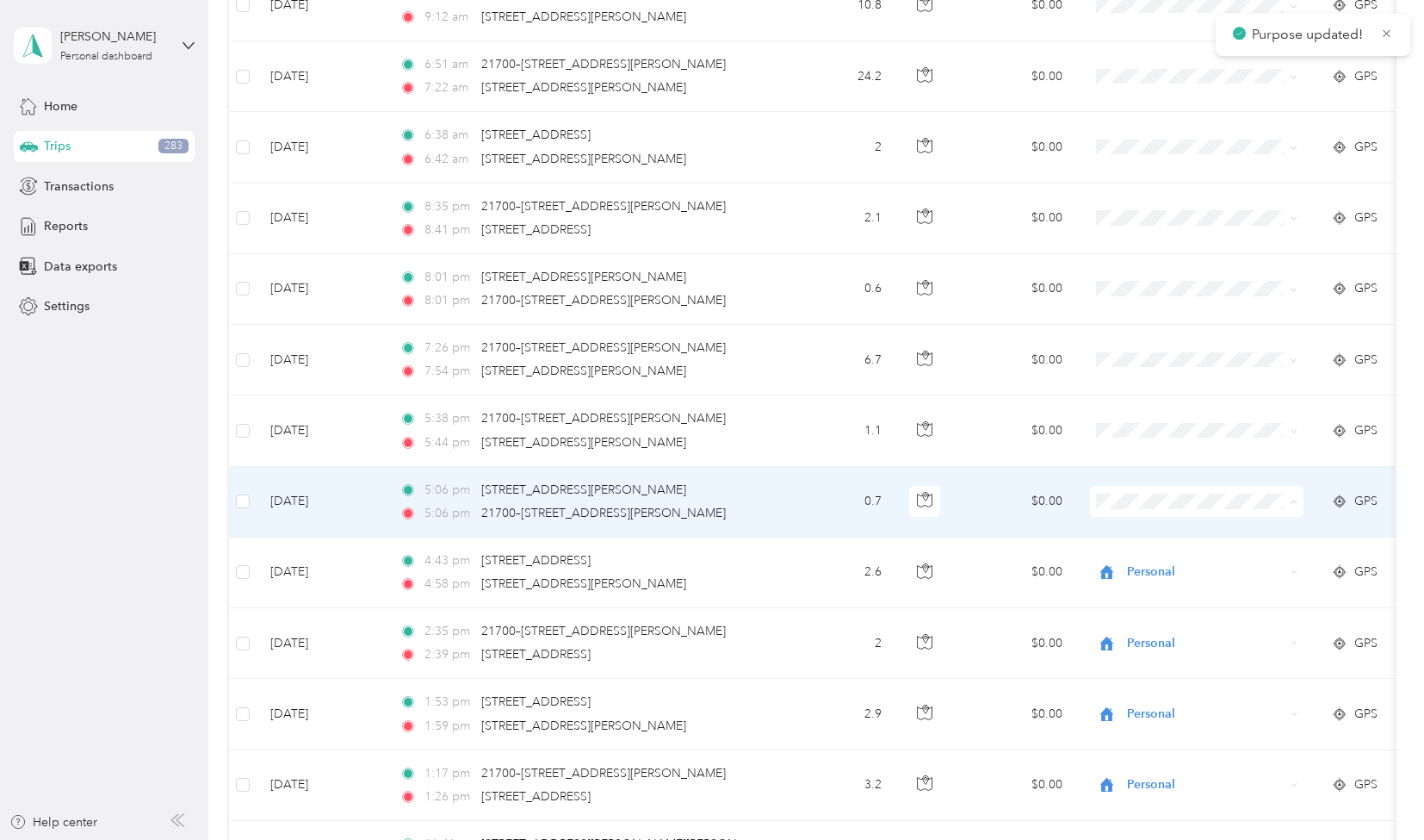
click at [1173, 689] on span "Personal" at bounding box center [1212, 695] width 159 height 18
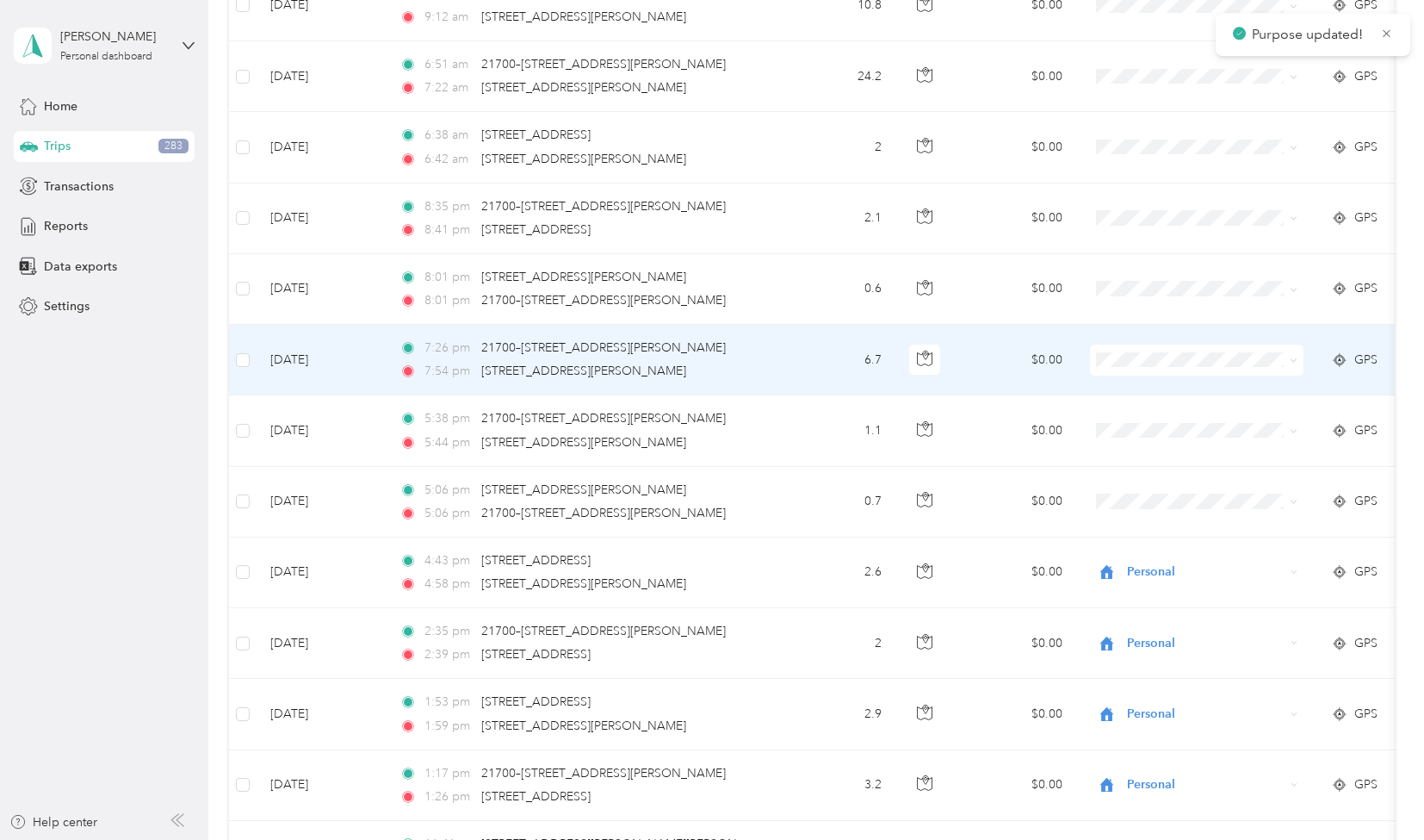
click at [1171, 548] on span "Personal" at bounding box center [1212, 549] width 159 height 18
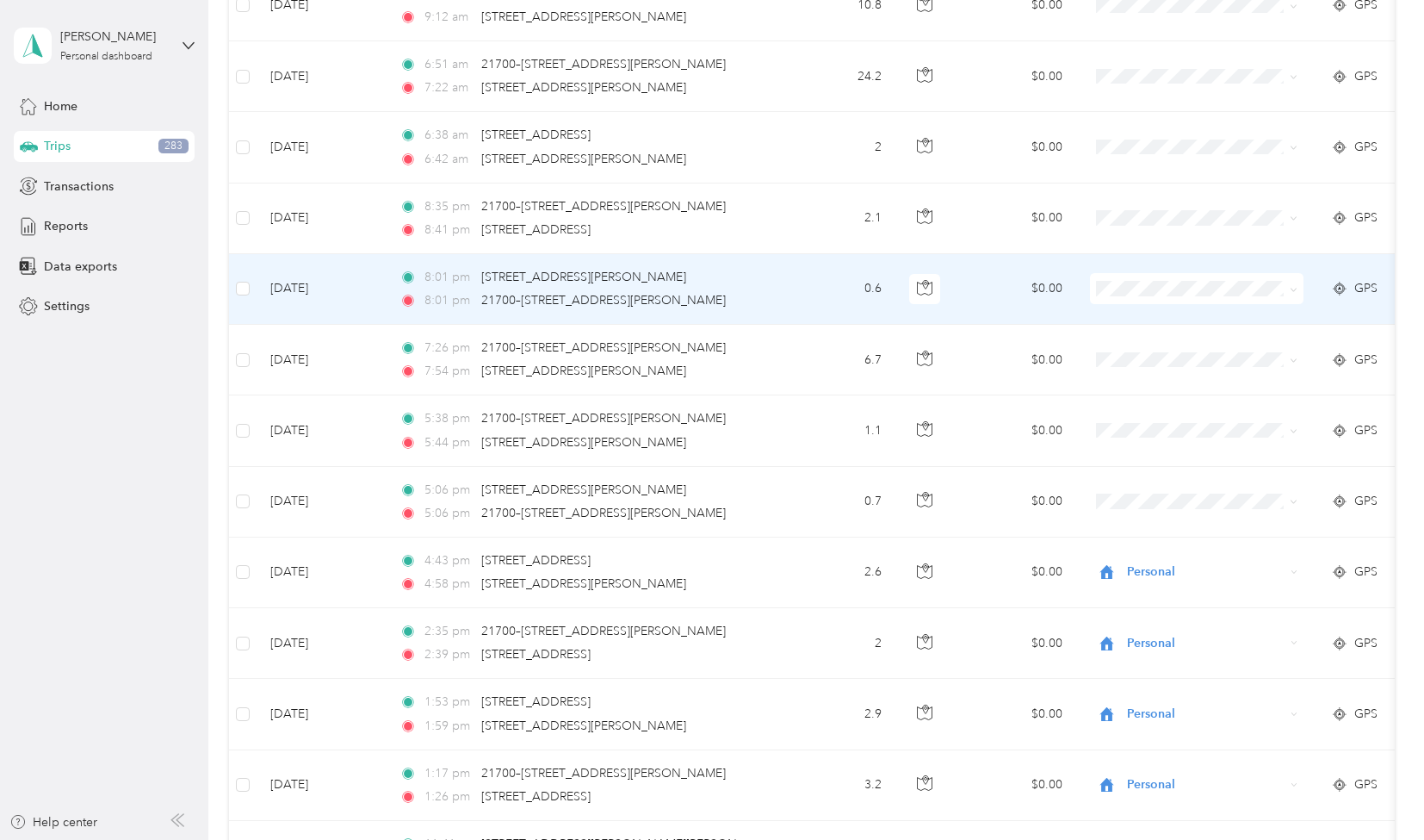
click at [1173, 482] on span "Personal" at bounding box center [1212, 478] width 159 height 18
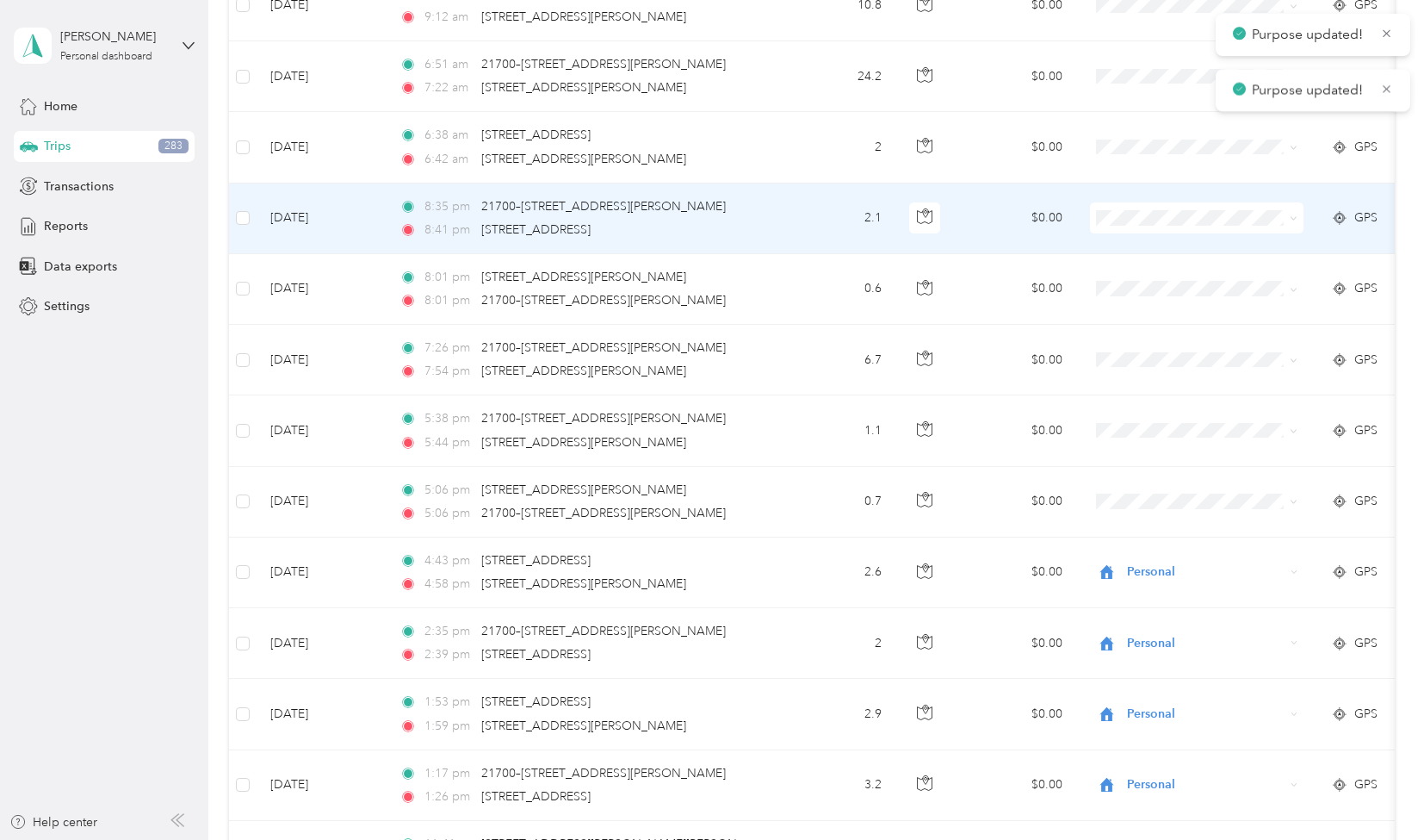
click at [1166, 408] on span "Personal" at bounding box center [1212, 403] width 159 height 18
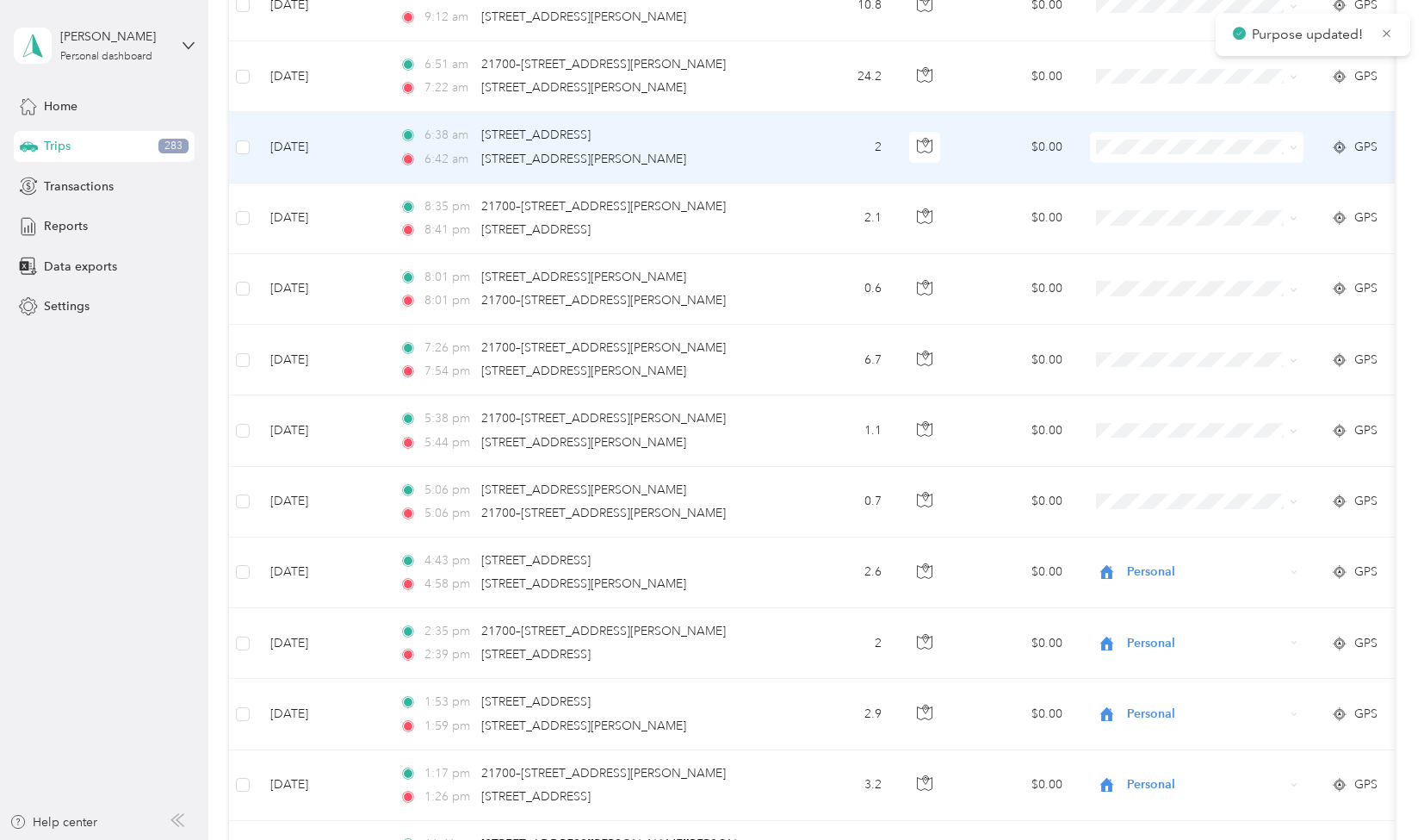
click at [1171, 331] on li "Personal" at bounding box center [1198, 338] width 214 height 30
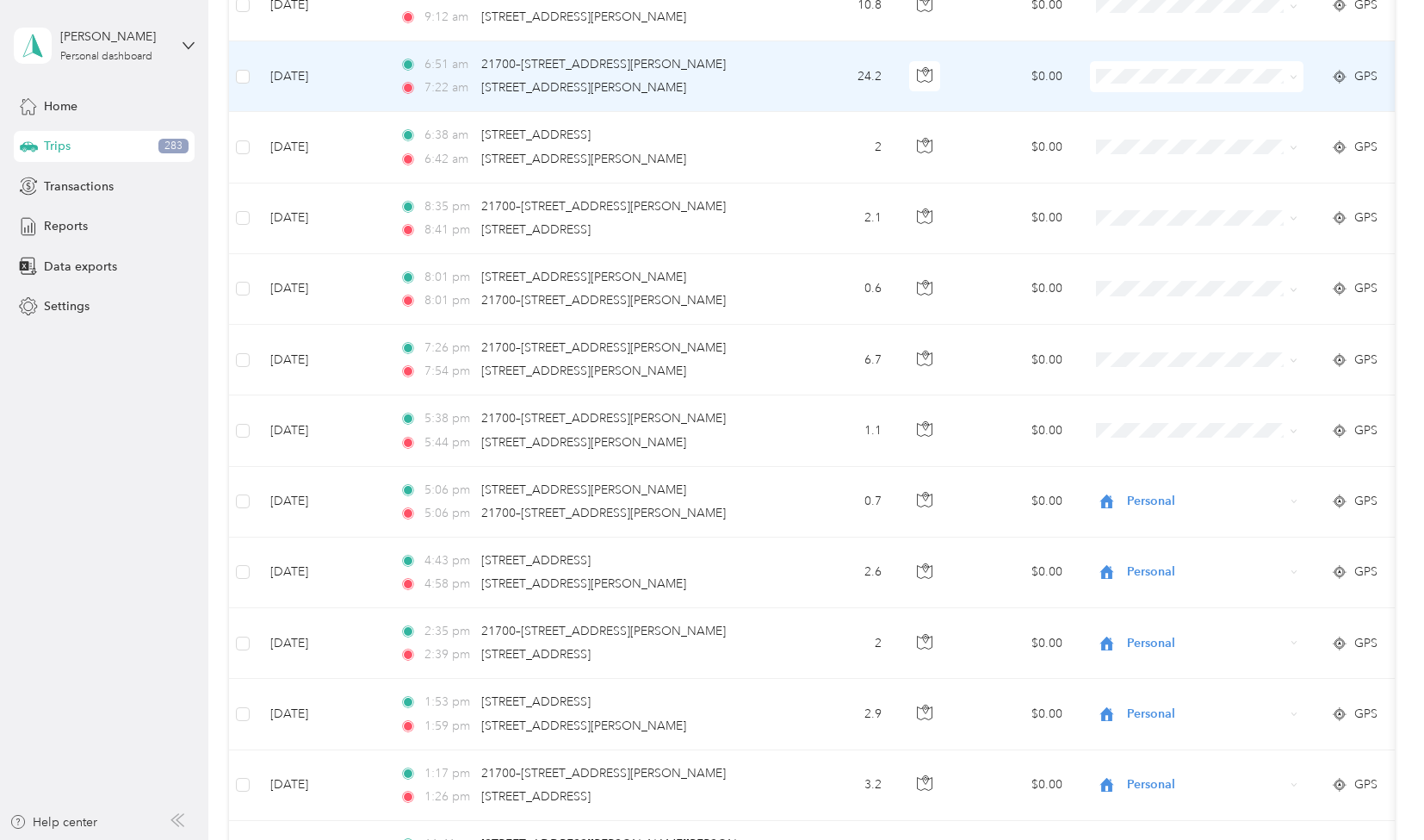
click at [1158, 264] on span "Personal" at bounding box center [1212, 270] width 159 height 18
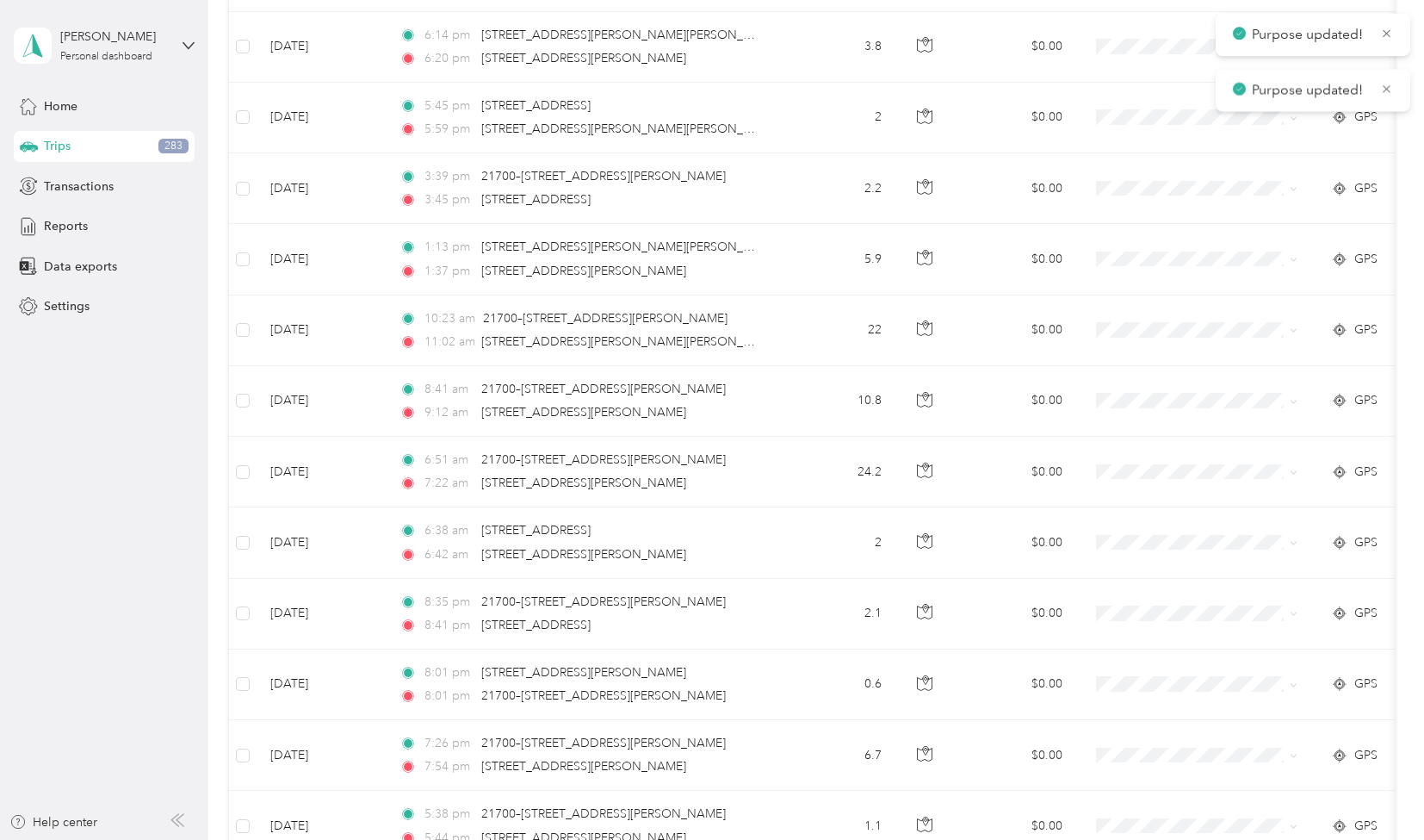
scroll to position [4086, 0]
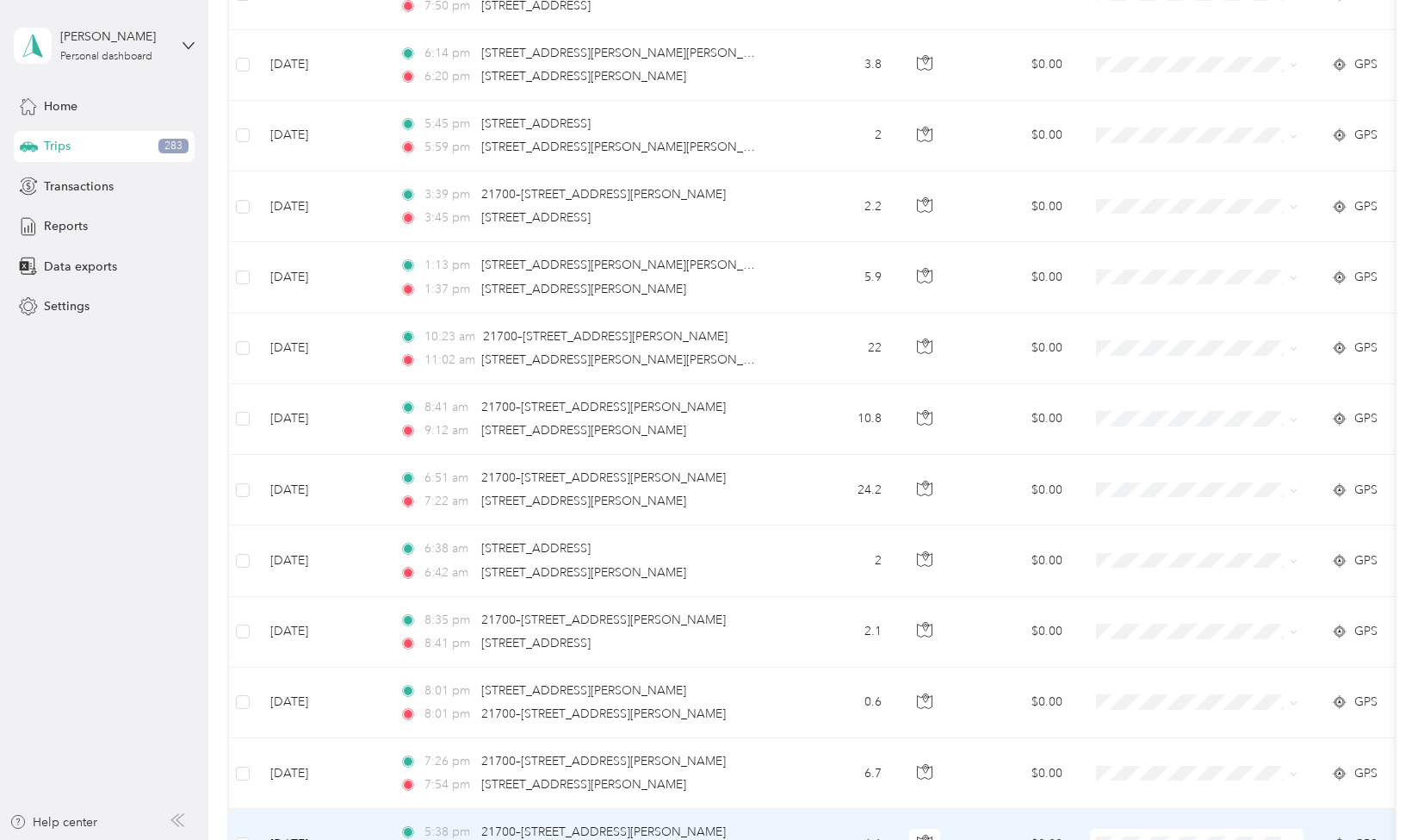
click at [1176, 782] on li "Personal" at bounding box center [1198, 792] width 214 height 30
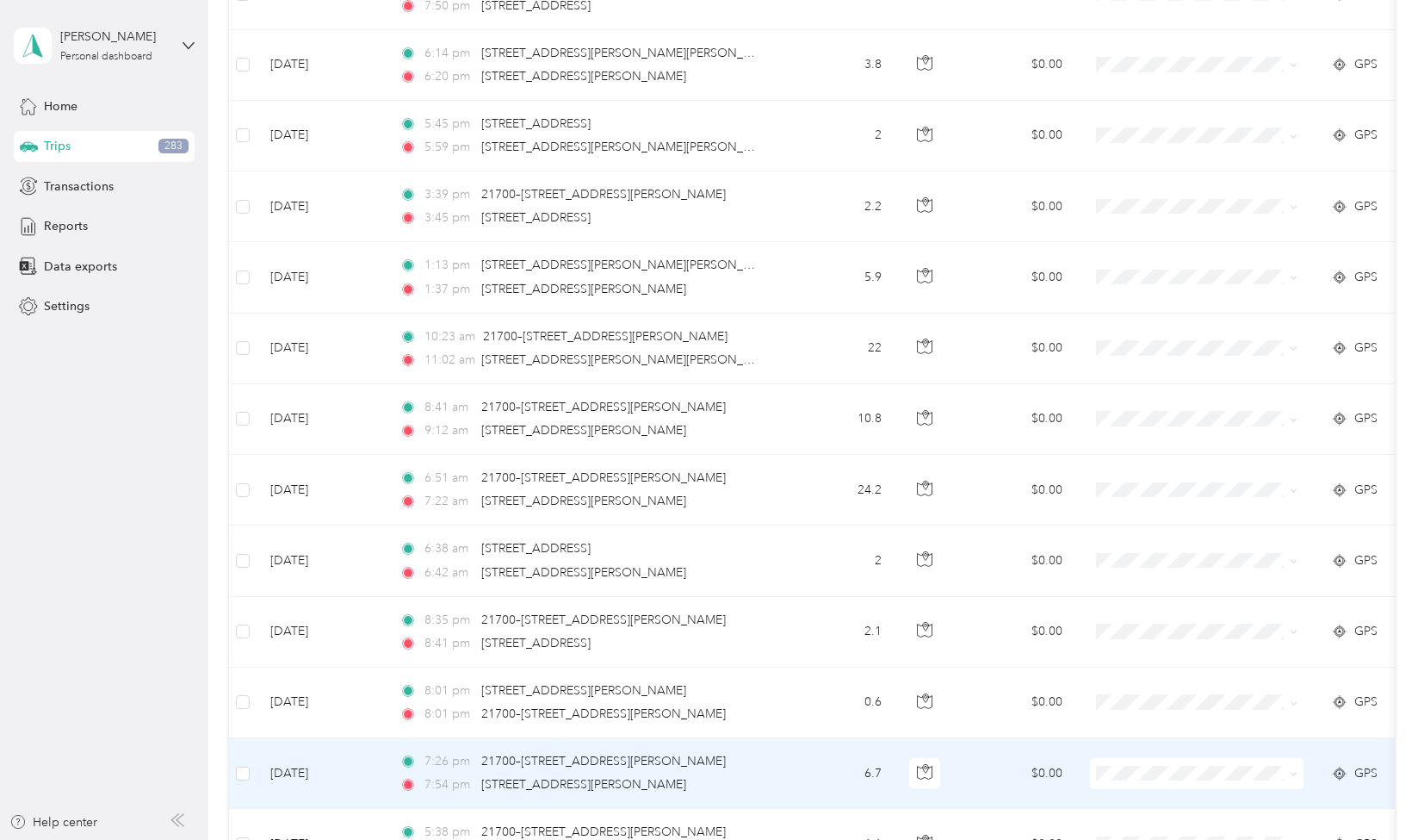
click at [1175, 763] on span at bounding box center [1197, 773] width 214 height 31
click at [1176, 717] on span "Personal" at bounding box center [1212, 712] width 159 height 18
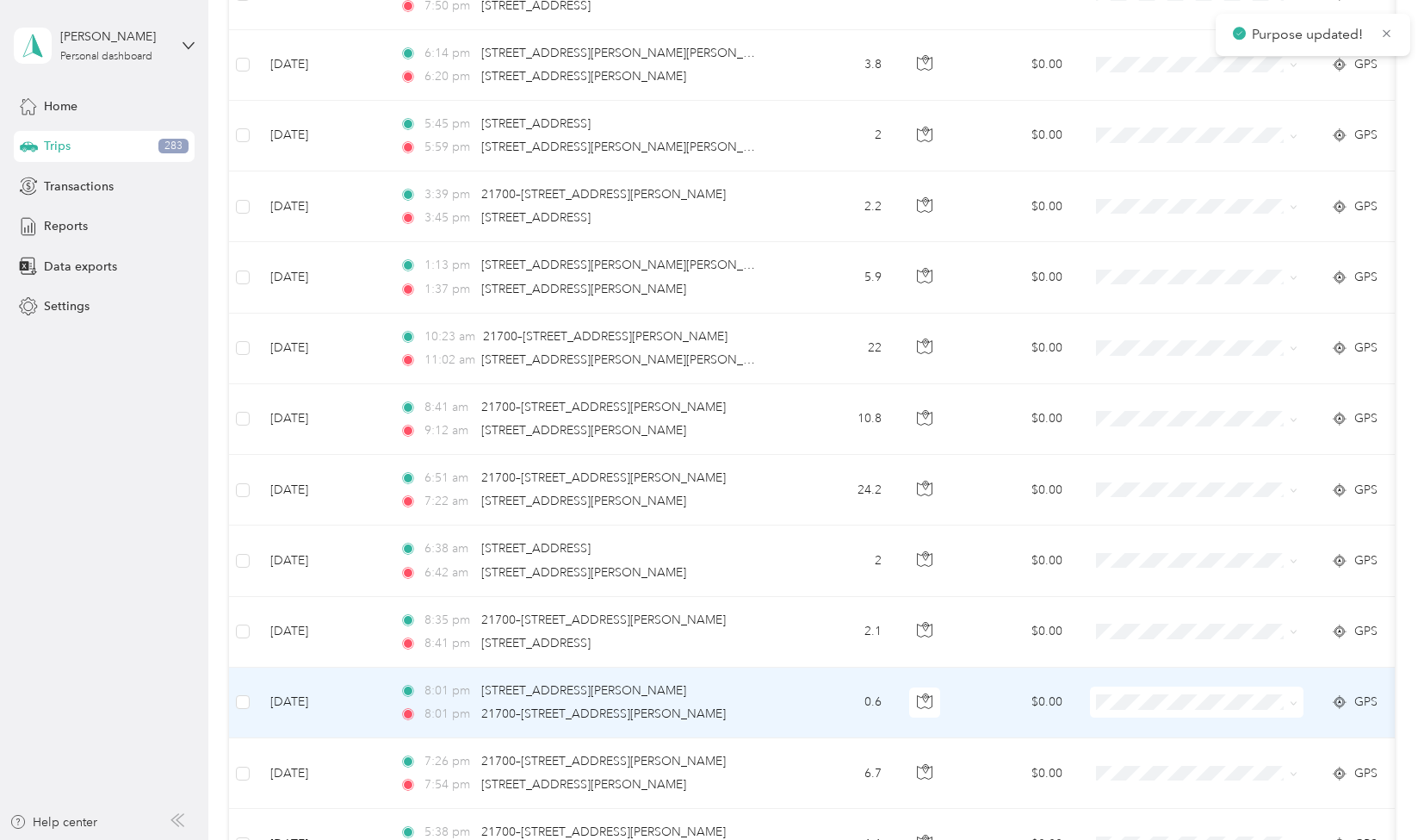
click at [1170, 647] on span "Personal" at bounding box center [1212, 642] width 159 height 18
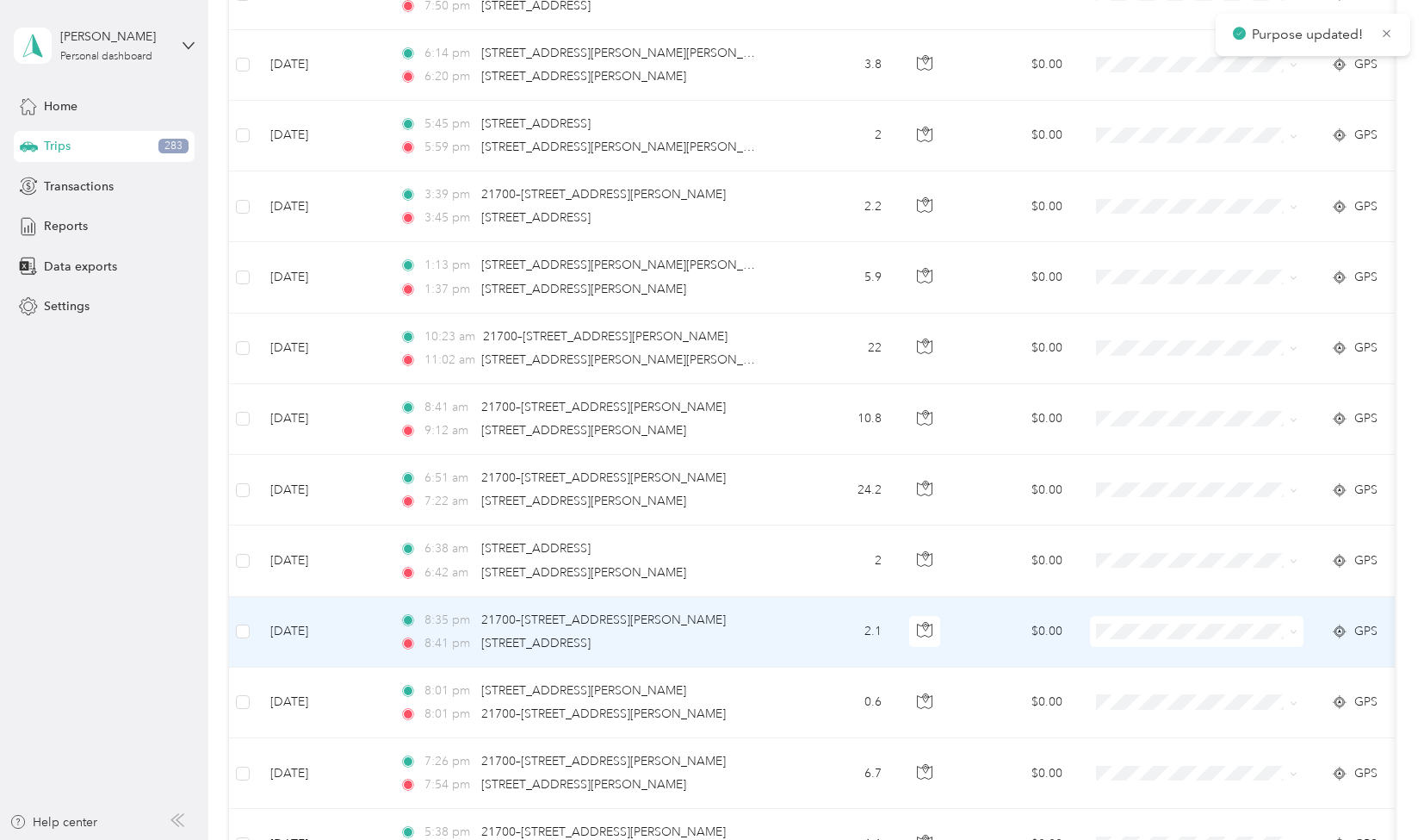
click at [1164, 583] on li "Personal" at bounding box center [1198, 579] width 214 height 30
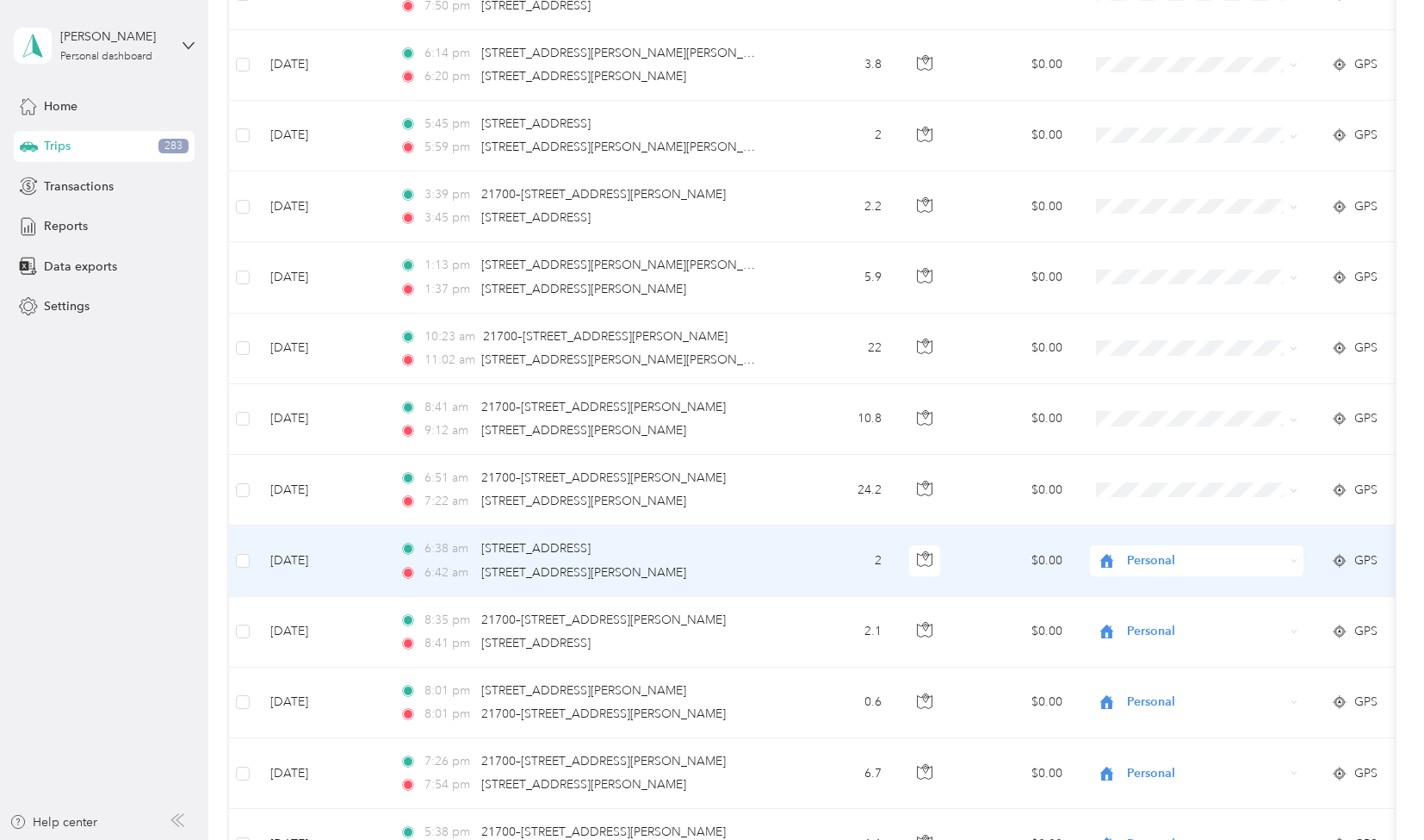
click at [1151, 749] on span "Personal" at bounding box center [1203, 751] width 140 height 18
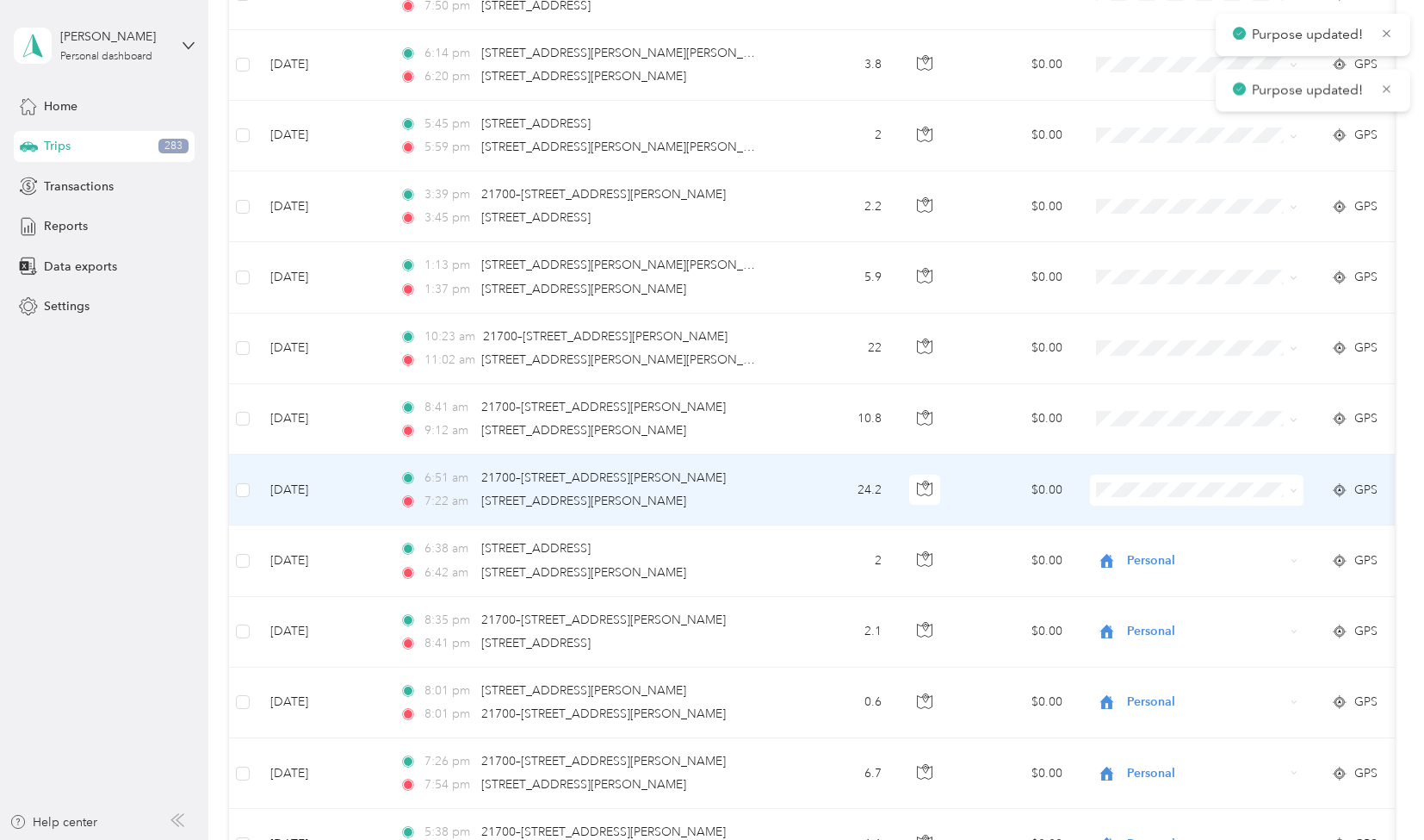
click at [1151, 677] on span "Personal" at bounding box center [1212, 676] width 159 height 18
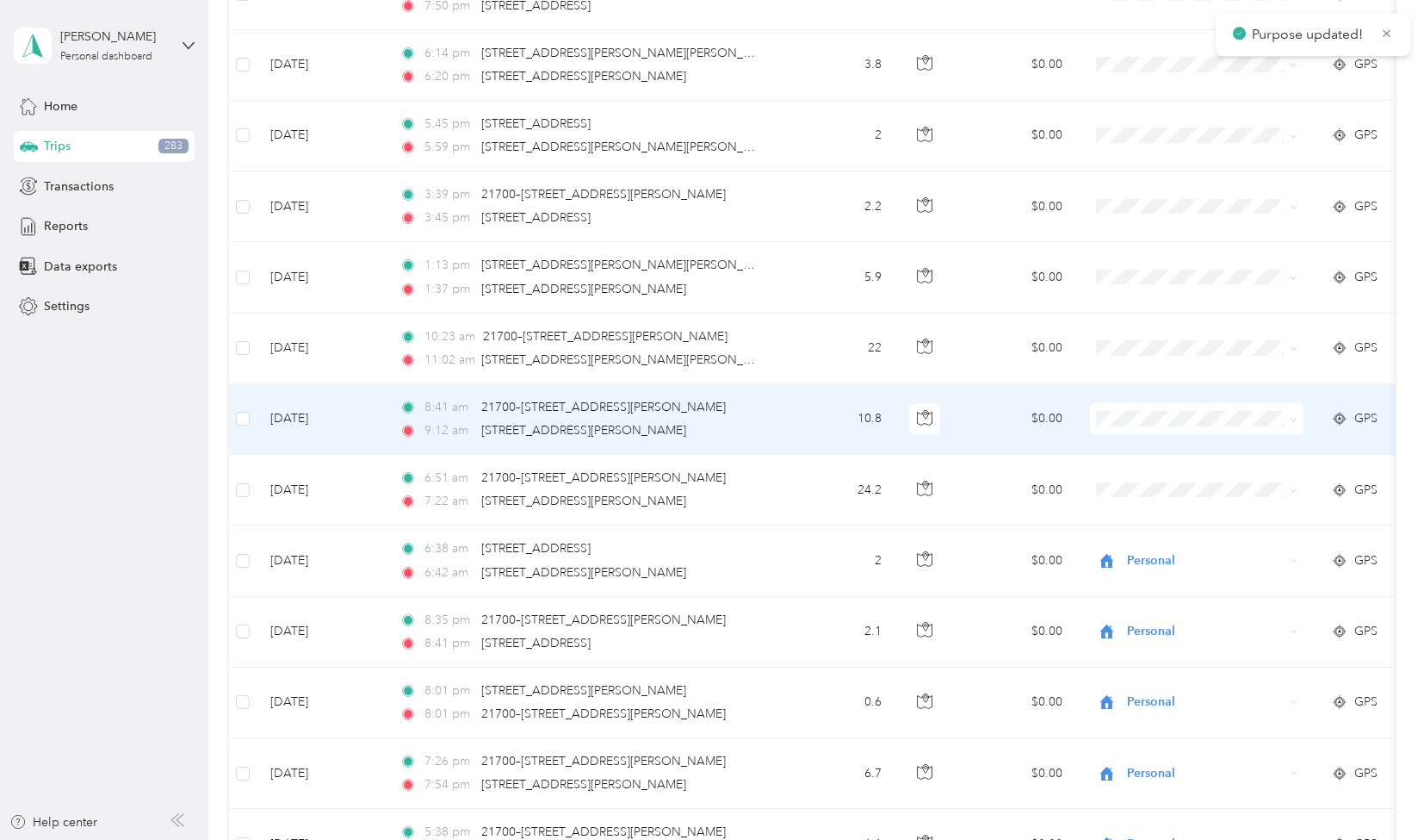
click at [1154, 606] on span "Personal" at bounding box center [1212, 608] width 159 height 18
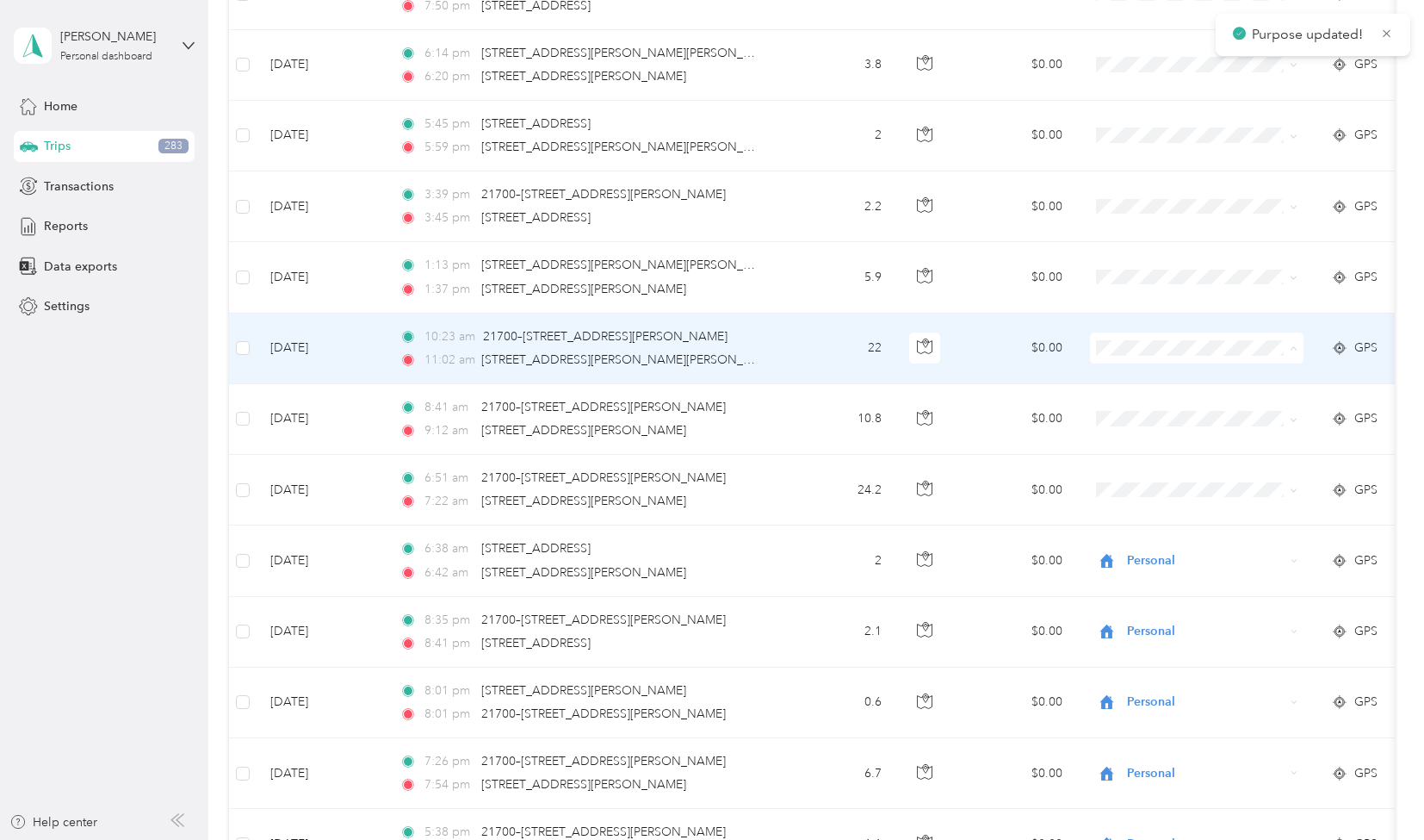
click at [1153, 535] on span "Personal" at bounding box center [1212, 544] width 159 height 18
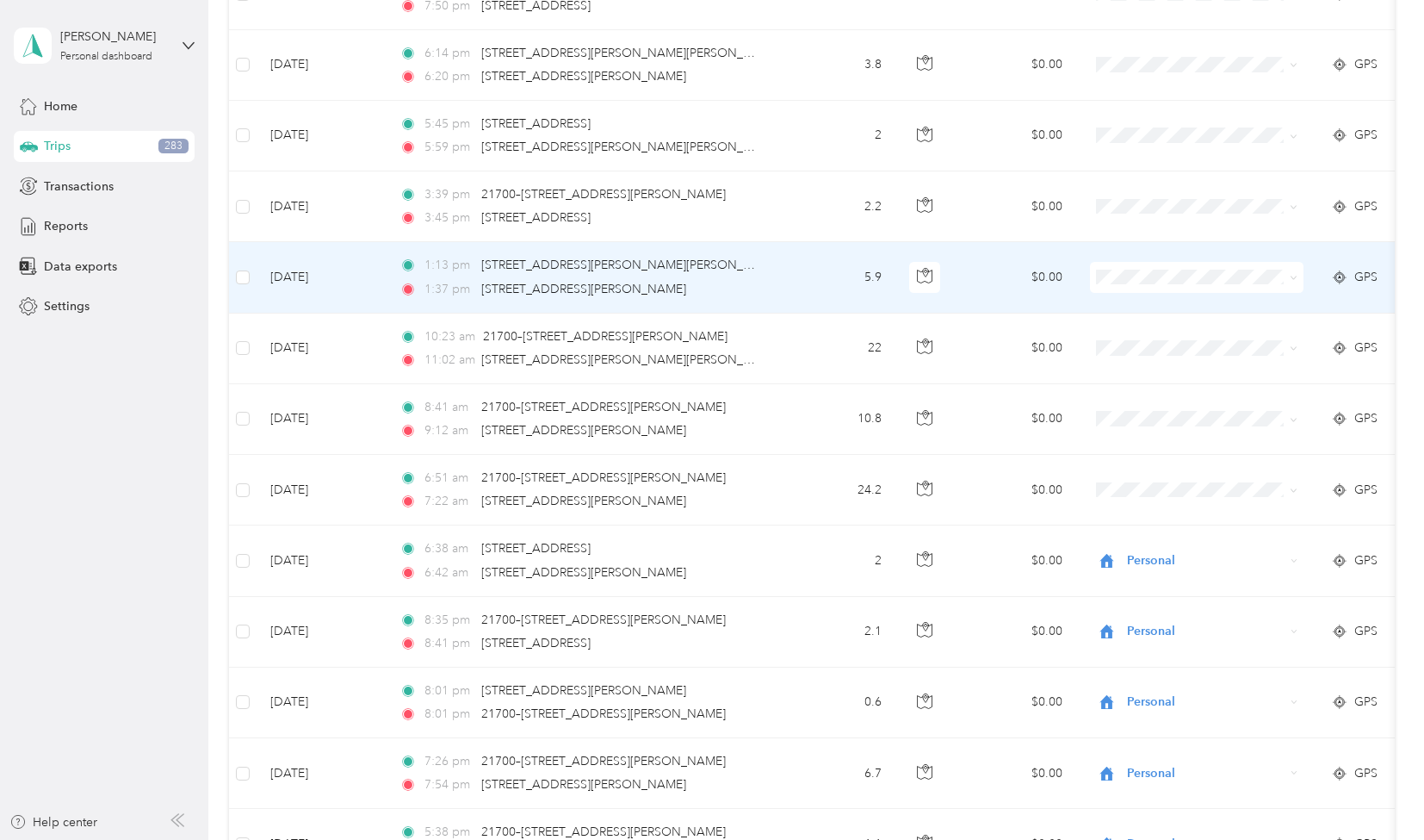
click at [1157, 466] on span "Personal" at bounding box center [1212, 469] width 159 height 18
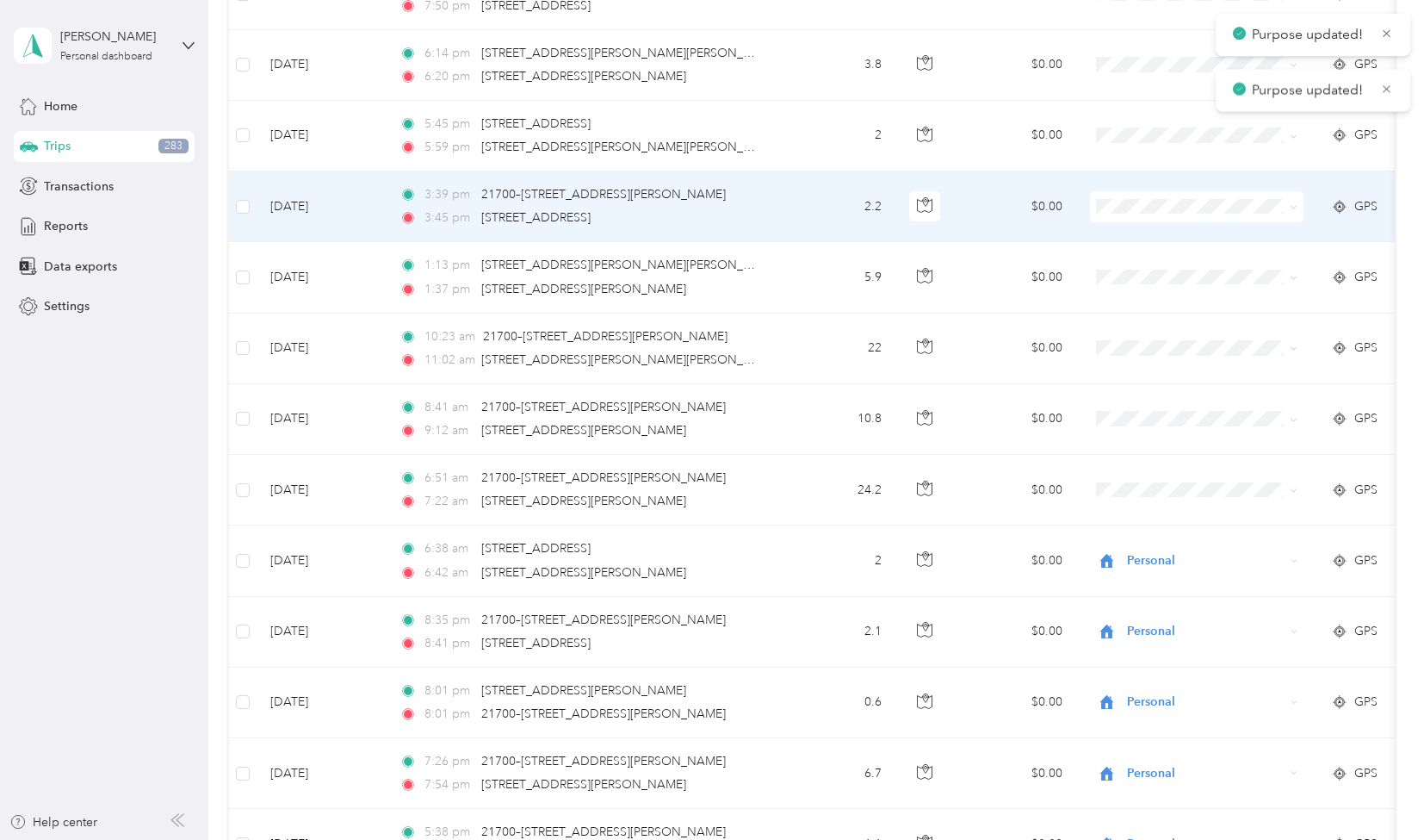
click at [1144, 399] on span "Personal" at bounding box center [1212, 402] width 159 height 18
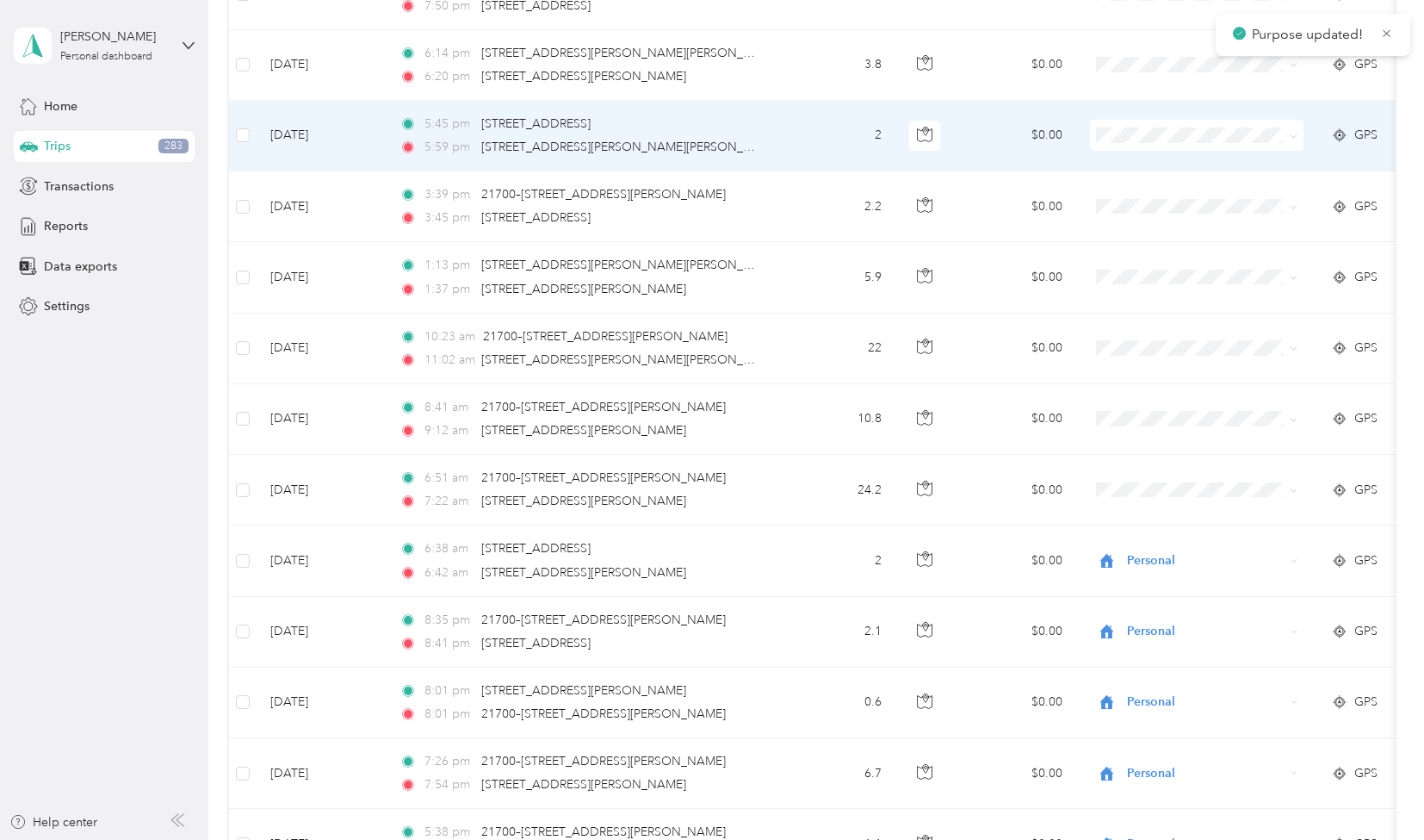
click at [1158, 326] on span "Personal" at bounding box center [1212, 322] width 159 height 18
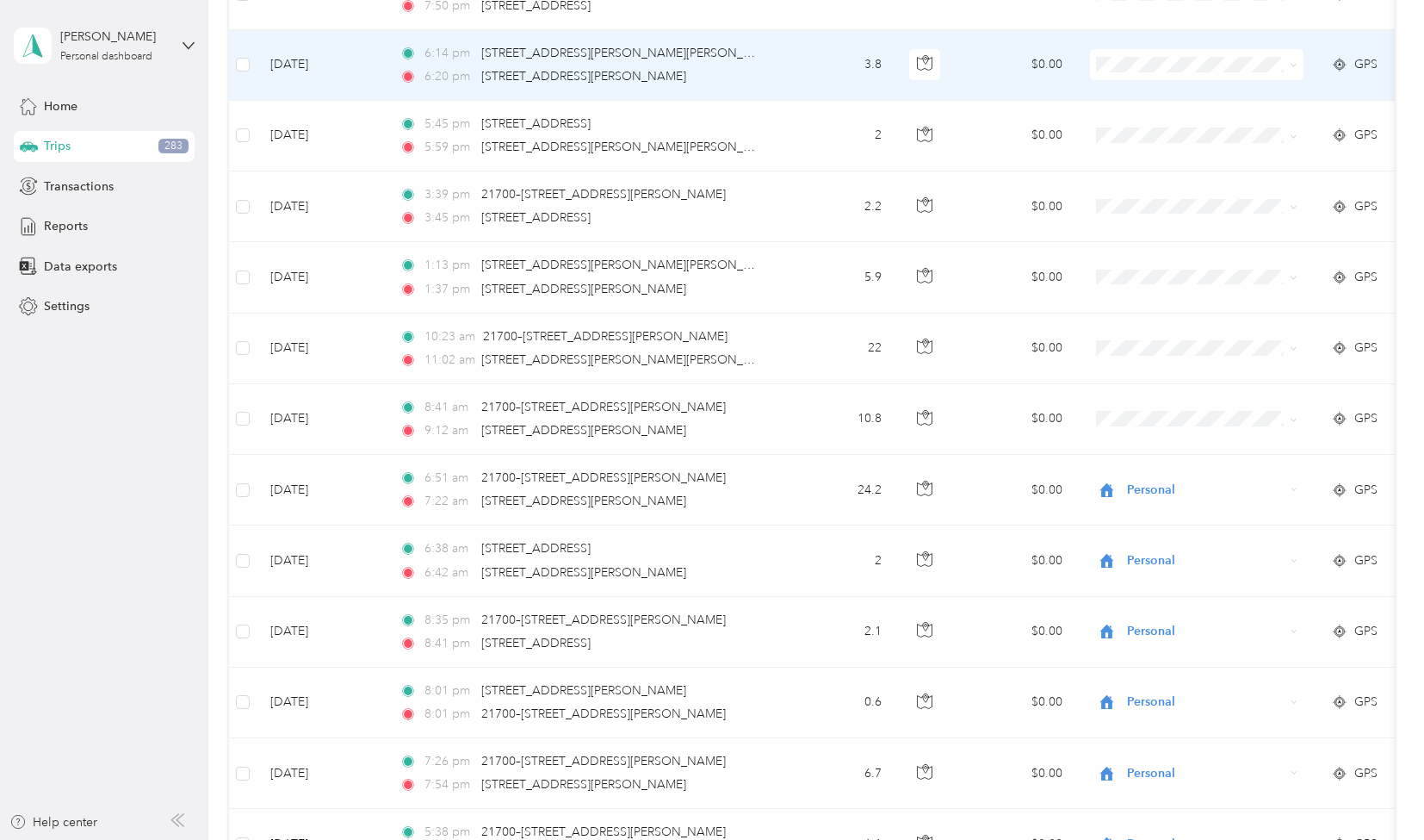
click at [1172, 257] on span "Personal" at bounding box center [1212, 254] width 159 height 18
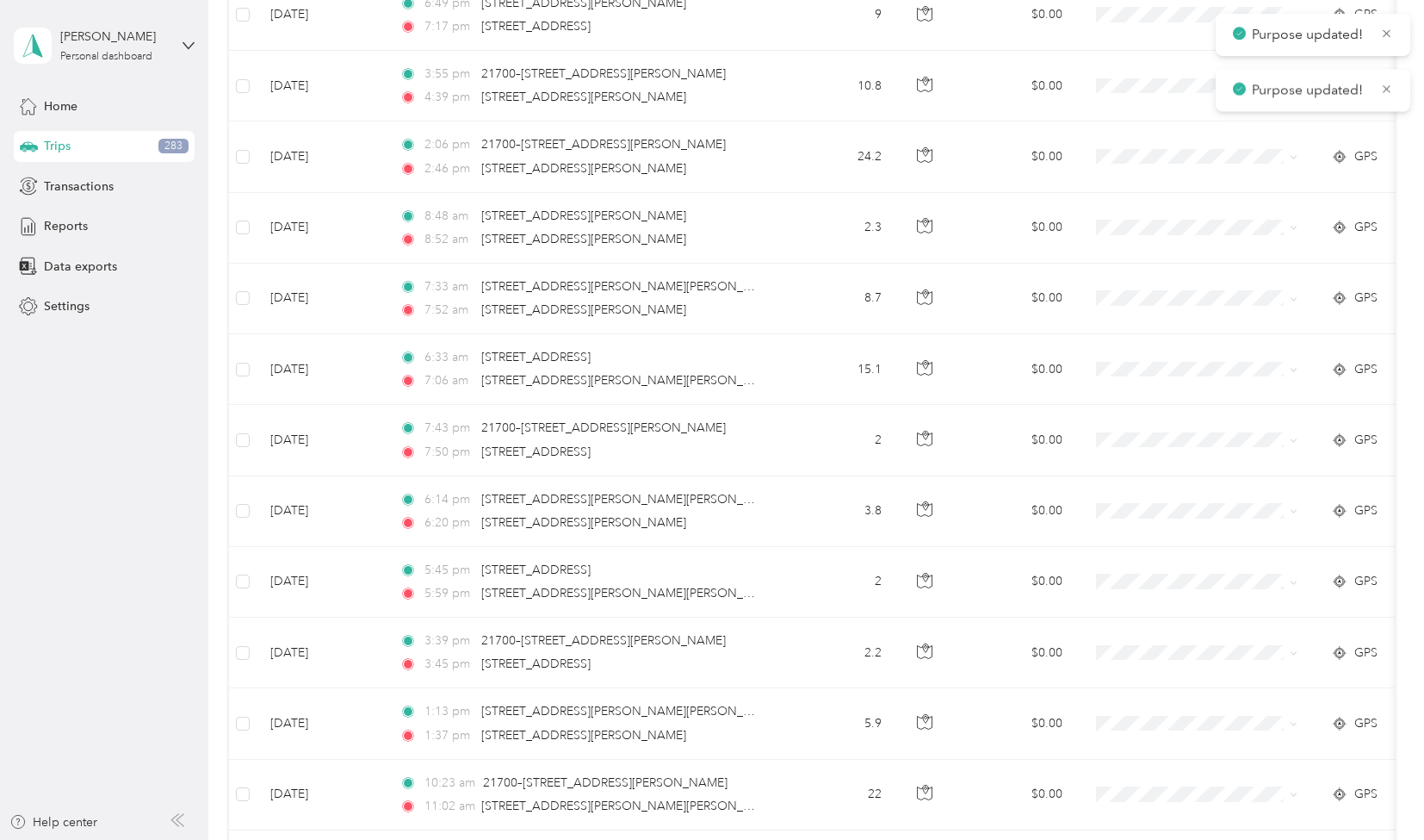
scroll to position [3638, 0]
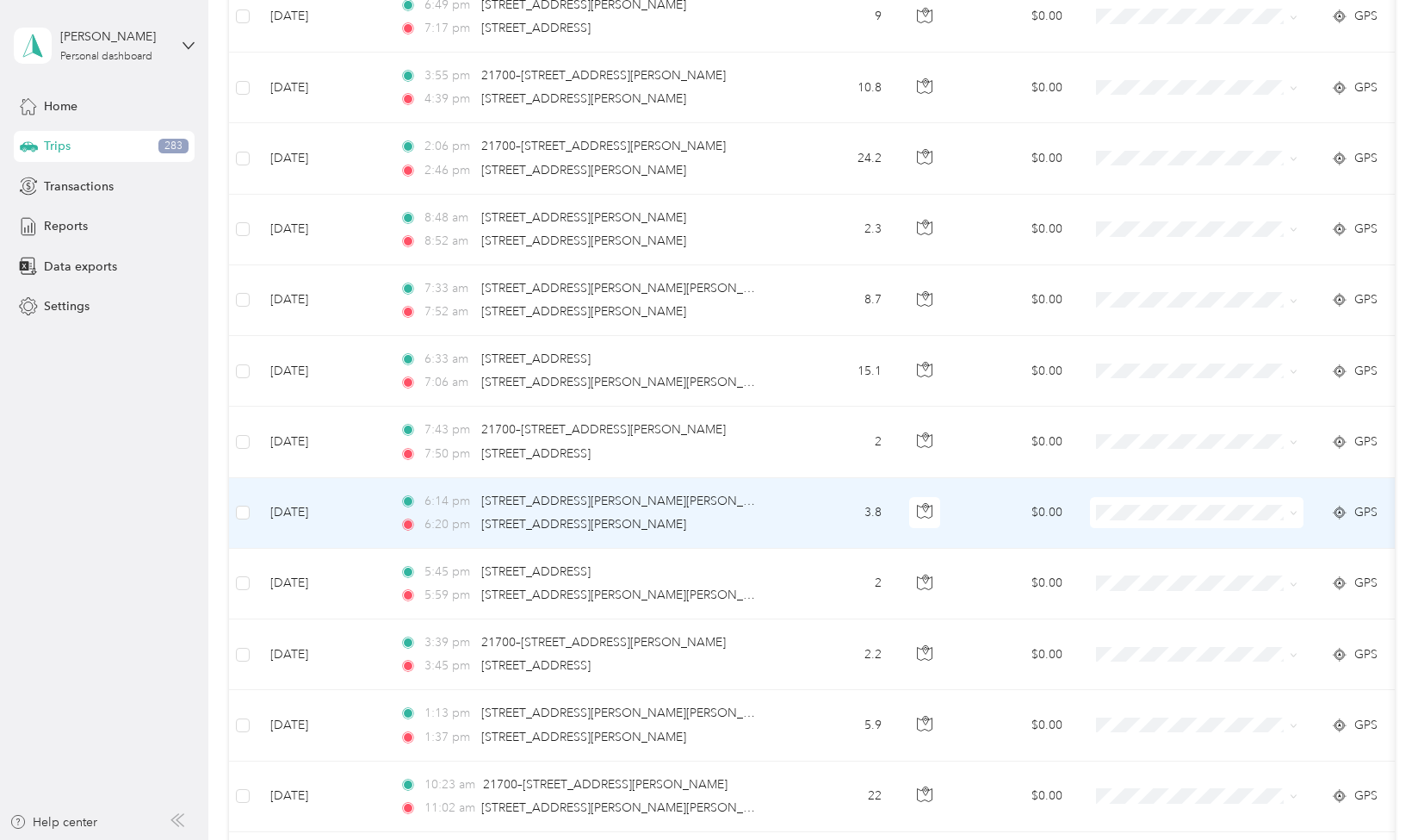
click at [1145, 699] on li "Personal" at bounding box center [1198, 705] width 214 height 30
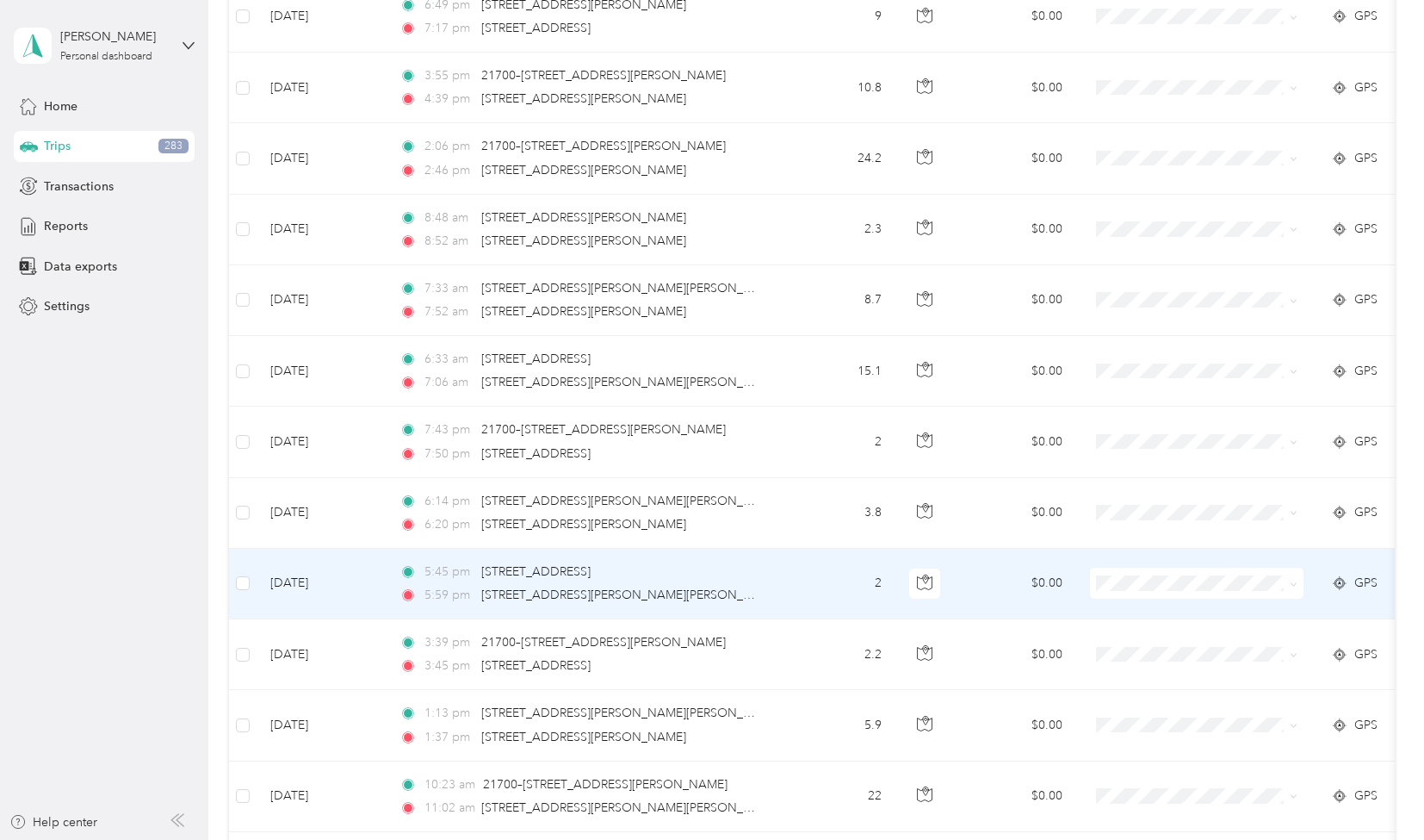
click at [1159, 568] on span at bounding box center [1197, 583] width 214 height 31
click at [1181, 782] on li "Personal" at bounding box center [1198, 778] width 214 height 30
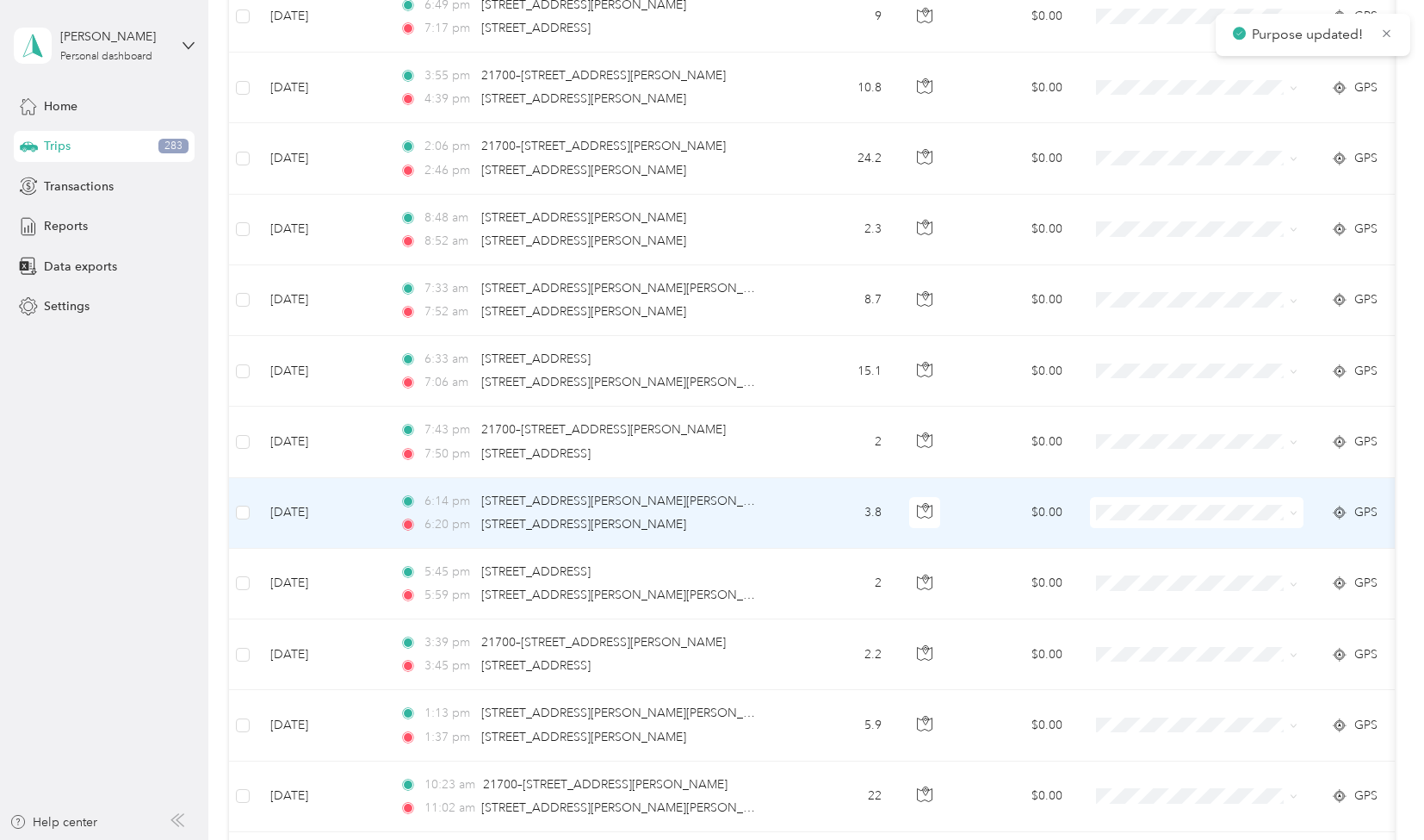
click at [1173, 702] on span "Personal" at bounding box center [1212, 707] width 159 height 18
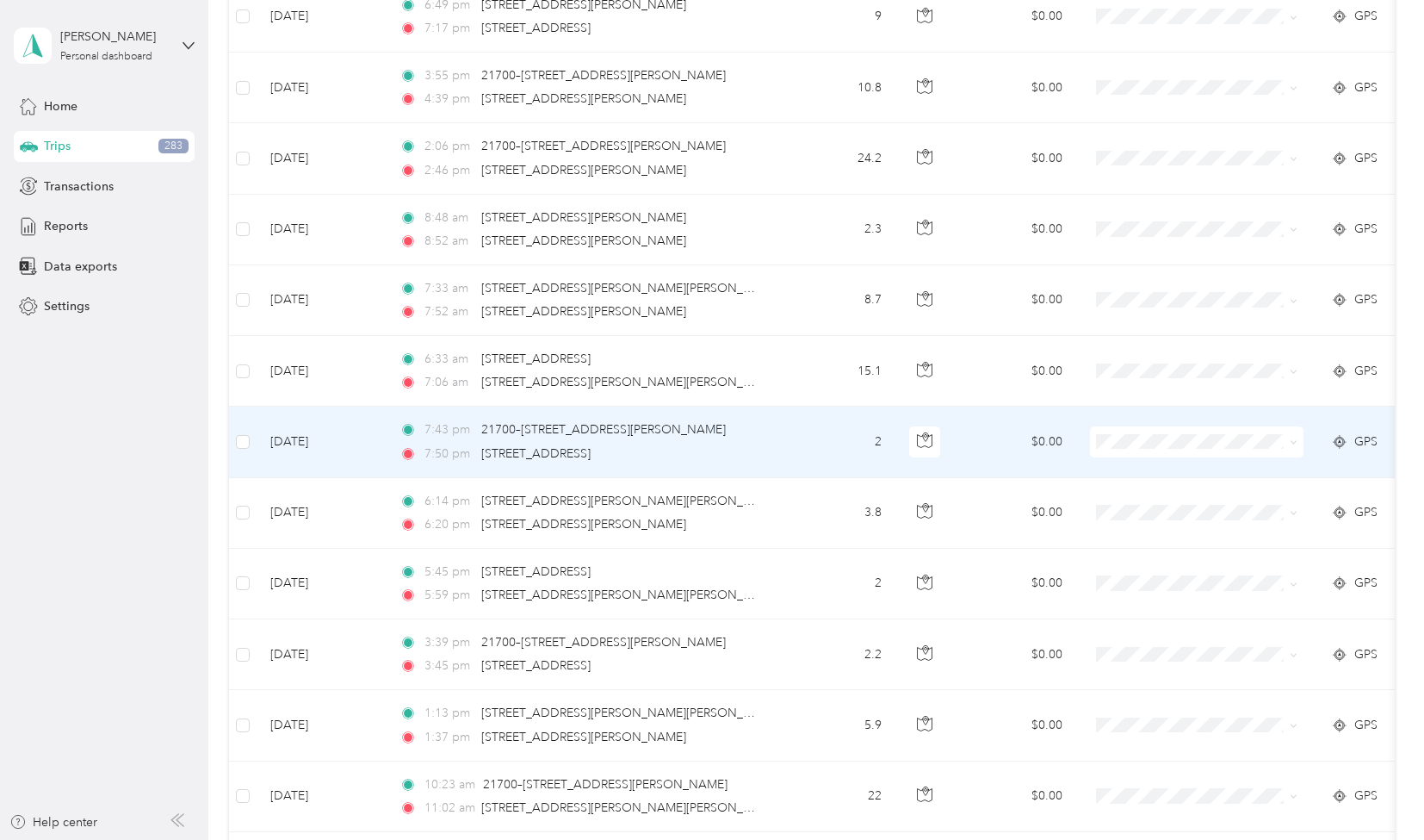
click at [1168, 641] on li "Personal" at bounding box center [1198, 634] width 214 height 30
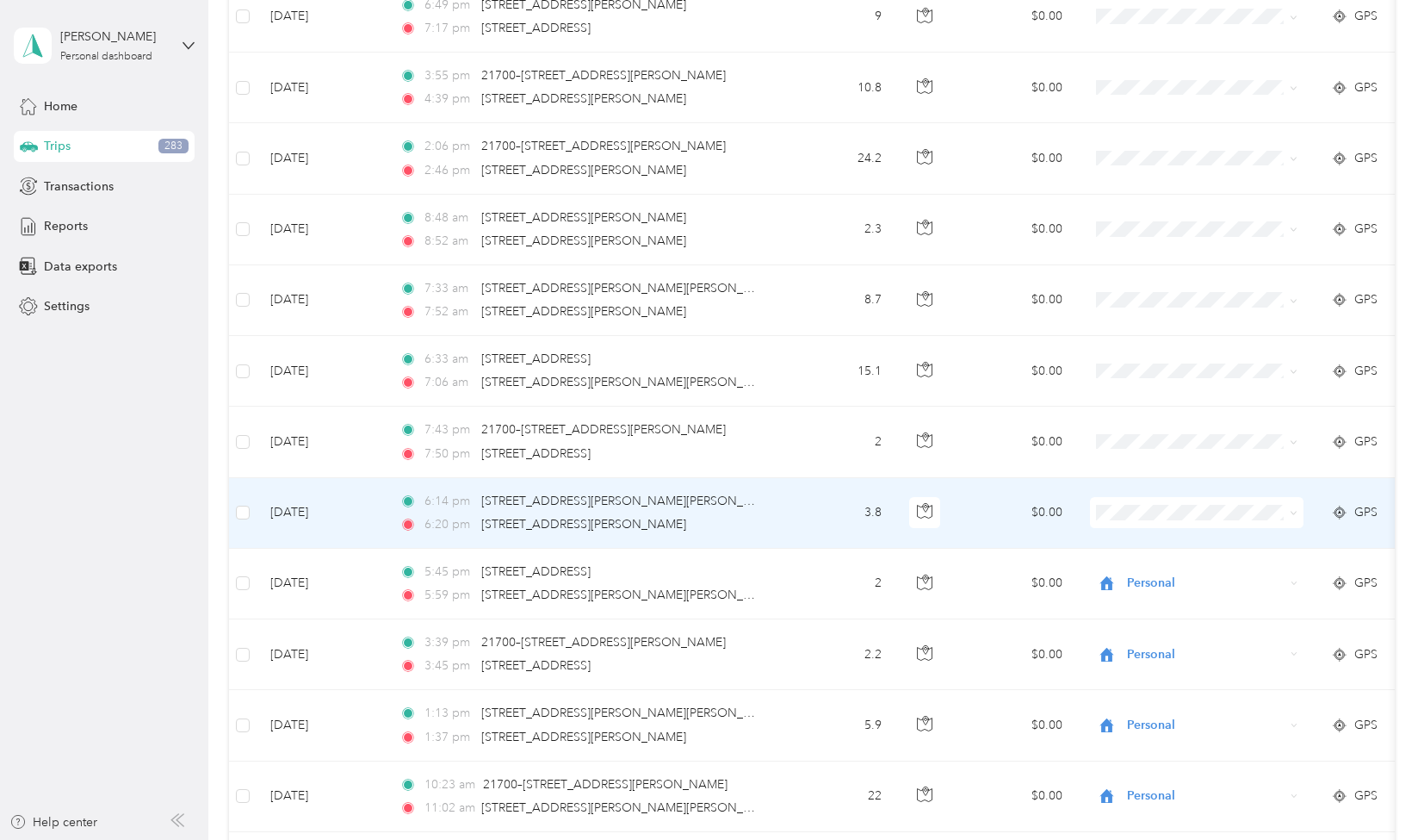
click at [1180, 511] on span at bounding box center [1197, 512] width 214 height 31
click at [1165, 702] on span "Personal" at bounding box center [1212, 708] width 159 height 18
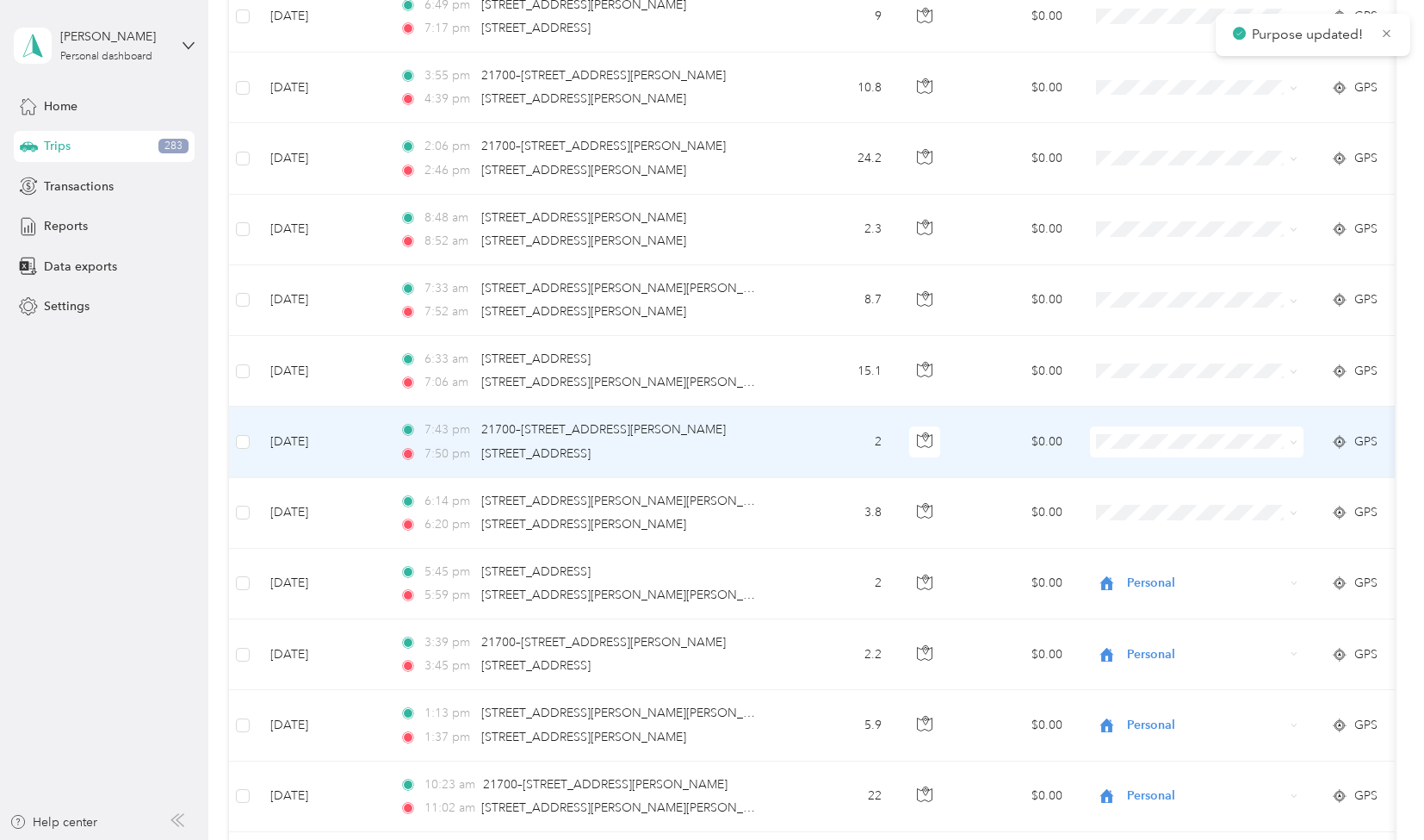
click at [1167, 639] on li "Personal" at bounding box center [1198, 638] width 214 height 30
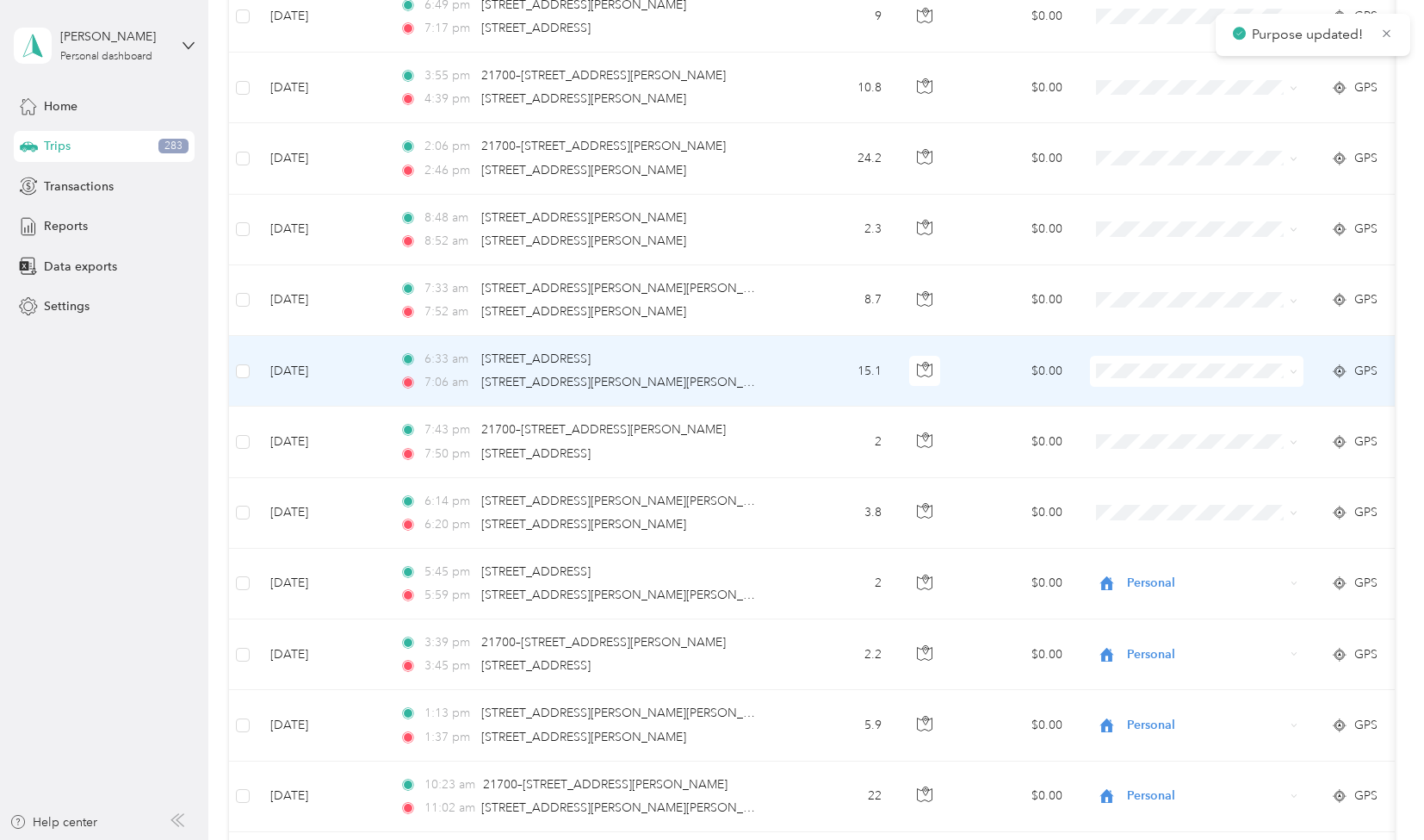
click at [1154, 571] on li "Personal" at bounding box center [1198, 568] width 214 height 30
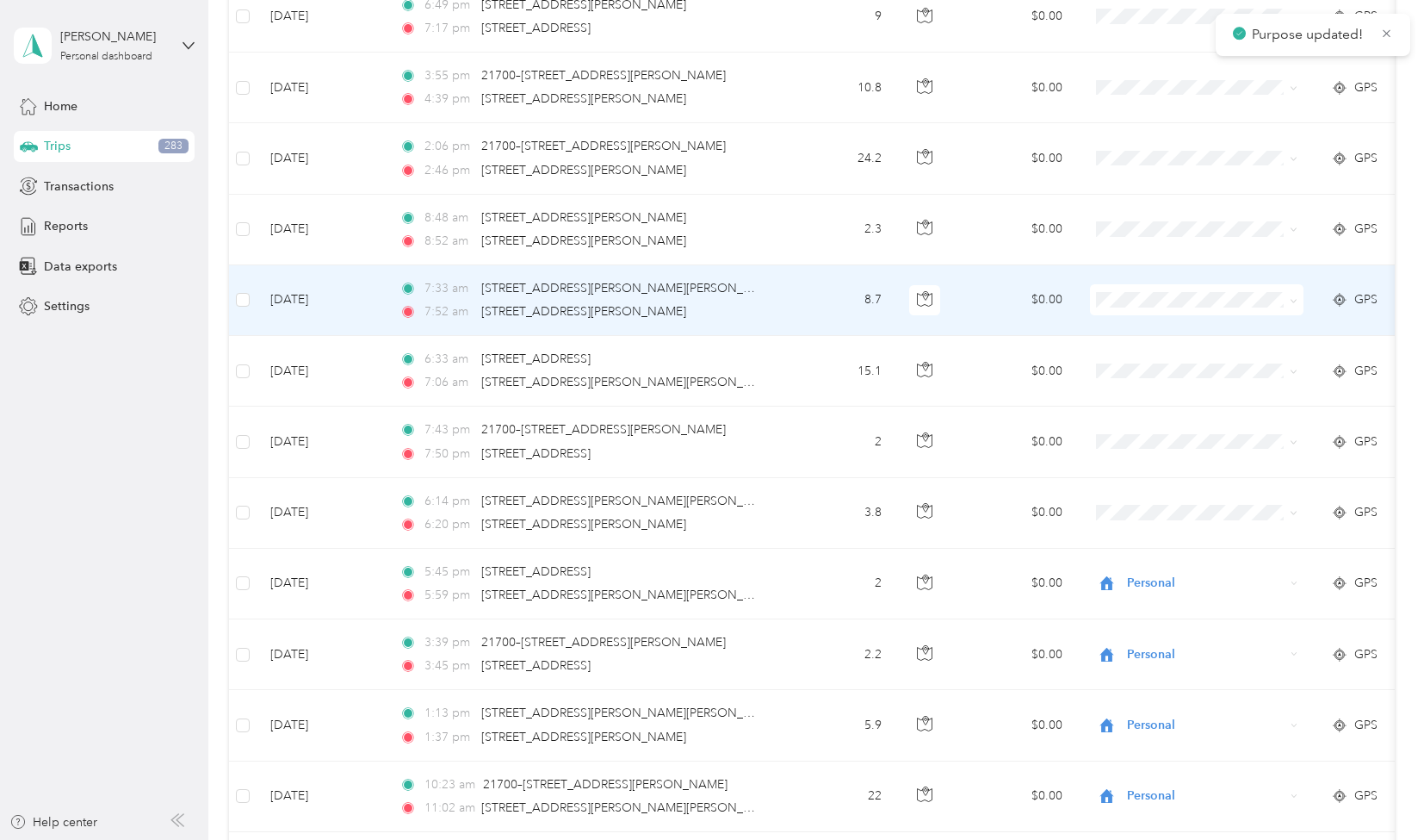
click at [1162, 494] on span "Personal" at bounding box center [1212, 488] width 159 height 18
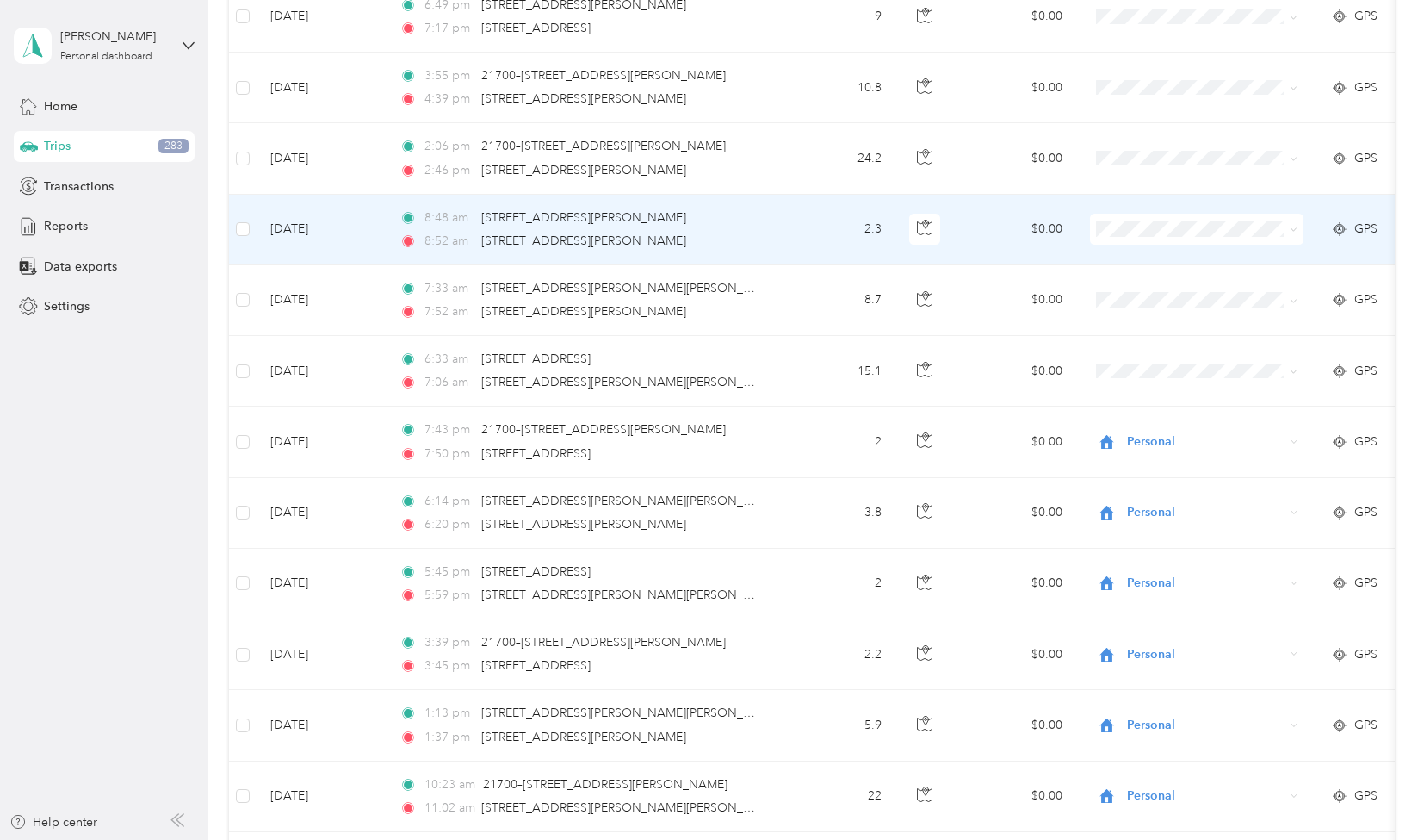
click at [1156, 419] on span "Personal" at bounding box center [1212, 418] width 159 height 18
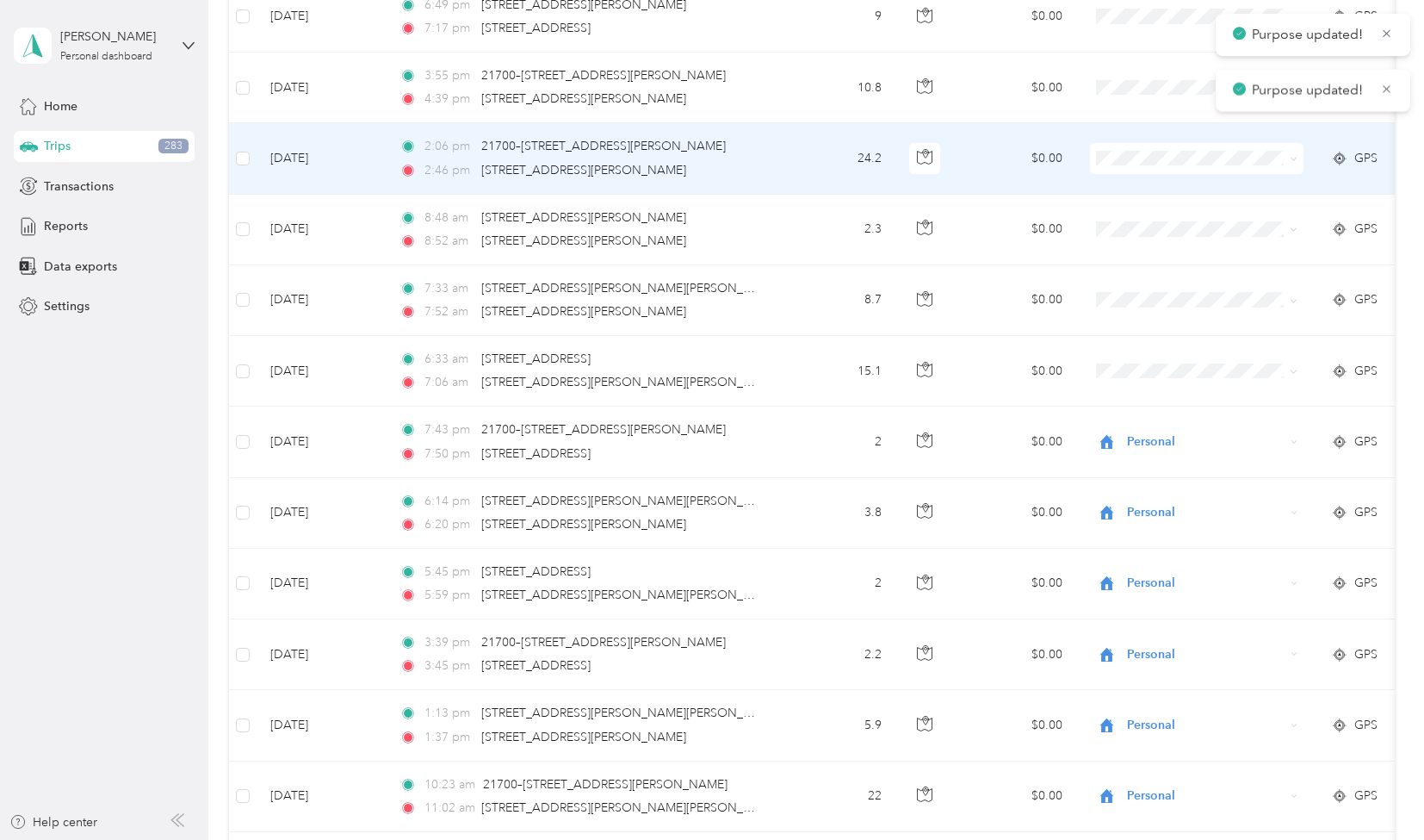
click at [1163, 352] on span "Personal" at bounding box center [1212, 347] width 159 height 18
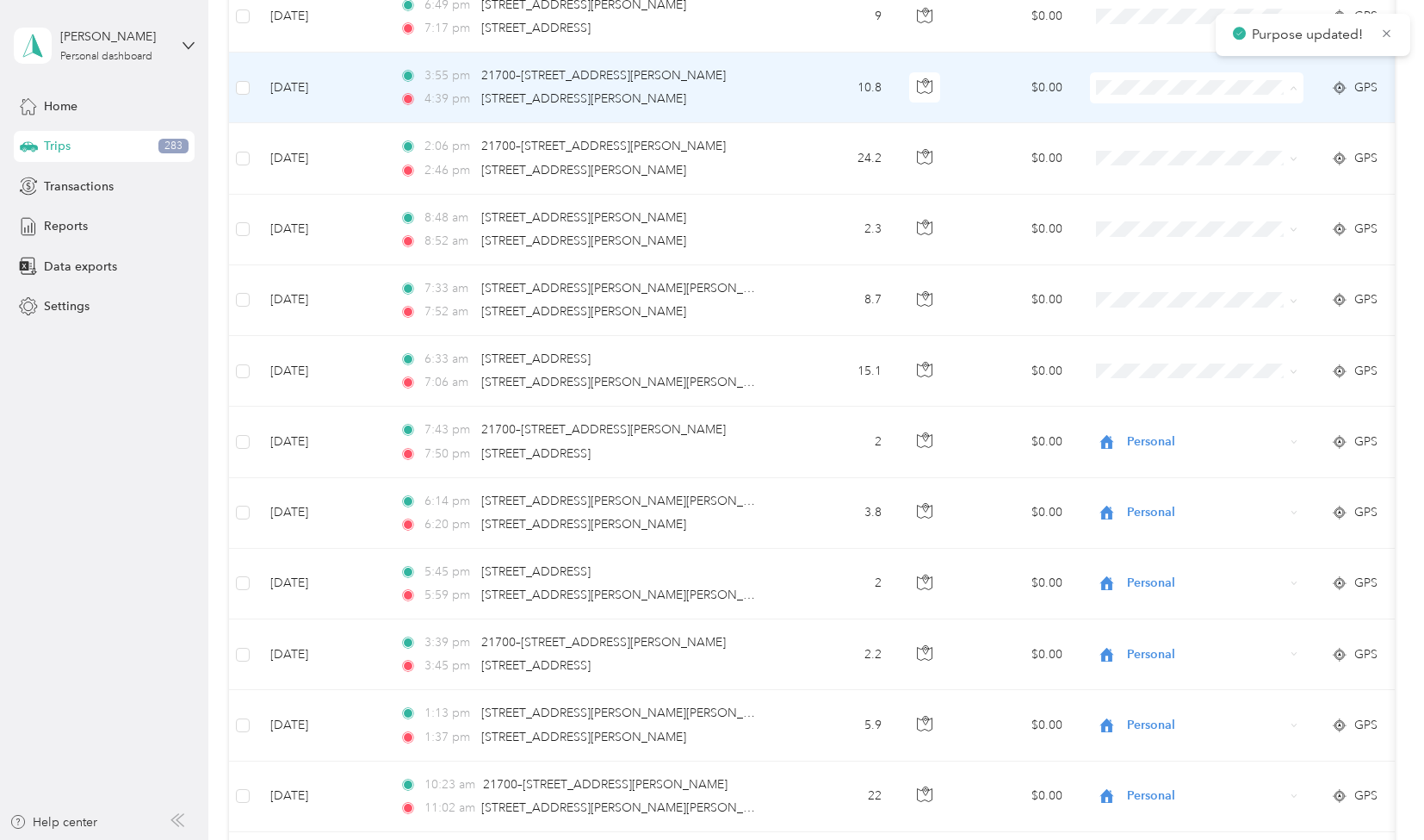
click at [1166, 280] on span "Personal" at bounding box center [1212, 286] width 159 height 18
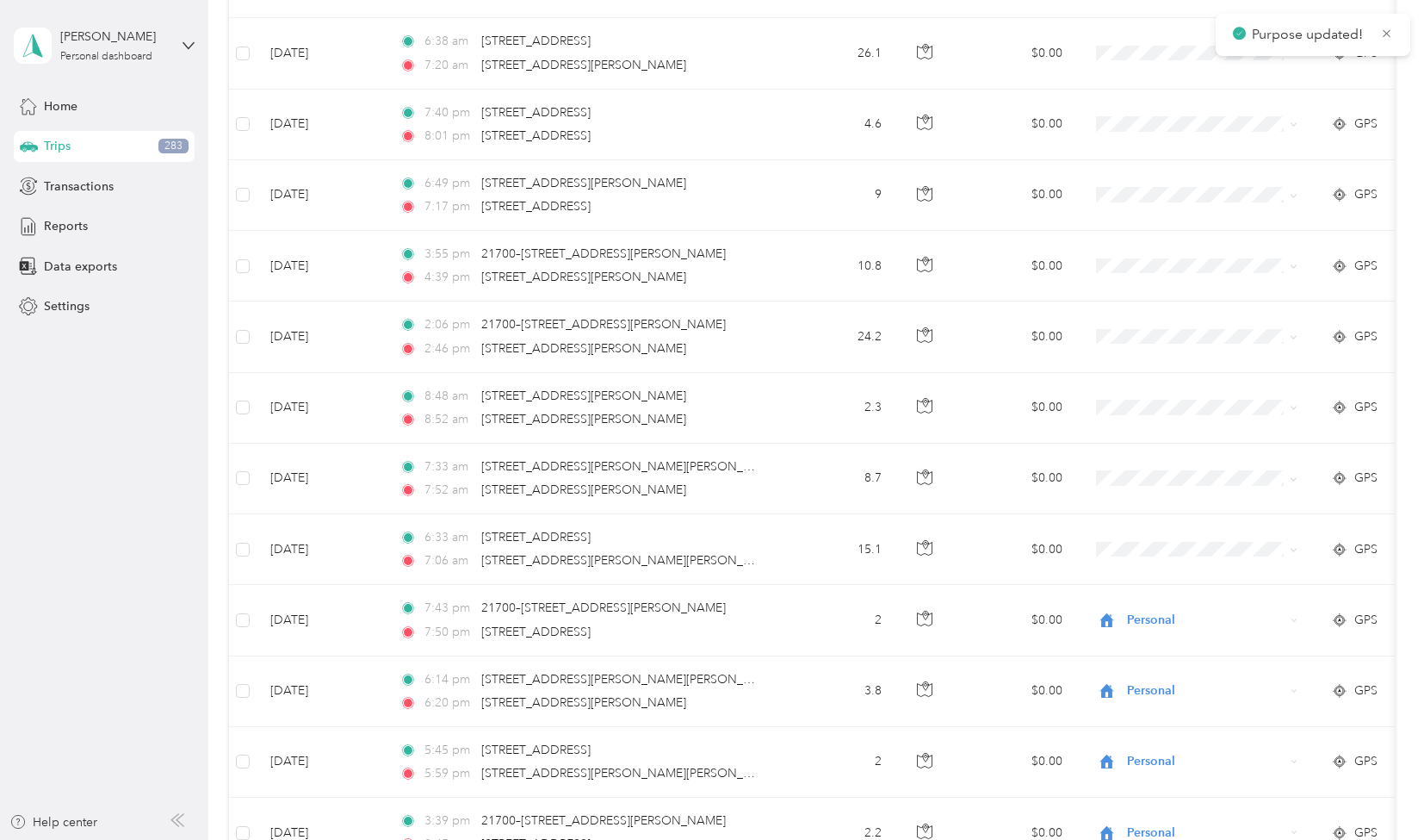
scroll to position [3224, 0]
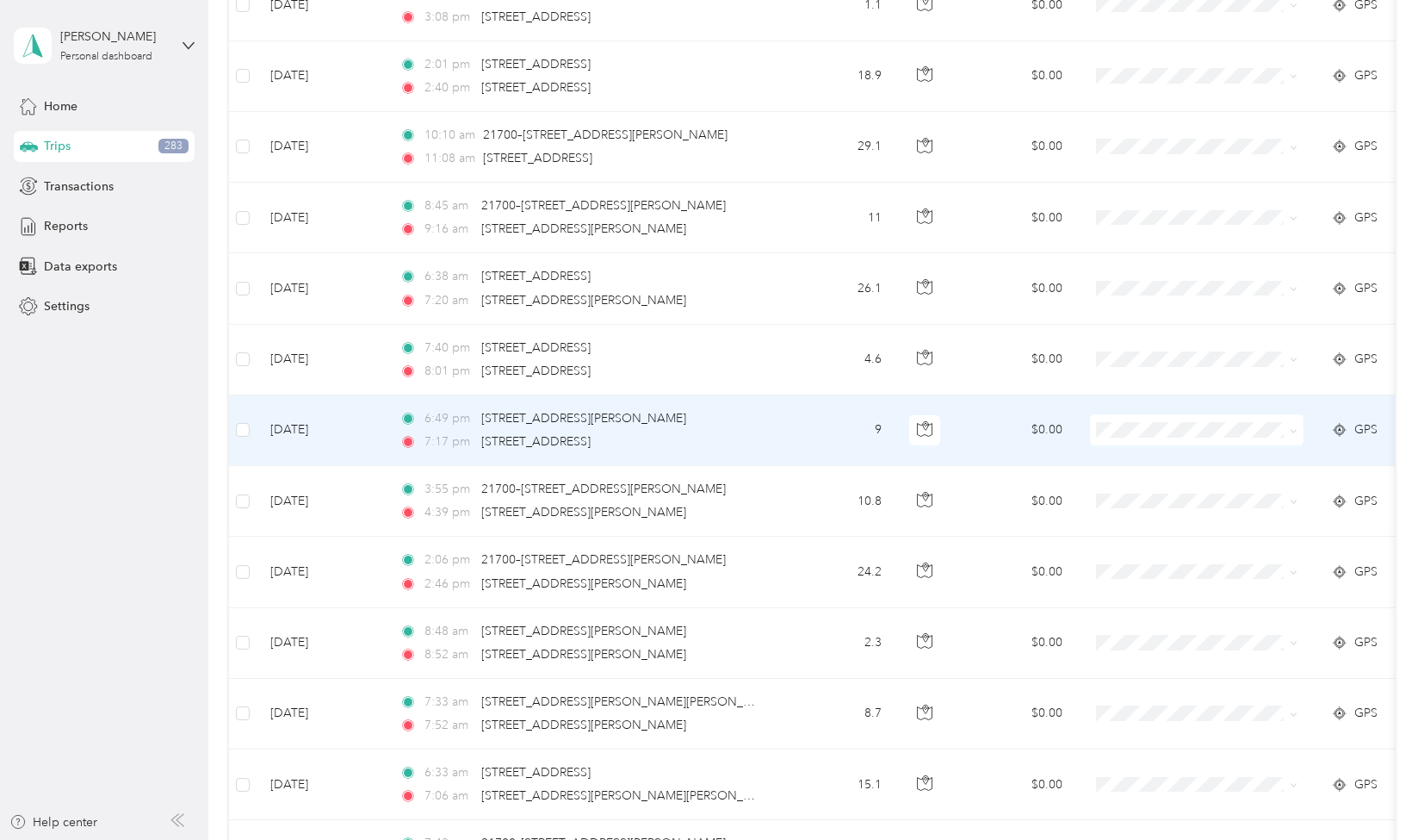
click at [1139, 621] on span "Personal" at bounding box center [1212, 620] width 159 height 18
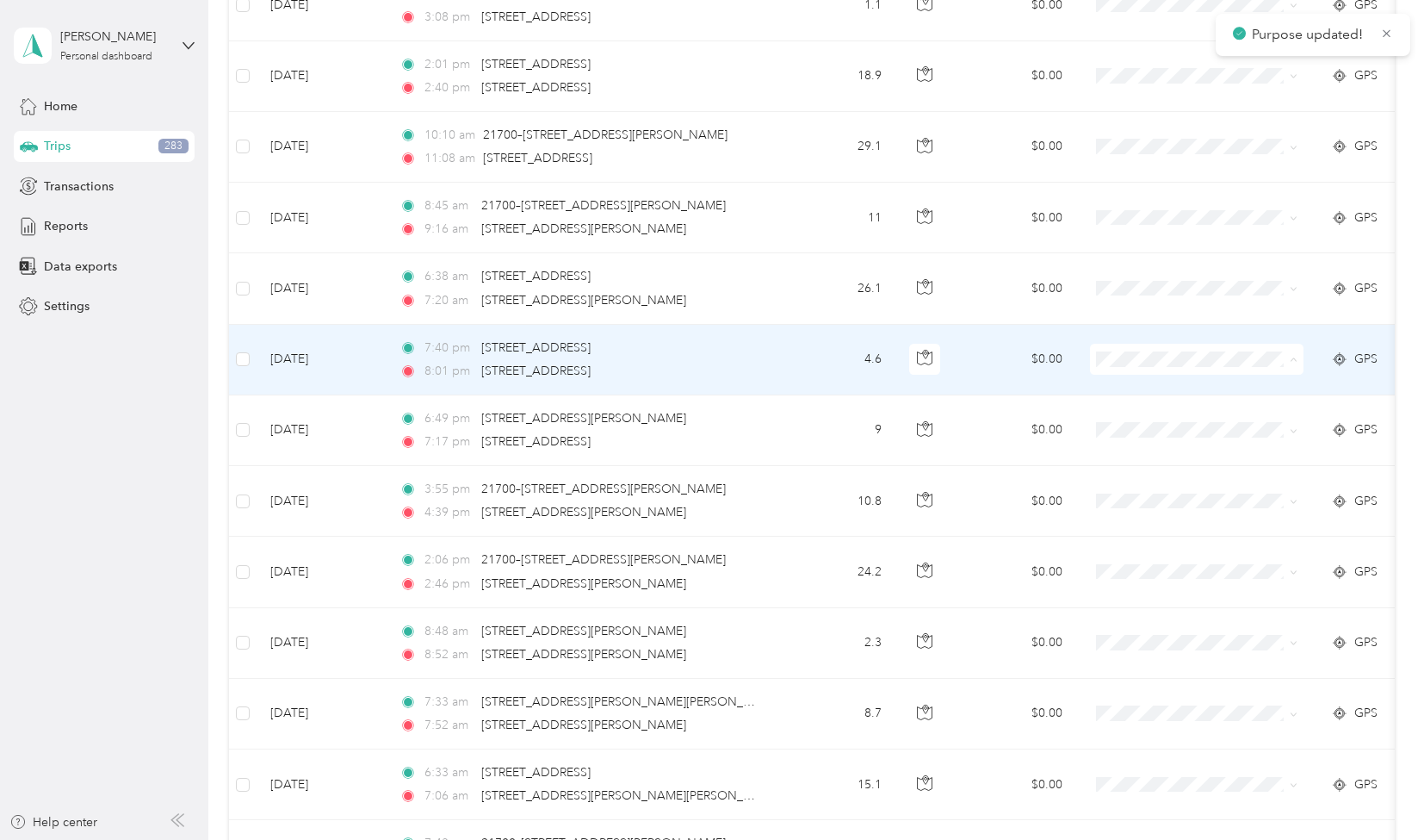
click at [1140, 552] on span "Personal" at bounding box center [1212, 558] width 159 height 18
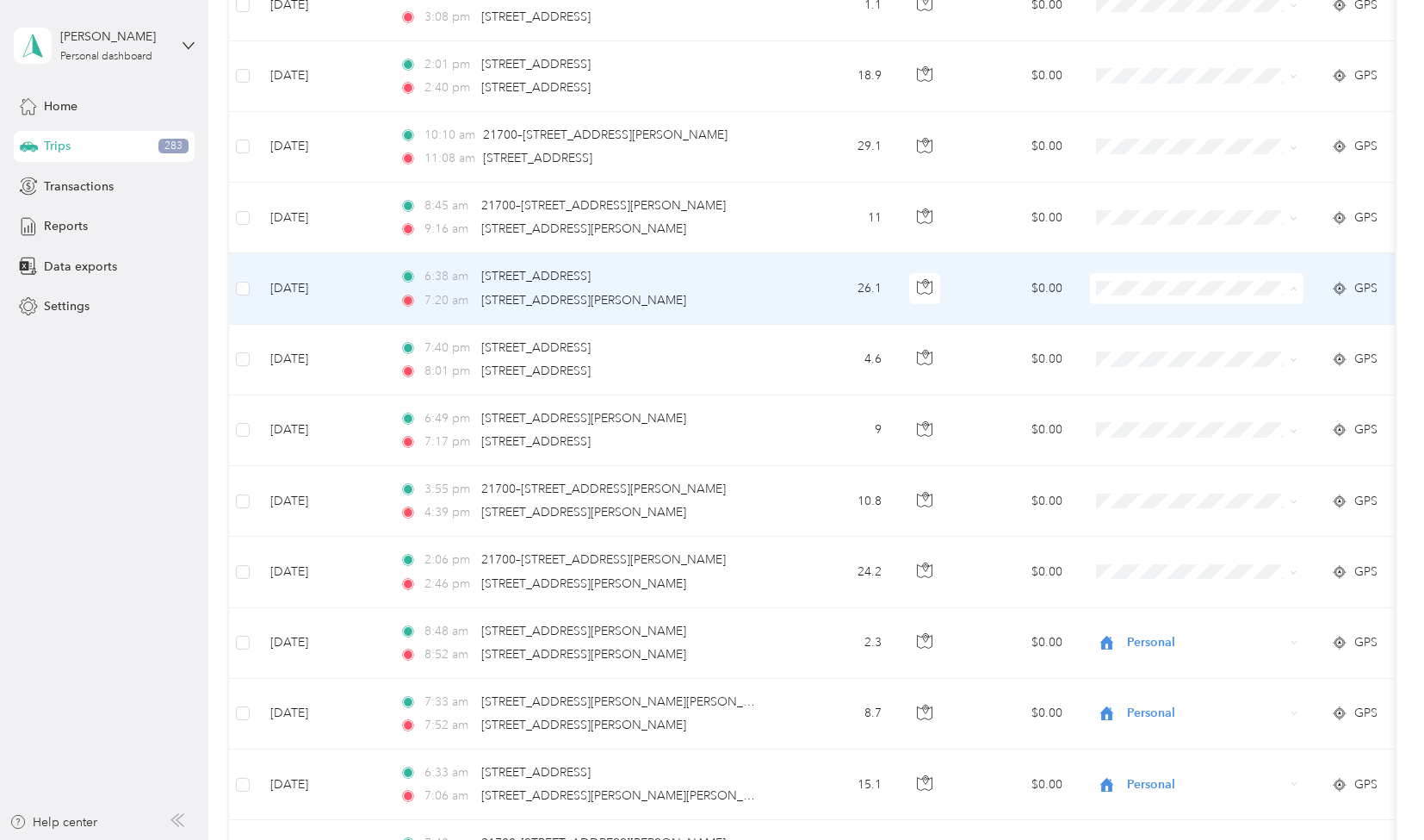
click at [1156, 475] on li "Personal" at bounding box center [1198, 488] width 214 height 30
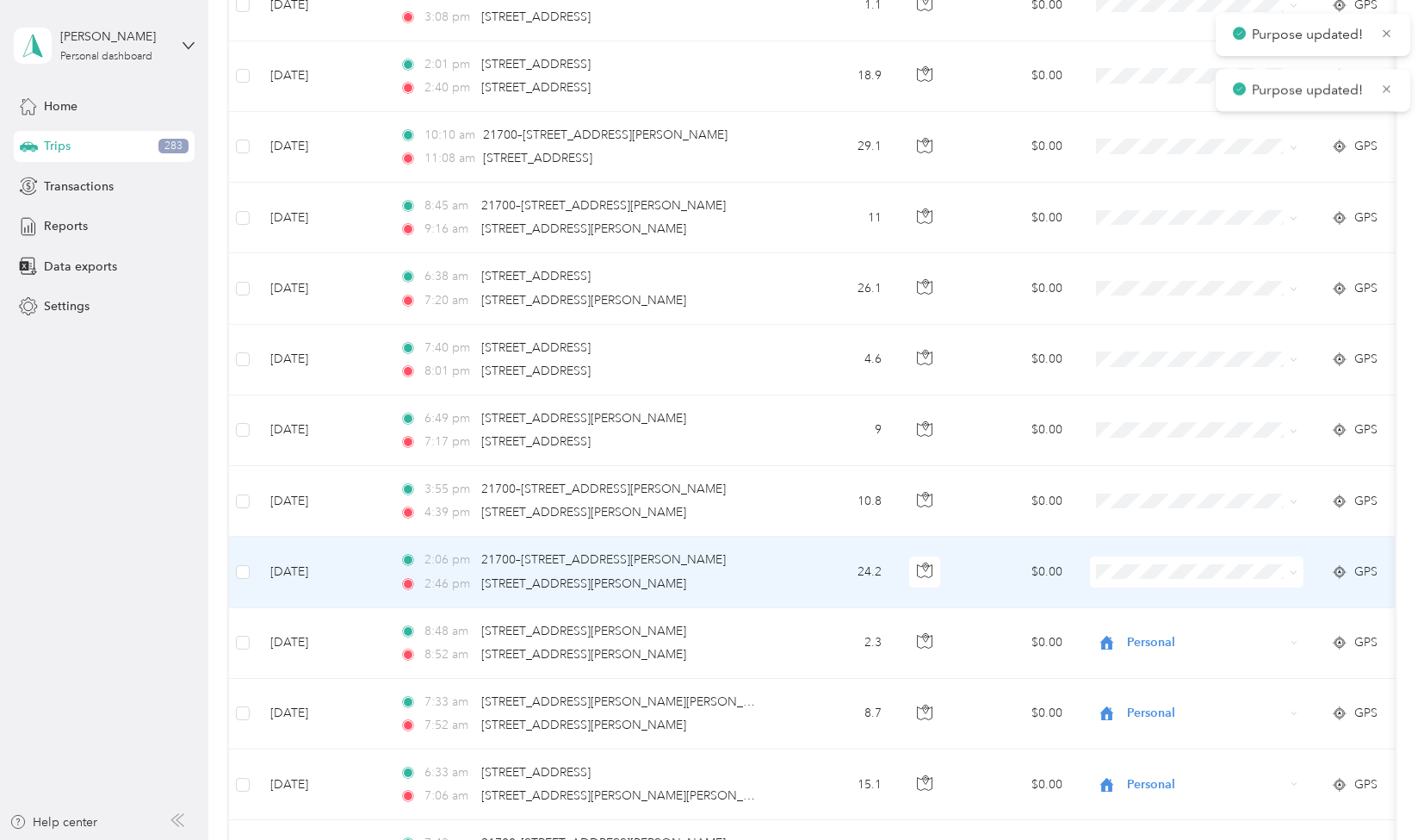
click at [1170, 768] on span "Personal" at bounding box center [1212, 764] width 159 height 18
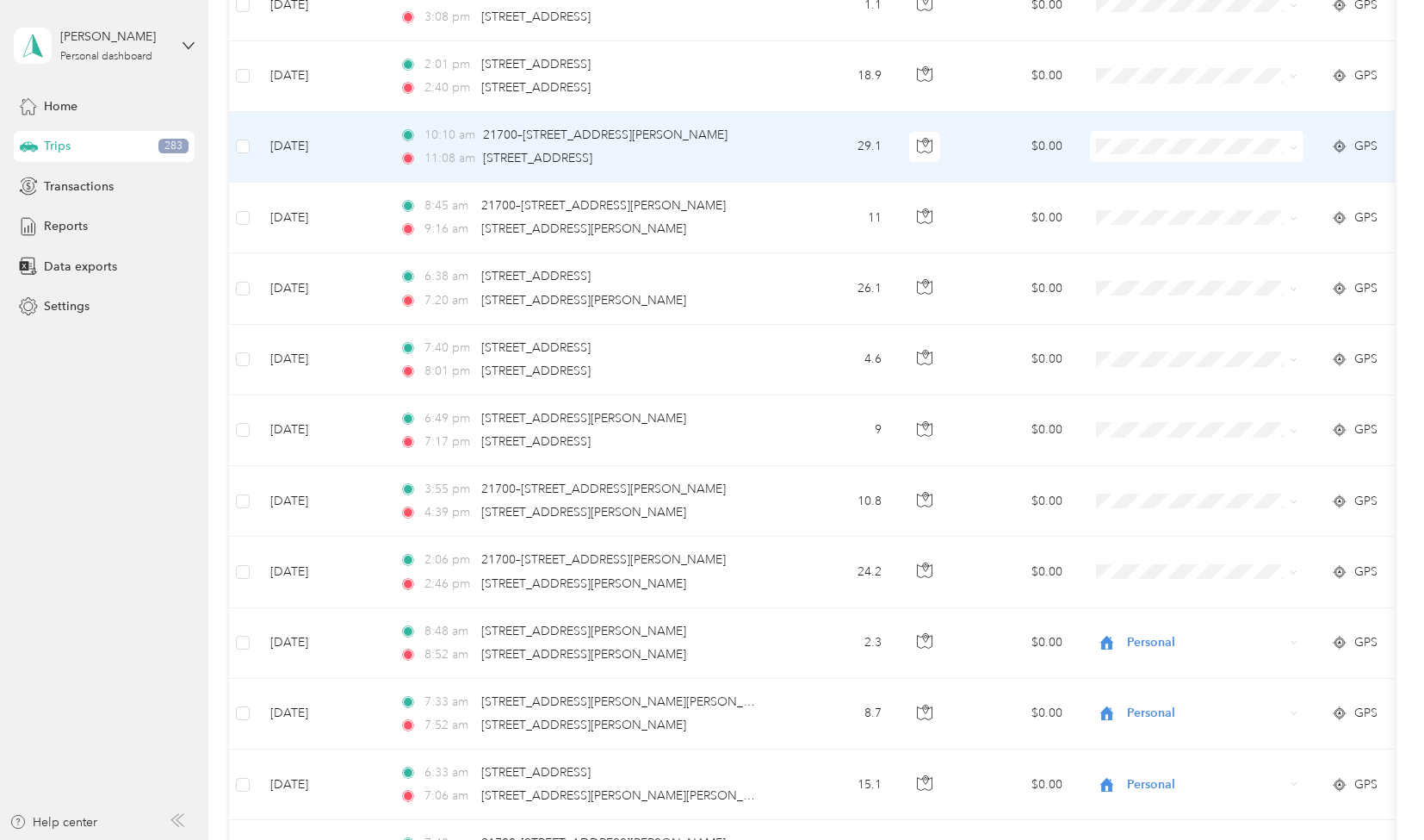
click at [1162, 200] on li "[PERSON_NAME]" at bounding box center [1198, 188] width 214 height 30
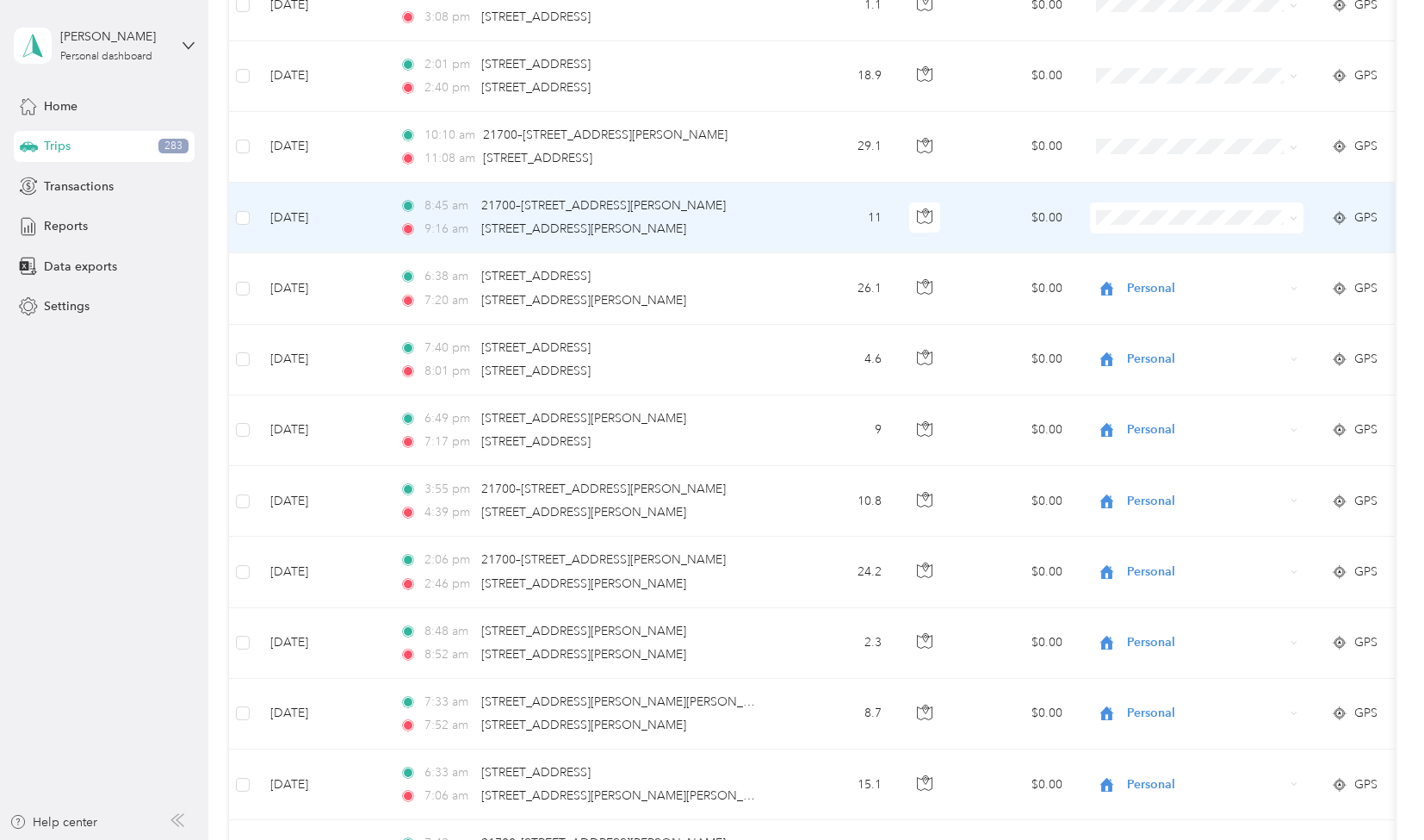
click at [1159, 202] on span at bounding box center [1197, 217] width 214 height 31
click at [1157, 410] on span "Personal" at bounding box center [1212, 408] width 159 height 18
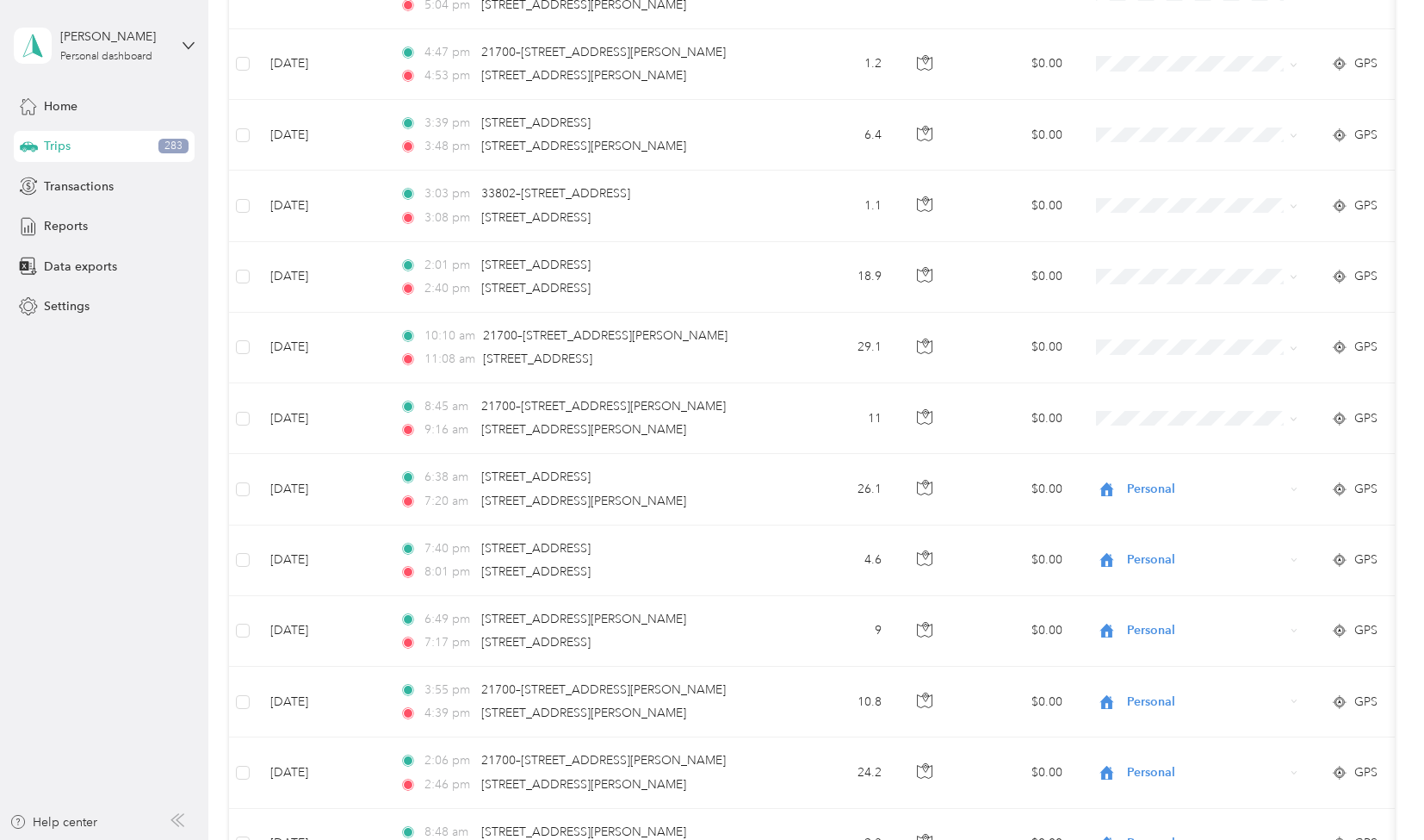
scroll to position [2983, 0]
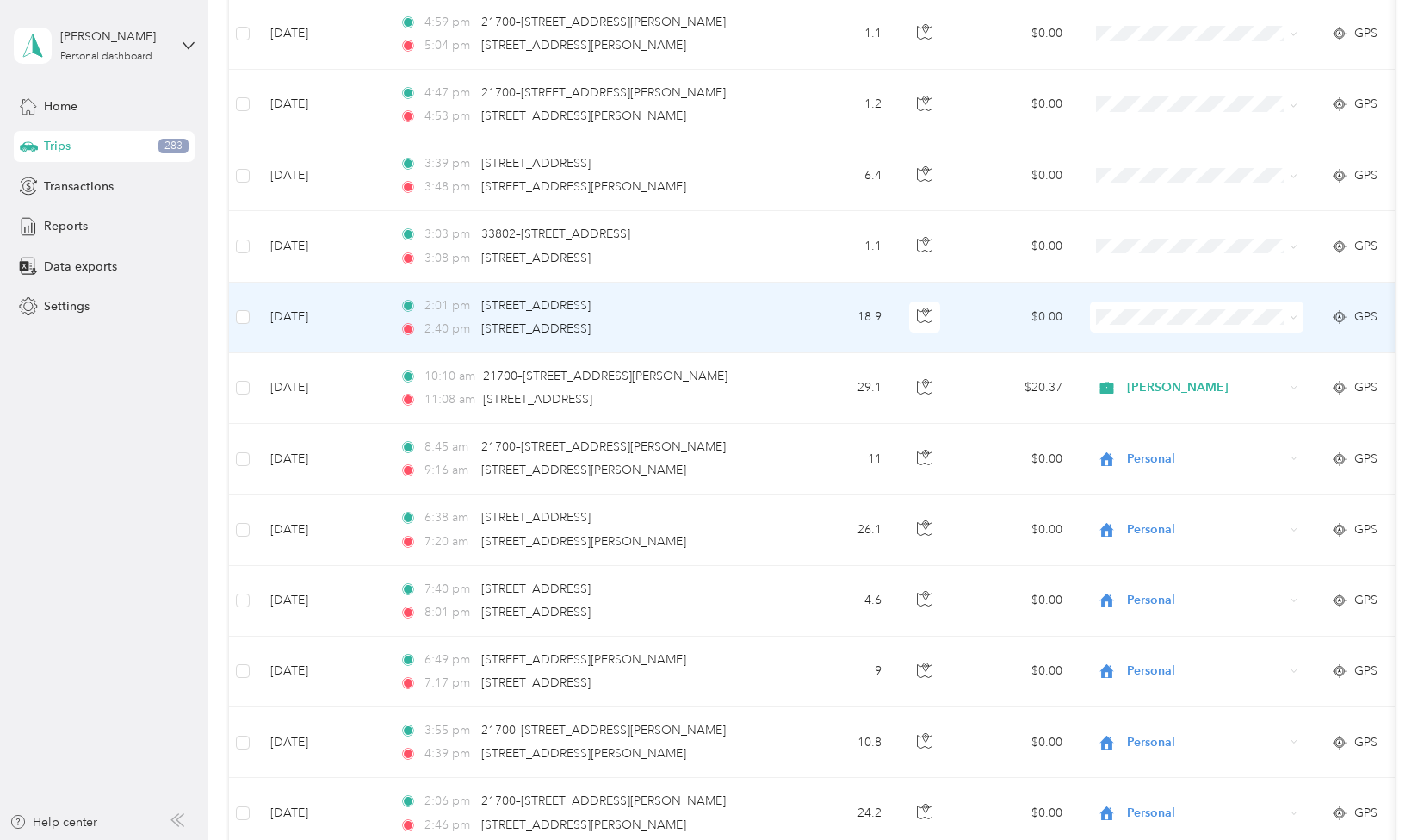
click at [766, 306] on td "2:01 pm [STREET_ADDRESS] 2:40 pm [STREET_ADDRESS]" at bounding box center [584, 317] width 396 height 71
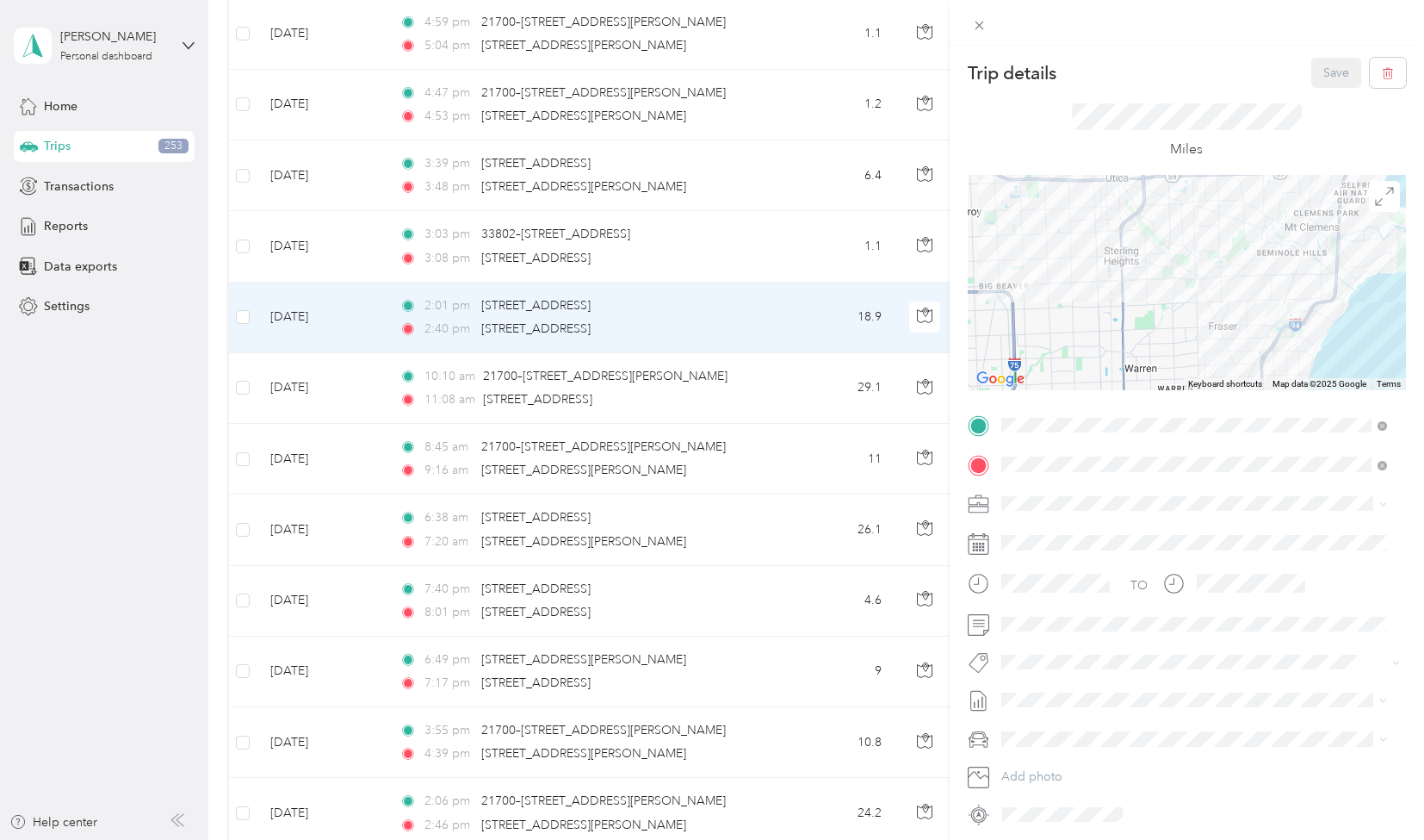
click at [1033, 564] on li "[PERSON_NAME]" at bounding box center [1195, 561] width 398 height 30
click at [1073, 692] on button "[PERSON_NAME]" at bounding box center [1062, 684] width 108 height 22
click at [1072, 597] on button "[PERSON_NAME]" at bounding box center [1062, 598] width 108 height 22
click at [1323, 72] on button "Save" at bounding box center [1337, 73] width 50 height 30
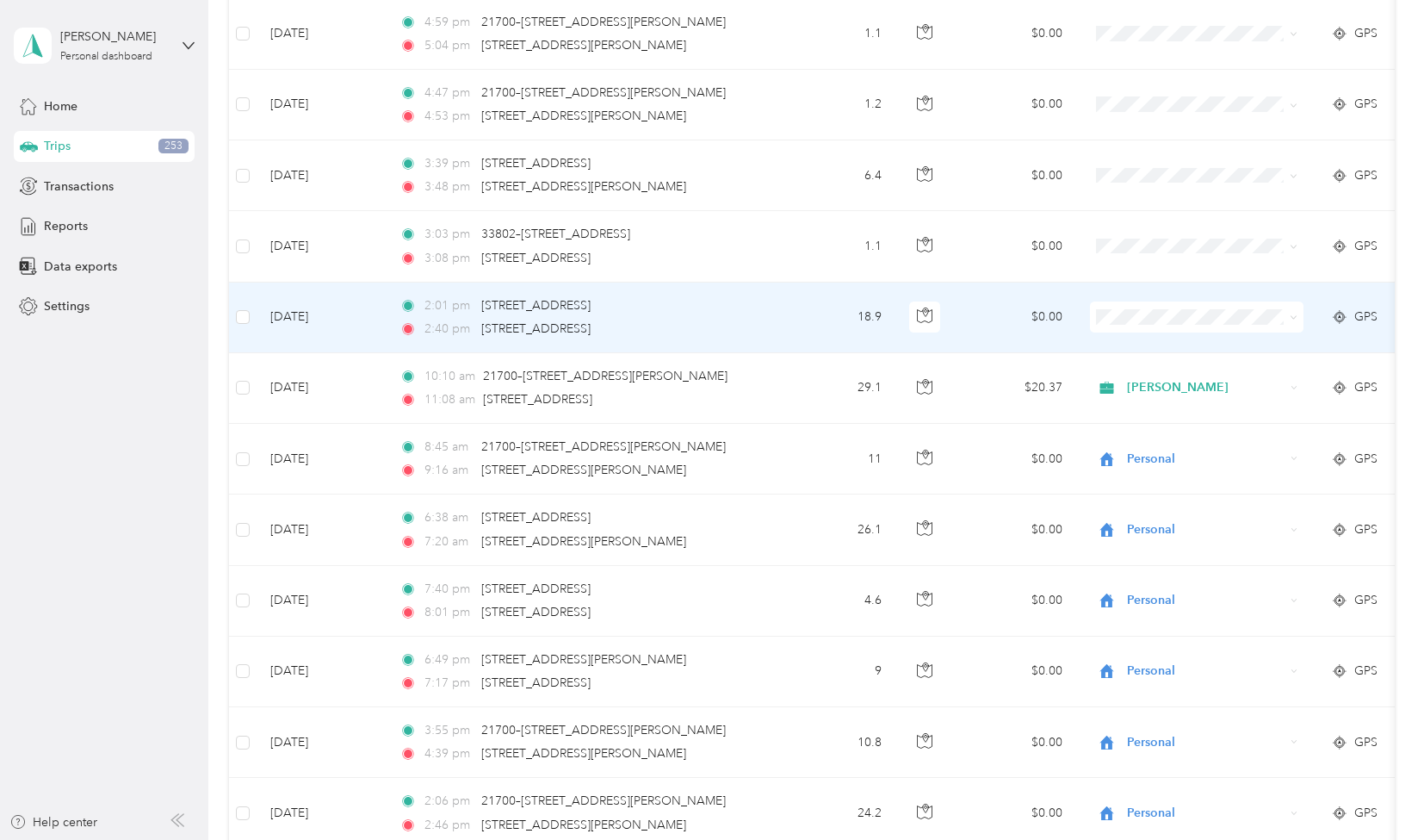
click at [815, 305] on td "18.9" at bounding box center [839, 317] width 114 height 71
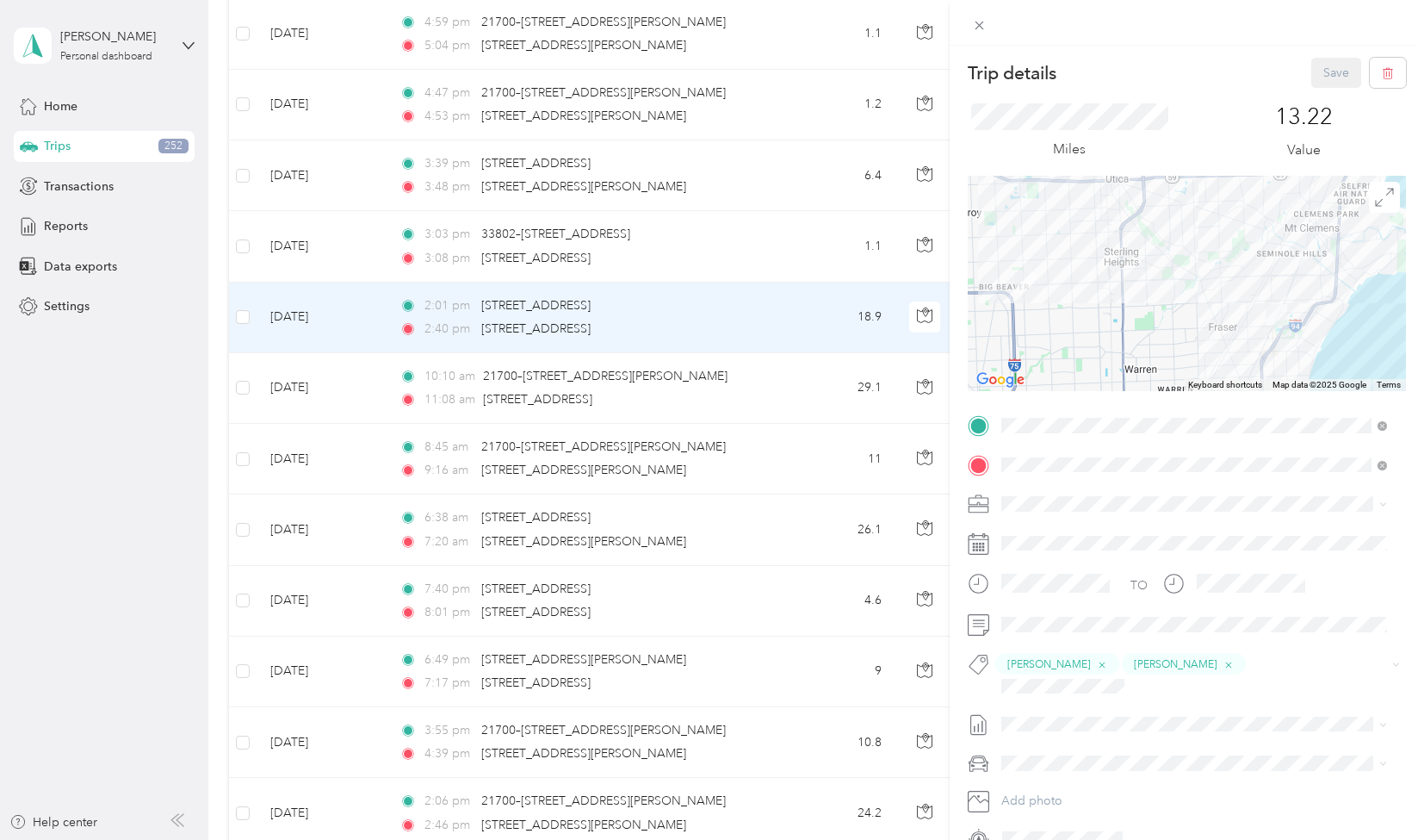
click at [752, 380] on div "Trip details Save This trip cannot be edited because it is either under review,…" at bounding box center [712, 420] width 1424 height 840
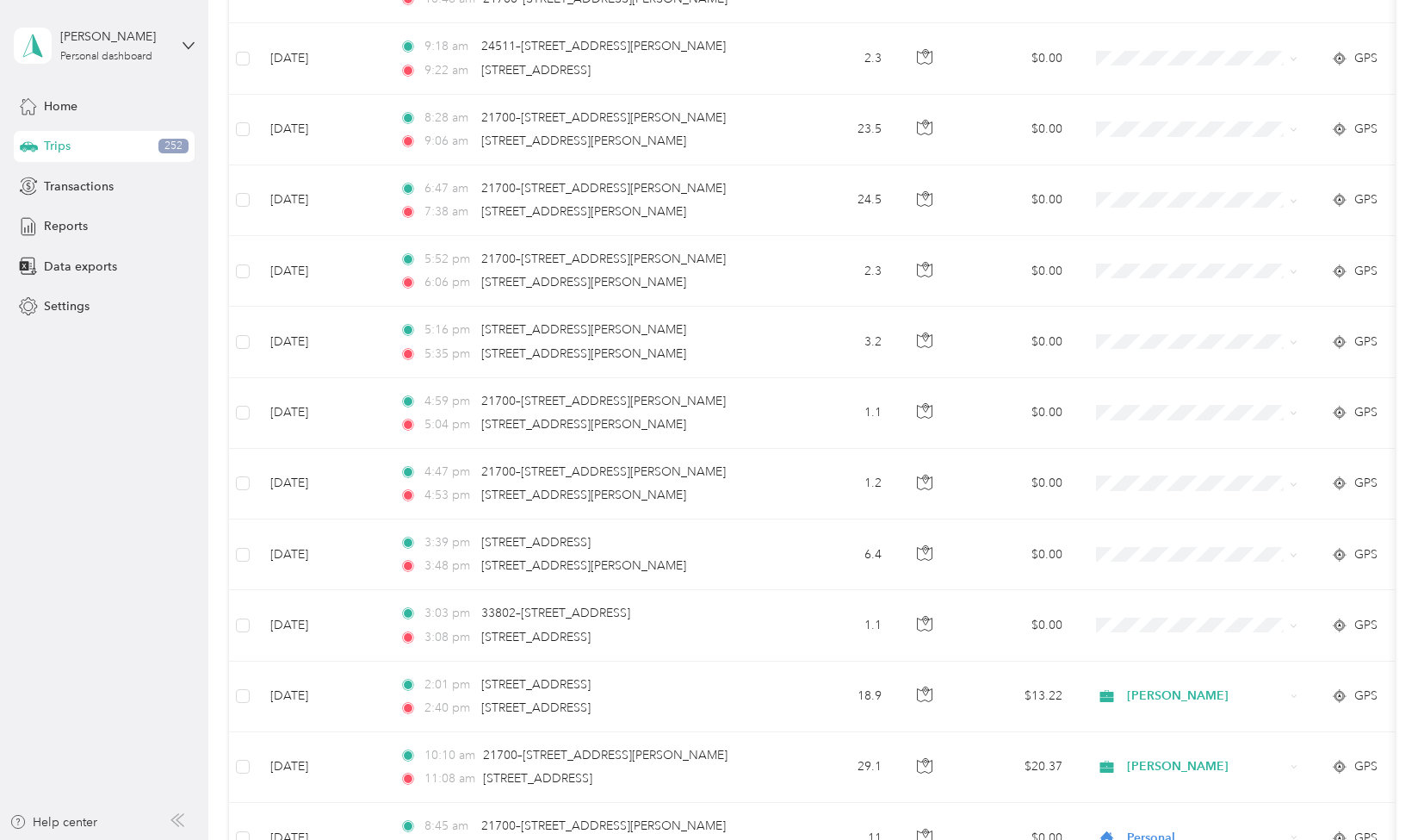
scroll to position [2570, 0]
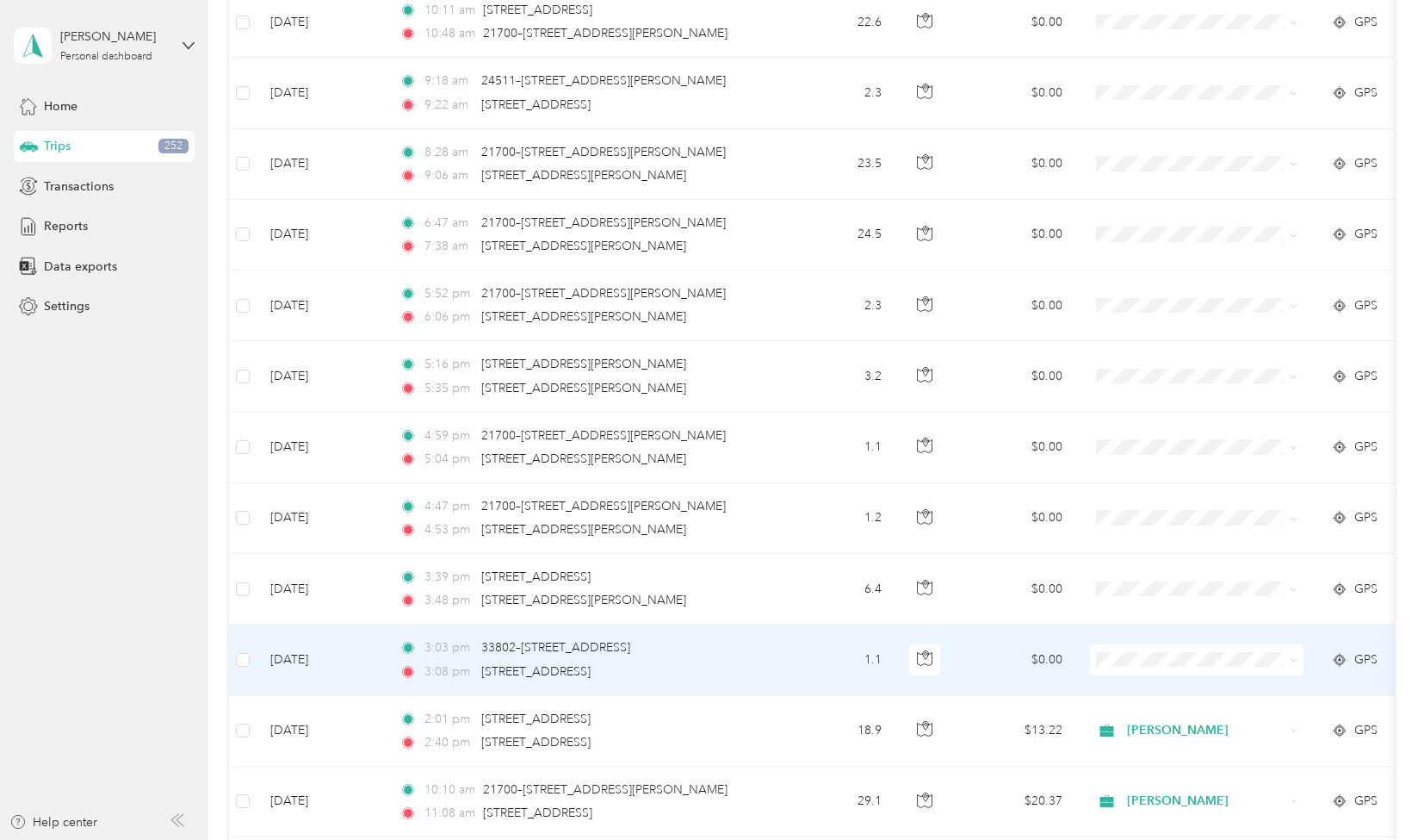
click at [1175, 611] on span "Personal" at bounding box center [1212, 611] width 159 height 18
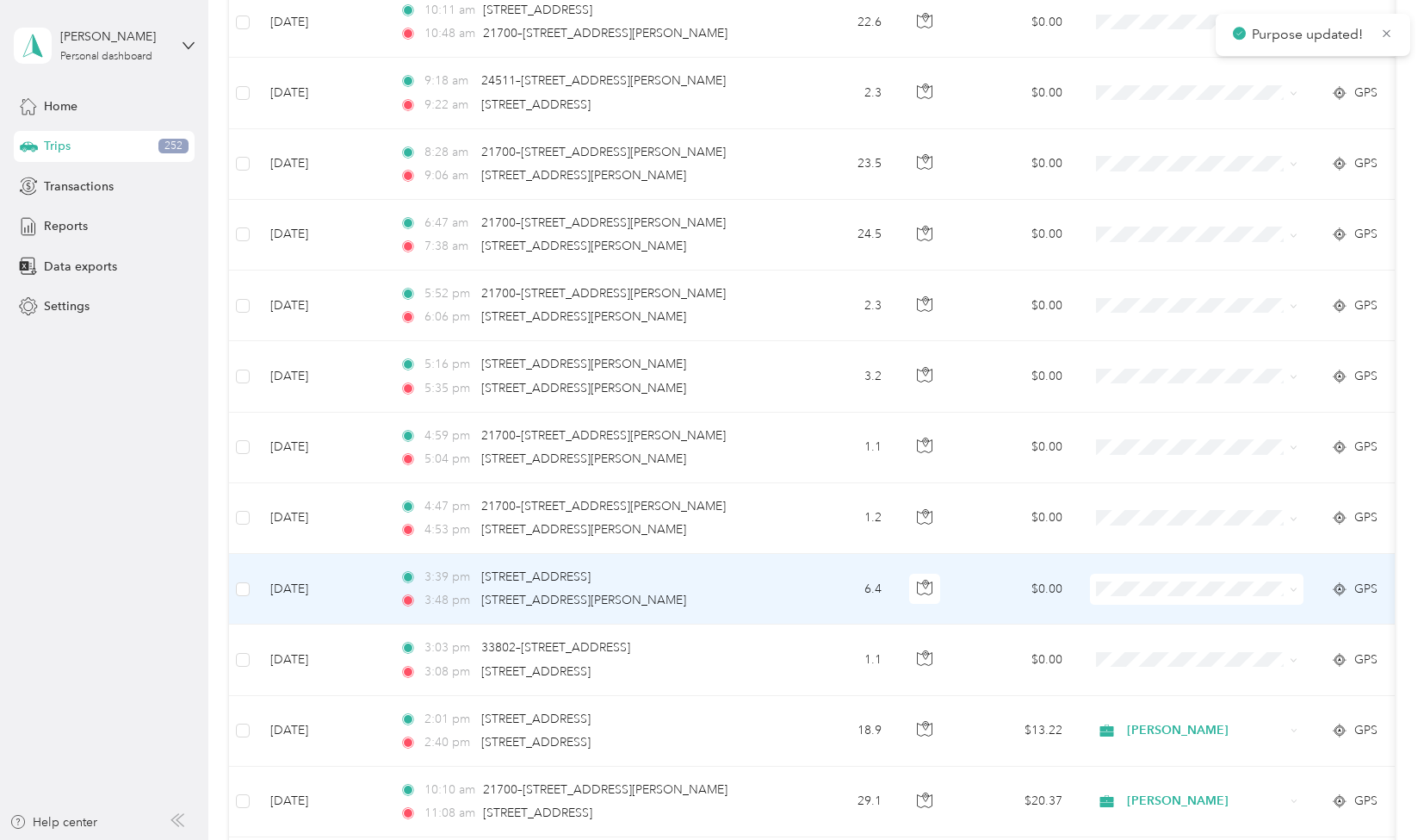
click at [1166, 783] on span "Personal" at bounding box center [1212, 782] width 159 height 18
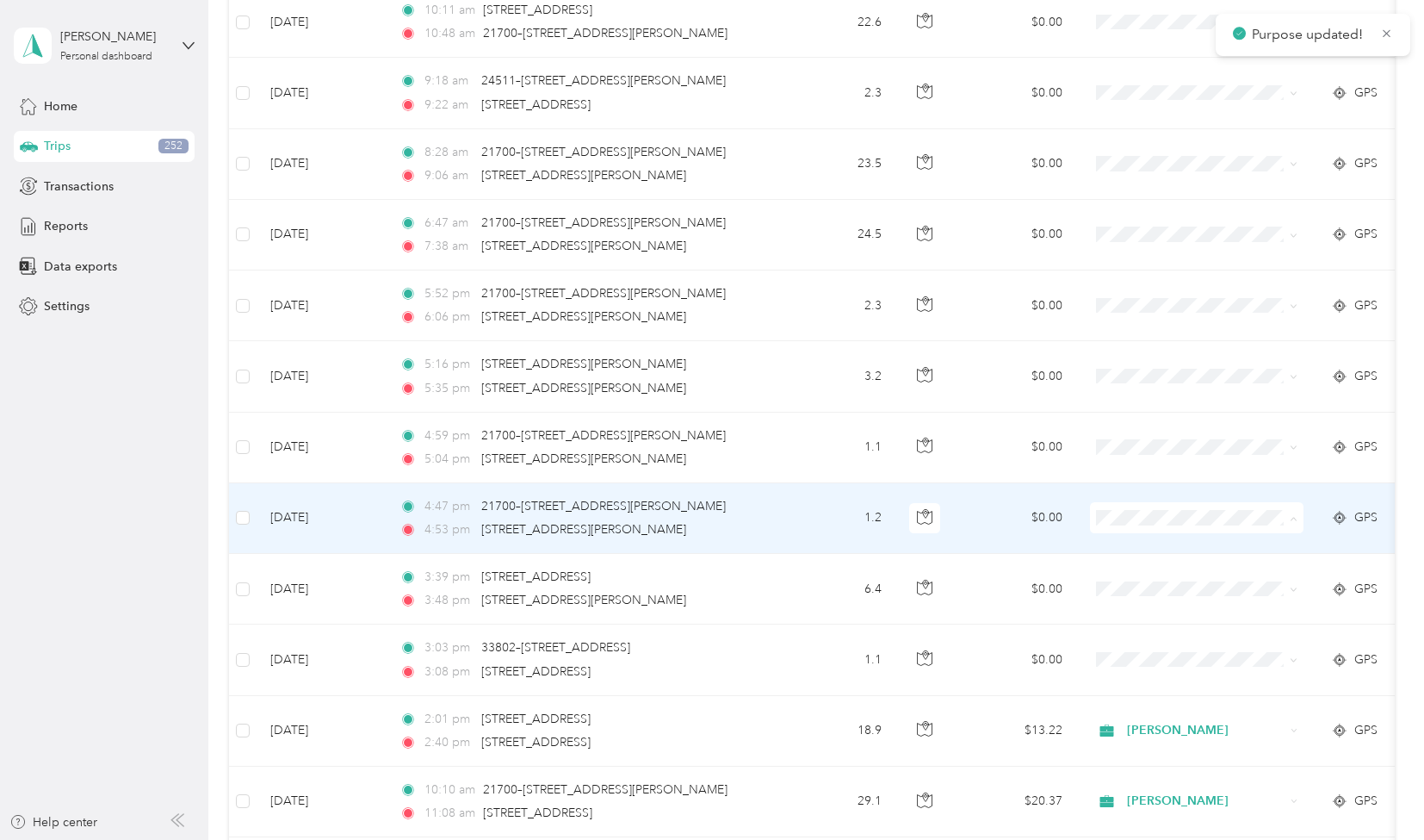
click at [1167, 717] on span "Personal" at bounding box center [1212, 719] width 159 height 18
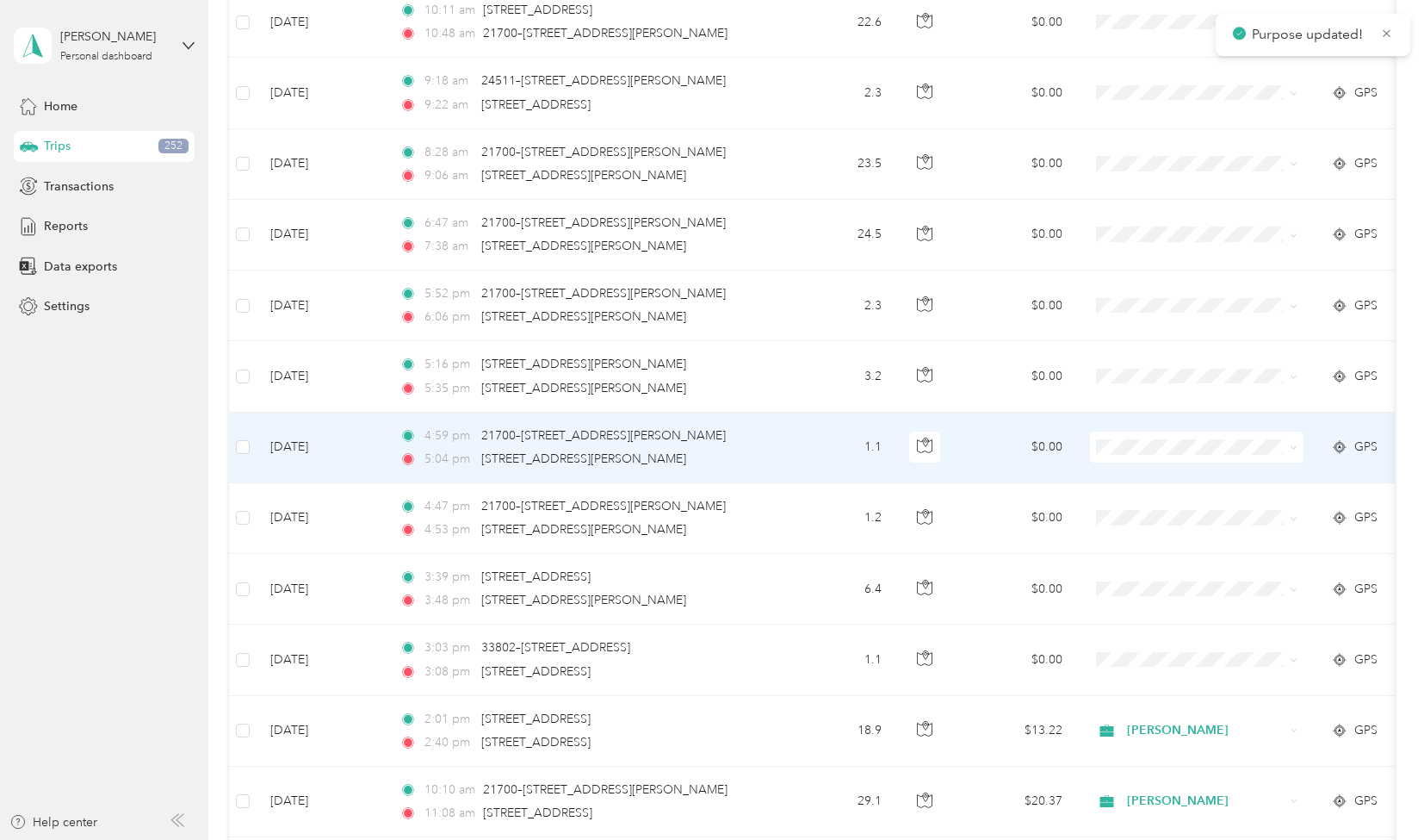
click at [1158, 643] on span "Personal" at bounding box center [1212, 639] width 159 height 18
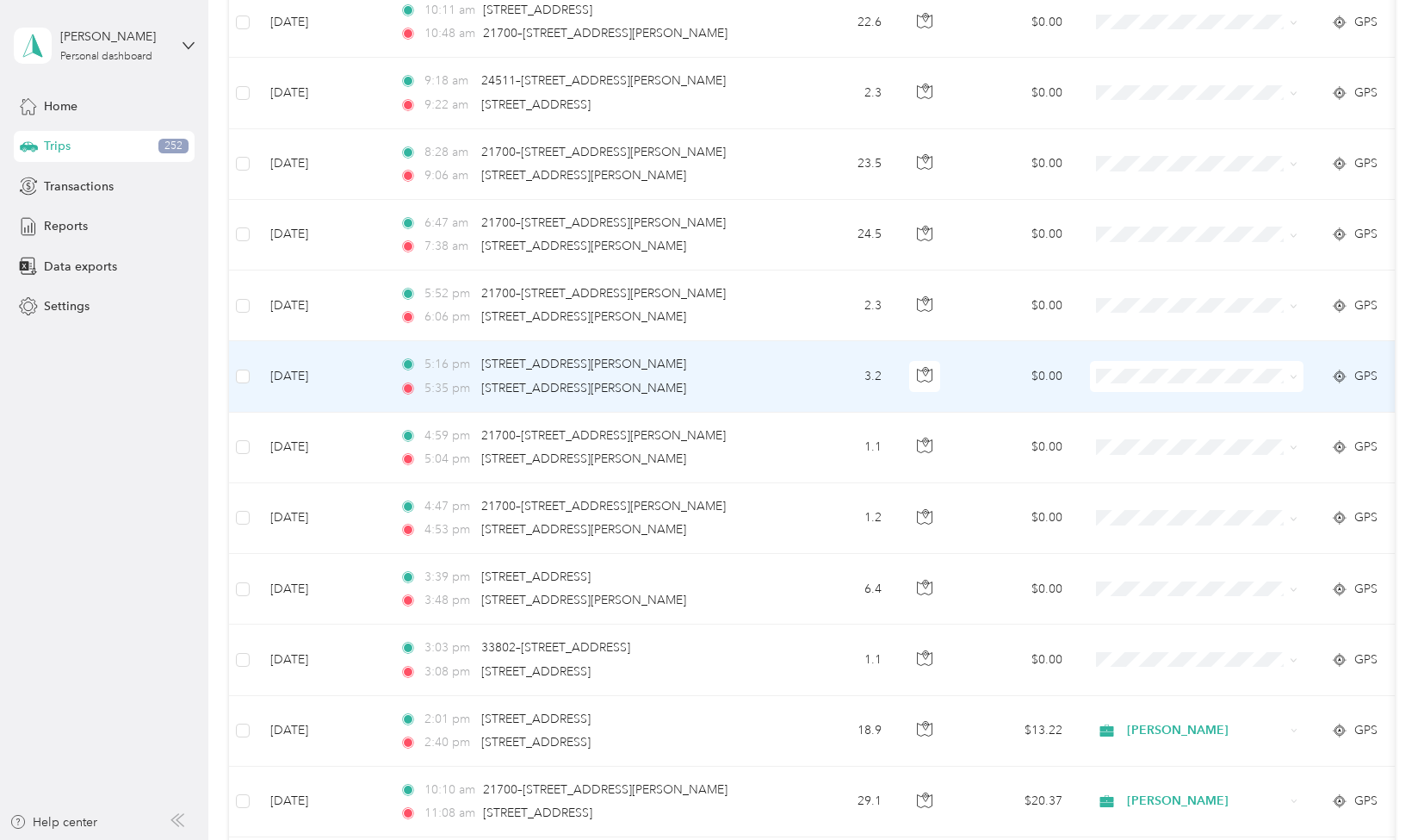
click at [1161, 574] on span "Personal" at bounding box center [1212, 571] width 159 height 18
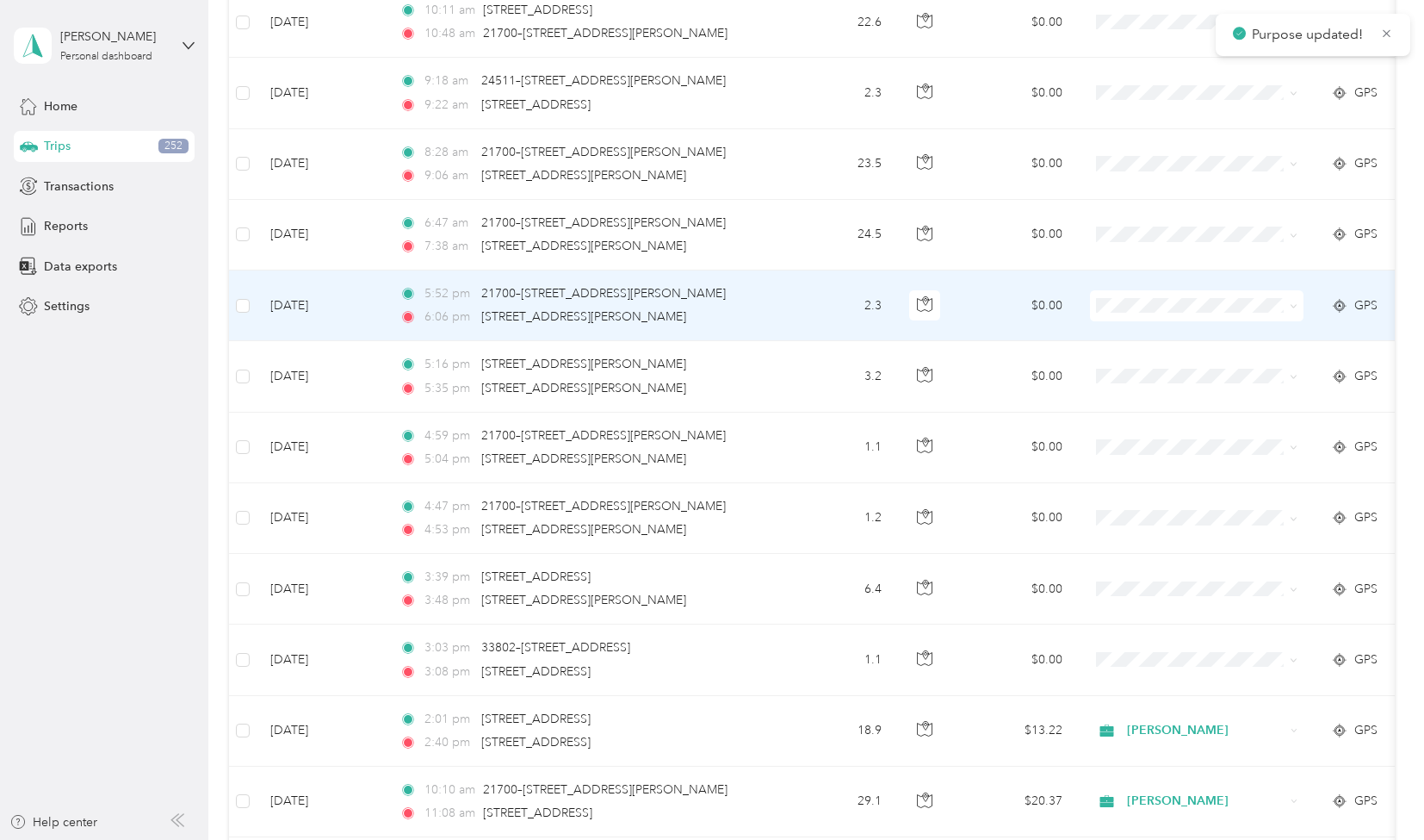
click at [1170, 510] on li "Personal" at bounding box center [1198, 497] width 214 height 30
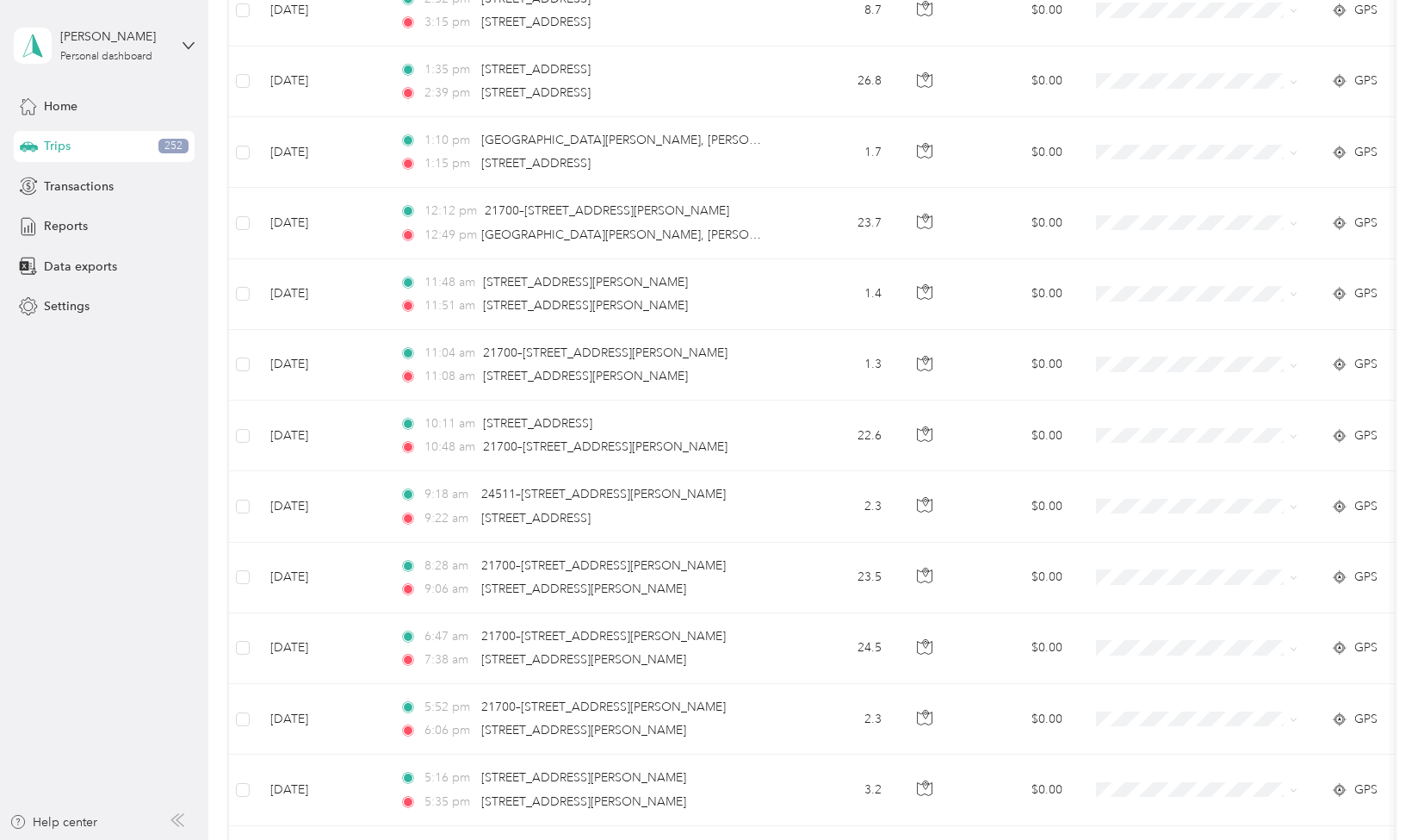
scroll to position [2122, 0]
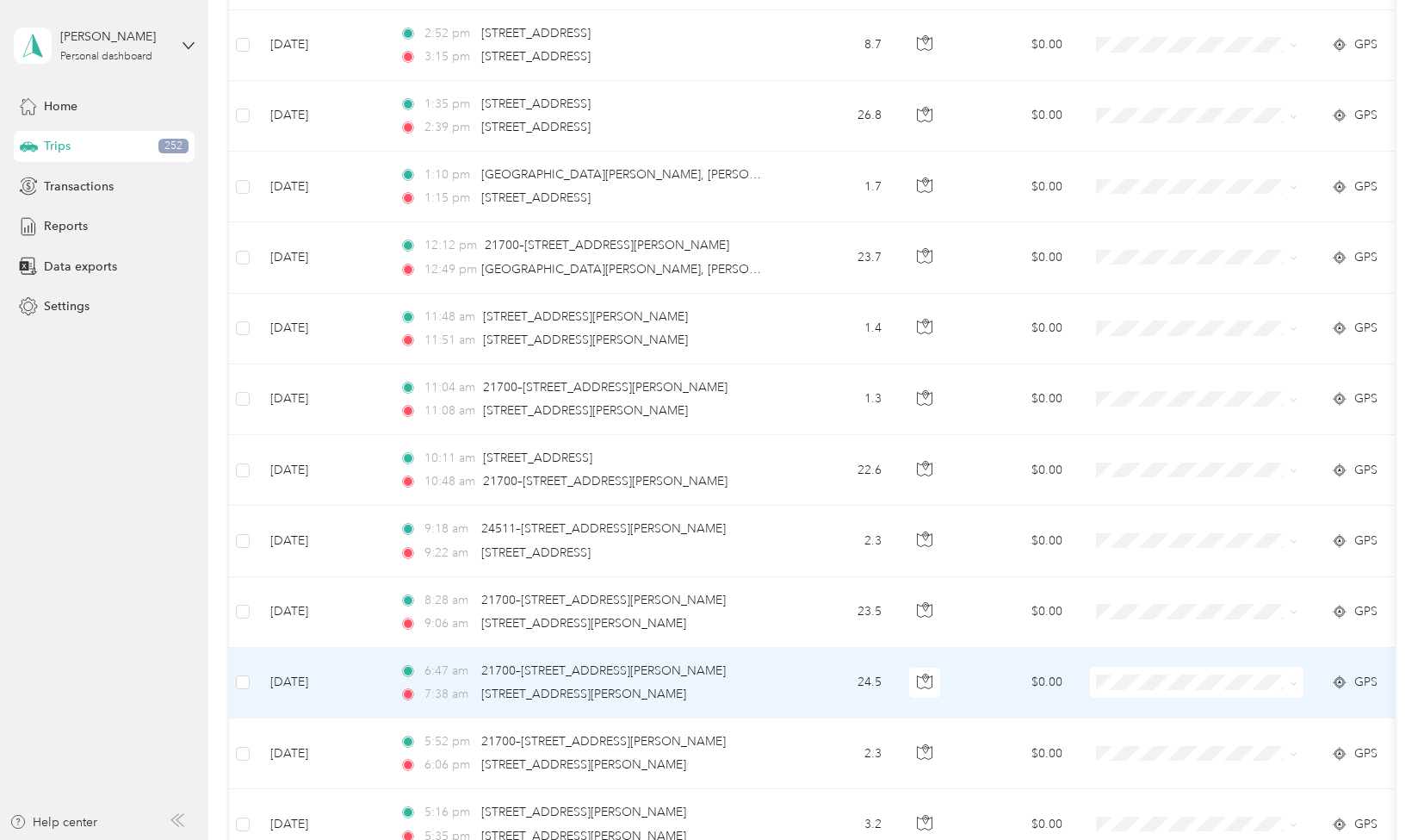
click at [1151, 642] on li "Personal" at bounding box center [1198, 631] width 214 height 30
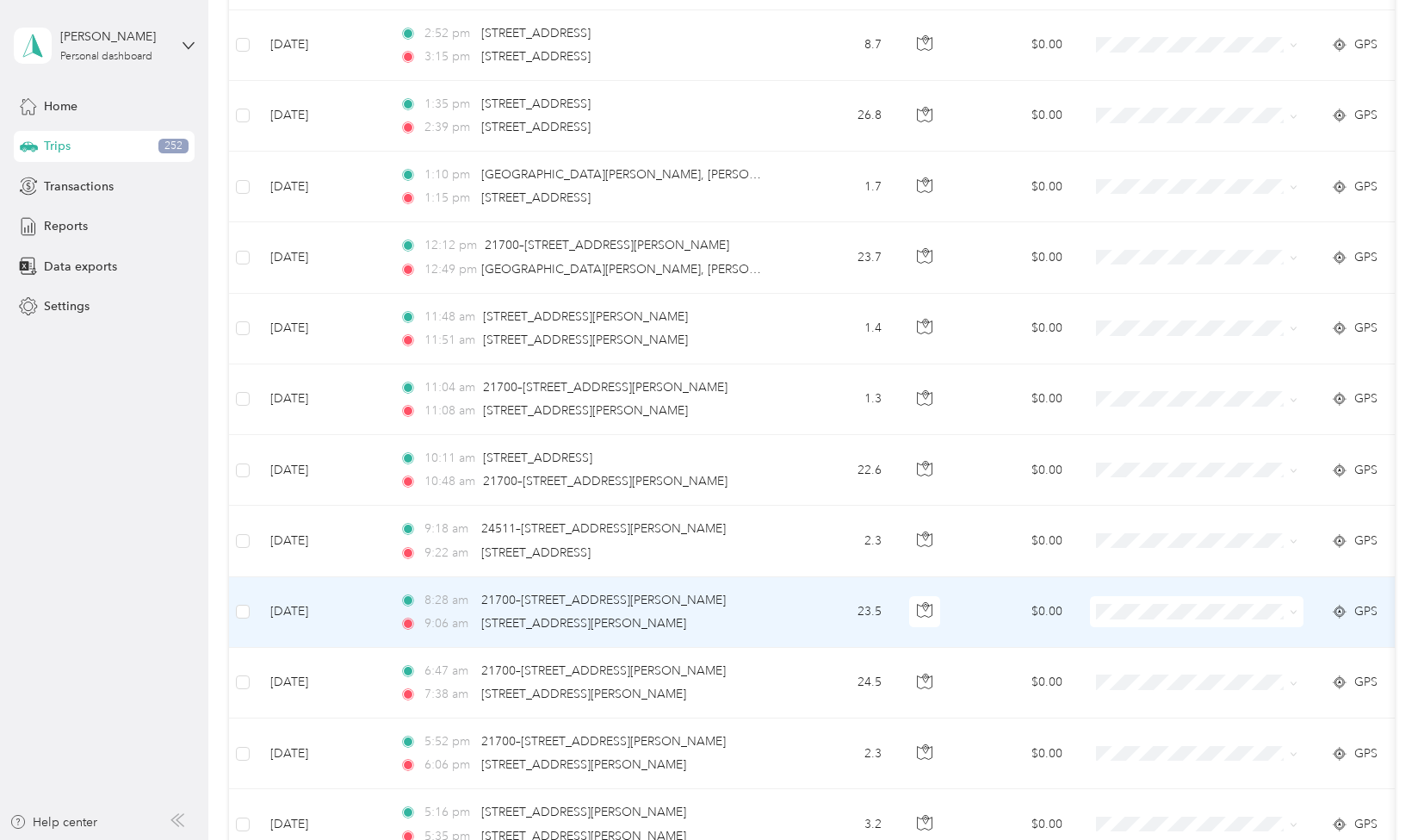
click at [808, 599] on td "23.5" at bounding box center [839, 612] width 114 height 71
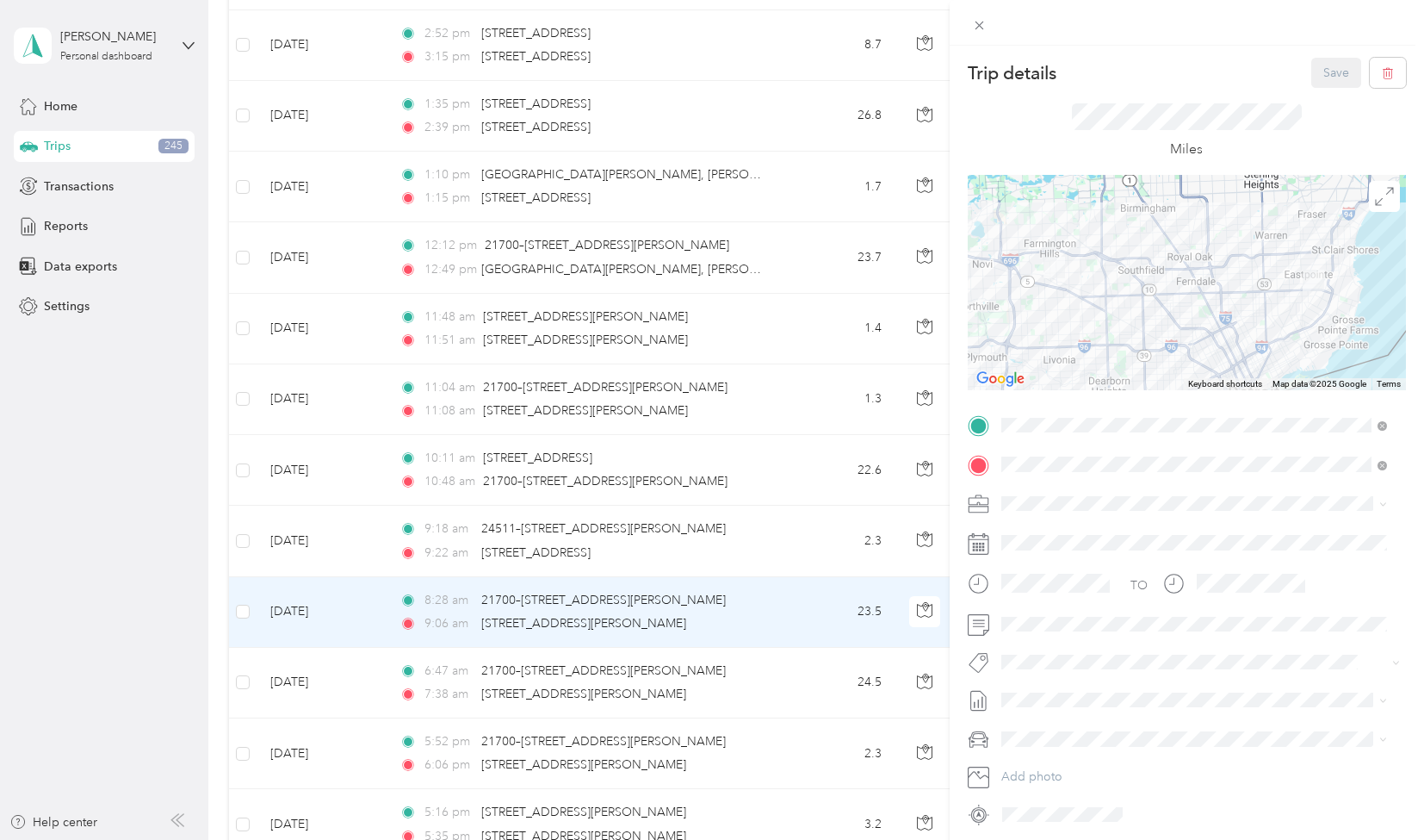
click at [1032, 563] on li "[PERSON_NAME]" at bounding box center [1195, 554] width 398 height 30
click at [1066, 690] on button "[PERSON_NAME]" at bounding box center [1062, 684] width 108 height 22
click at [1315, 66] on button "Save" at bounding box center [1337, 73] width 50 height 30
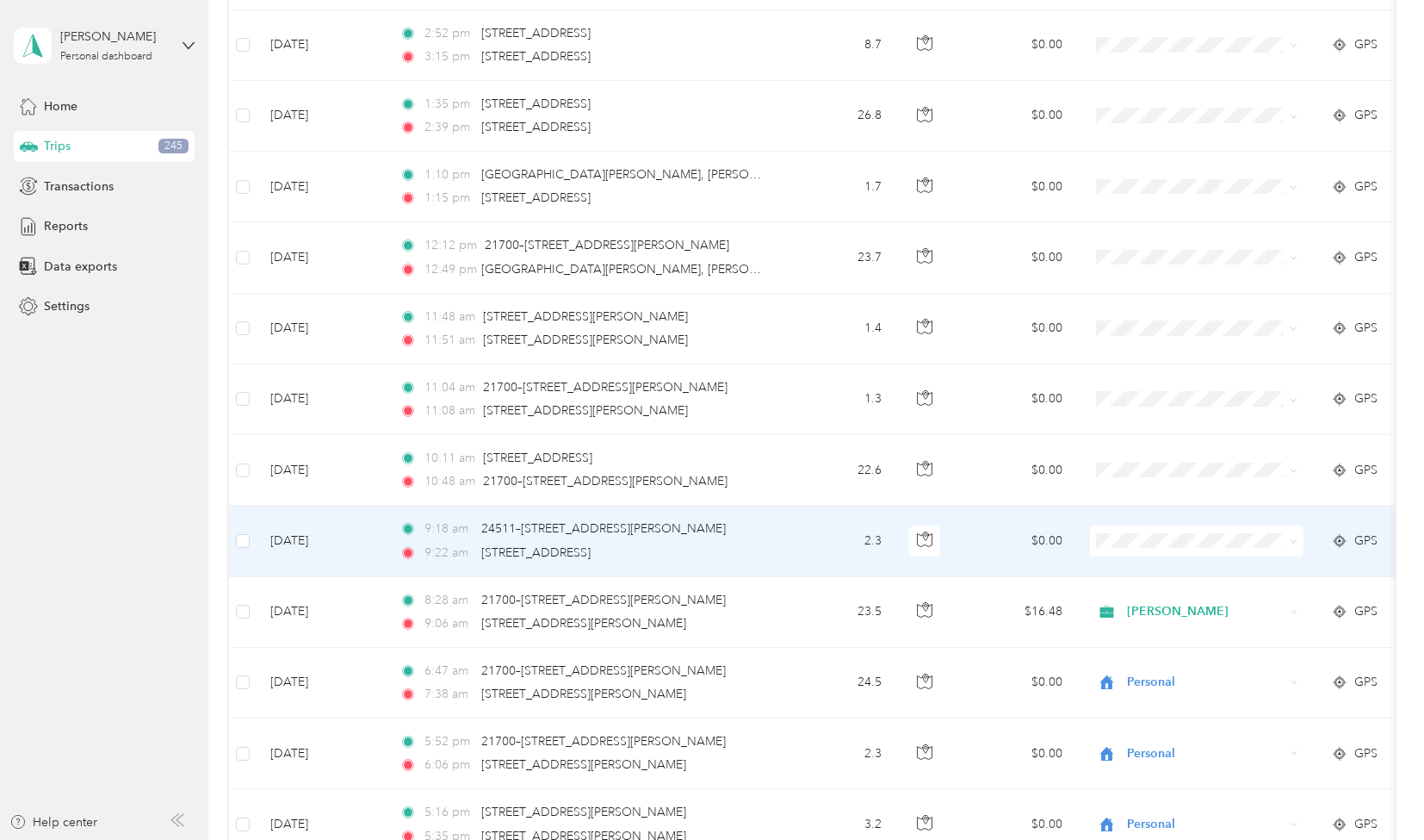
click at [815, 525] on td "2.3" at bounding box center [839, 541] width 114 height 71
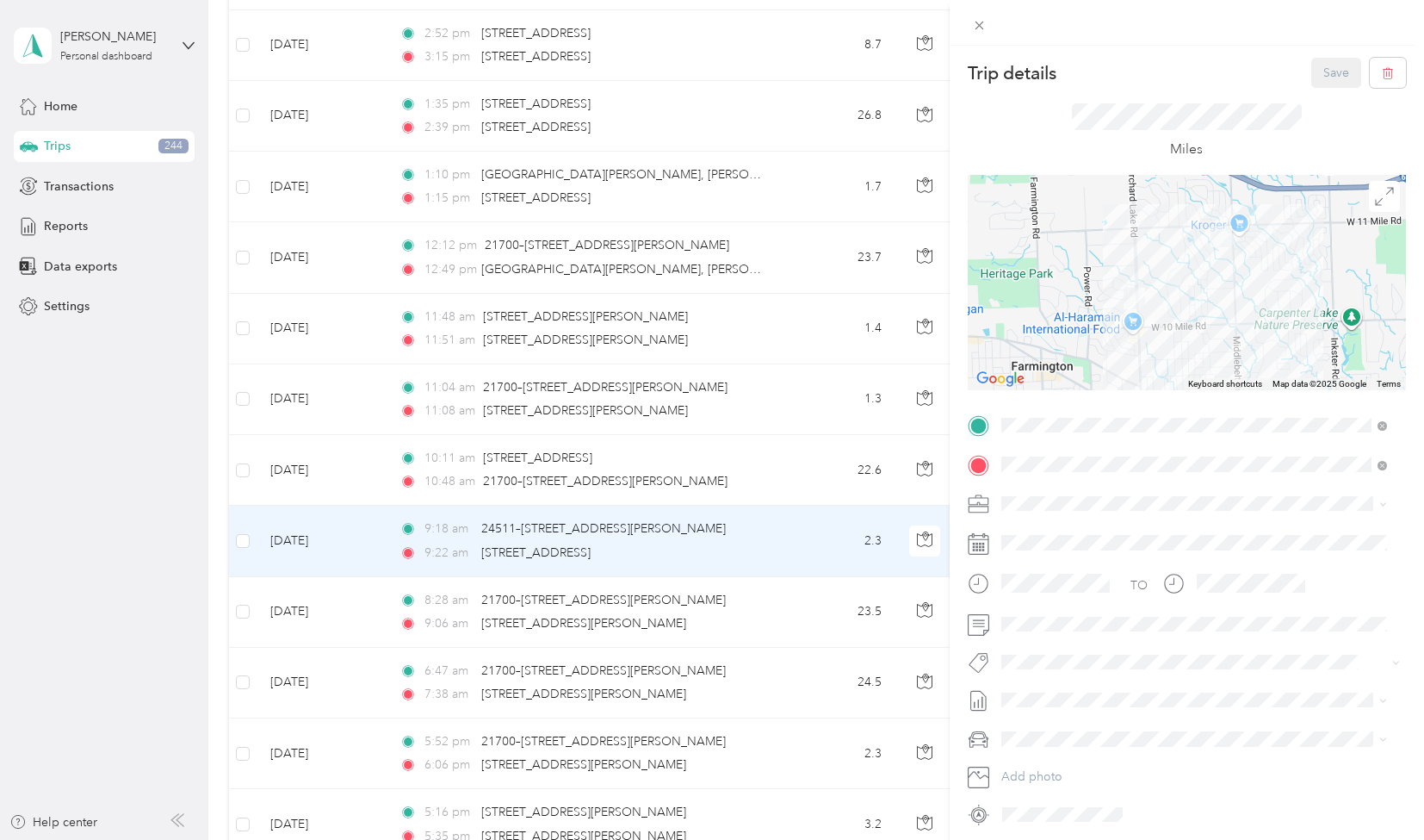
click at [1040, 561] on span "[PERSON_NAME]" at bounding box center [1056, 555] width 96 height 15
click at [1080, 689] on span "[PERSON_NAME]" at bounding box center [1062, 691] width 84 height 16
click at [1072, 724] on span "[PERSON_NAME]" at bounding box center [1062, 719] width 84 height 16
click at [1101, 754] on div "[PERSON_NAME]" at bounding box center [1195, 753] width 374 height 22
click at [1337, 65] on button "Save" at bounding box center [1337, 73] width 50 height 30
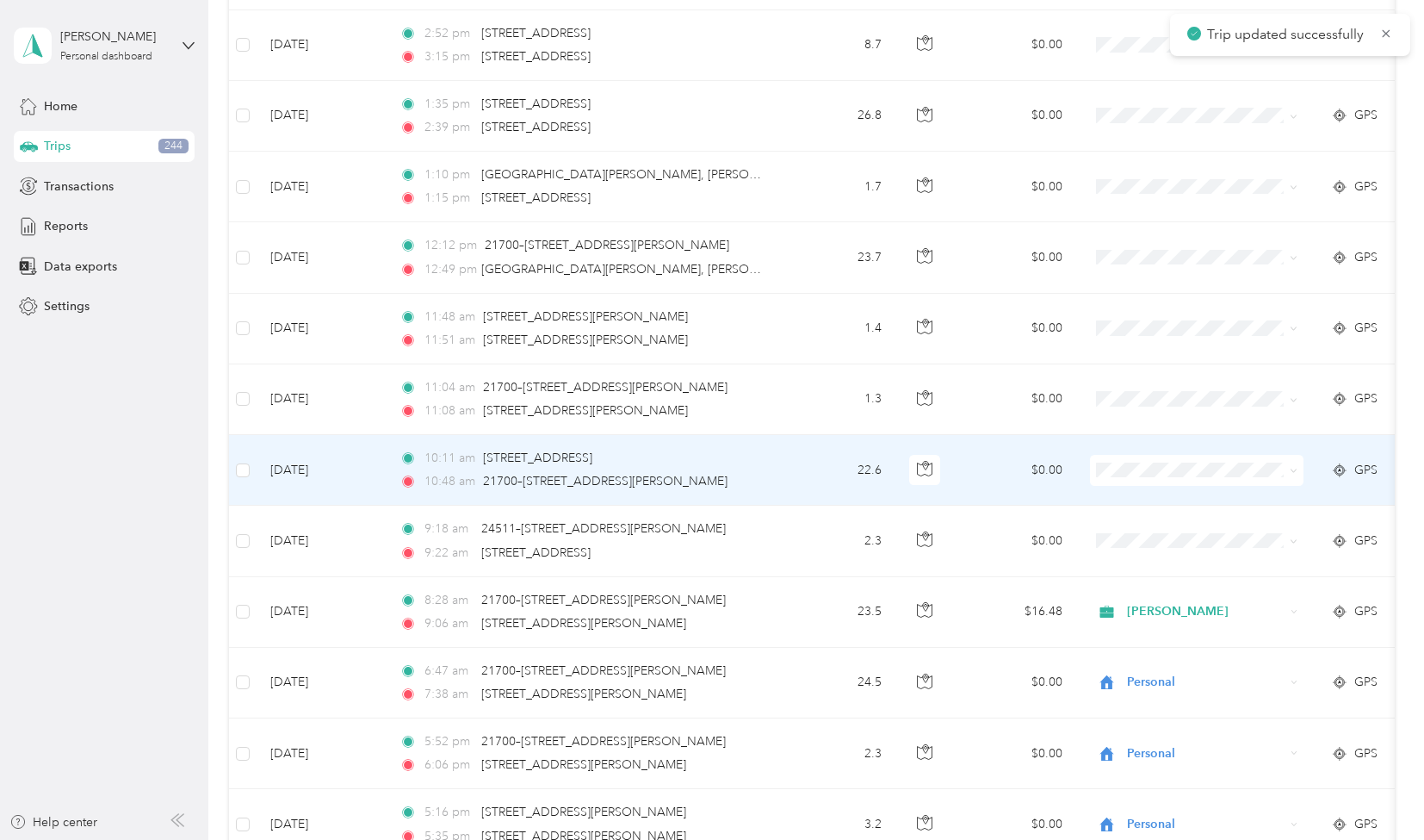
click at [796, 459] on td "22.6" at bounding box center [839, 470] width 114 height 71
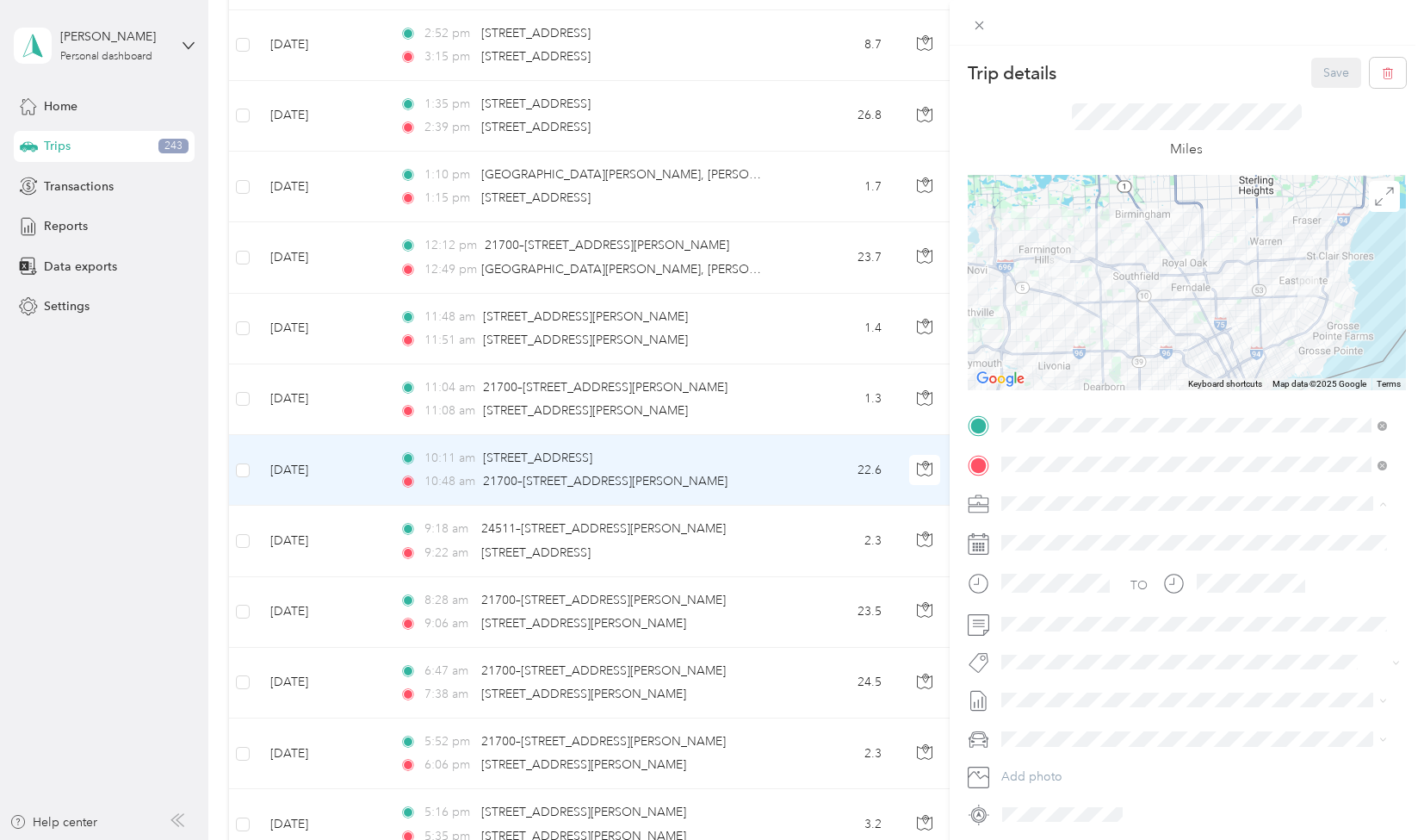
click at [1039, 557] on span "[PERSON_NAME]" at bounding box center [1056, 563] width 96 height 15
click at [1066, 552] on span "[PERSON_NAME]" at bounding box center [1062, 556] width 84 height 16
click at [1093, 729] on li "[PERSON_NAME]" at bounding box center [1195, 718] width 398 height 34
click at [1064, 754] on span "[PERSON_NAME]" at bounding box center [1062, 761] width 84 height 16
click at [1312, 82] on button "Save" at bounding box center [1337, 73] width 50 height 30
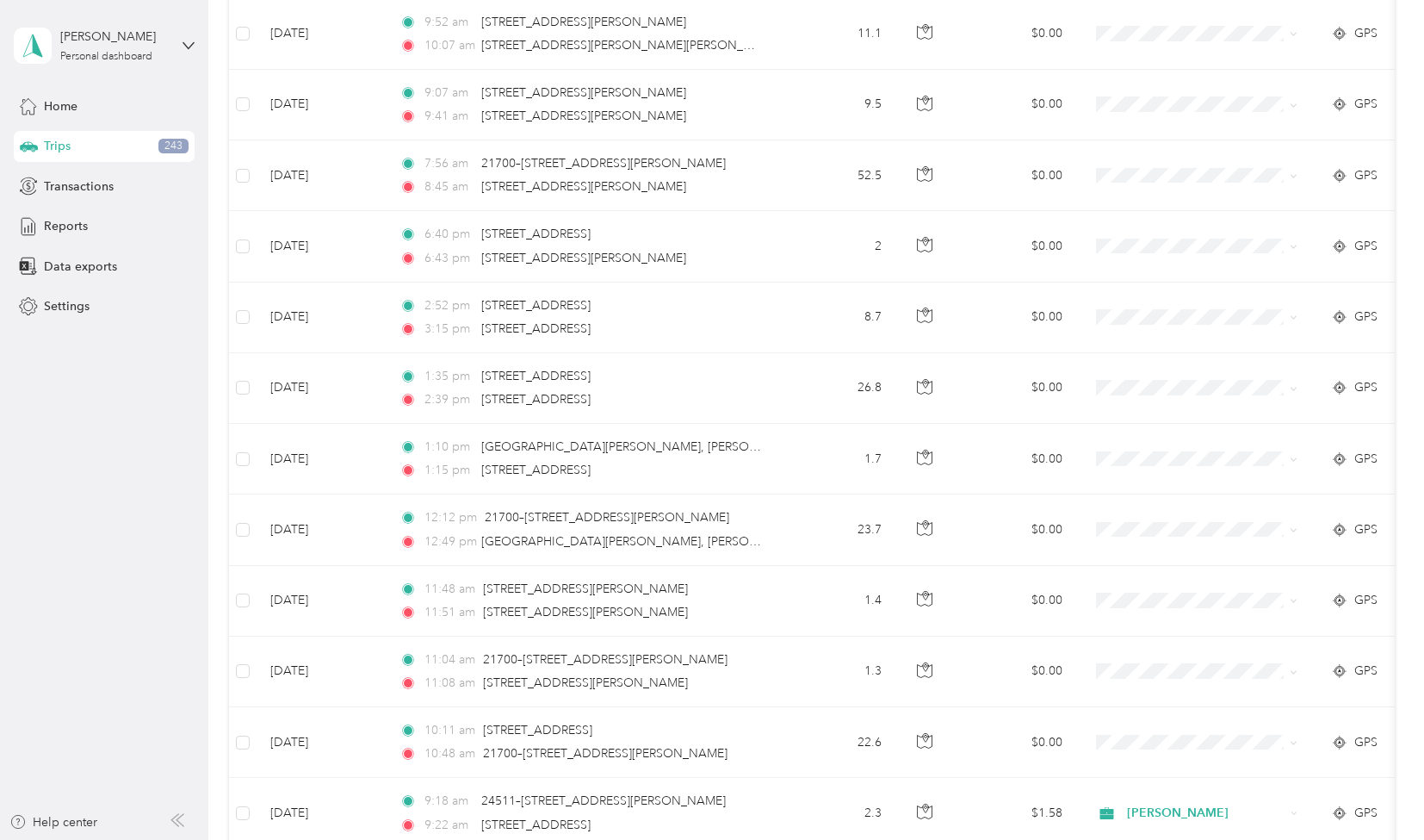
scroll to position [1846, 0]
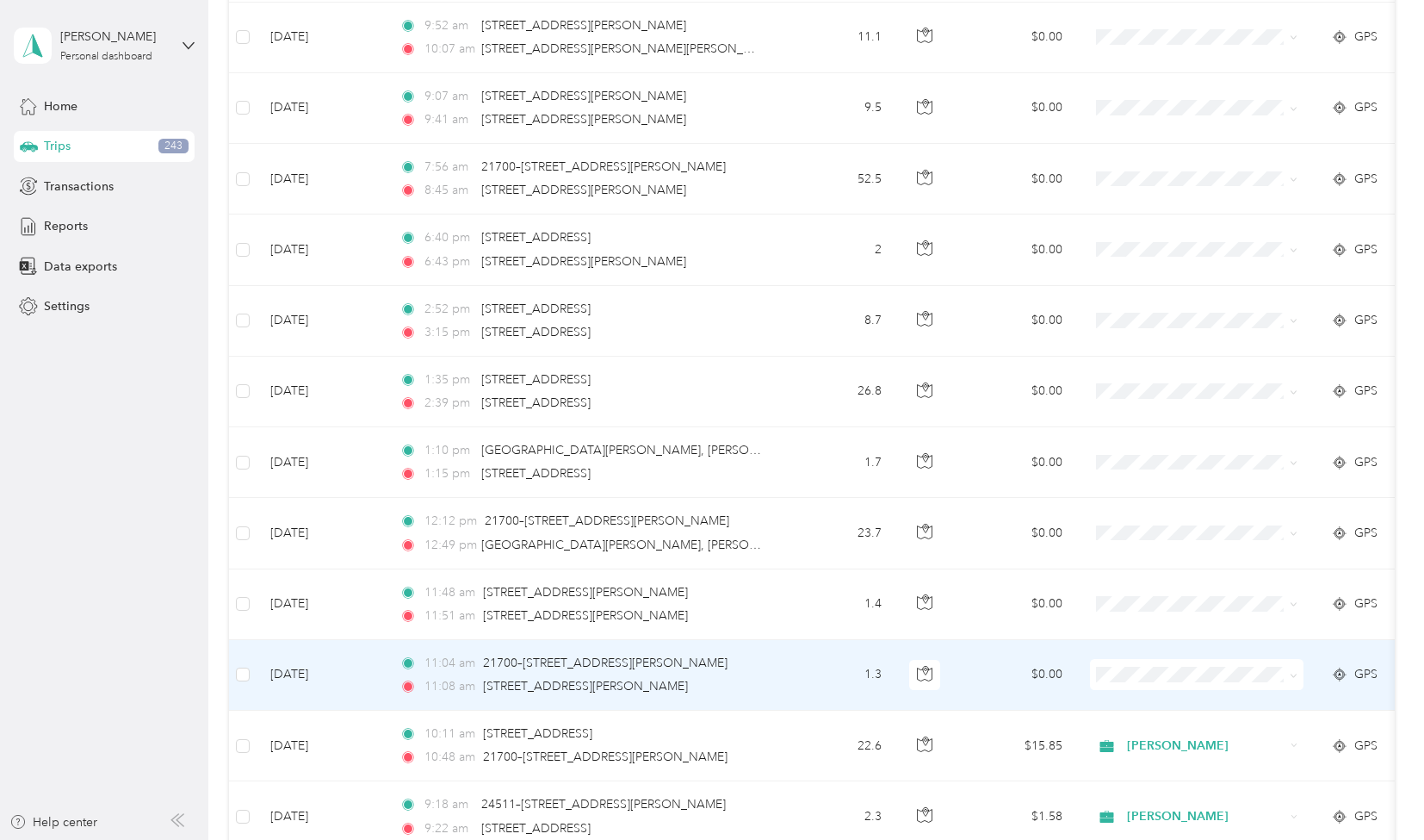
click at [1173, 628] on span "Personal" at bounding box center [1212, 626] width 159 height 18
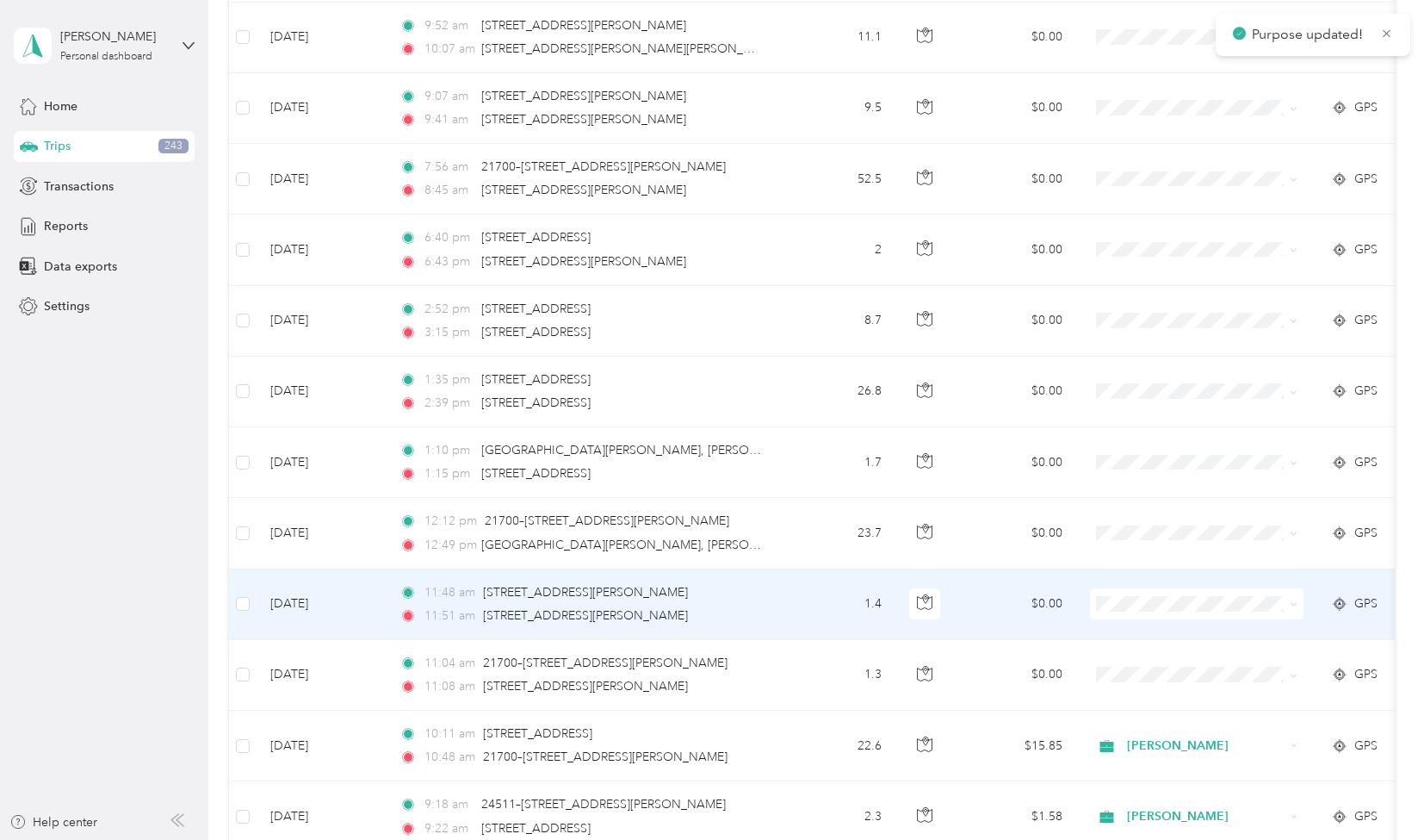
click at [1201, 588] on span at bounding box center [1197, 603] width 214 height 31
click at [1148, 804] on span "Personal" at bounding box center [1212, 805] width 159 height 18
click at [1140, 807] on li "Personal" at bounding box center [1198, 798] width 214 height 30
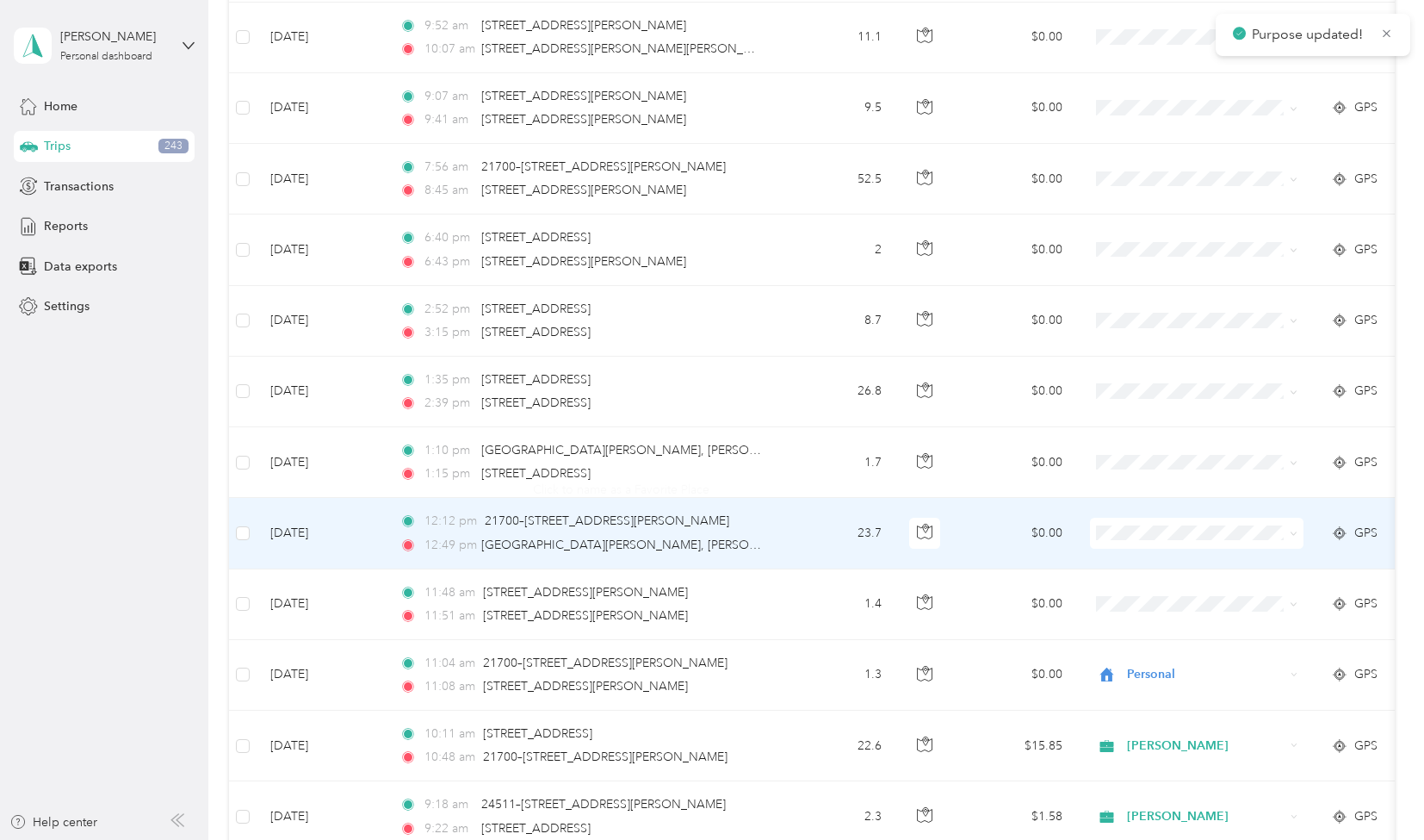
click at [767, 519] on td "12:12 pm 21700–[STREET_ADDRESS][PERSON_NAME] 12:49 pm [GEOGRAPHIC_DATA], [GEOGR…" at bounding box center [584, 533] width 396 height 71
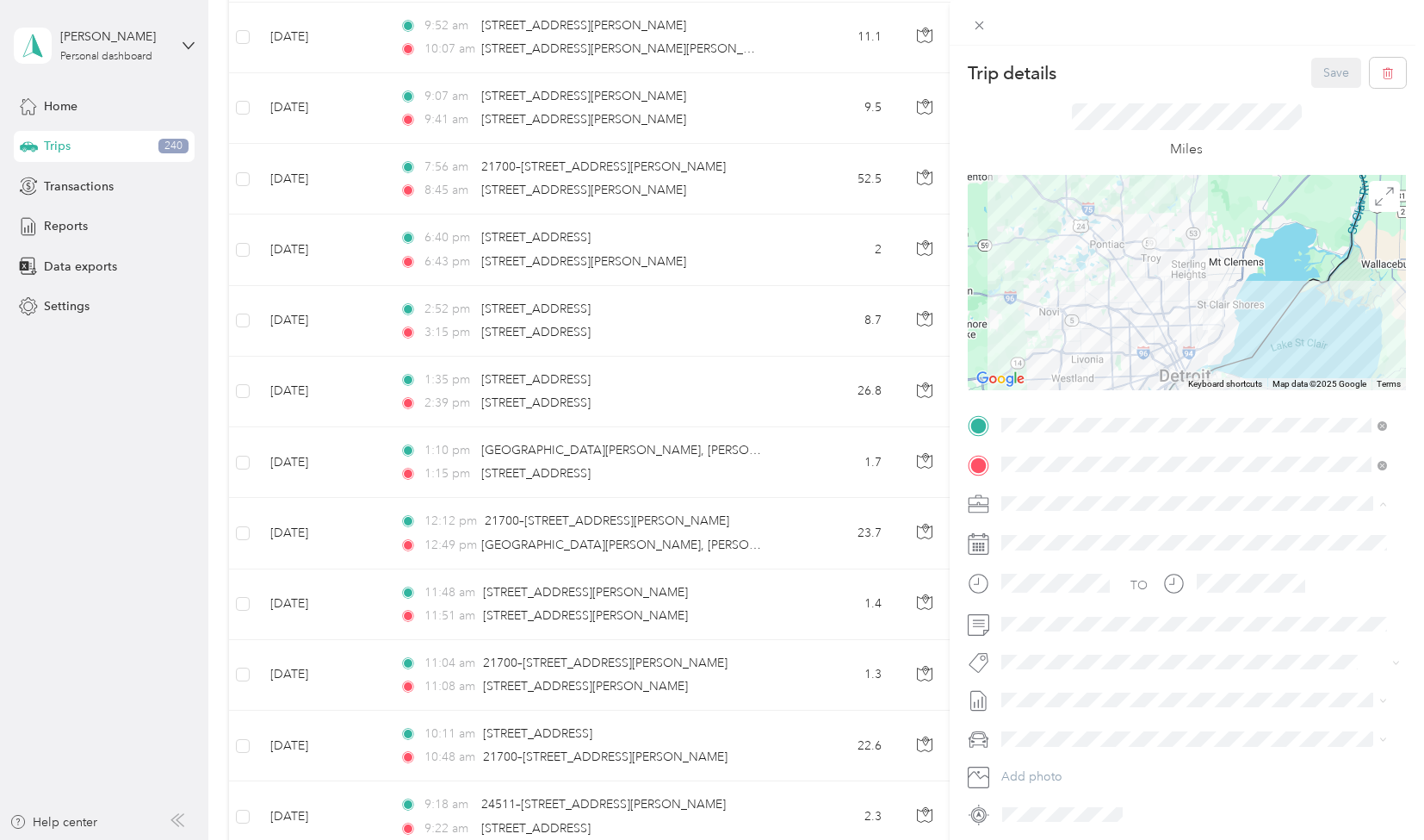
click at [1039, 557] on span "[PERSON_NAME]" at bounding box center [1056, 563] width 96 height 15
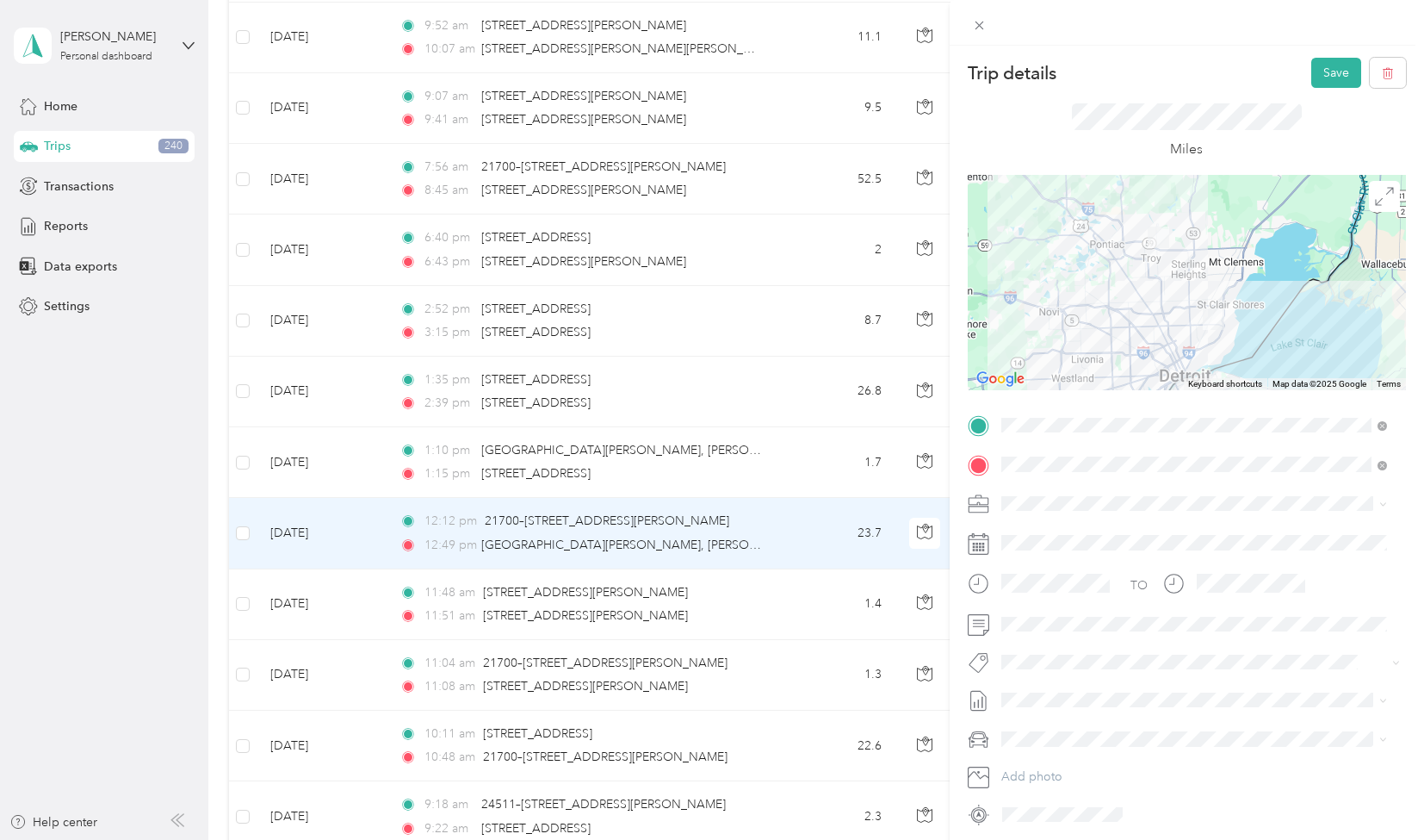
click at [1061, 690] on span "[PERSON_NAME]" at bounding box center [1062, 685] width 84 height 16
click at [1321, 71] on button "Save" at bounding box center [1337, 73] width 50 height 30
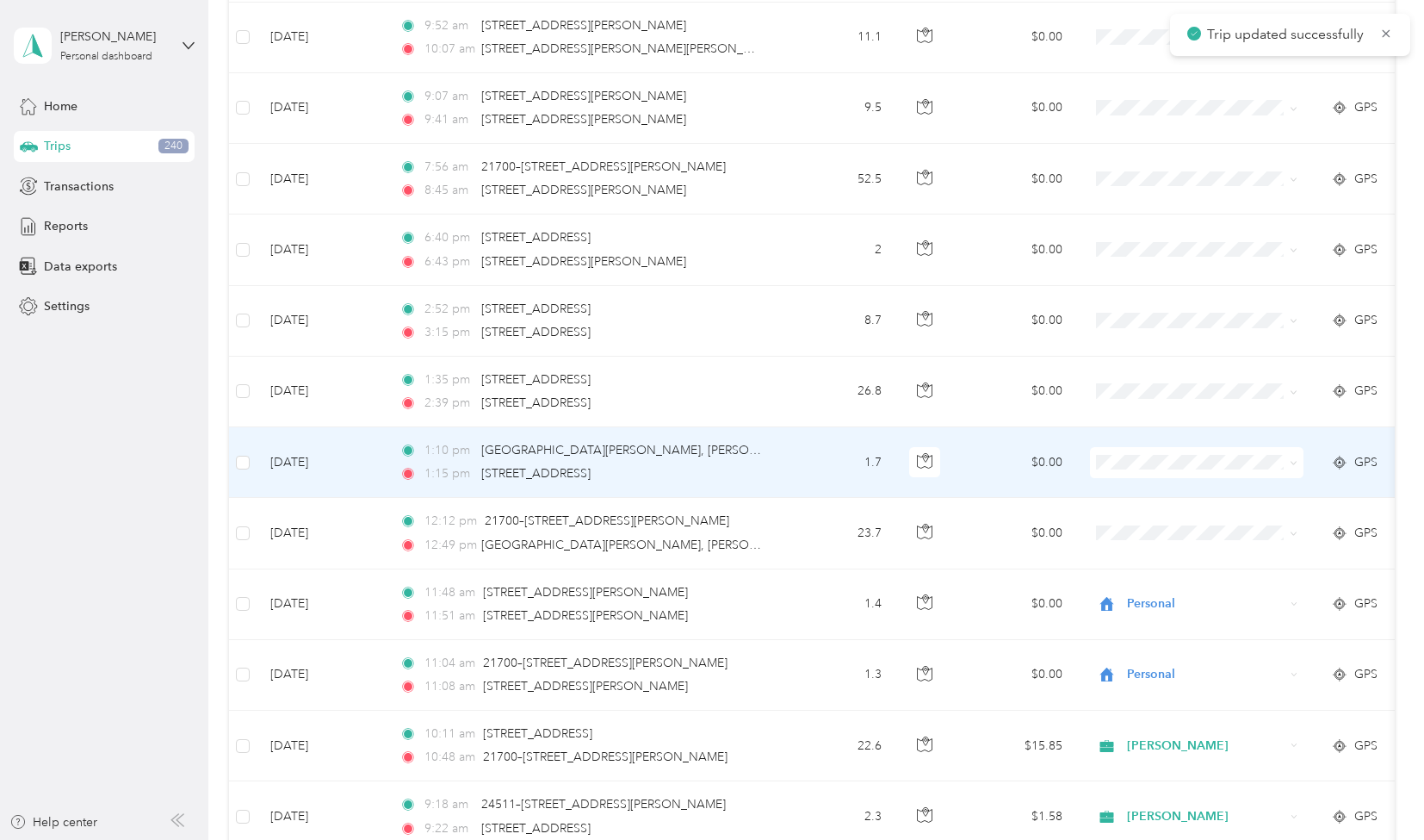
click at [838, 449] on td "1.7" at bounding box center [839, 462] width 114 height 71
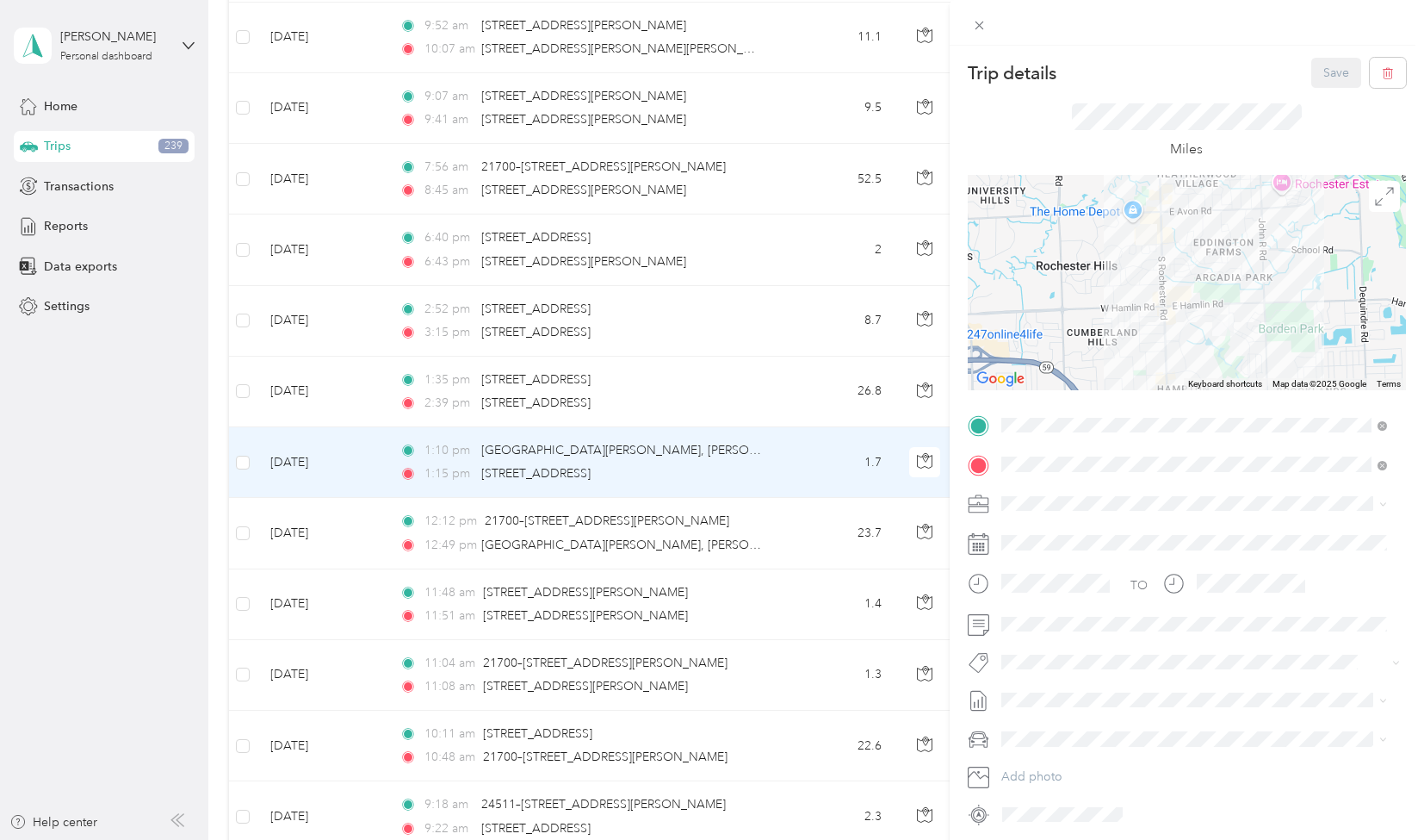
click at [1033, 556] on span "[PERSON_NAME]" at bounding box center [1056, 554] width 96 height 15
click at [1073, 696] on span "[PERSON_NAME]" at bounding box center [1062, 692] width 84 height 16
click at [1313, 65] on button "Save" at bounding box center [1337, 73] width 50 height 30
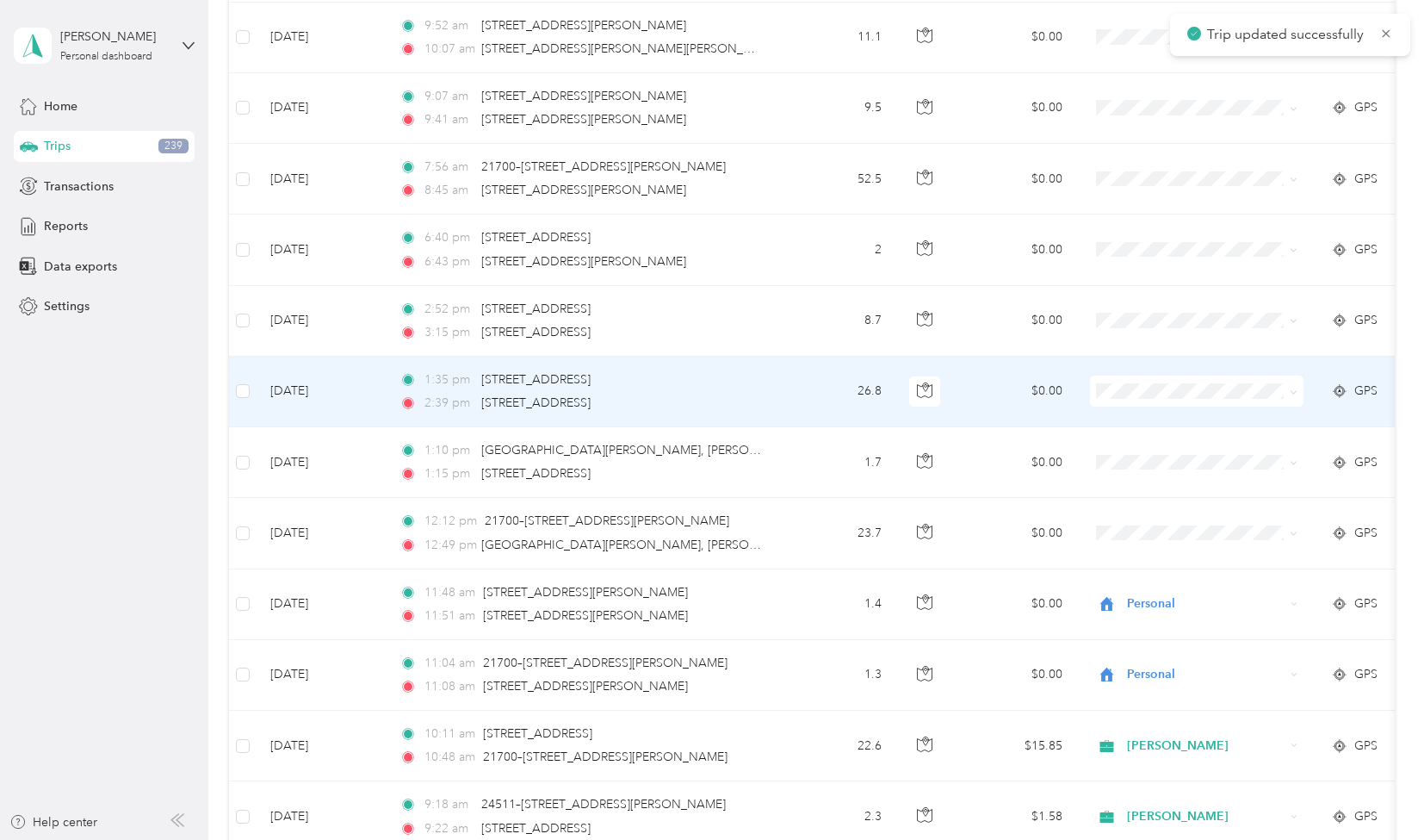
click at [829, 378] on td "26.8" at bounding box center [839, 392] width 114 height 71
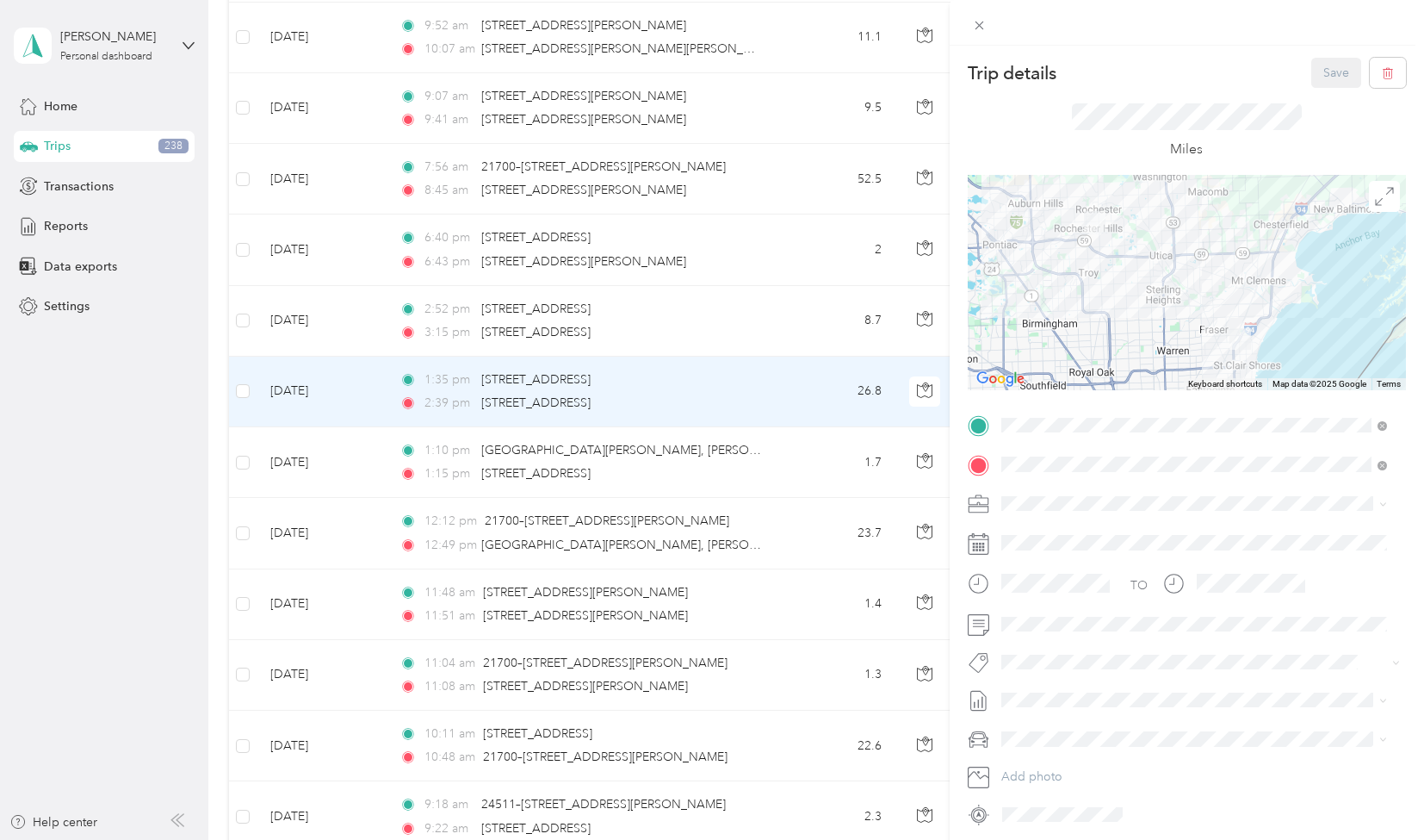
click at [1038, 559] on span "[PERSON_NAME]" at bounding box center [1056, 561] width 96 height 15
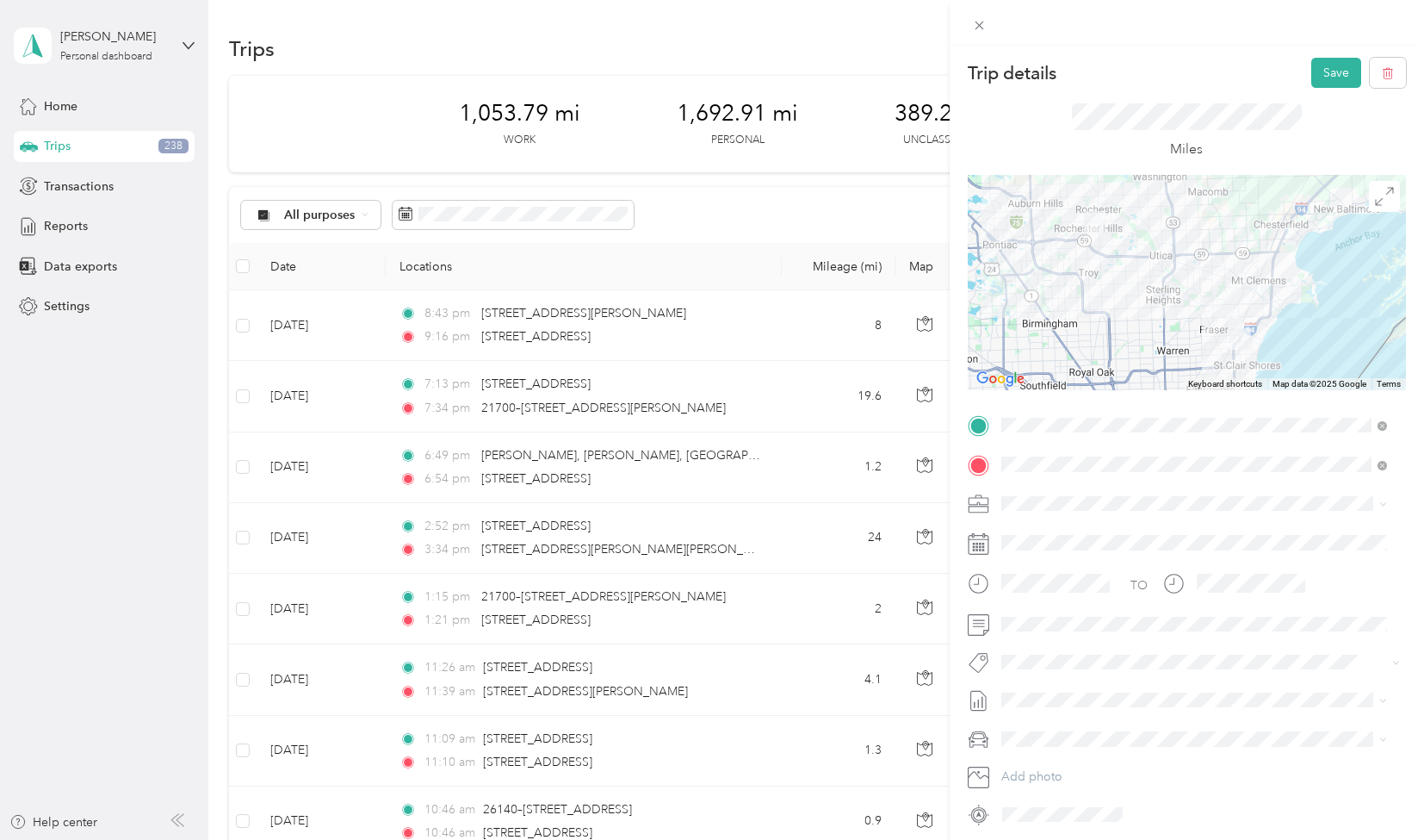
scroll to position [1846, 0]
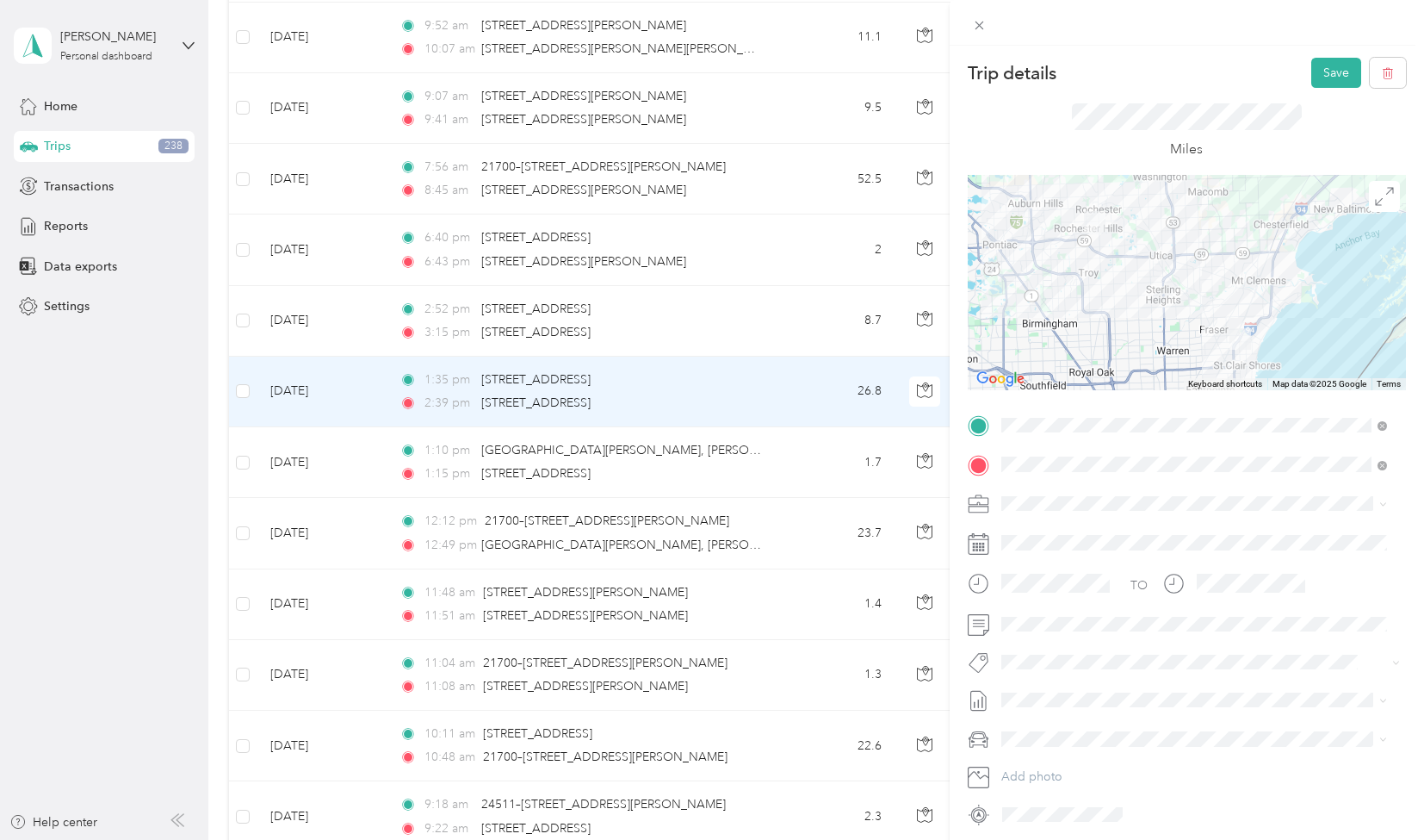
click at [1068, 685] on span "[PERSON_NAME]" at bounding box center [1062, 683] width 84 height 16
click at [1322, 71] on button "Save" at bounding box center [1337, 73] width 50 height 30
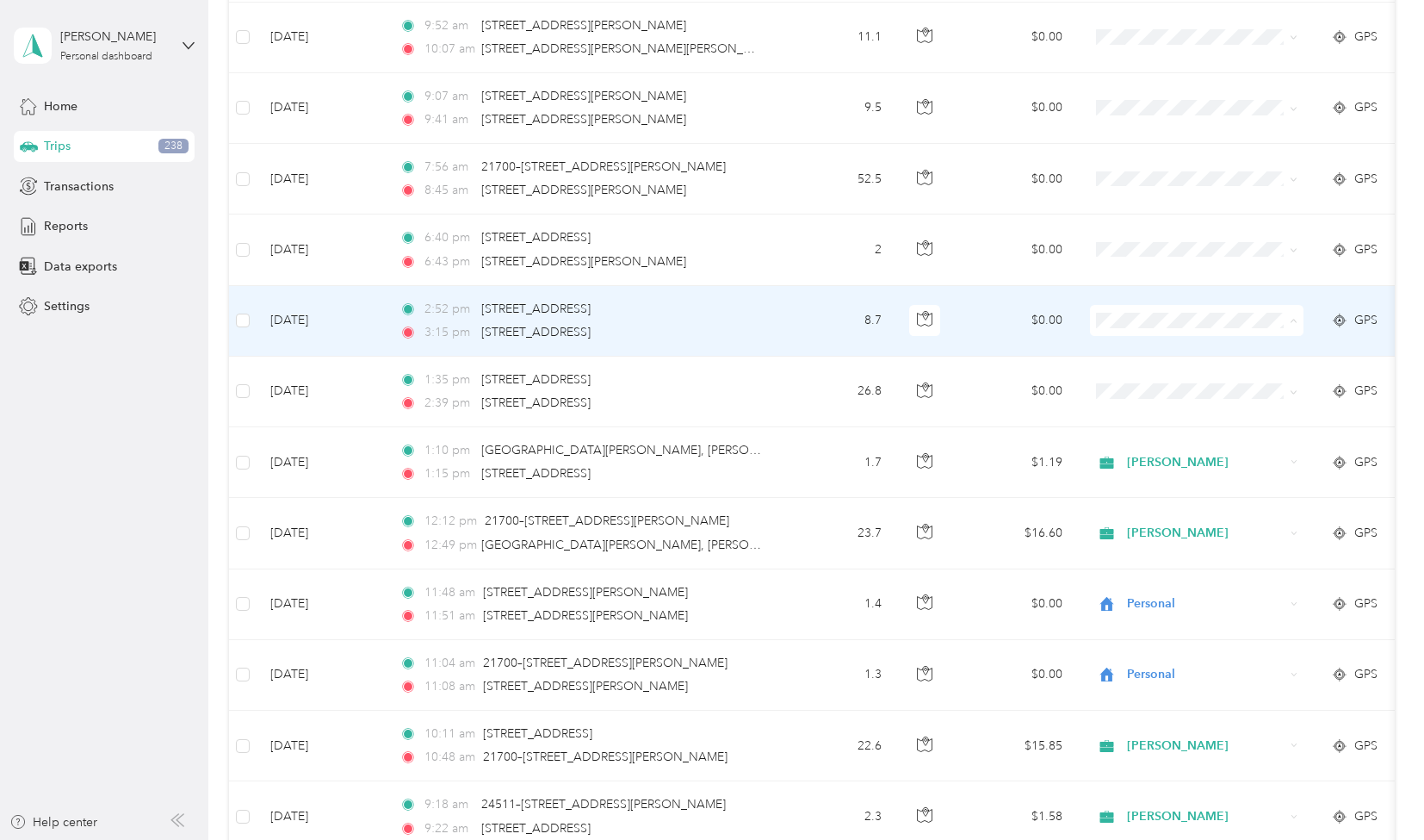
click at [1149, 516] on span "Personal" at bounding box center [1212, 525] width 159 height 18
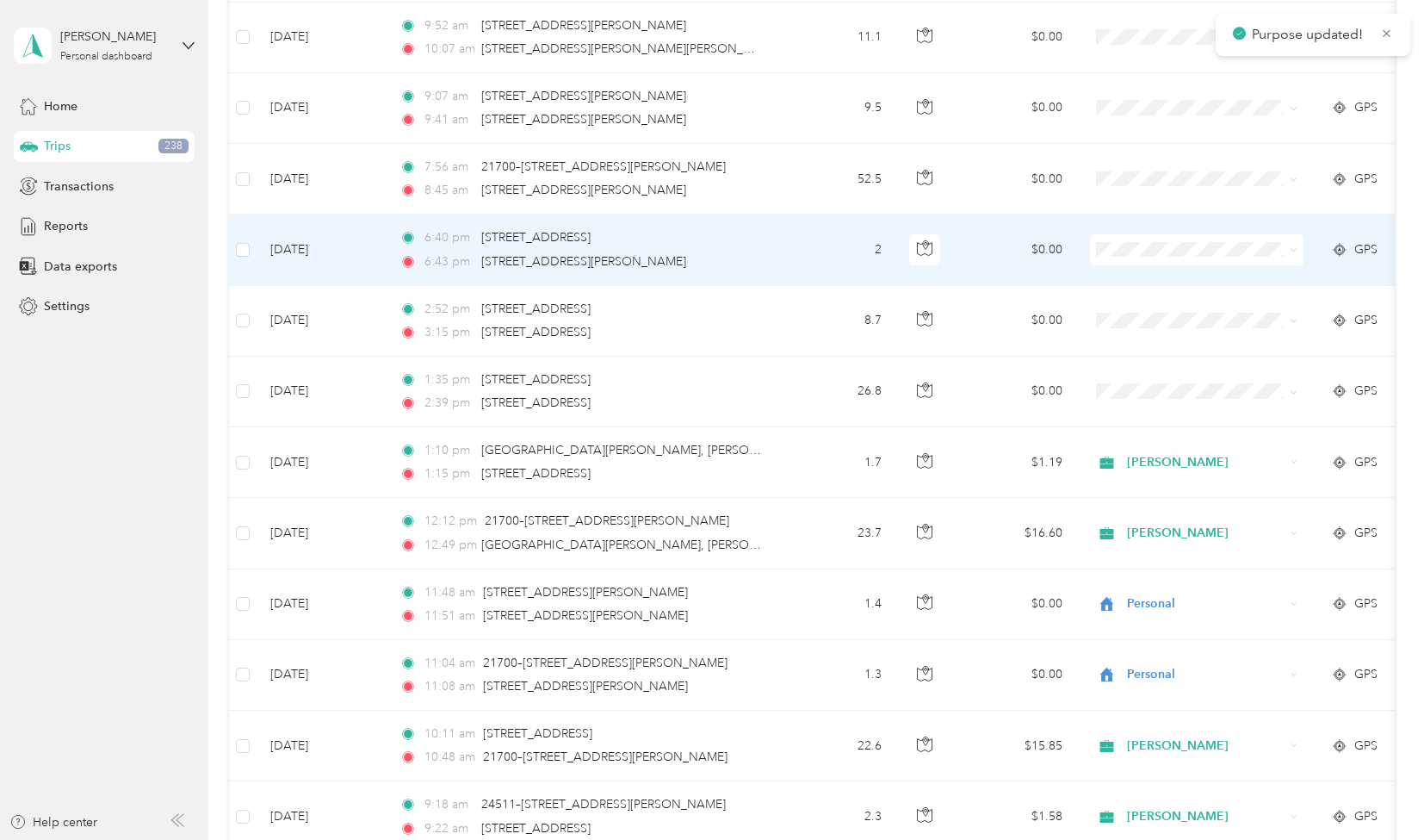
click at [1158, 449] on span "Personal" at bounding box center [1212, 454] width 159 height 18
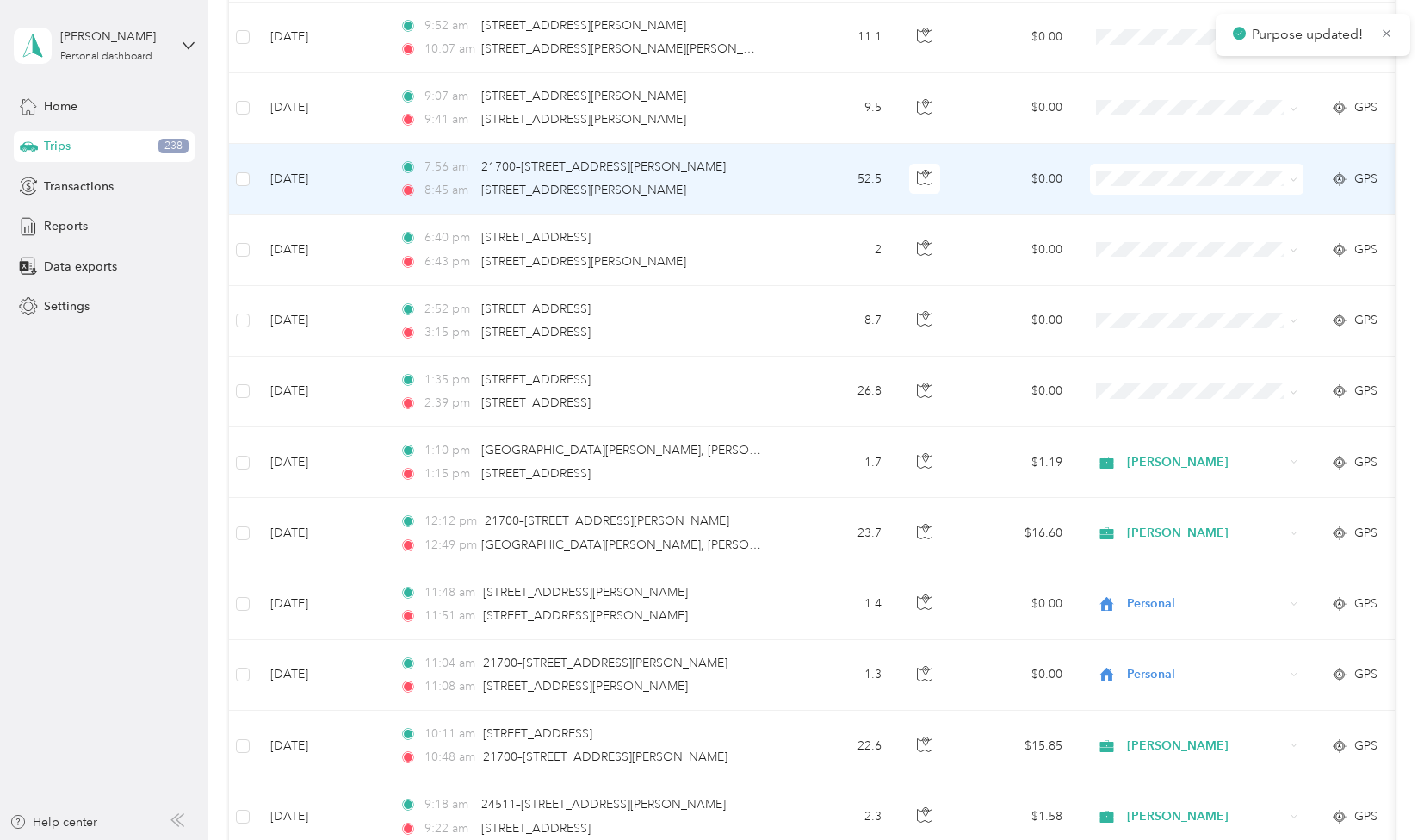
click at [1163, 380] on span "Personal" at bounding box center [1212, 381] width 159 height 18
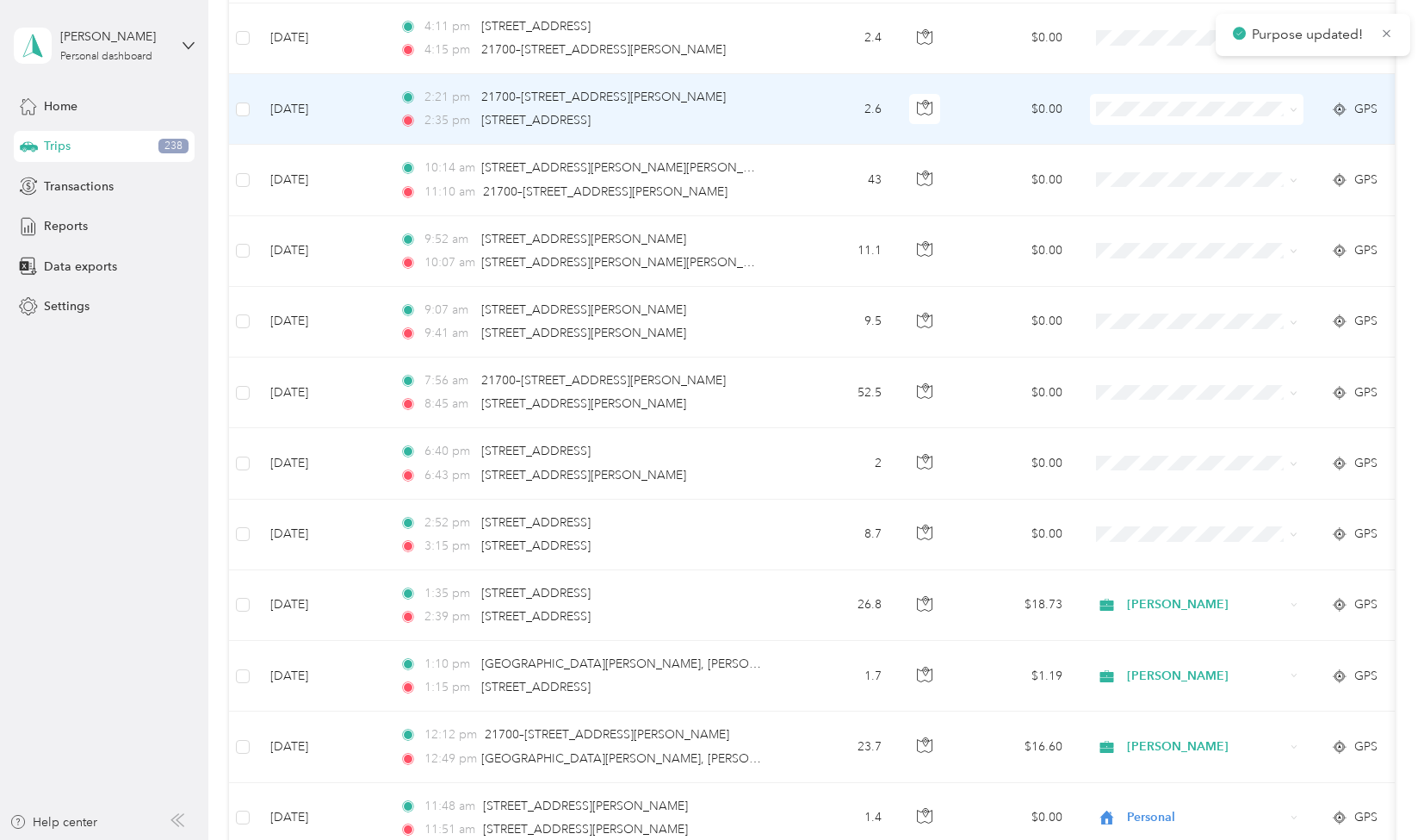
scroll to position [1571, 0]
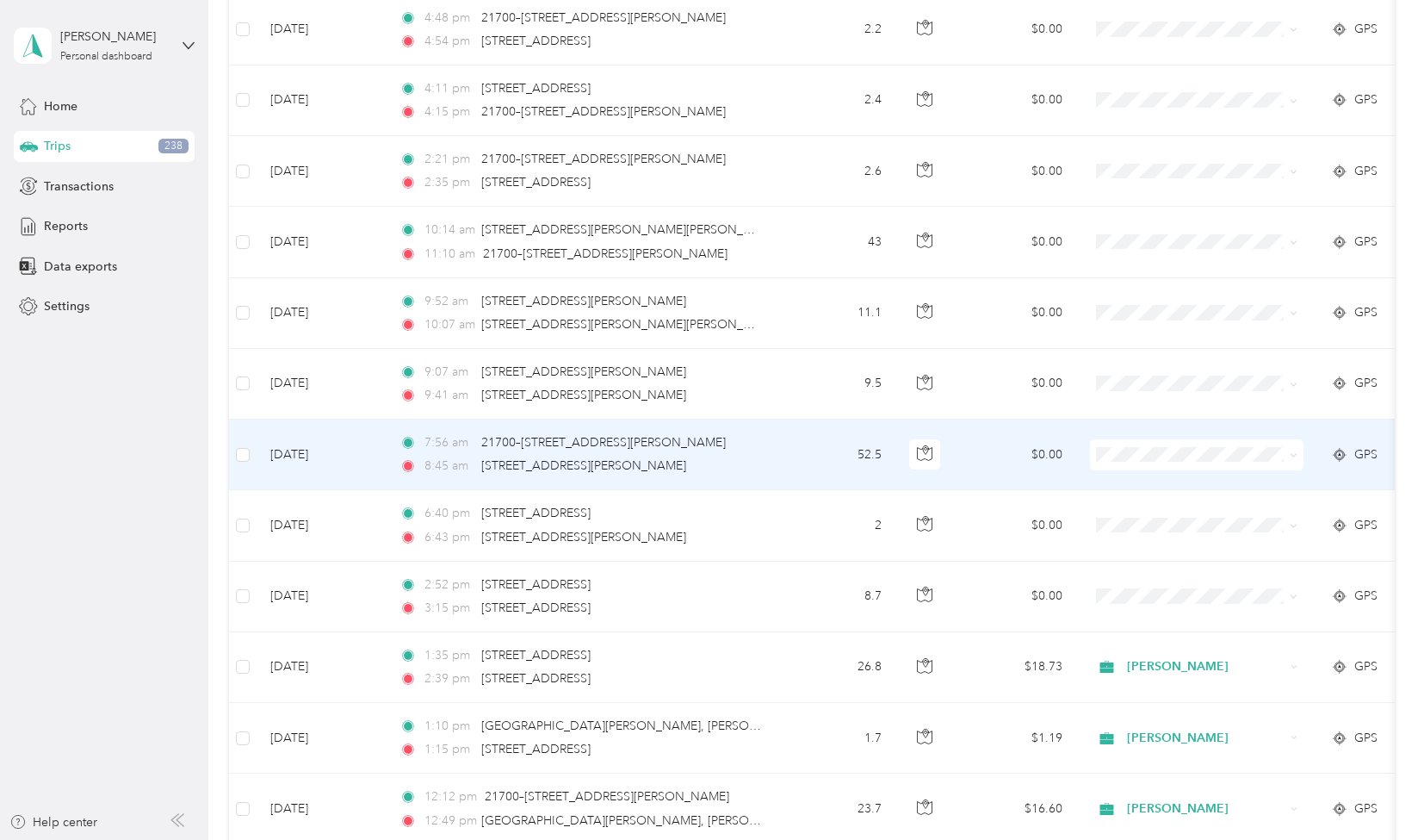
click at [796, 434] on td "52.5" at bounding box center [839, 454] width 114 height 71
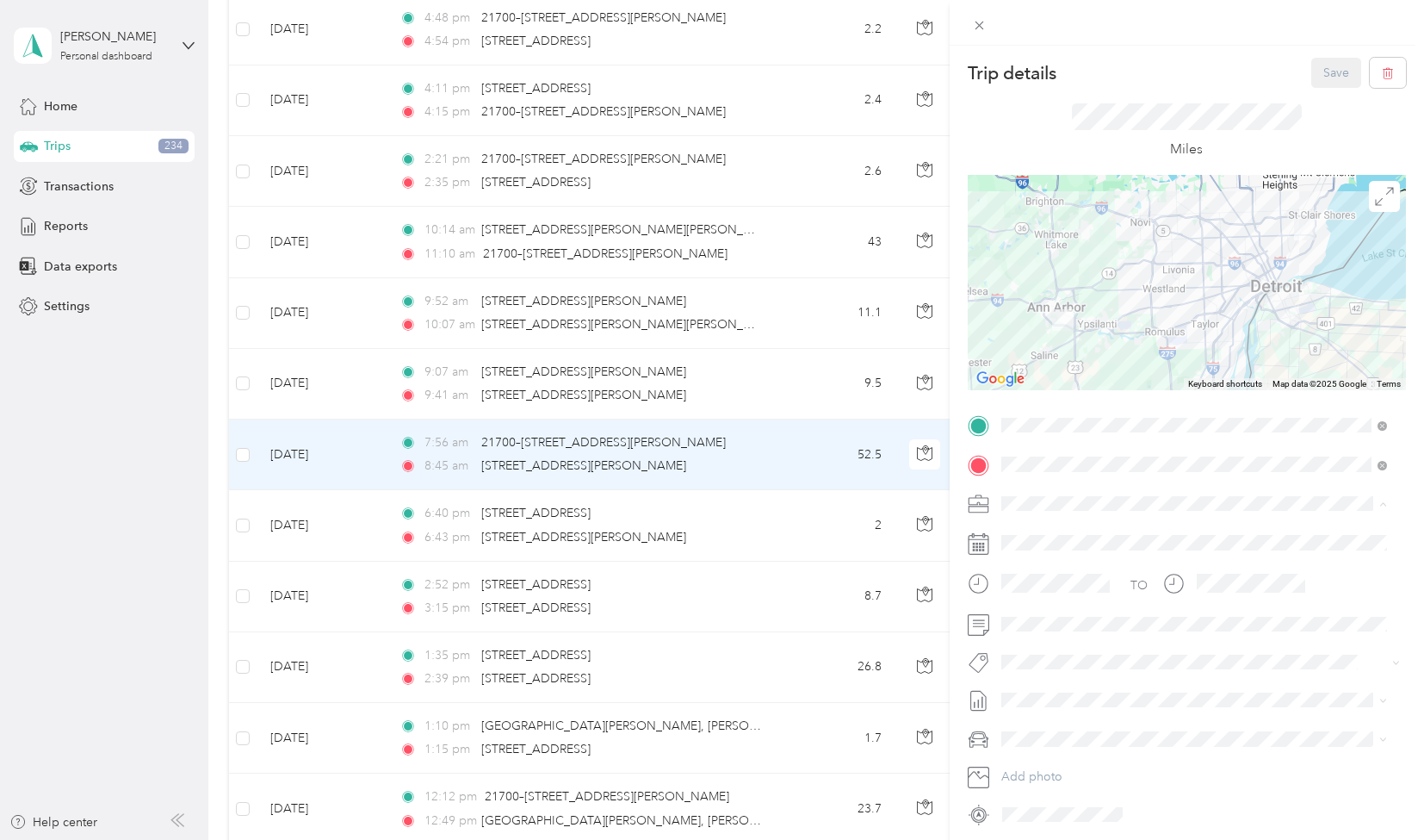
click at [1035, 557] on span "[PERSON_NAME]" at bounding box center [1056, 563] width 96 height 15
click at [1076, 689] on span "[PERSON_NAME]" at bounding box center [1062, 690] width 84 height 16
click at [1321, 67] on button "Save" at bounding box center [1337, 73] width 50 height 30
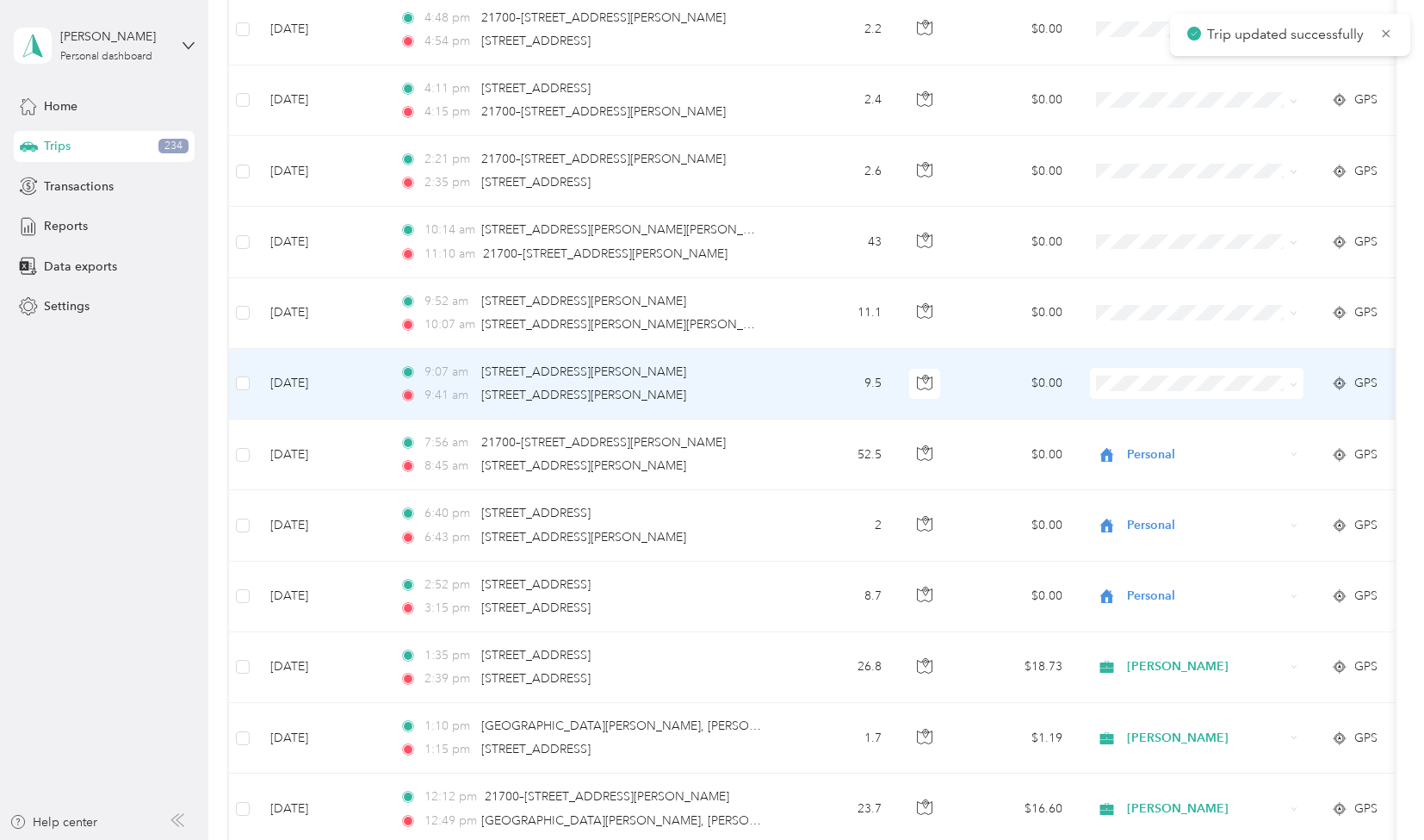
click at [972, 368] on td "$0.00" at bounding box center [1016, 384] width 121 height 71
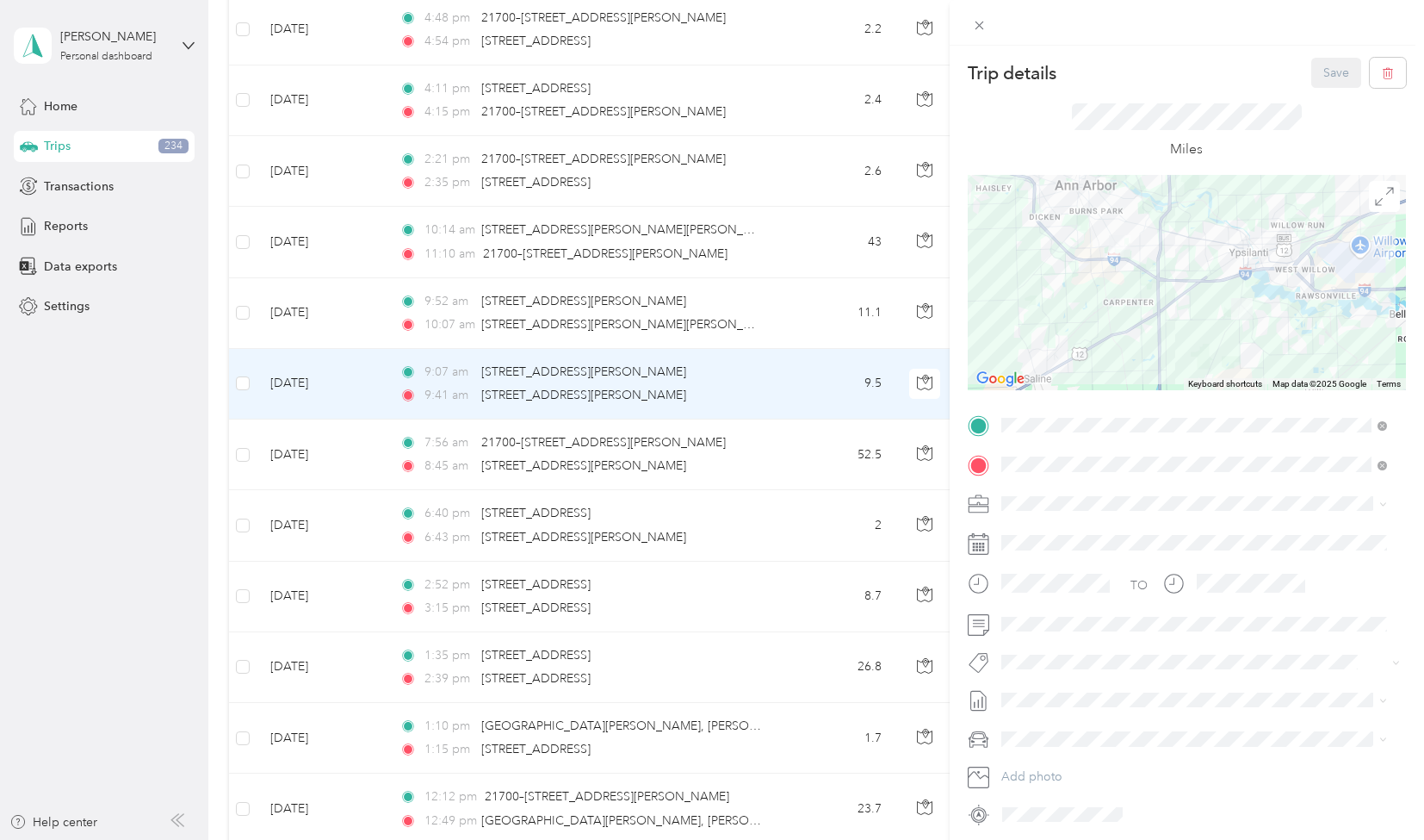
click at [1031, 562] on div "[PERSON_NAME]" at bounding box center [1195, 555] width 374 height 18
click at [1064, 616] on span "[PERSON_NAME]" at bounding box center [1062, 622] width 84 height 16
click at [1330, 78] on button "Save" at bounding box center [1337, 73] width 50 height 30
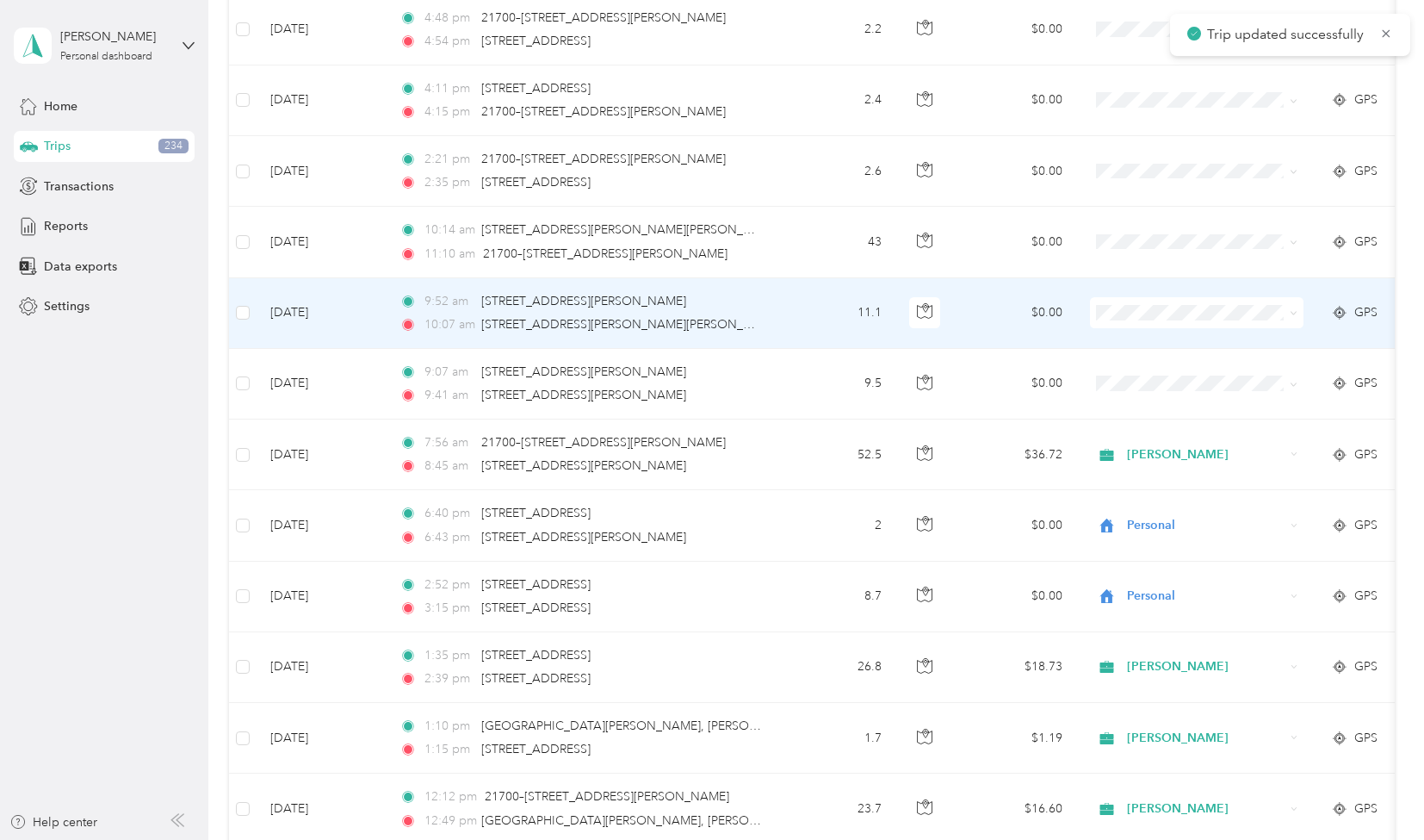
click at [816, 304] on td "11.1" at bounding box center [839, 313] width 114 height 71
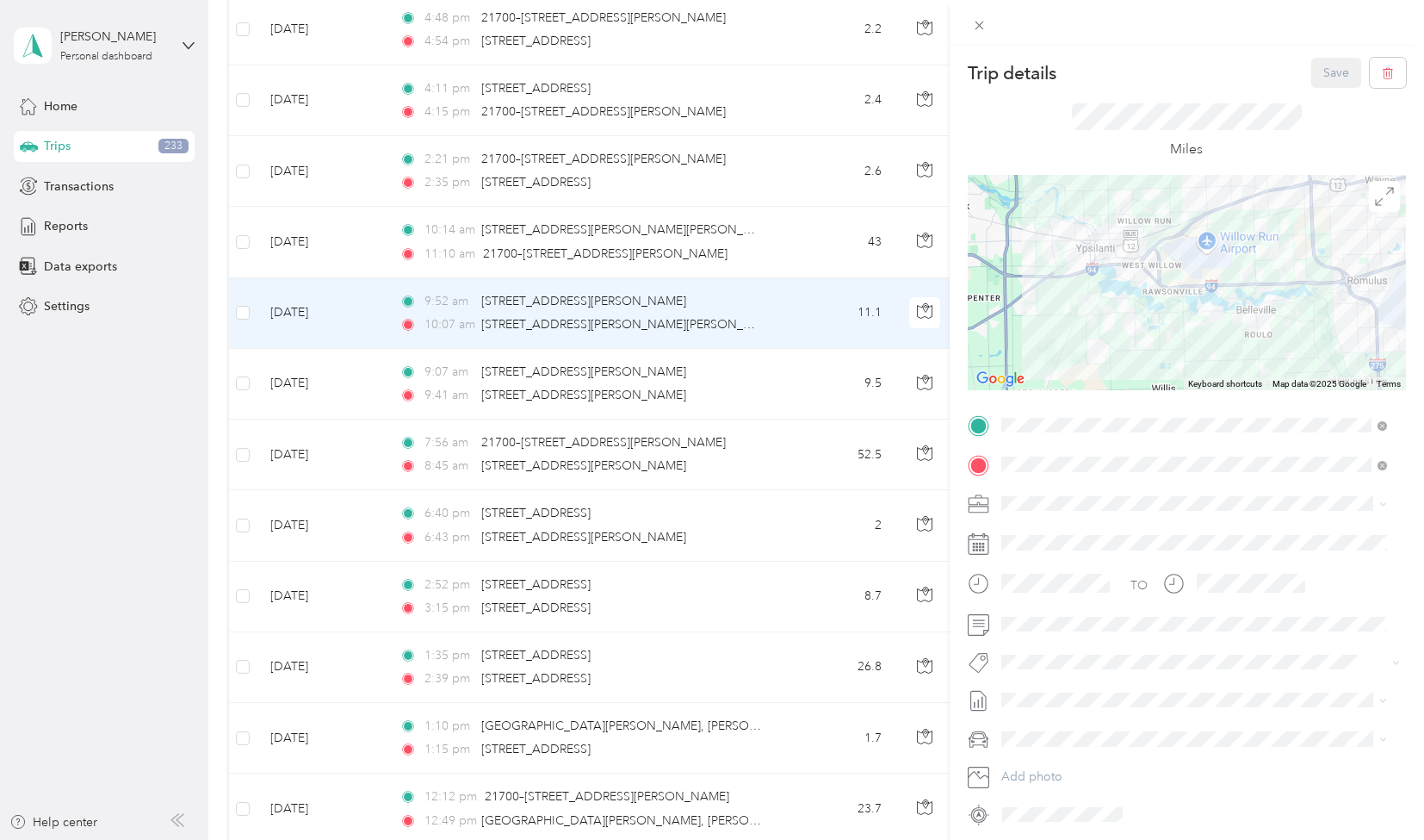
click at [1044, 564] on li "[PERSON_NAME]" at bounding box center [1195, 559] width 398 height 30
click at [1083, 591] on li "[PERSON_NAME]" at bounding box center [1195, 589] width 398 height 34
click at [1326, 67] on button "Save" at bounding box center [1337, 73] width 50 height 30
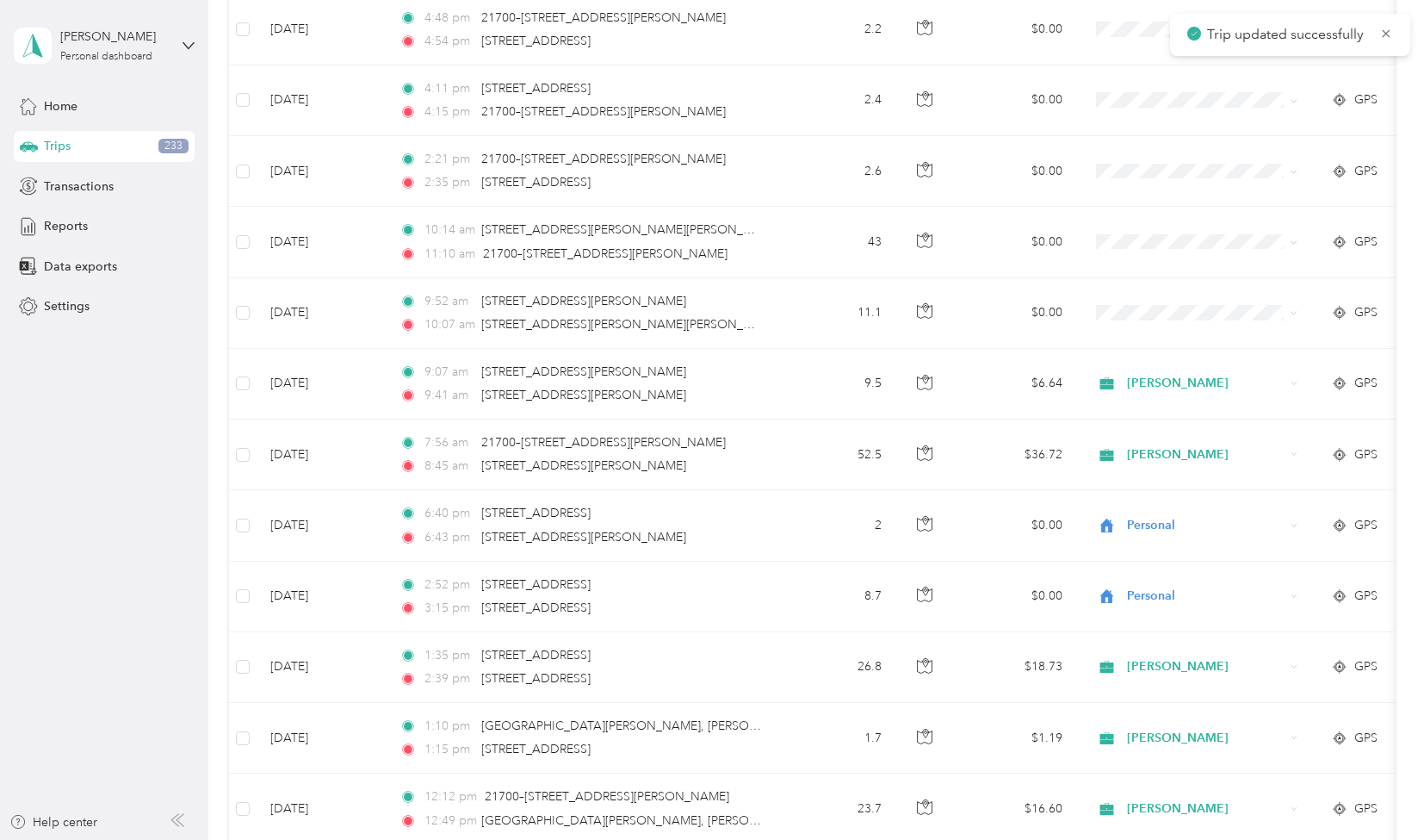
click at [832, 839] on div "Trip details Save This trip cannot be edited because it is either under review,…" at bounding box center [708, 840] width 1416 height 0
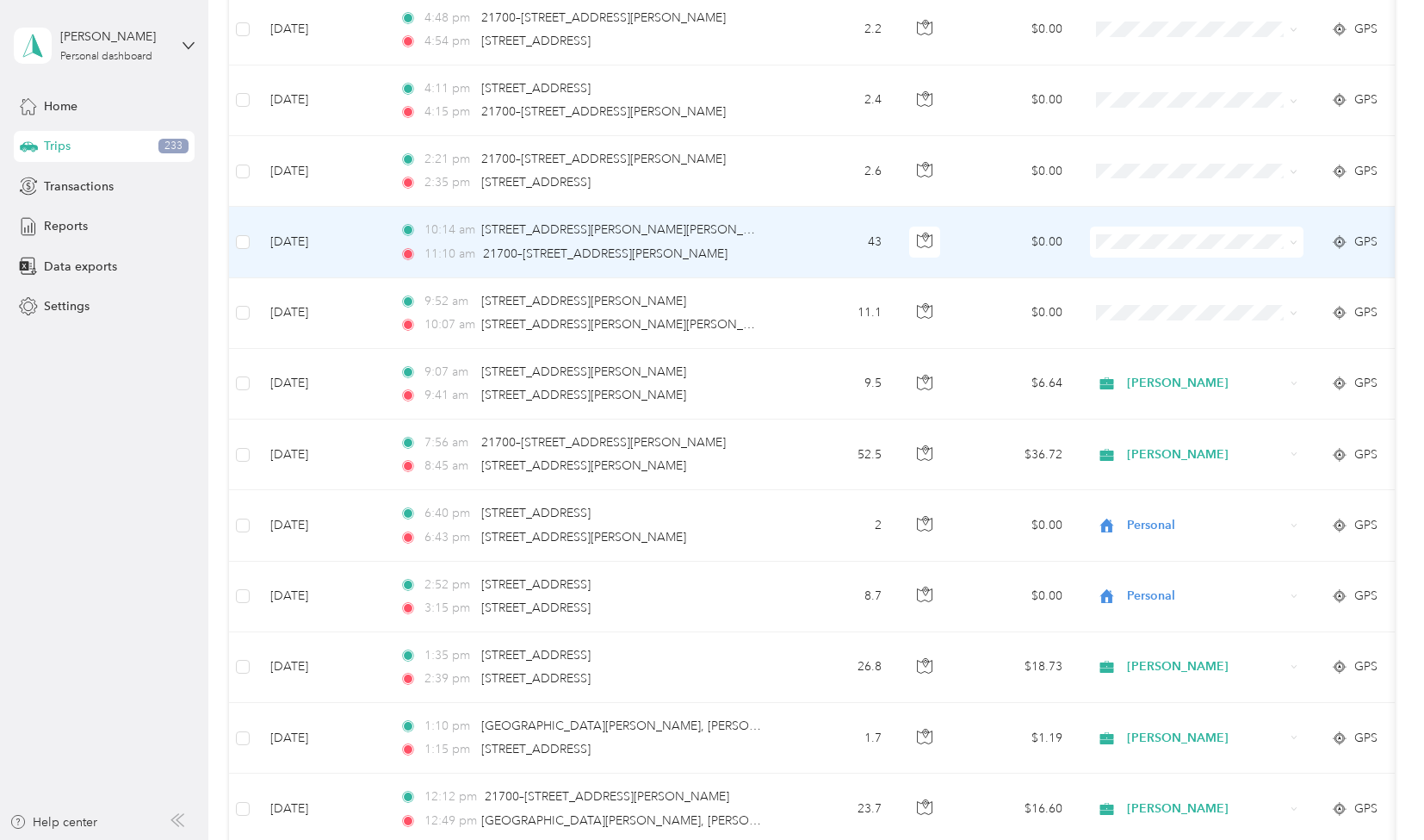
click at [835, 229] on td "43" at bounding box center [839, 242] width 114 height 71
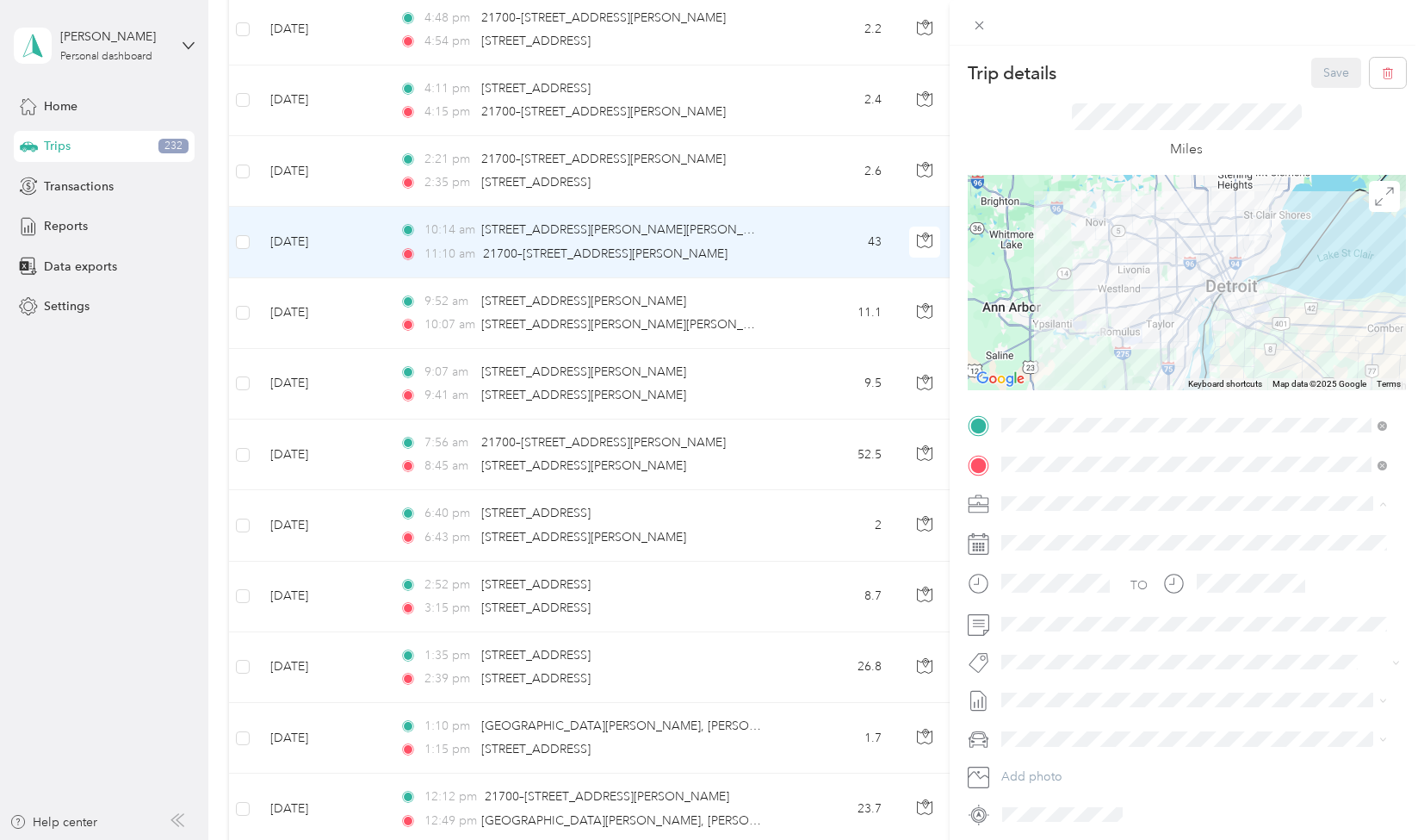
click at [1034, 561] on div "[PERSON_NAME]" at bounding box center [1195, 564] width 374 height 18
click at [1069, 585] on span "[PERSON_NAME]" at bounding box center [1062, 588] width 84 height 16
click at [1314, 73] on button "Save" at bounding box center [1337, 73] width 50 height 30
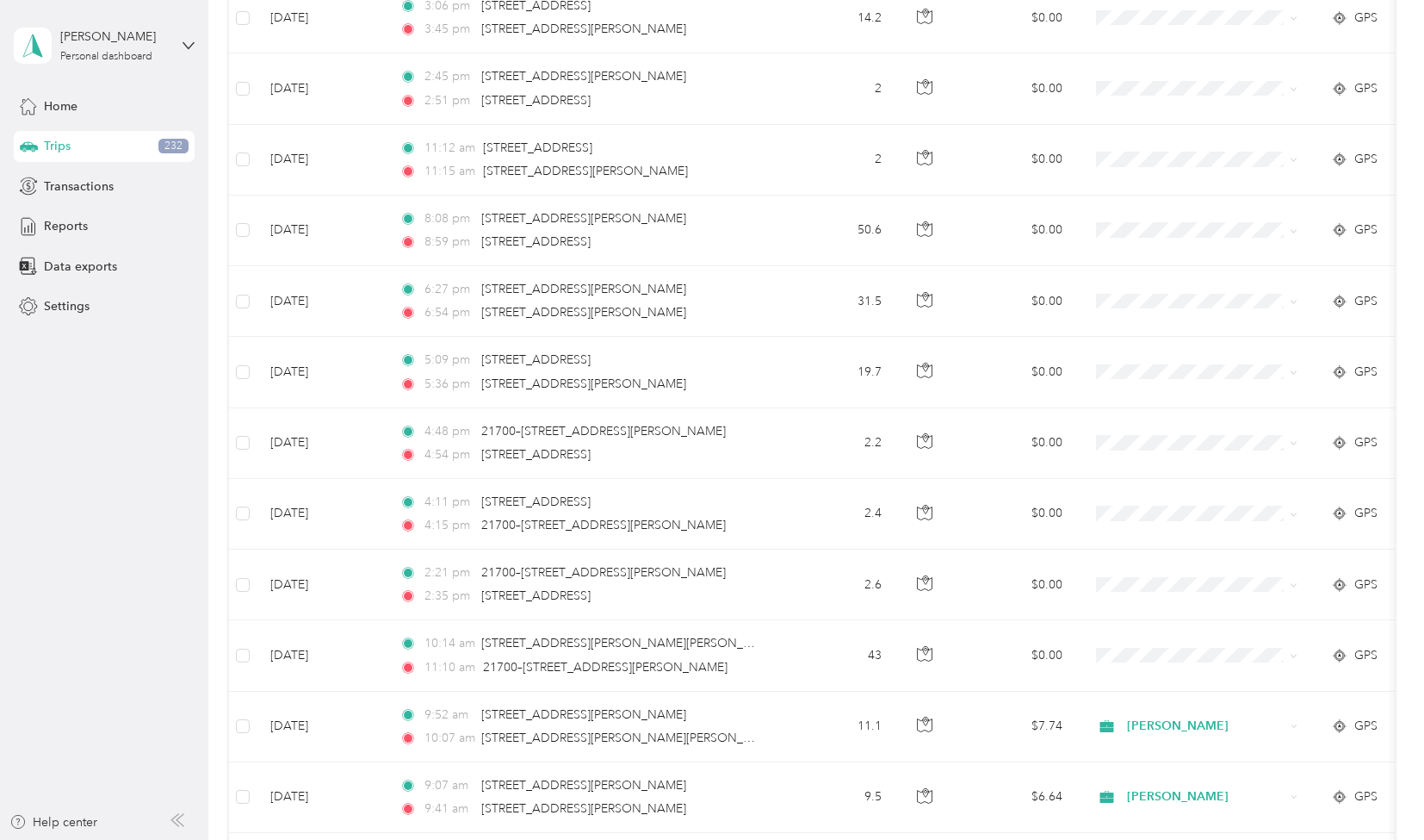
scroll to position [1157, 0]
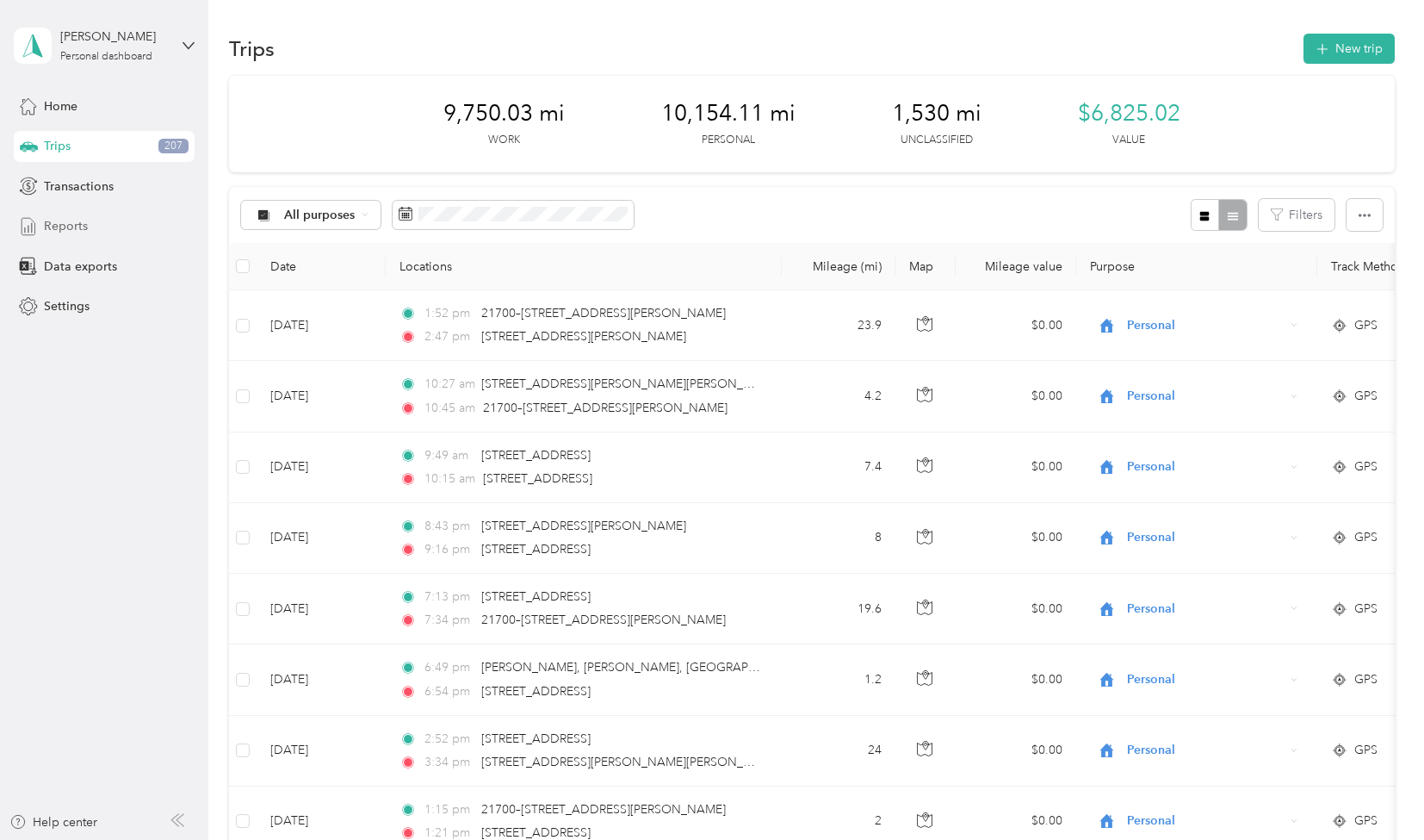
click at [76, 231] on span "Reports" at bounding box center [66, 226] width 44 height 18
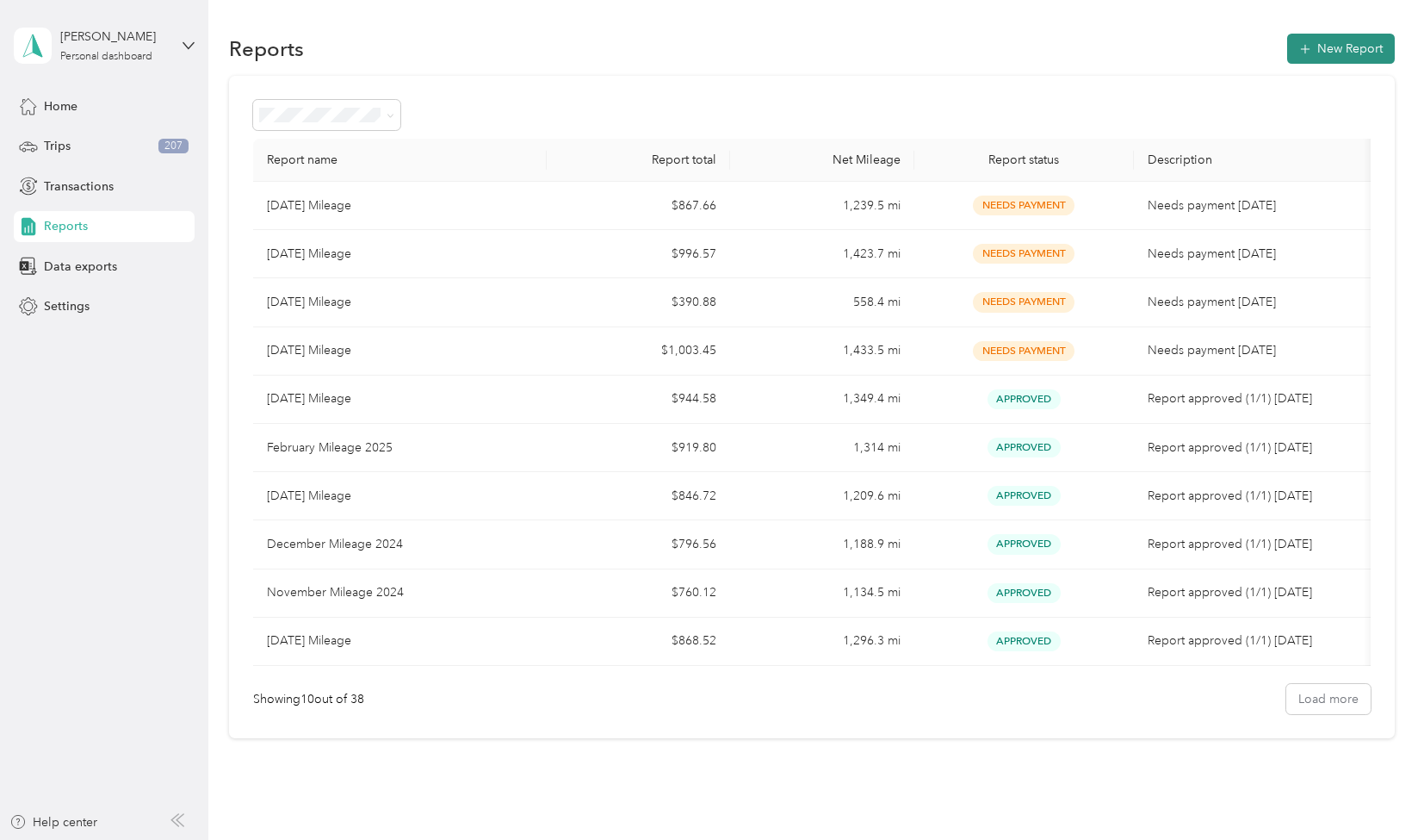
click at [1350, 47] on button "New Report" at bounding box center [1342, 49] width 108 height 30
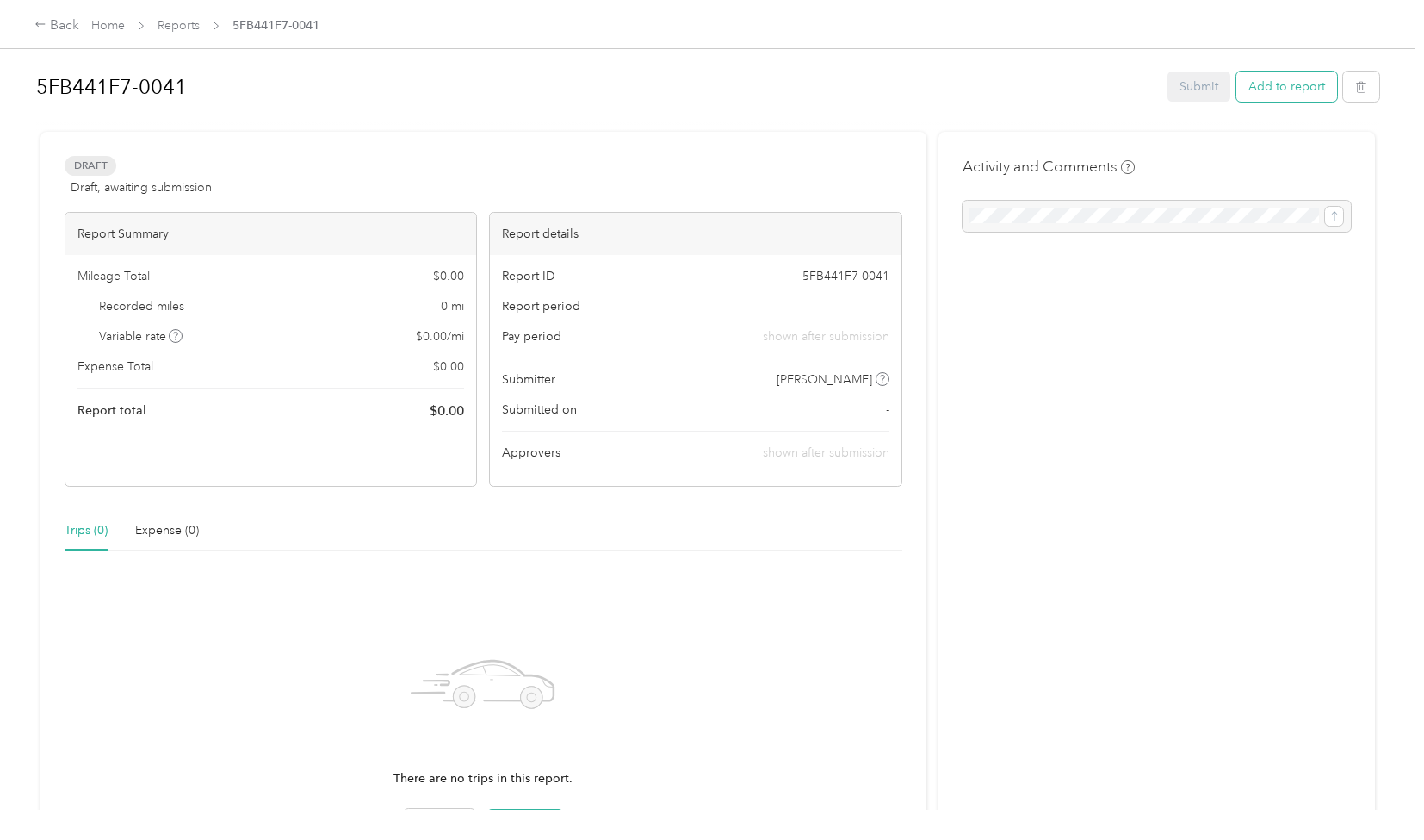
click at [1269, 90] on button "Add to report" at bounding box center [1287, 86] width 101 height 30
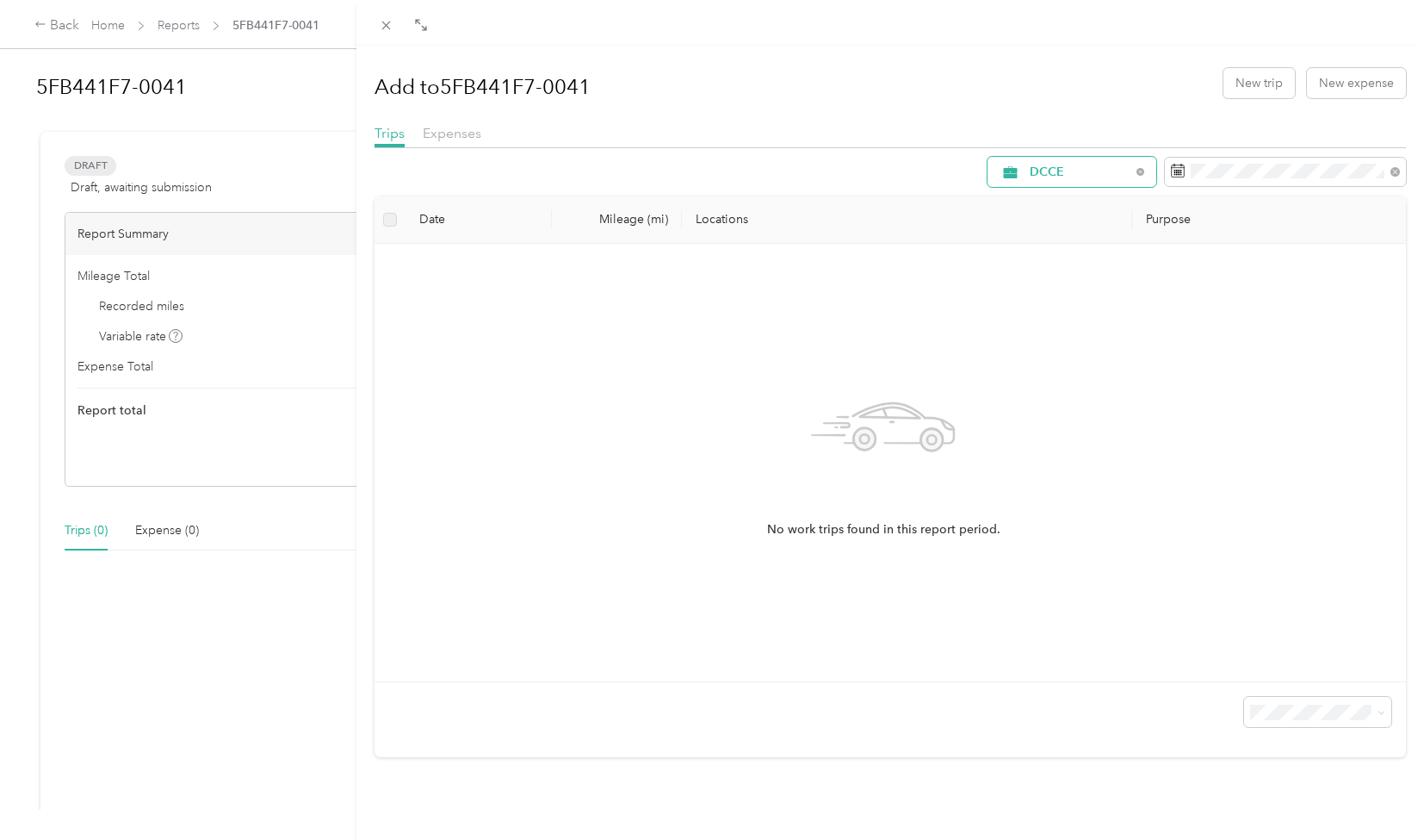
click at [1080, 173] on span "DCCE" at bounding box center [1080, 172] width 101 height 12
click at [1039, 283] on li "[PERSON_NAME]" at bounding box center [1058, 291] width 169 height 30
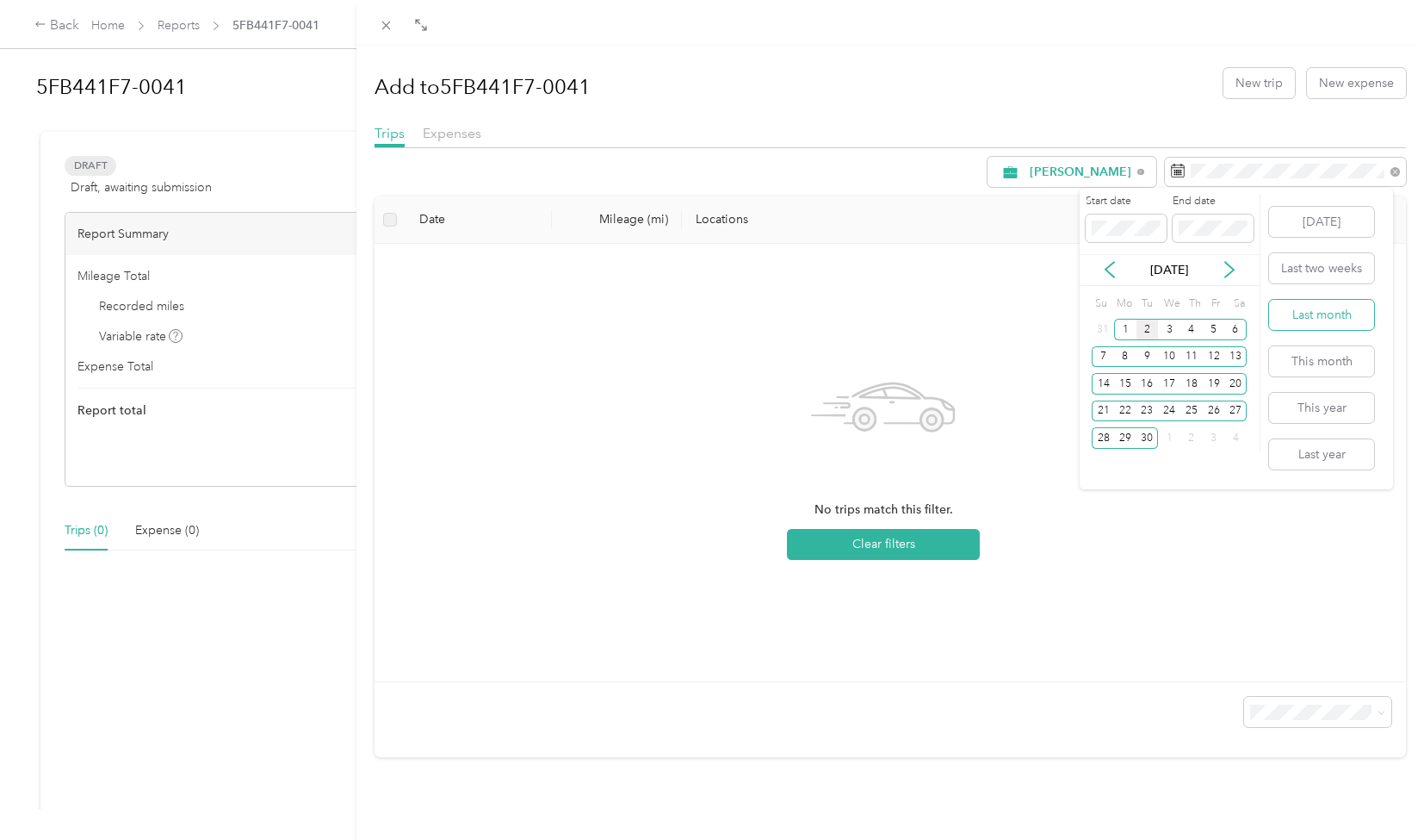
click at [1293, 310] on button "Last month" at bounding box center [1321, 315] width 105 height 30
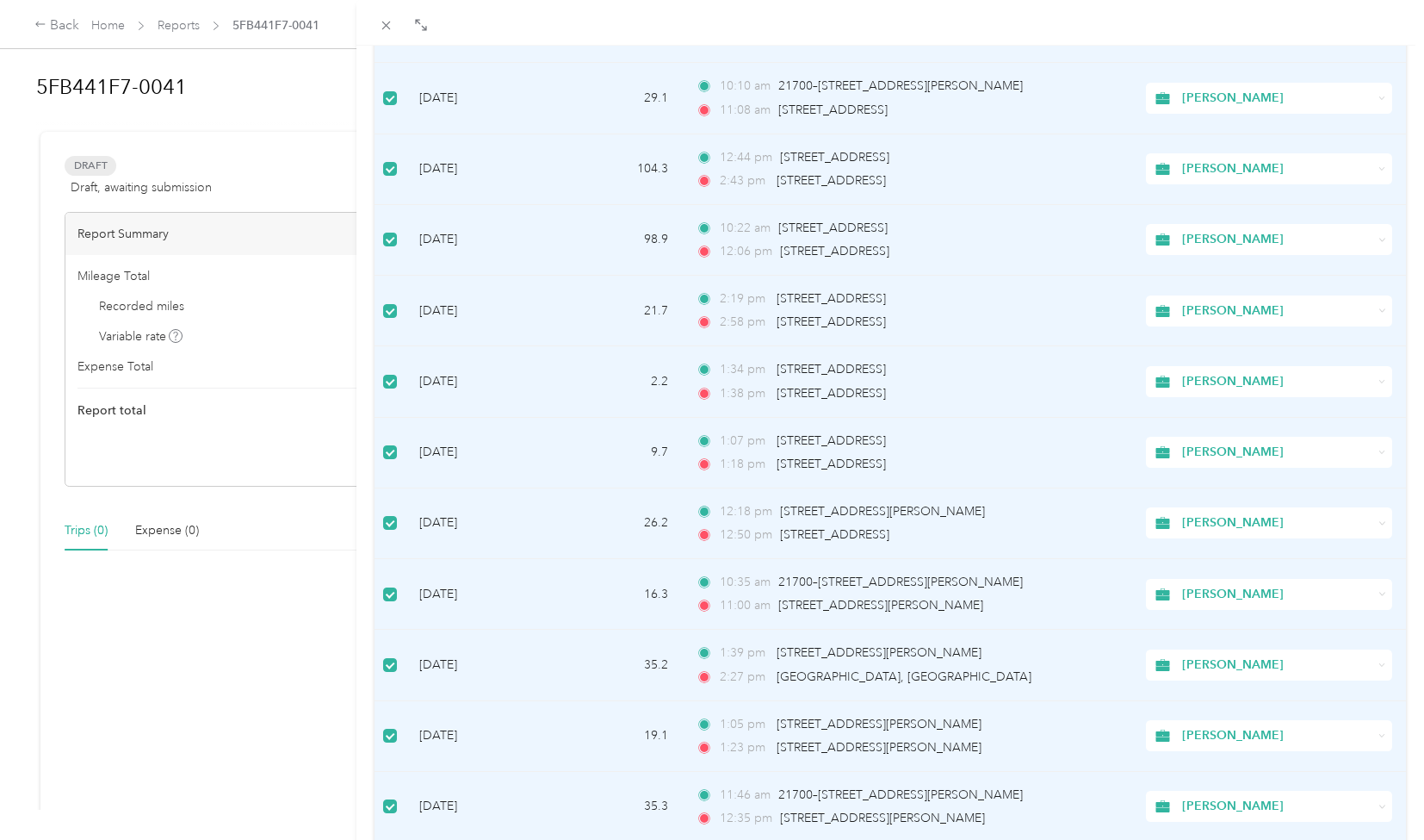
scroll to position [1300, 0]
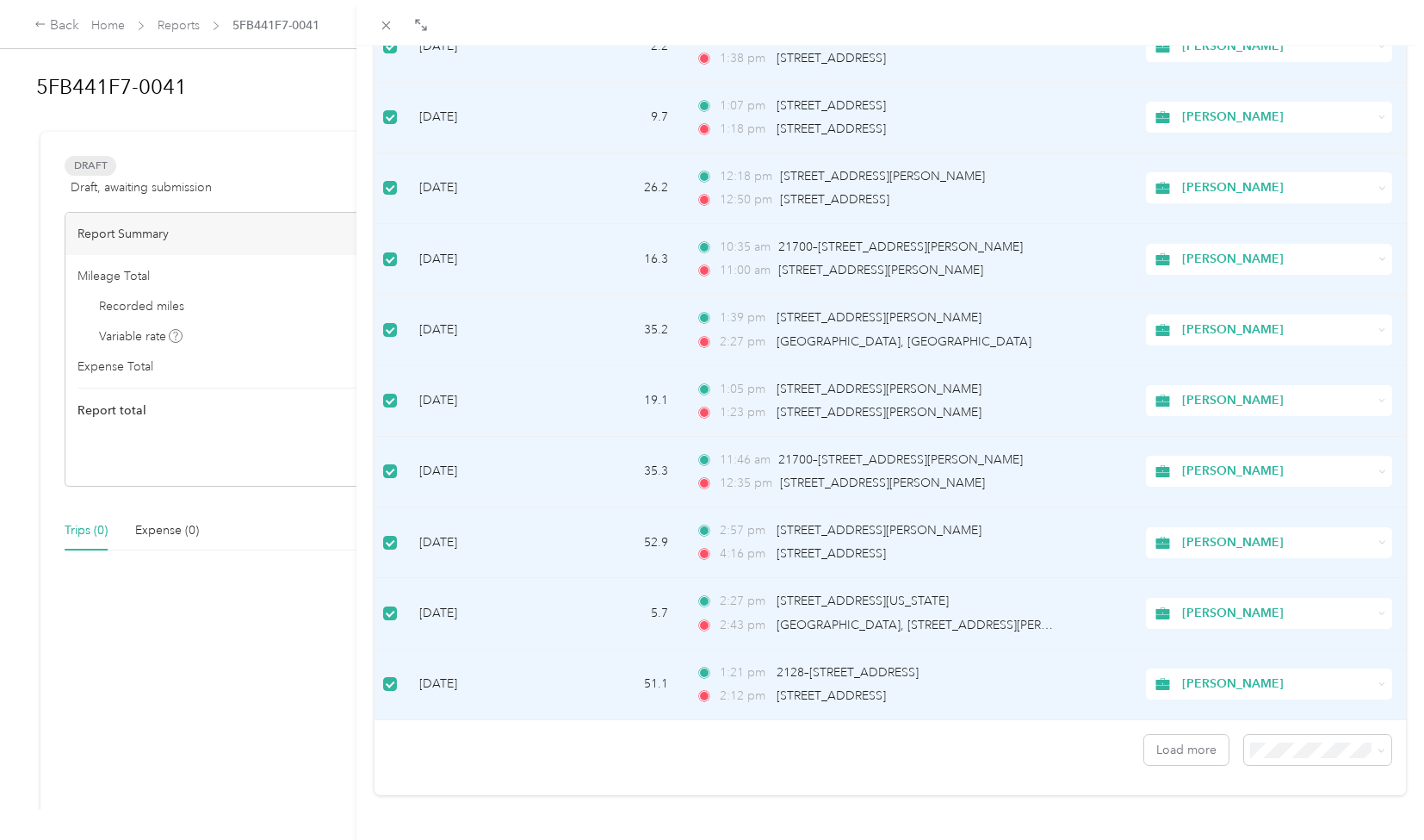
click at [1275, 709] on li "100 per load" at bounding box center [1305, 695] width 147 height 30
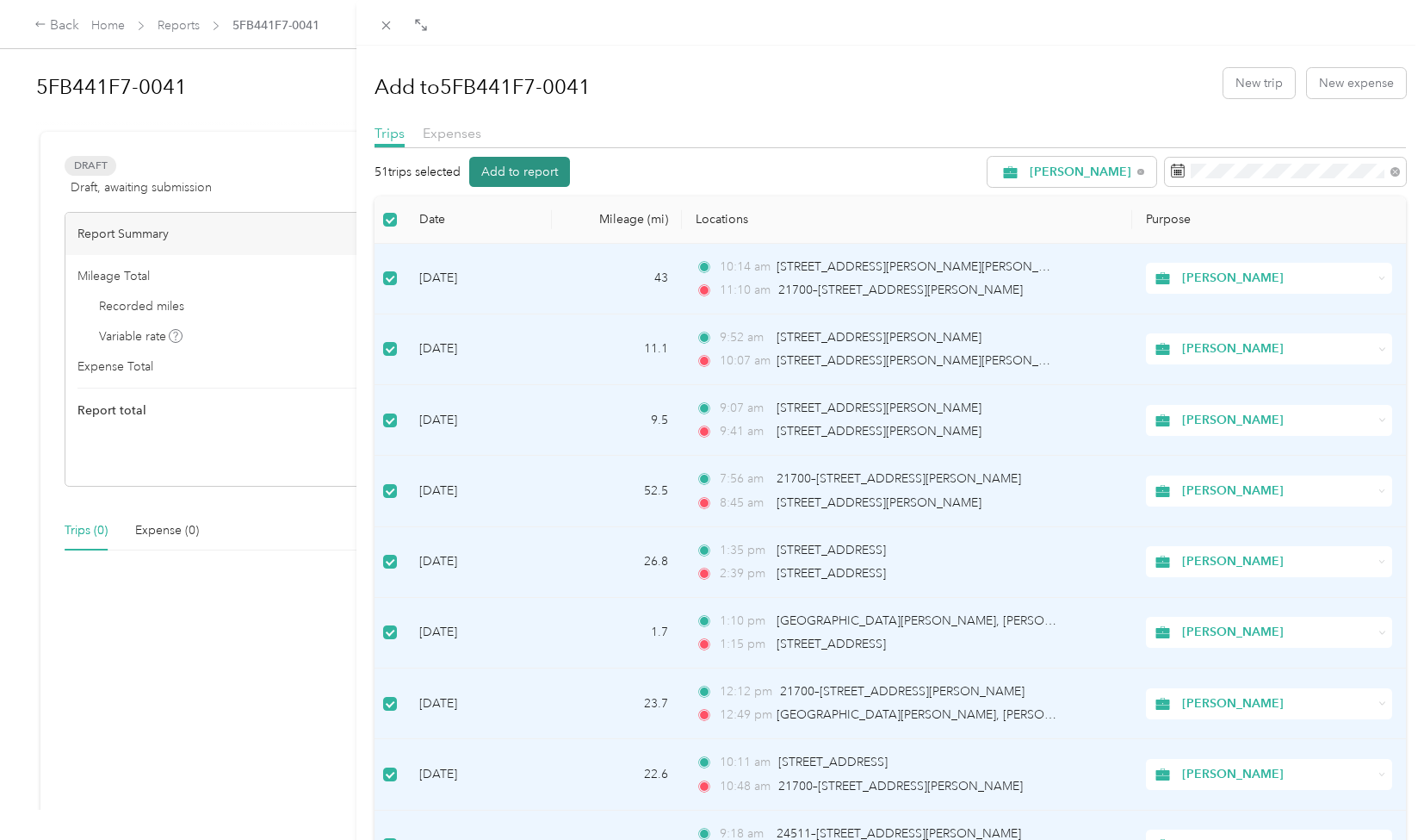
click at [517, 171] on button "Add to report" at bounding box center [519, 172] width 101 height 30
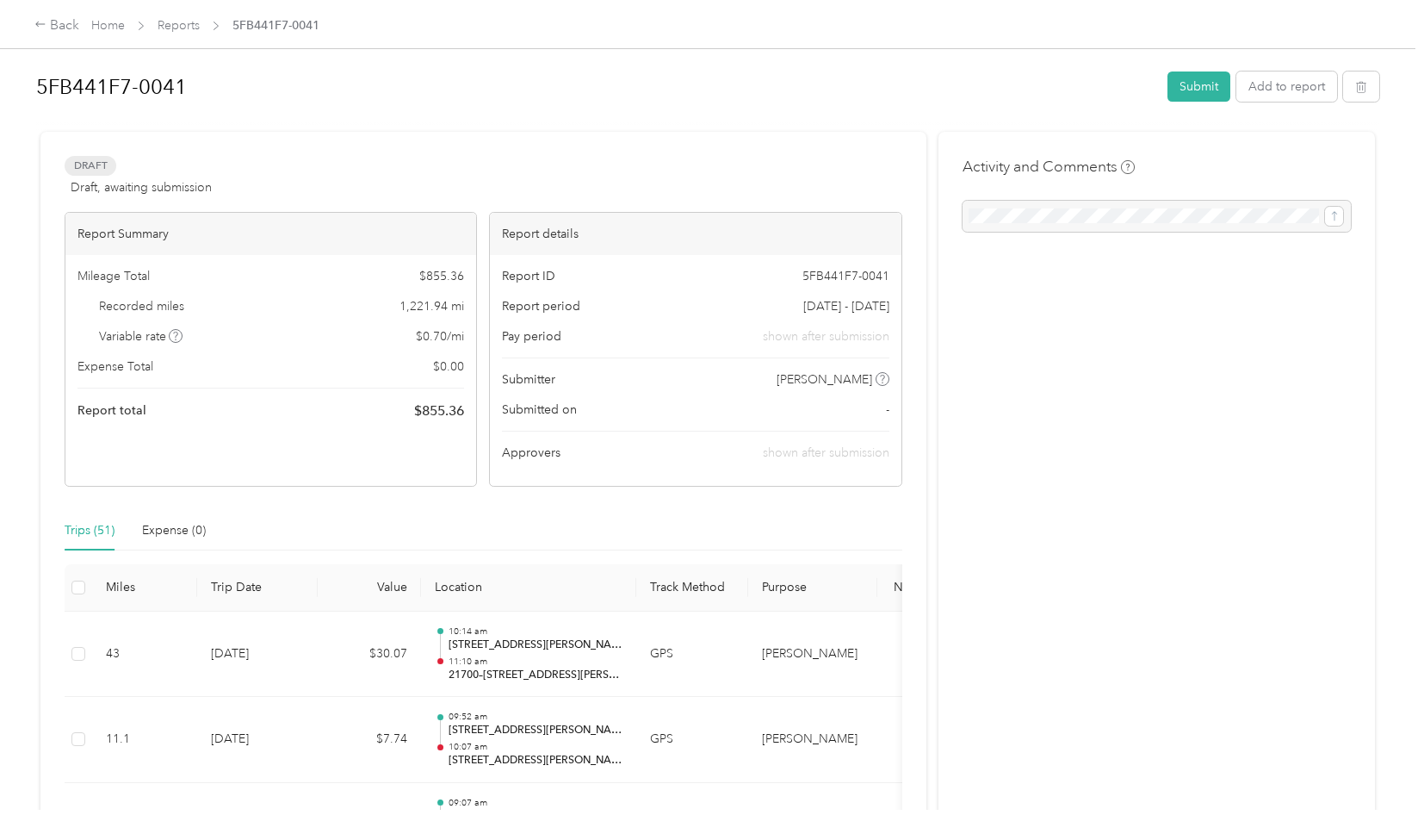
click at [444, 338] on span "$ 0.70 / mi" at bounding box center [440, 336] width 48 height 18
